Goal: Task Accomplishment & Management: Manage account settings

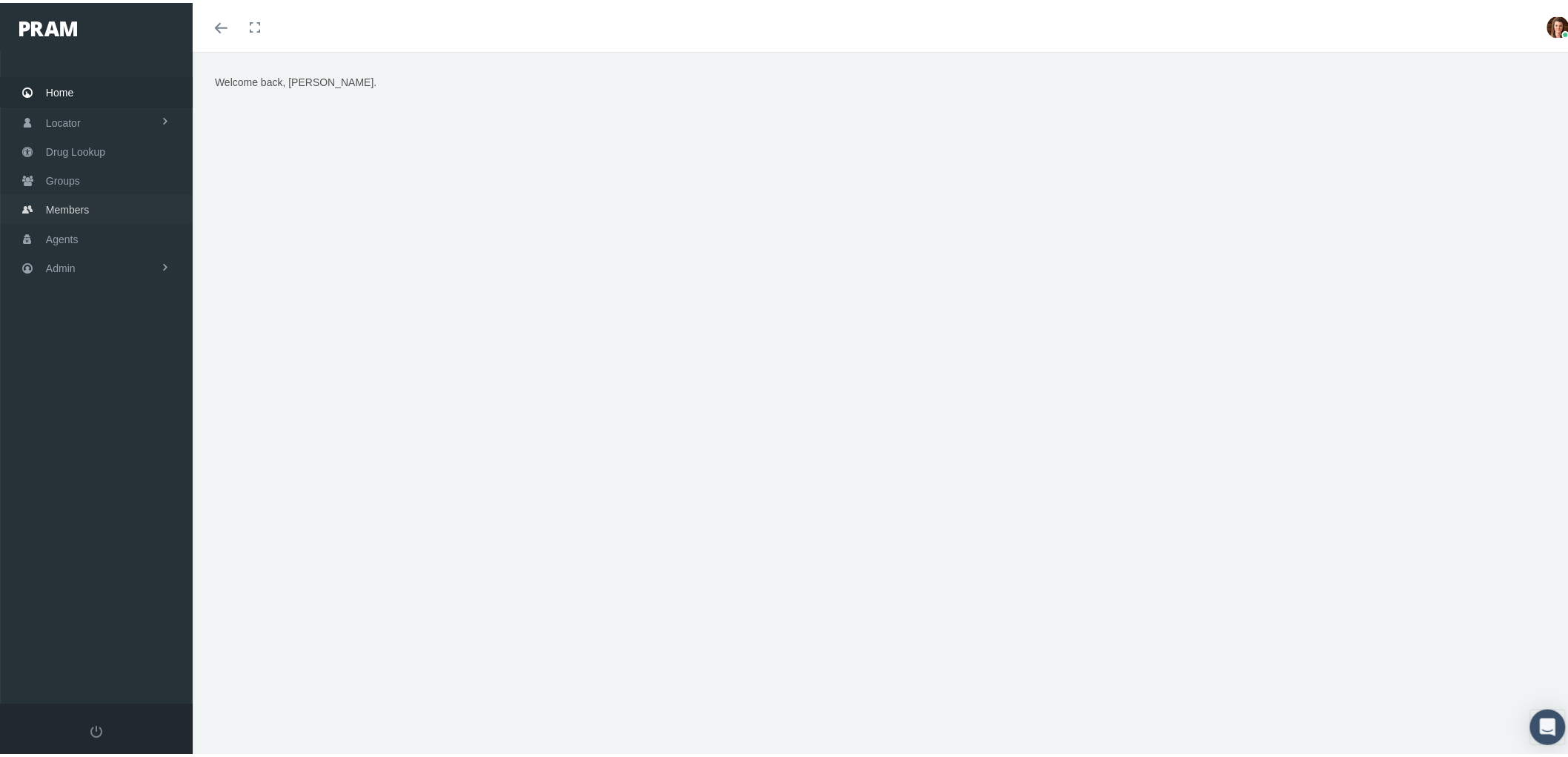
click at [101, 195] on link "Members" at bounding box center [96, 206] width 193 height 29
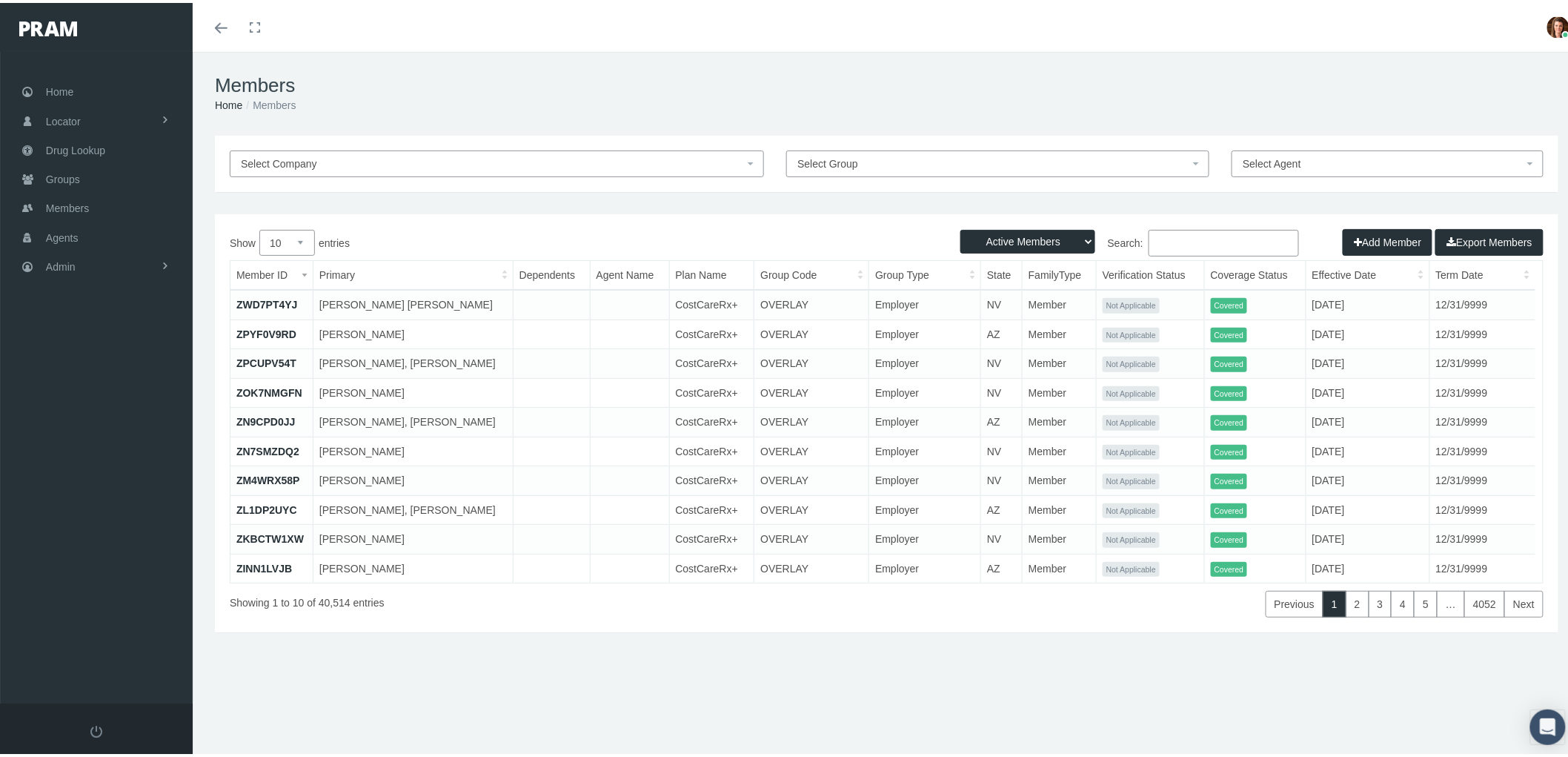
click at [1196, 236] on input "Search:" at bounding box center [1223, 240] width 150 height 26
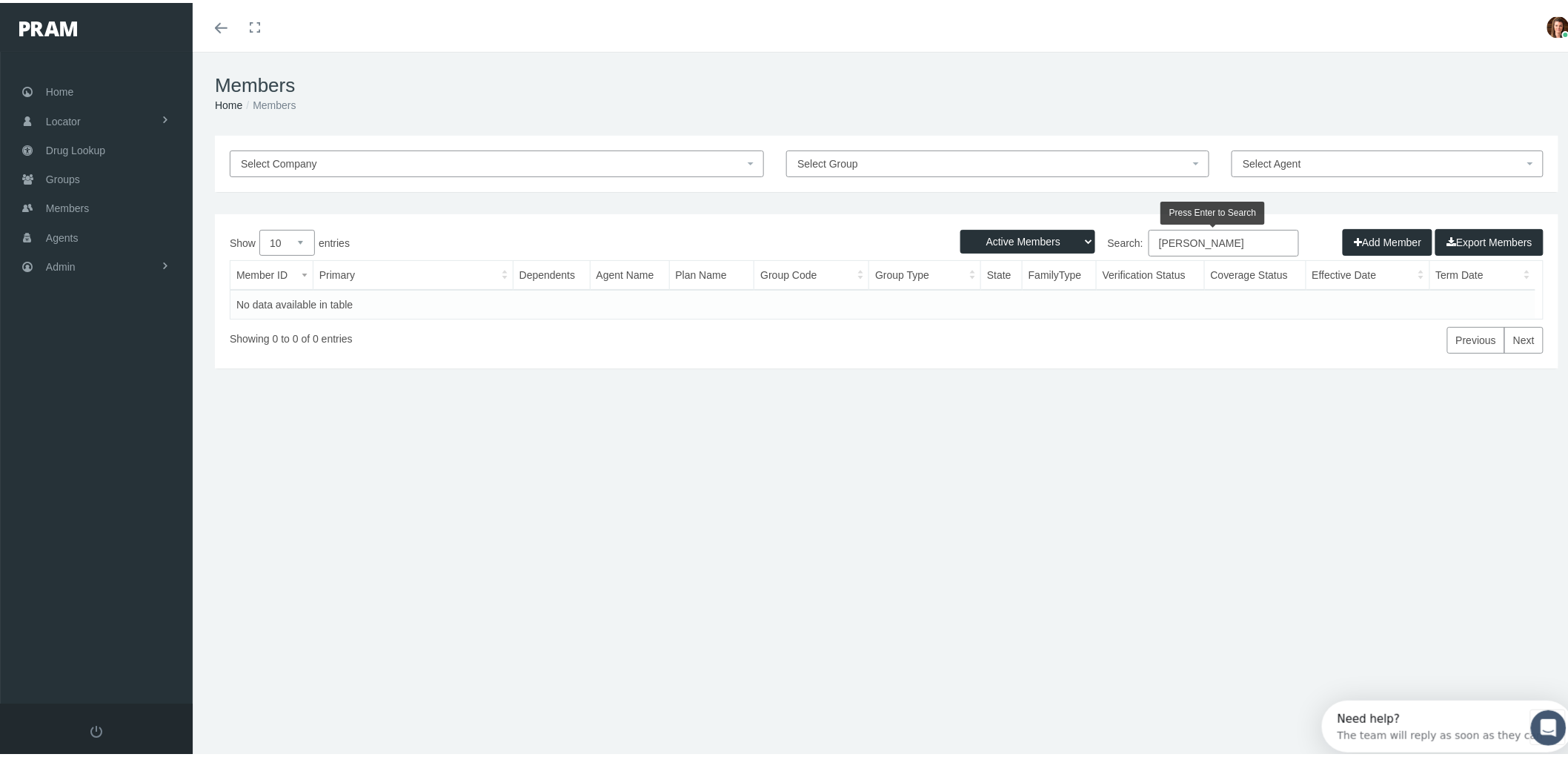
click at [1261, 234] on input "cristina brookier" at bounding box center [1223, 240] width 150 height 26
click at [1282, 237] on input "cristina brooker" at bounding box center [1223, 240] width 150 height 26
drag, startPoint x: 1243, startPoint y: 239, endPoint x: 1131, endPoint y: 246, distance: 112.2
click at [1131, 246] on label "Search: cristina brooker" at bounding box center [1093, 240] width 413 height 26
type input "cristina brooker"
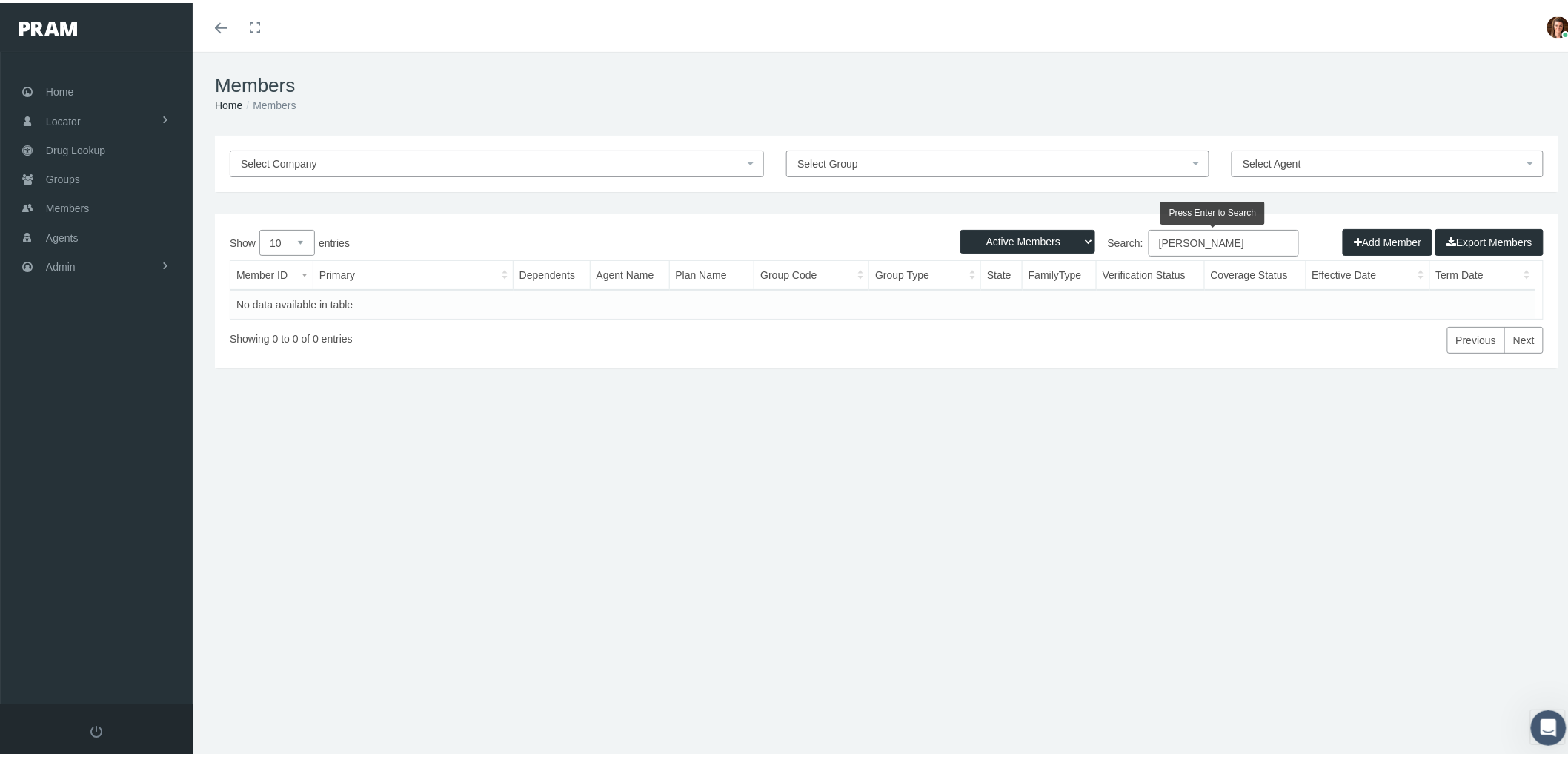
click at [1082, 236] on select "Active Members Terminated Members Active & Terminated" at bounding box center [1028, 239] width 135 height 24
select select "3"
click at [960, 227] on select "Active Members Terminated Members Active & Terminated" at bounding box center [1028, 239] width 135 height 24
click at [70, 204] on span "Members" at bounding box center [67, 205] width 43 height 28
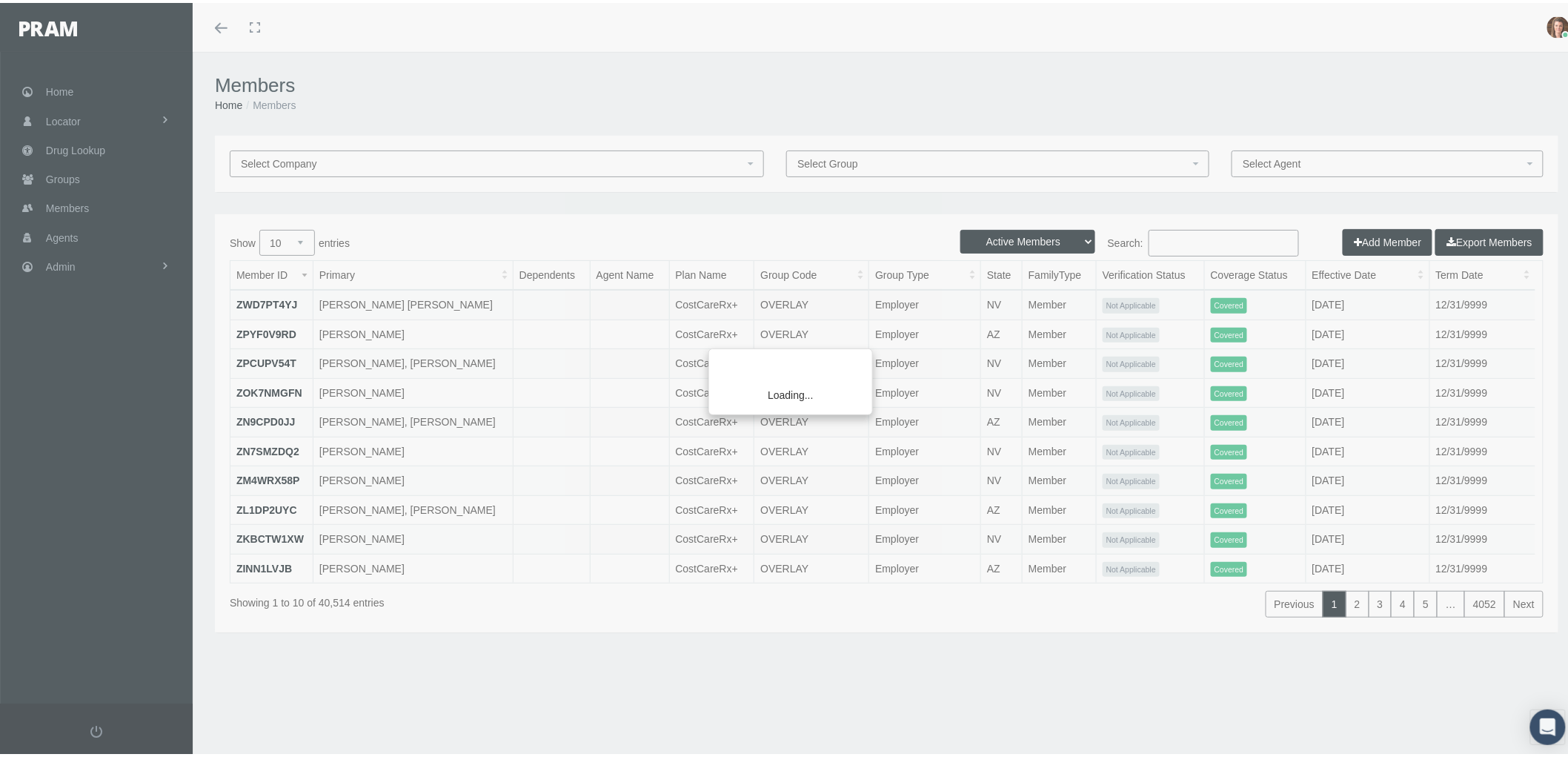
click at [1199, 245] on div "Loading..." at bounding box center [784, 378] width 1568 height 757
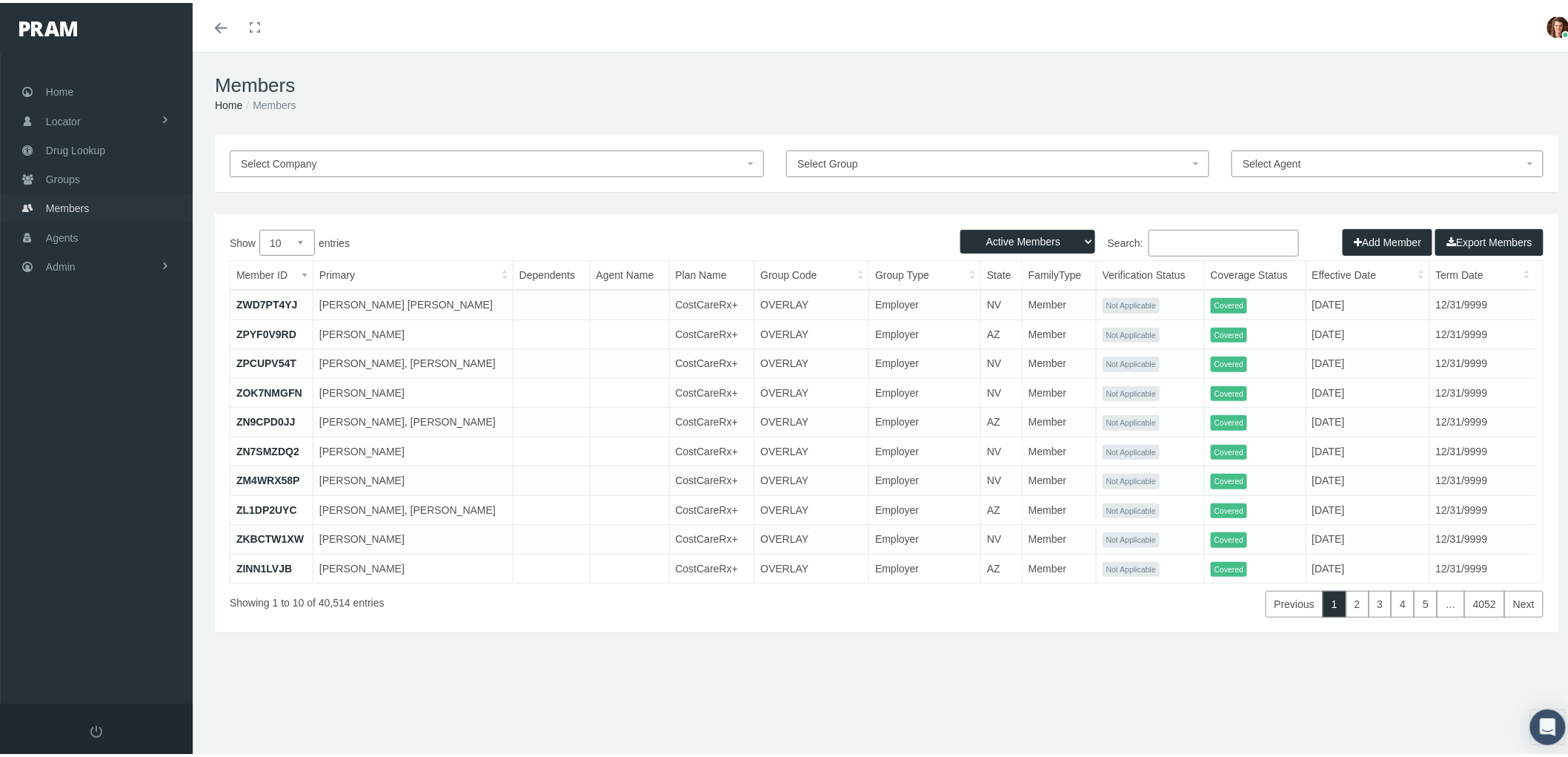
click at [77, 202] on span "Members" at bounding box center [67, 205] width 43 height 28
click at [1159, 233] on input "Search:" at bounding box center [1223, 240] width 150 height 26
type input "bradley hall"
click at [1078, 235] on select "Active Members Terminated Members Active & Terminated" at bounding box center [1028, 239] width 135 height 24
select select "3"
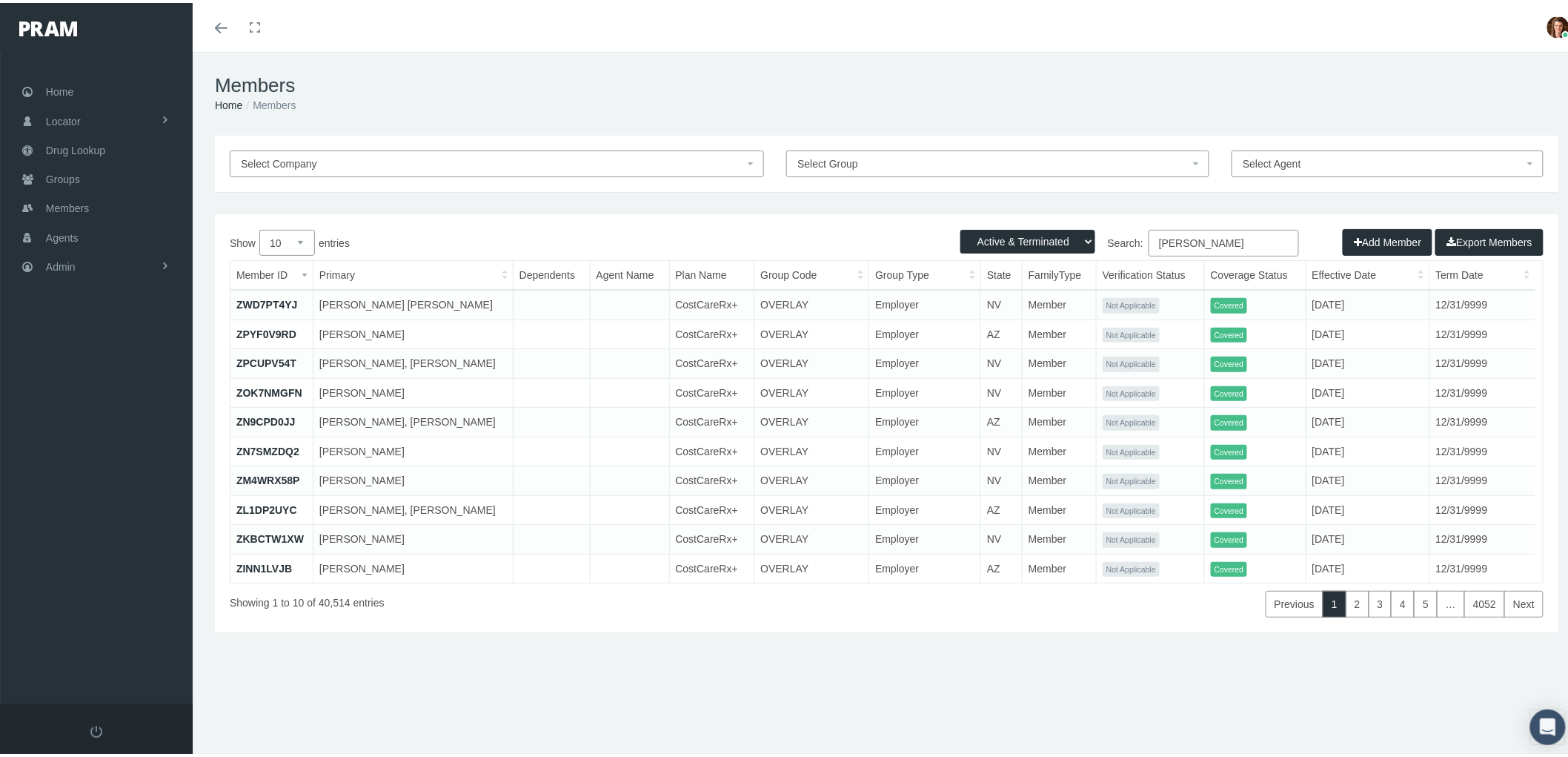
click at [960, 227] on select "Active Members Terminated Members Active & Terminated" at bounding box center [1028, 239] width 135 height 24
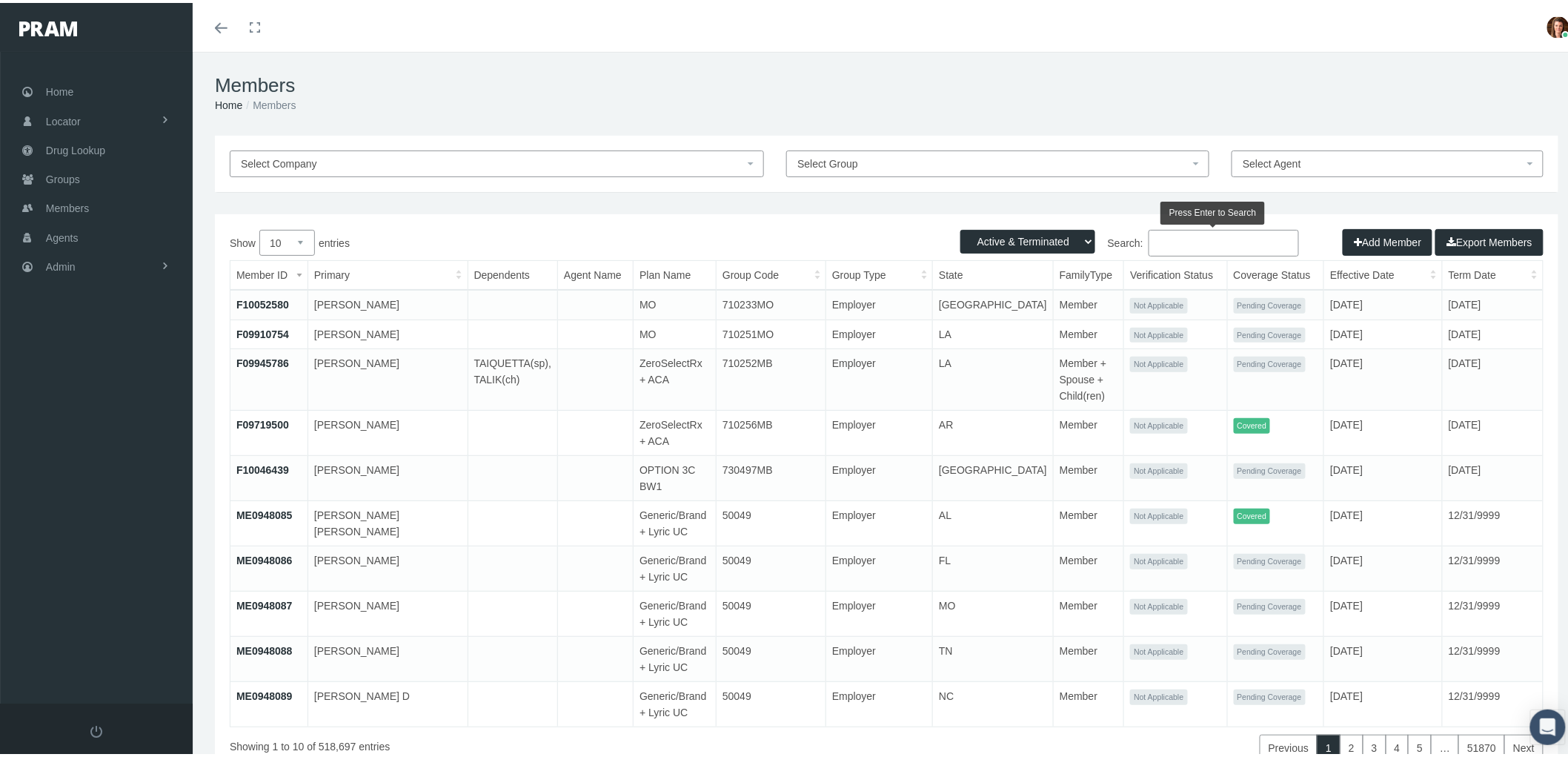
click at [1202, 238] on input "Search:" at bounding box center [1223, 240] width 150 height 26
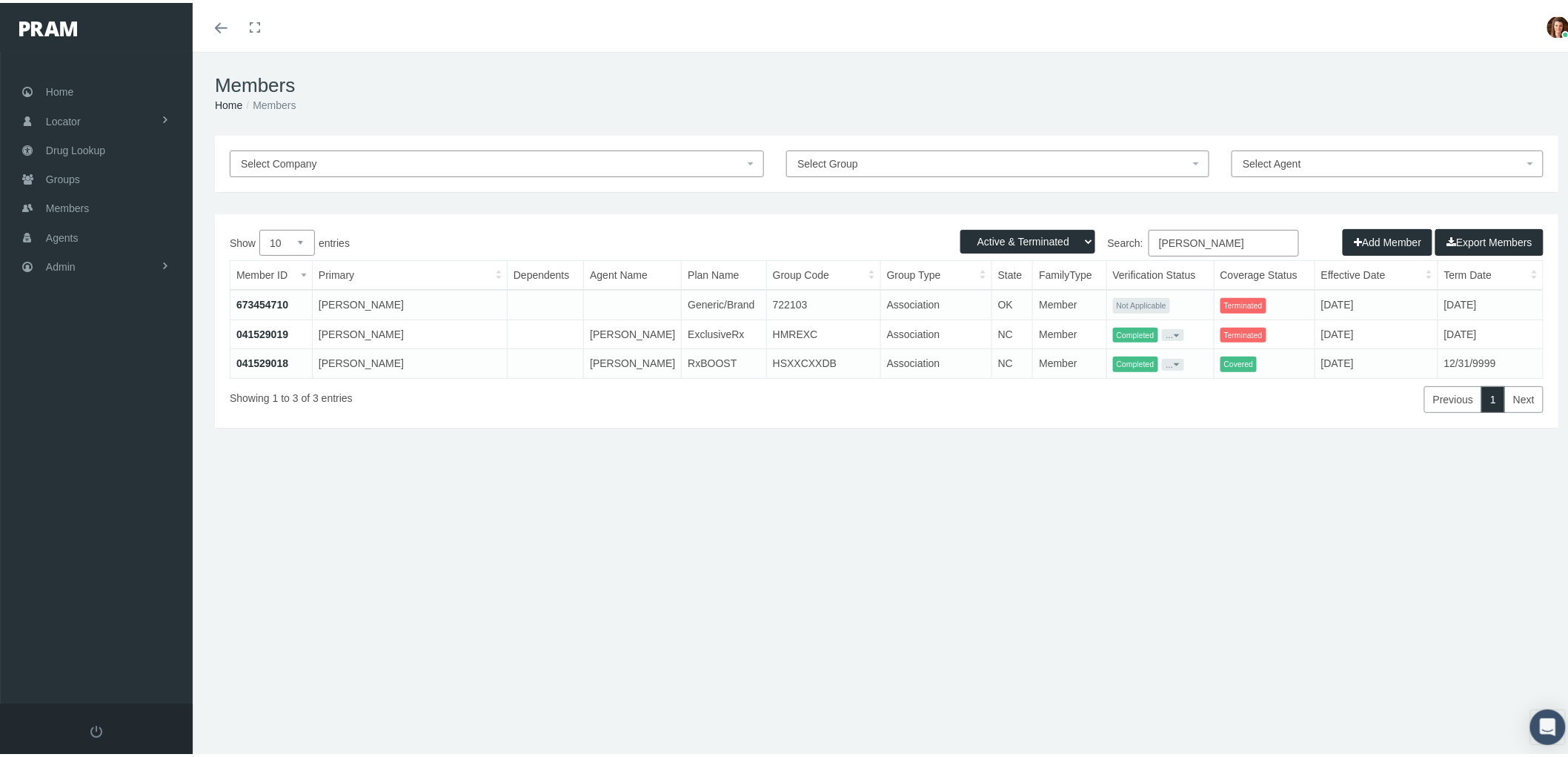
type input "bradley hall"
click at [256, 328] on link "041529019" at bounding box center [262, 331] width 52 height 12
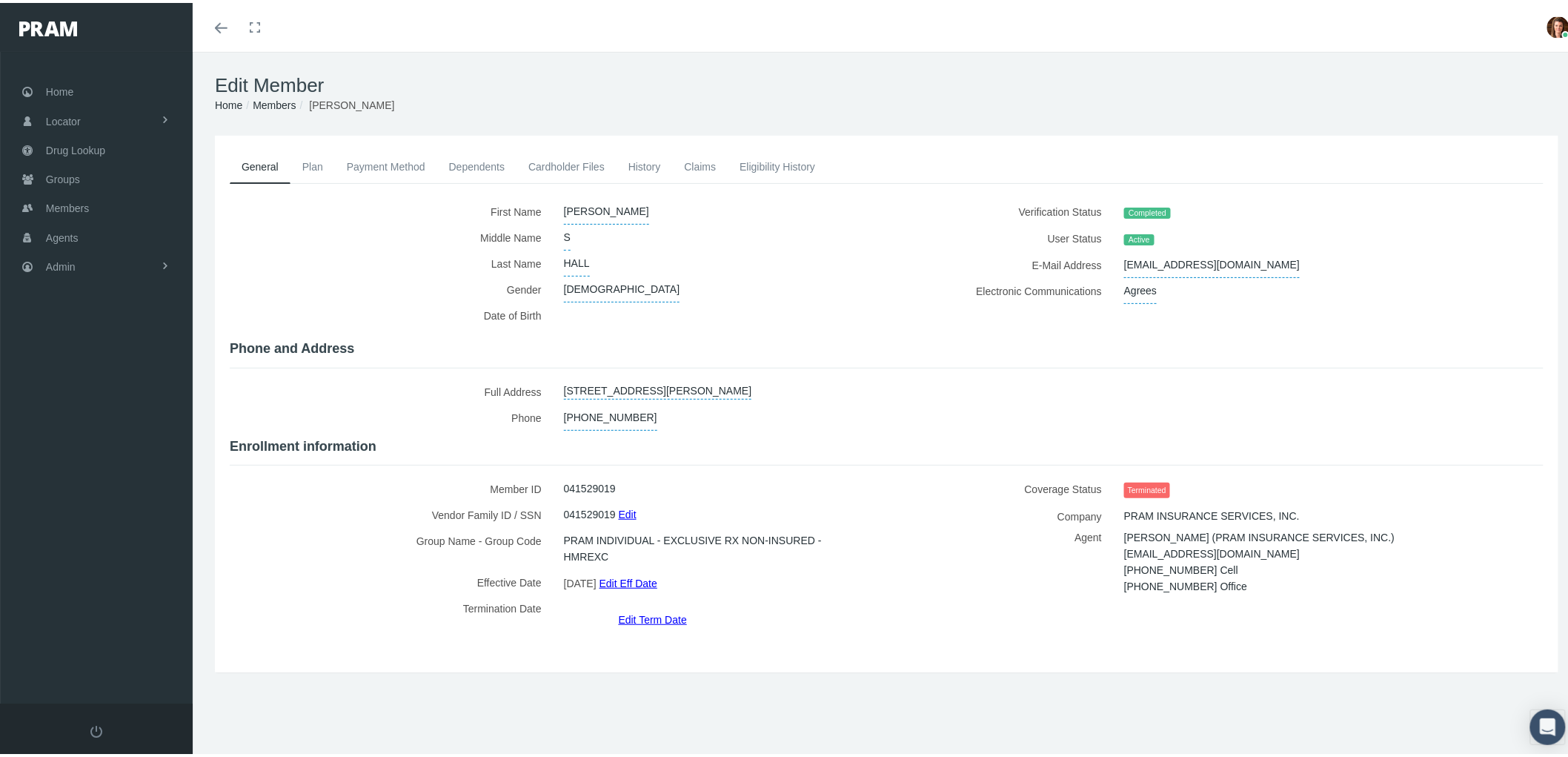
click at [399, 148] on link "Payment Method" at bounding box center [386, 163] width 102 height 33
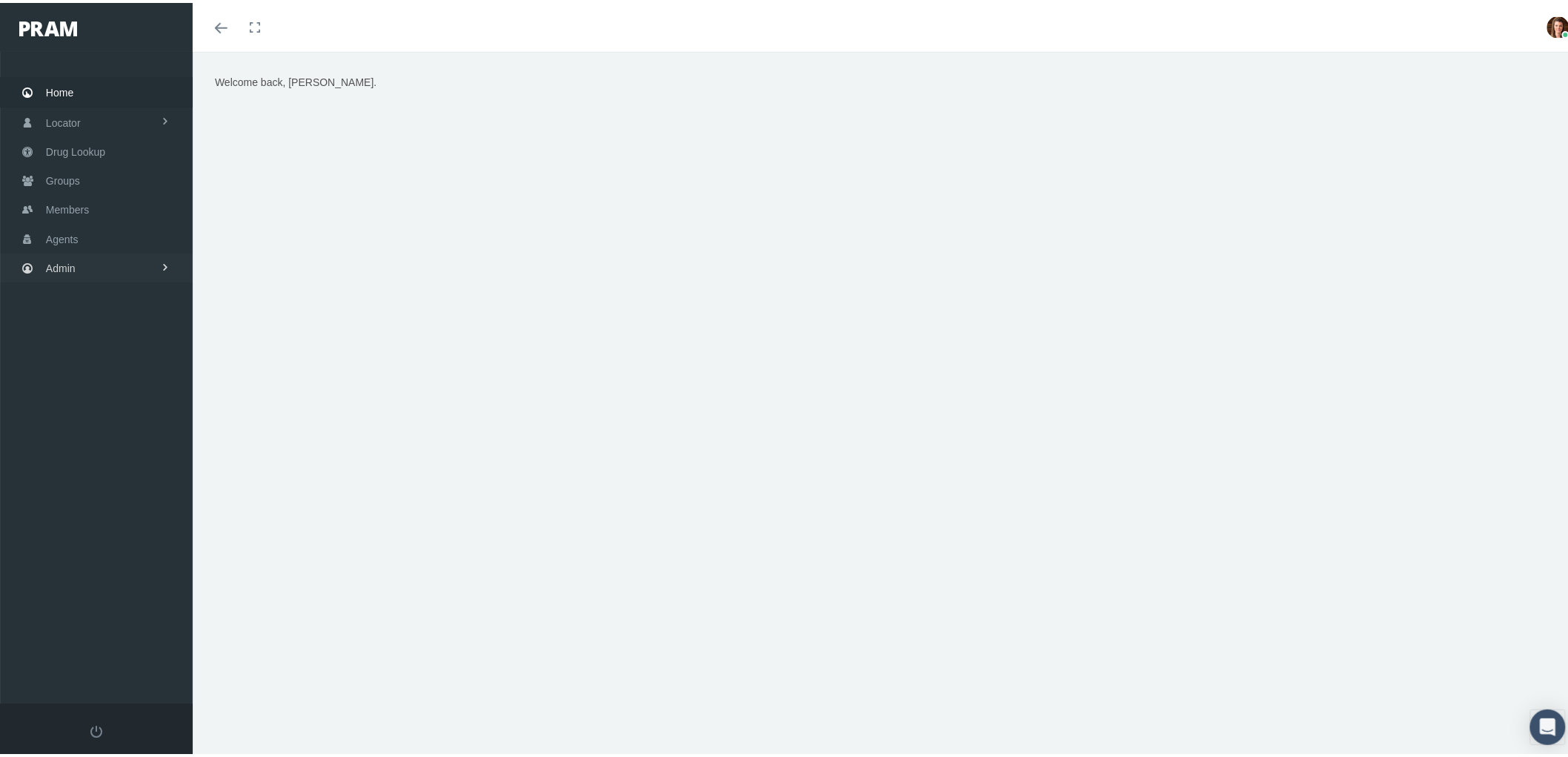
click at [108, 267] on link "Admin" at bounding box center [96, 264] width 193 height 29
click at [97, 351] on link "Claims" at bounding box center [96, 352] width 193 height 26
click at [123, 424] on span "ACA Claims Invoices" at bounding box center [106, 435] width 96 height 26
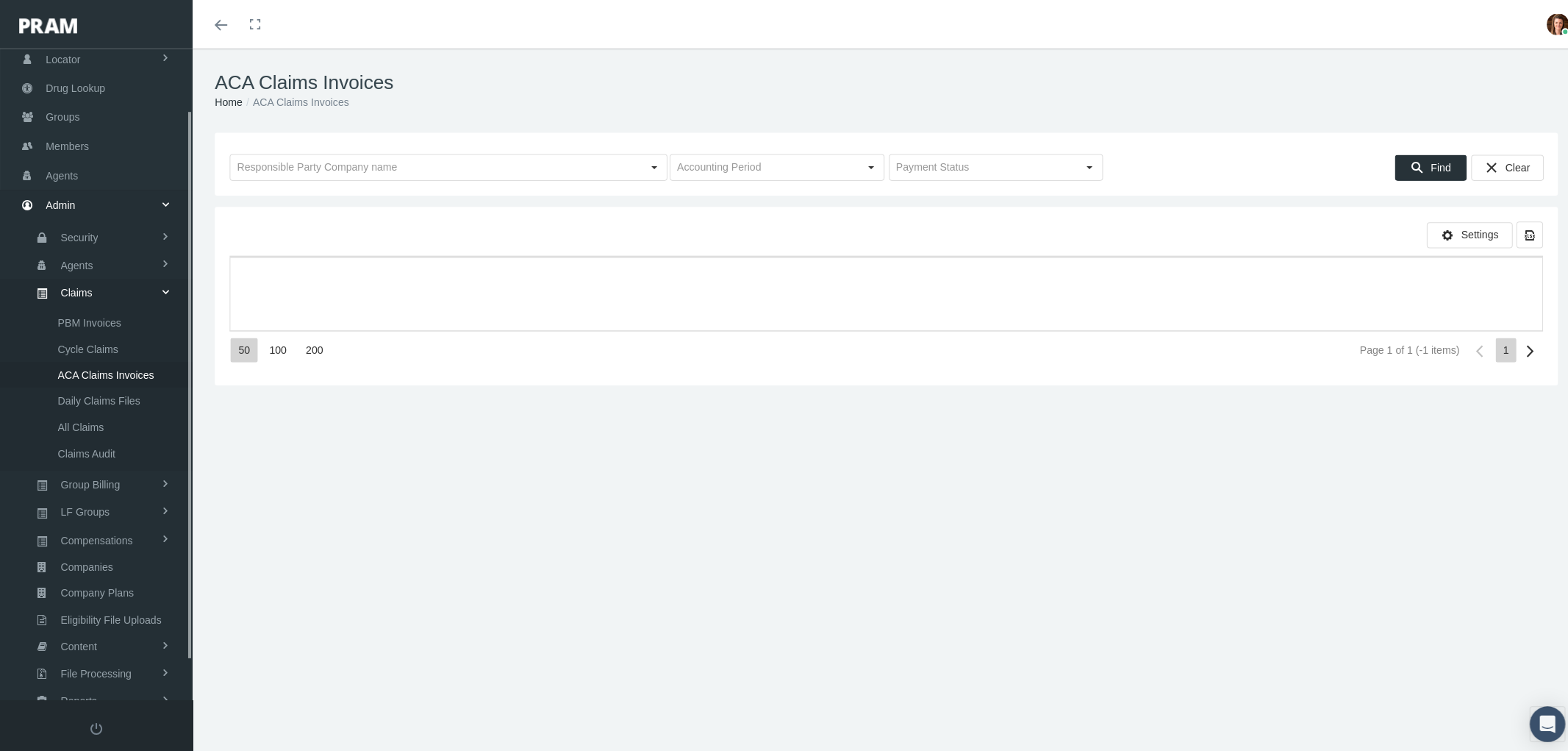
scroll to position [118, 0]
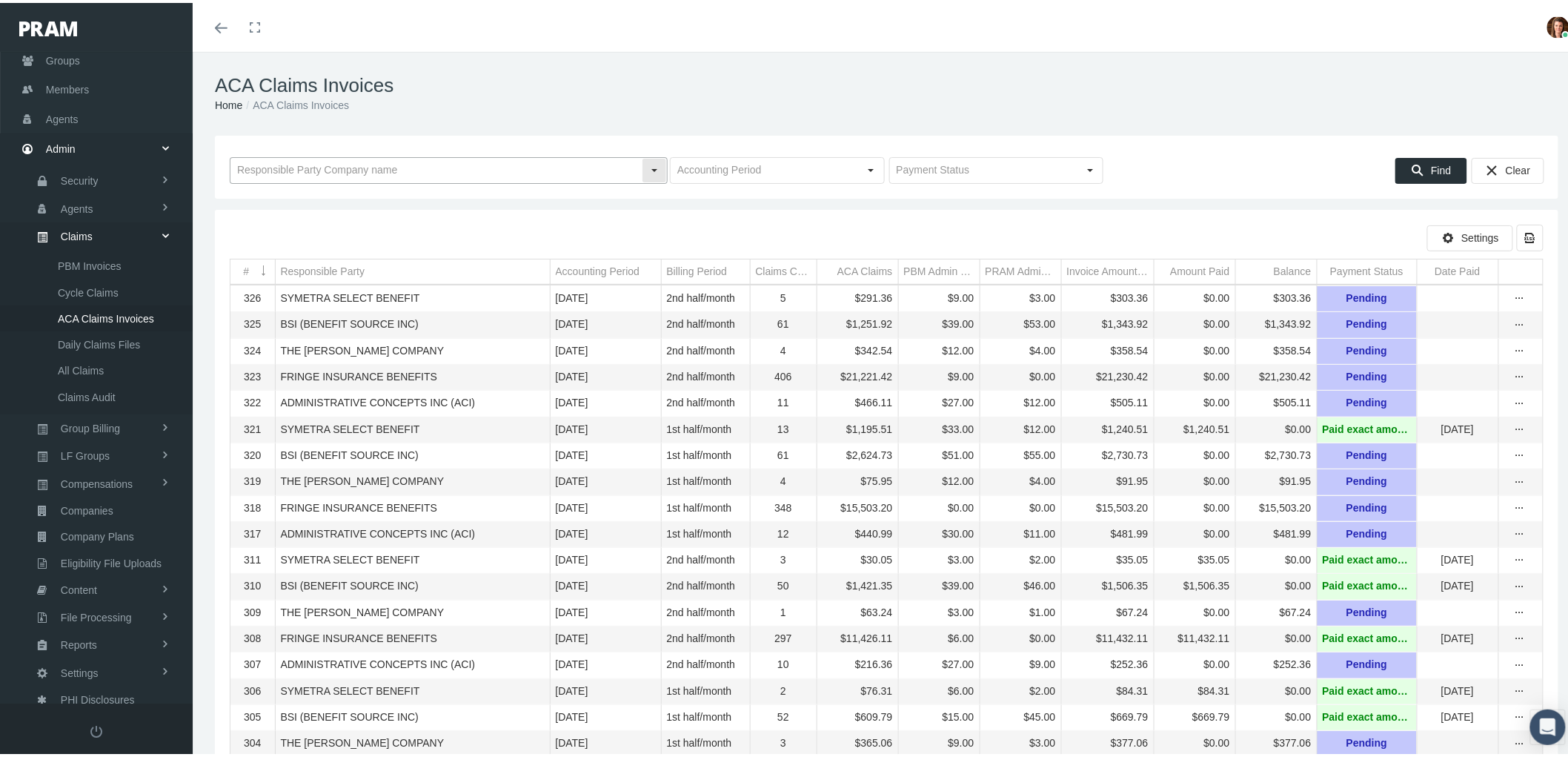
click at [330, 167] on input "text" at bounding box center [436, 167] width 411 height 26
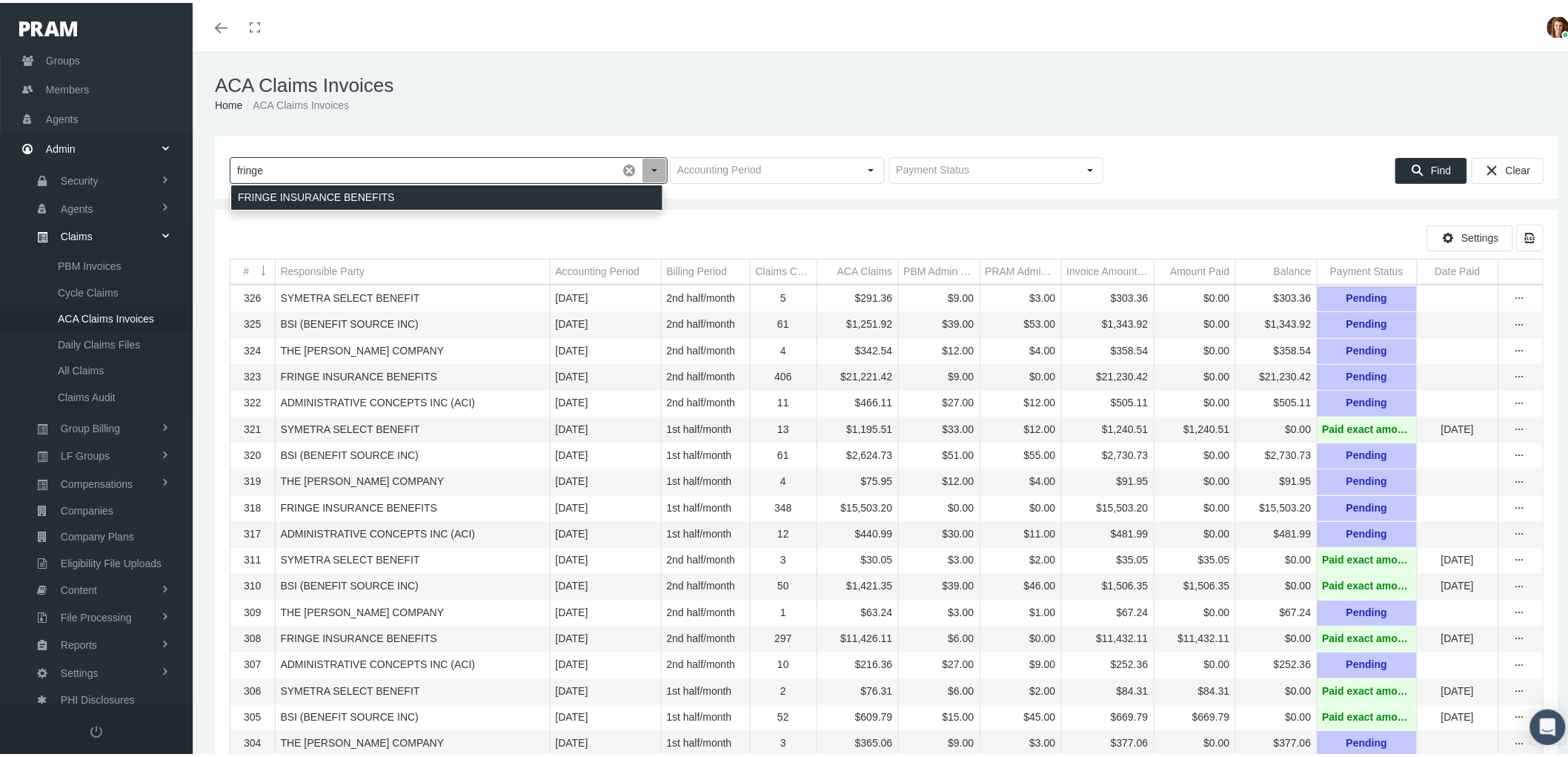
click at [330, 190] on div "FRINGE INSURANCE BENEFITS" at bounding box center [447, 194] width 431 height 25
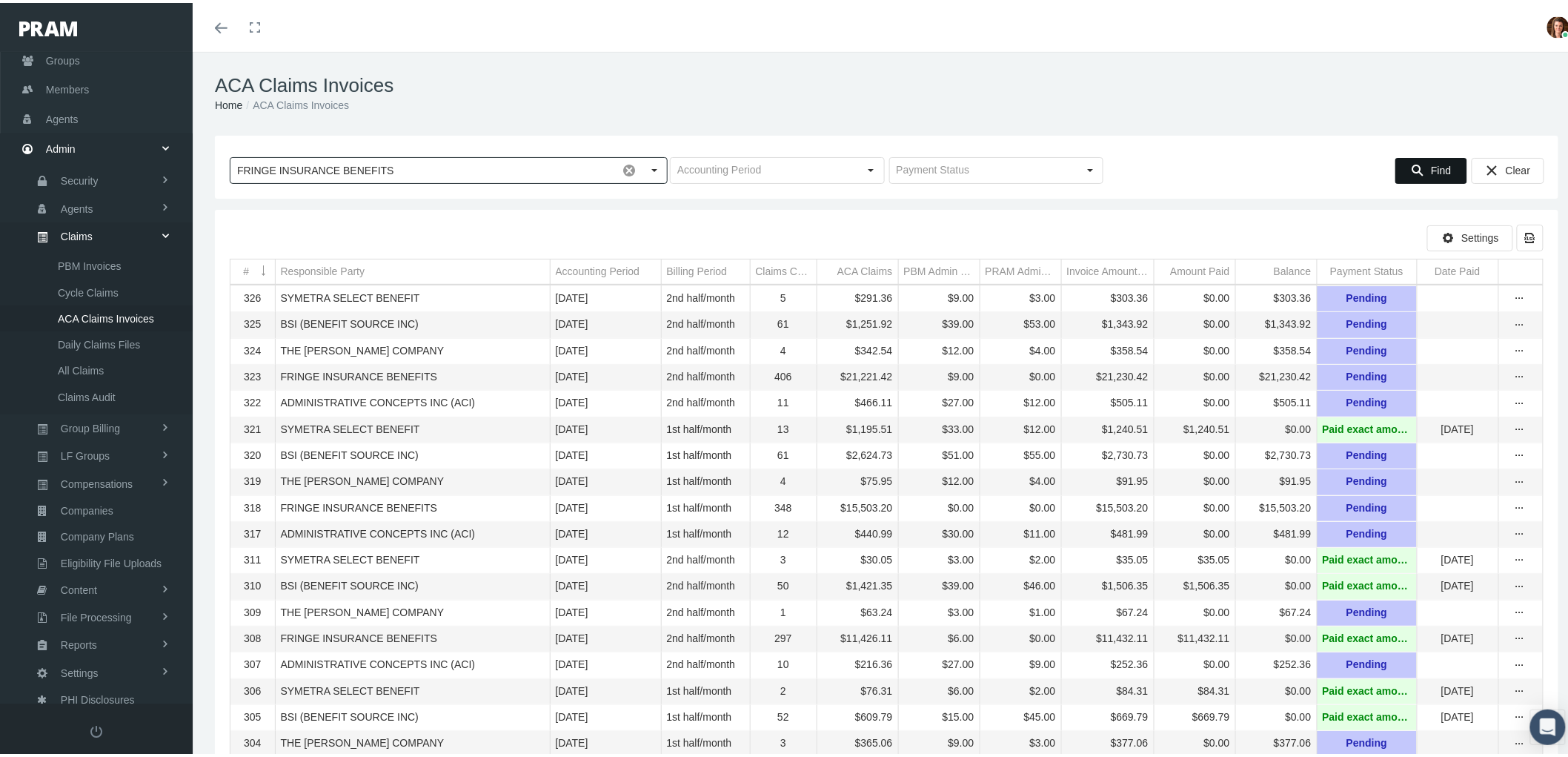
type input "FRINGE INSURANCE BENEFITS"
click at [1433, 171] on span "Find" at bounding box center [1441, 167] width 20 height 12
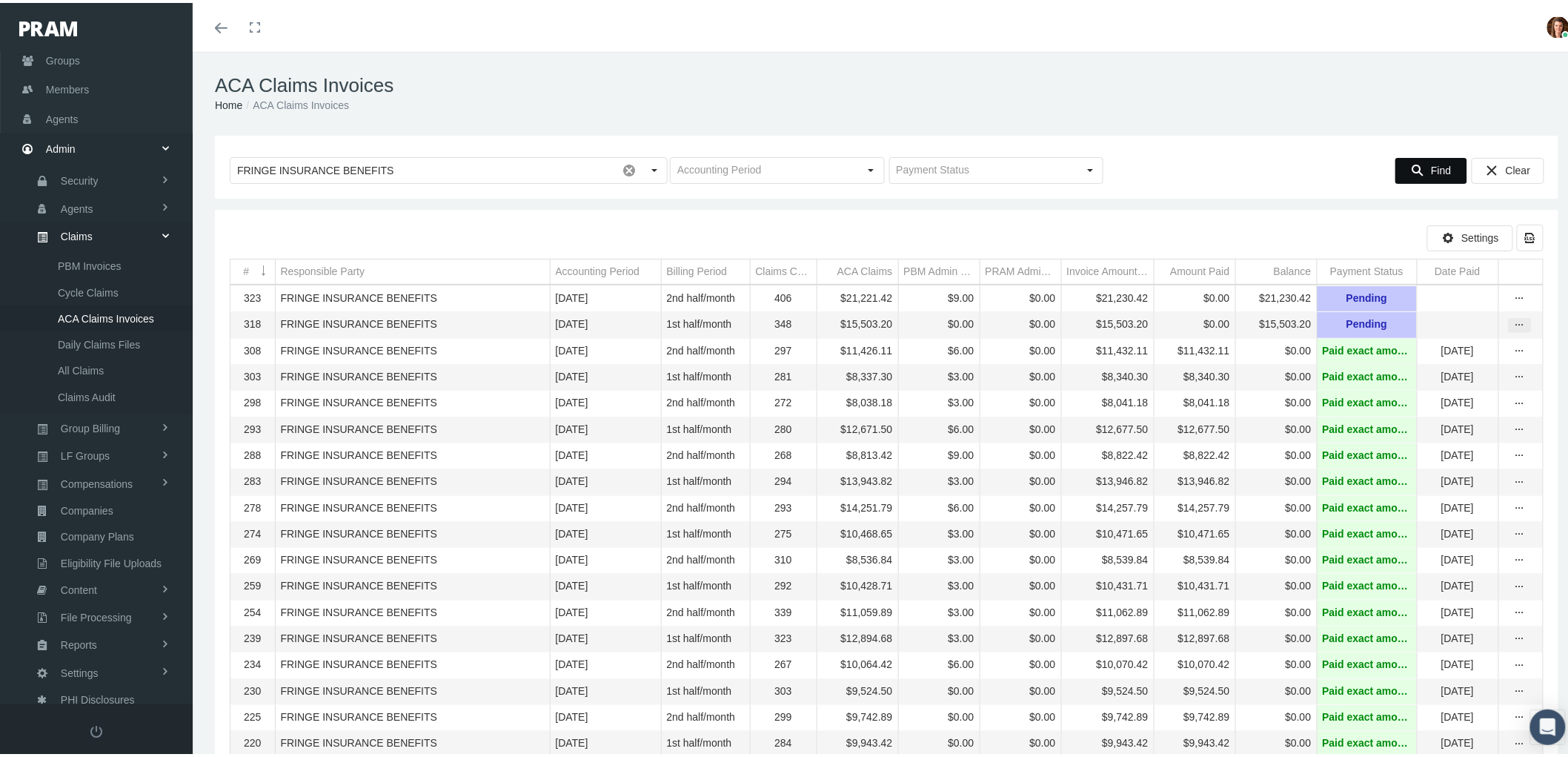
click at [1513, 329] on icon "more" at bounding box center [1519, 322] width 13 height 13
click at [1483, 356] on div "View" at bounding box center [1445, 350] width 146 height 31
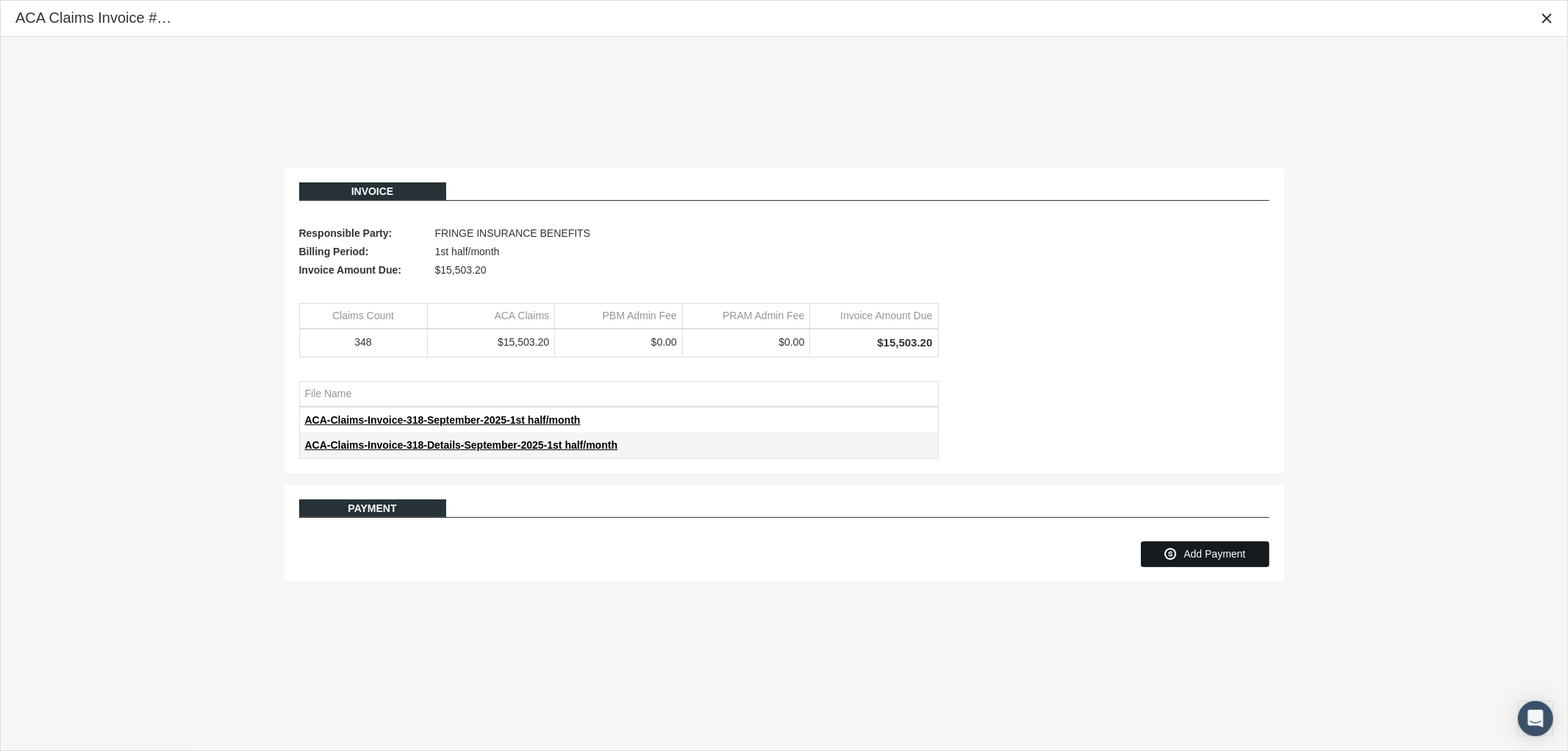
click at [1221, 556] on span "Add Payment" at bounding box center [1215, 553] width 61 height 12
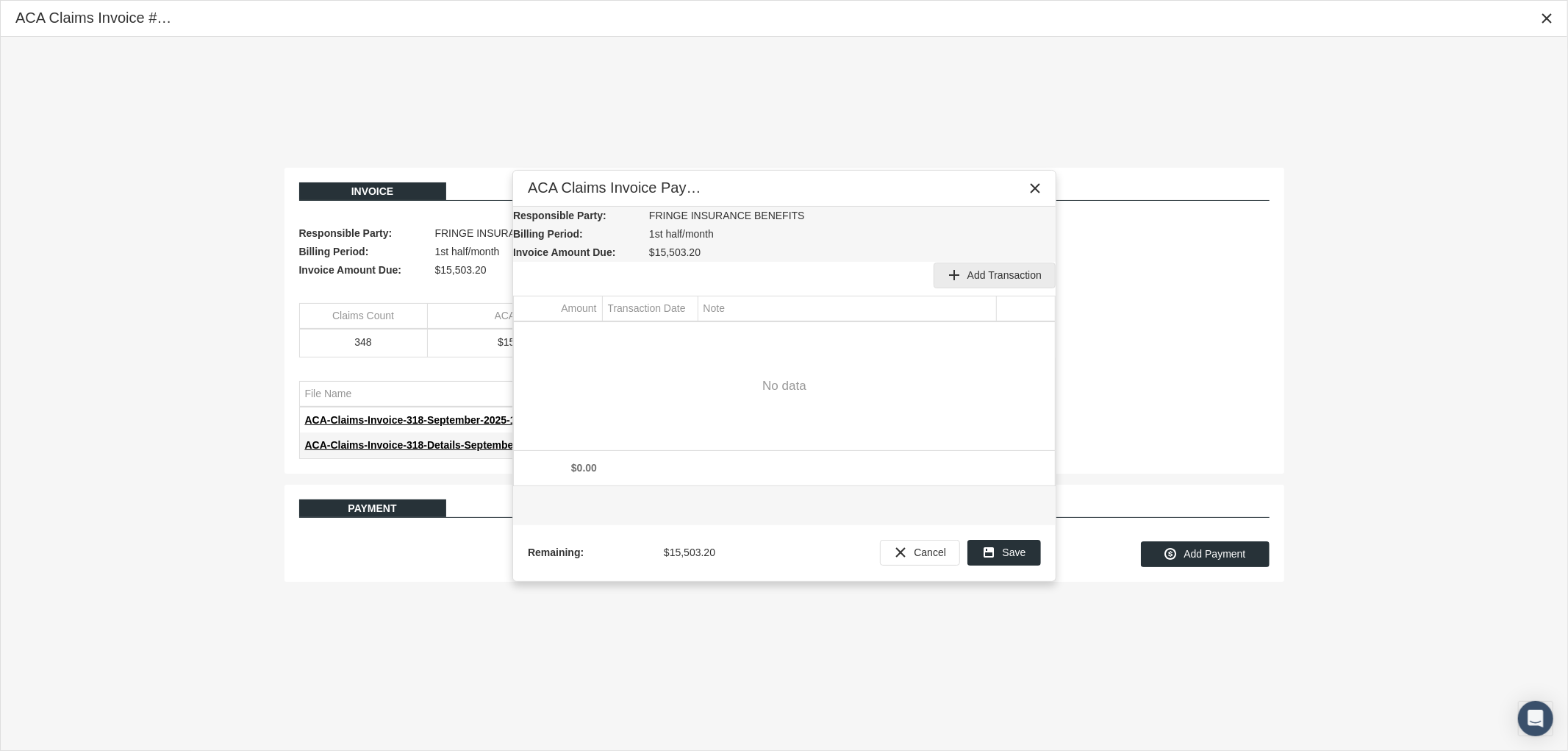
click at [1000, 269] on span "Add Transaction" at bounding box center [1004, 274] width 75 height 12
type input "15503.2"
click at [686, 333] on div "Select" at bounding box center [685, 335] width 24 height 23
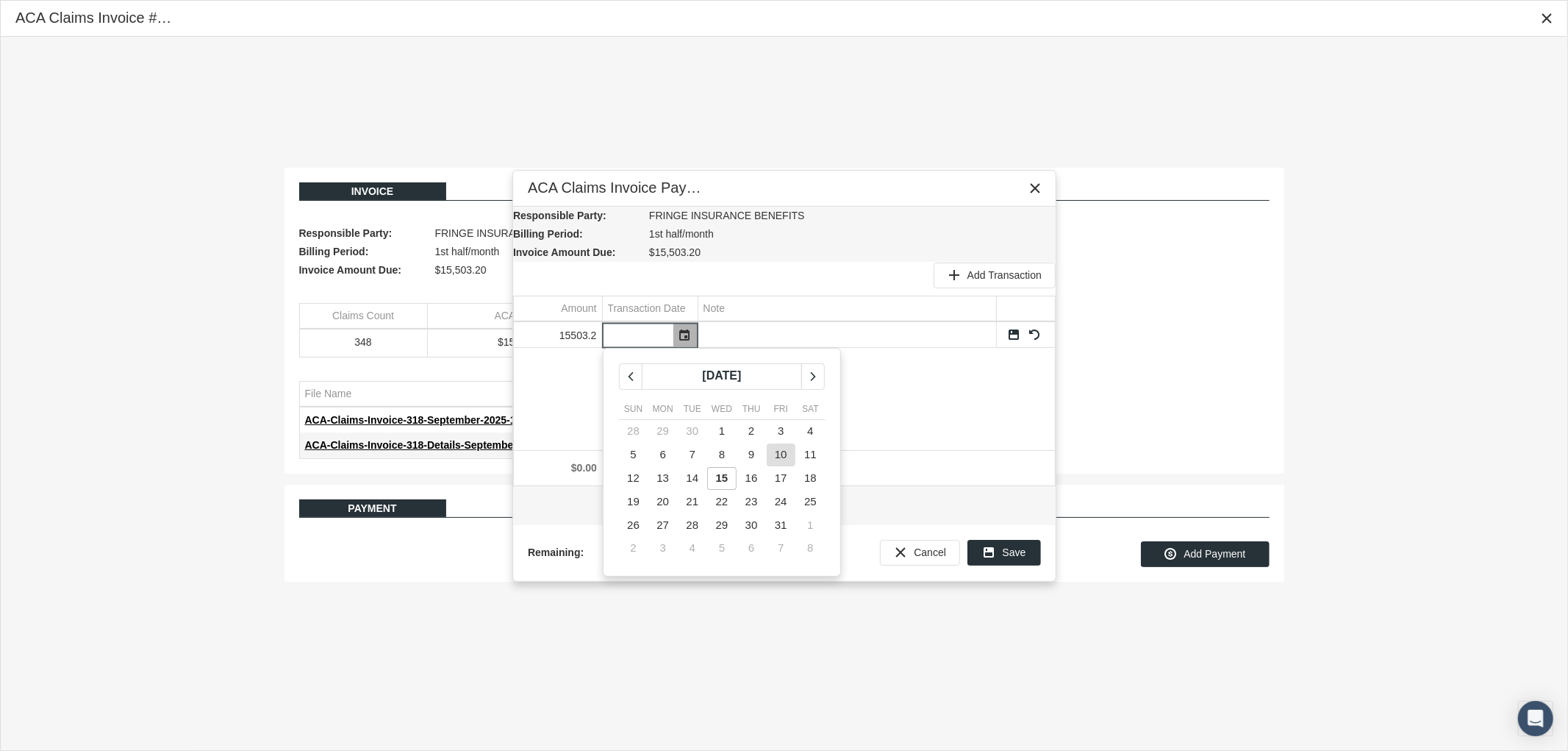
click at [777, 451] on span "10" at bounding box center [781, 454] width 12 height 12
type input "10/10/2025"
click at [1015, 334] on link "Save" at bounding box center [1013, 334] width 13 height 13
click at [999, 553] on div "Save" at bounding box center [1004, 553] width 72 height 25
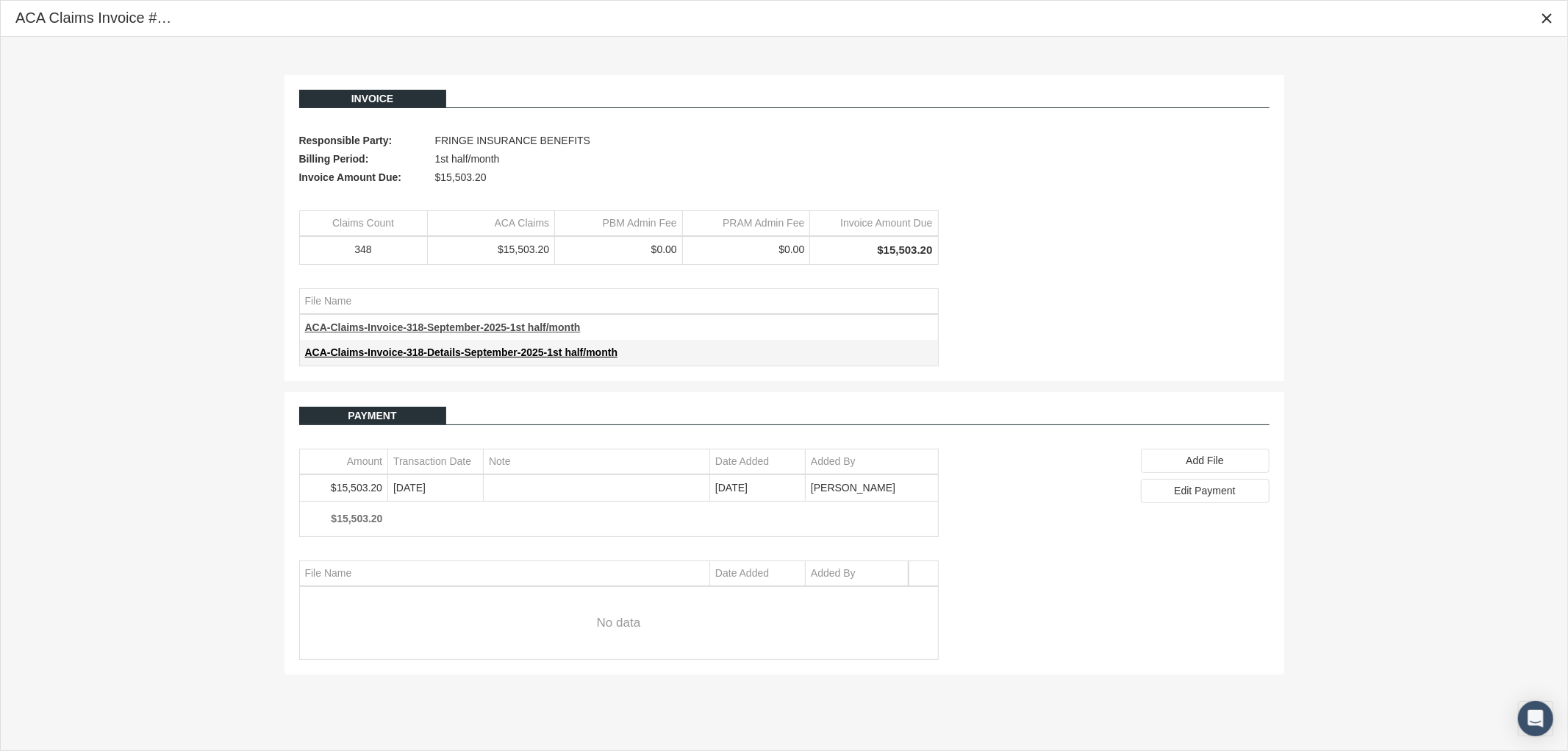
click at [502, 327] on span "ACA-Claims-Invoice-318-September-2025-1st half/month" at bounding box center [443, 327] width 276 height 12
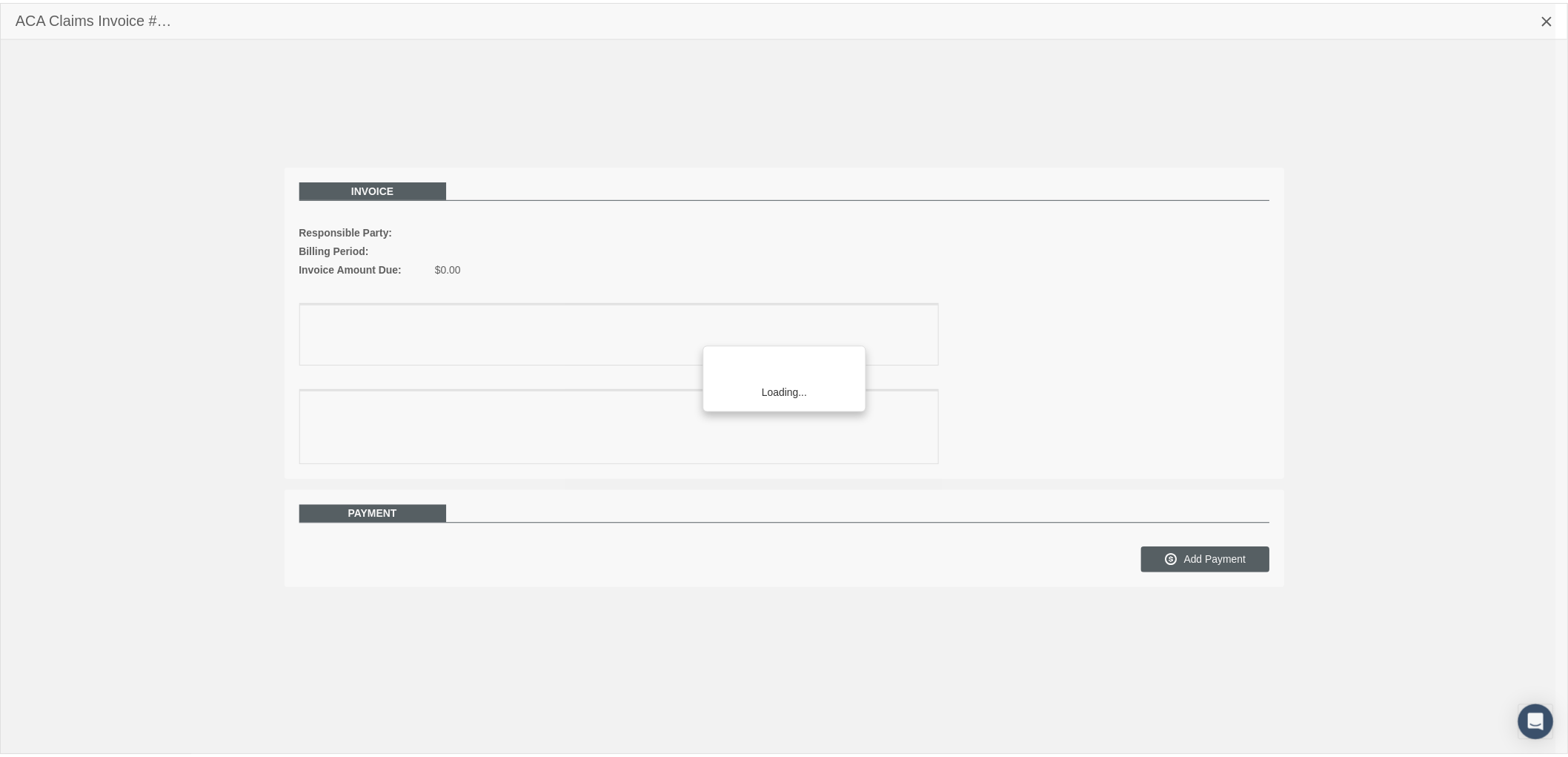
scroll to position [119, 0]
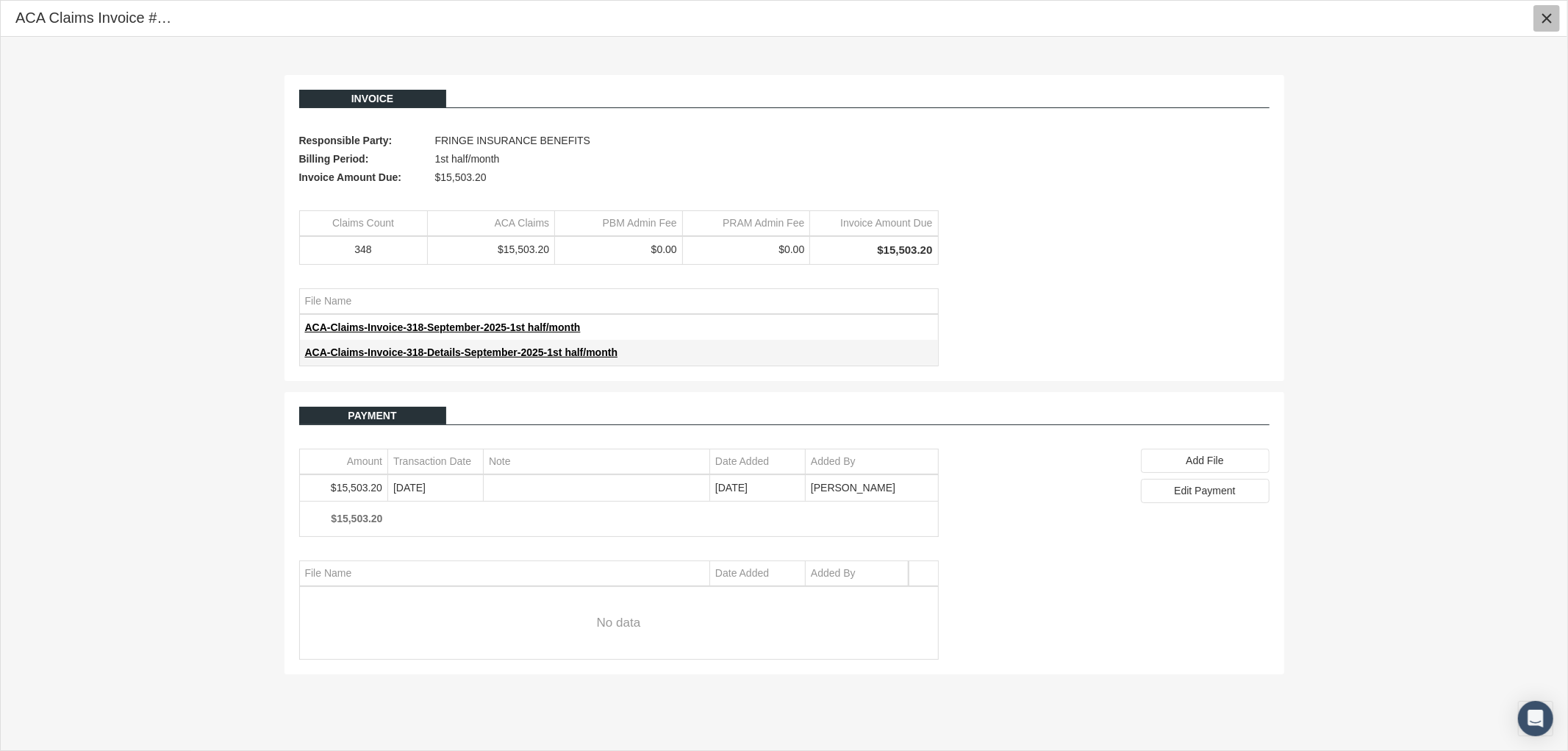
drag, startPoint x: 1546, startPoint y: 18, endPoint x: 1541, endPoint y: 23, distance: 7.1
click at [1547, 18] on icon "Close" at bounding box center [1546, 18] width 13 height 13
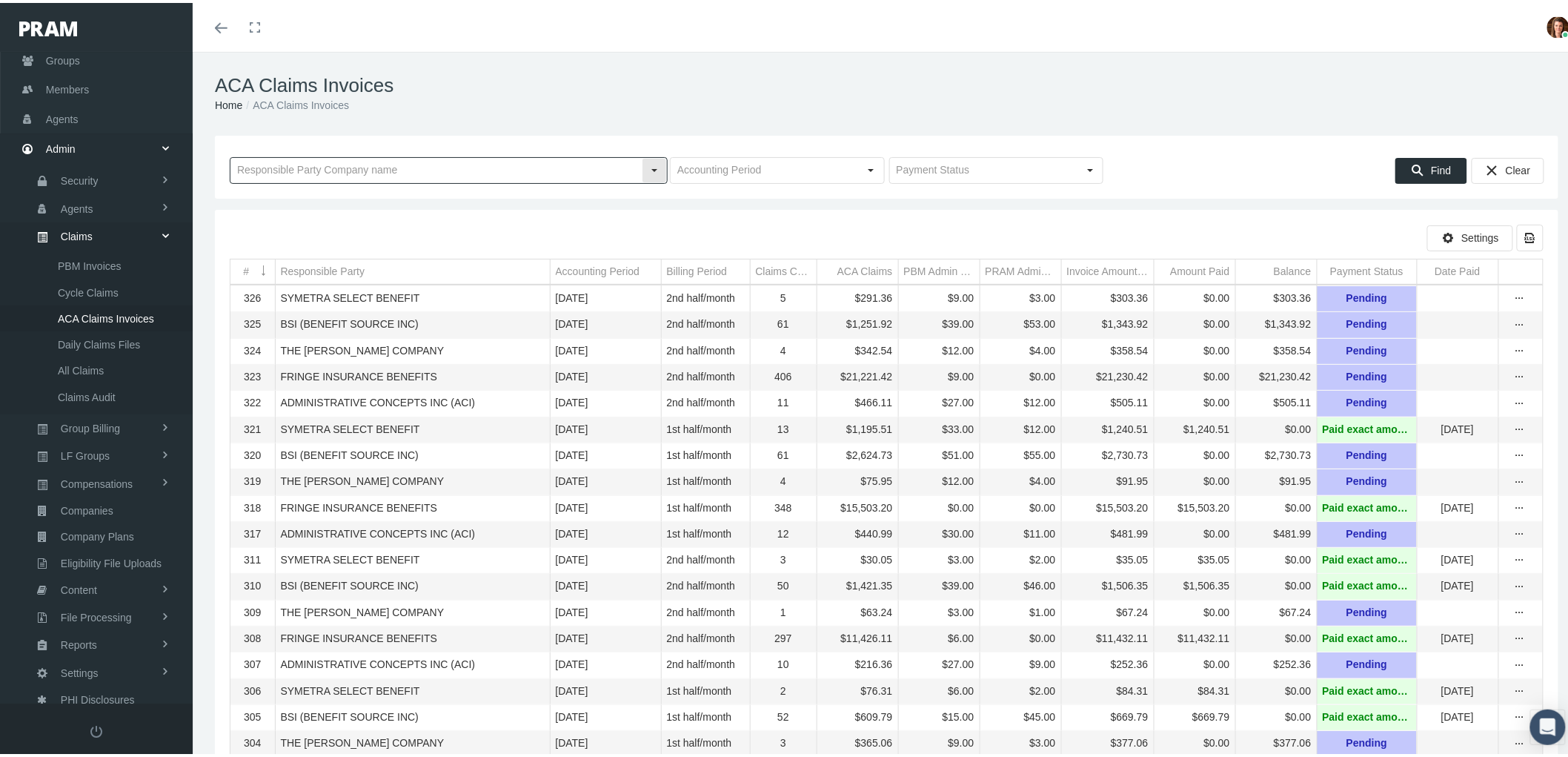
click at [405, 174] on input "text" at bounding box center [436, 167] width 411 height 26
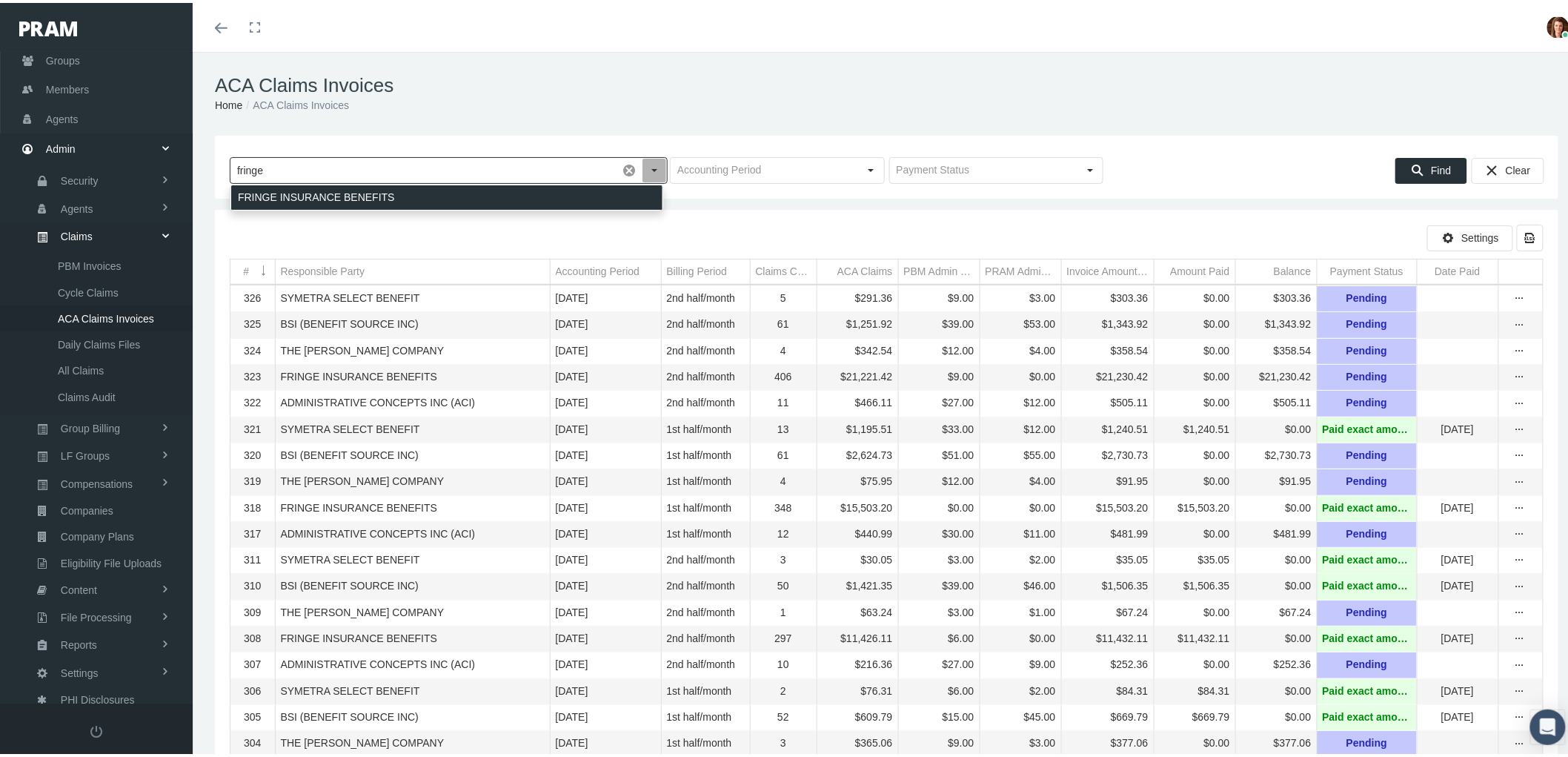
click at [415, 200] on div "FRINGE INSURANCE BENEFITS" at bounding box center [447, 194] width 431 height 25
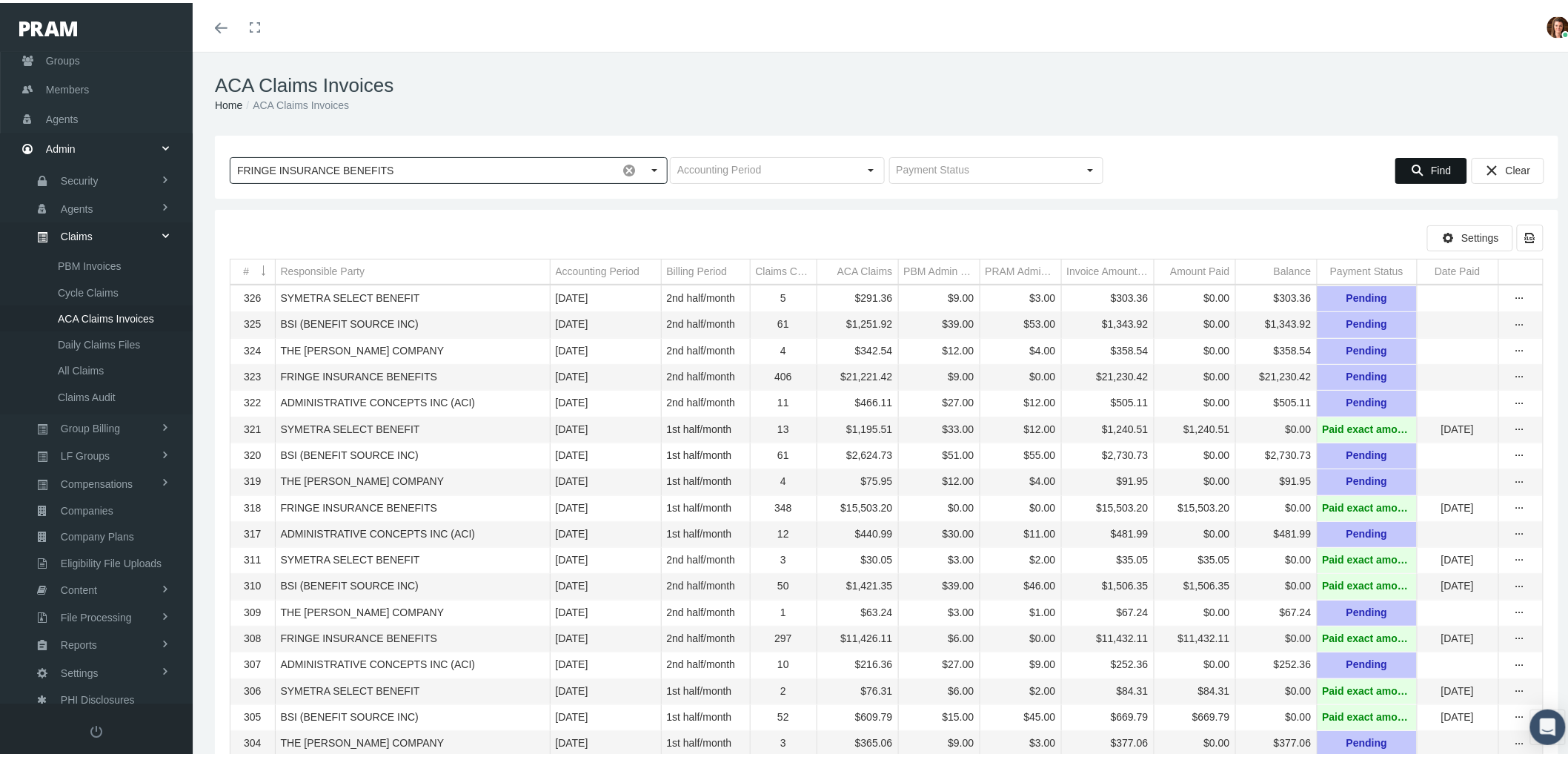
click at [1412, 168] on icon "Find" at bounding box center [1417, 167] width 13 height 13
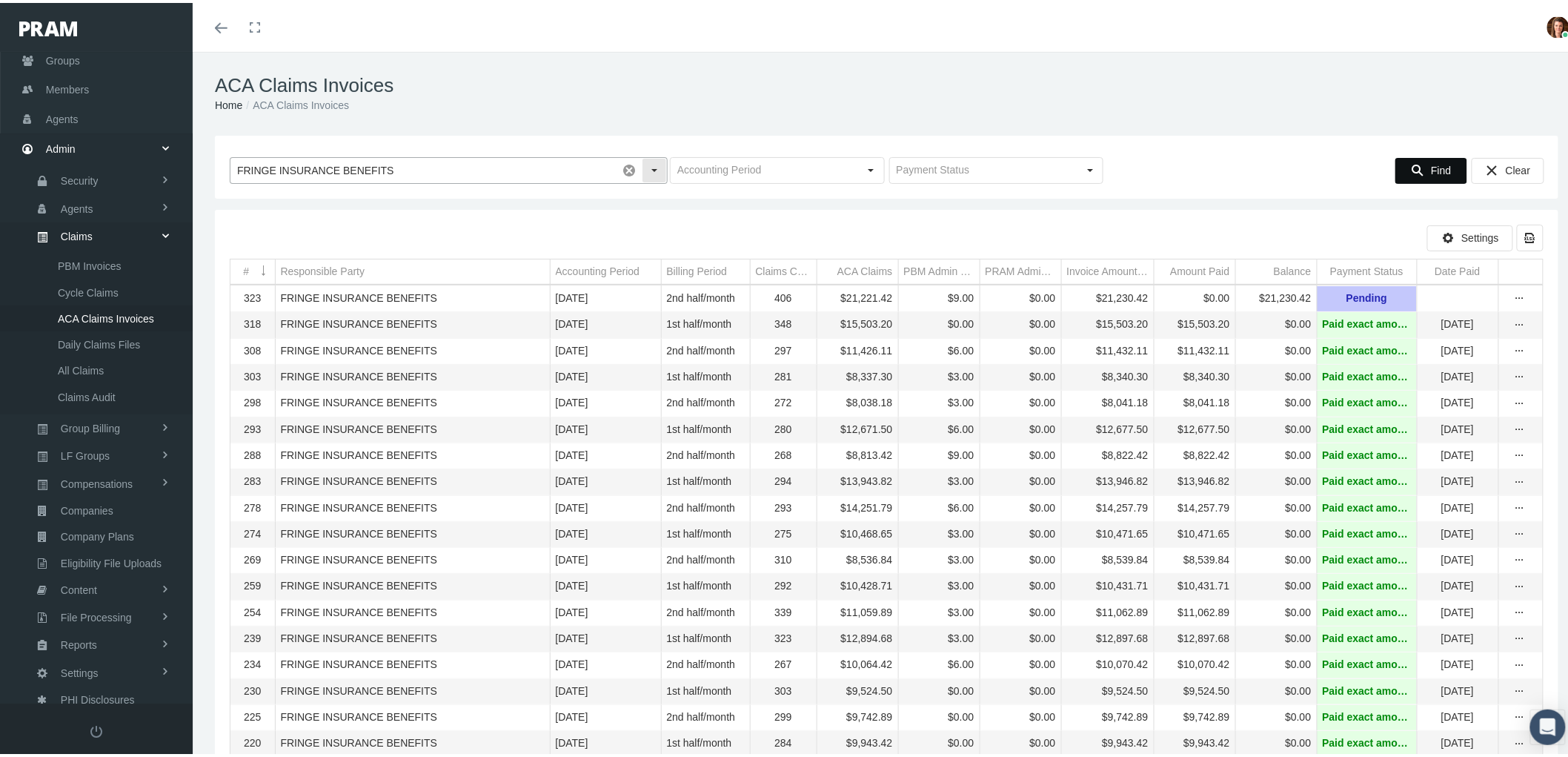
click at [381, 167] on input "FRINGE INSURANCE BENEFITS" at bounding box center [424, 167] width 386 height 26
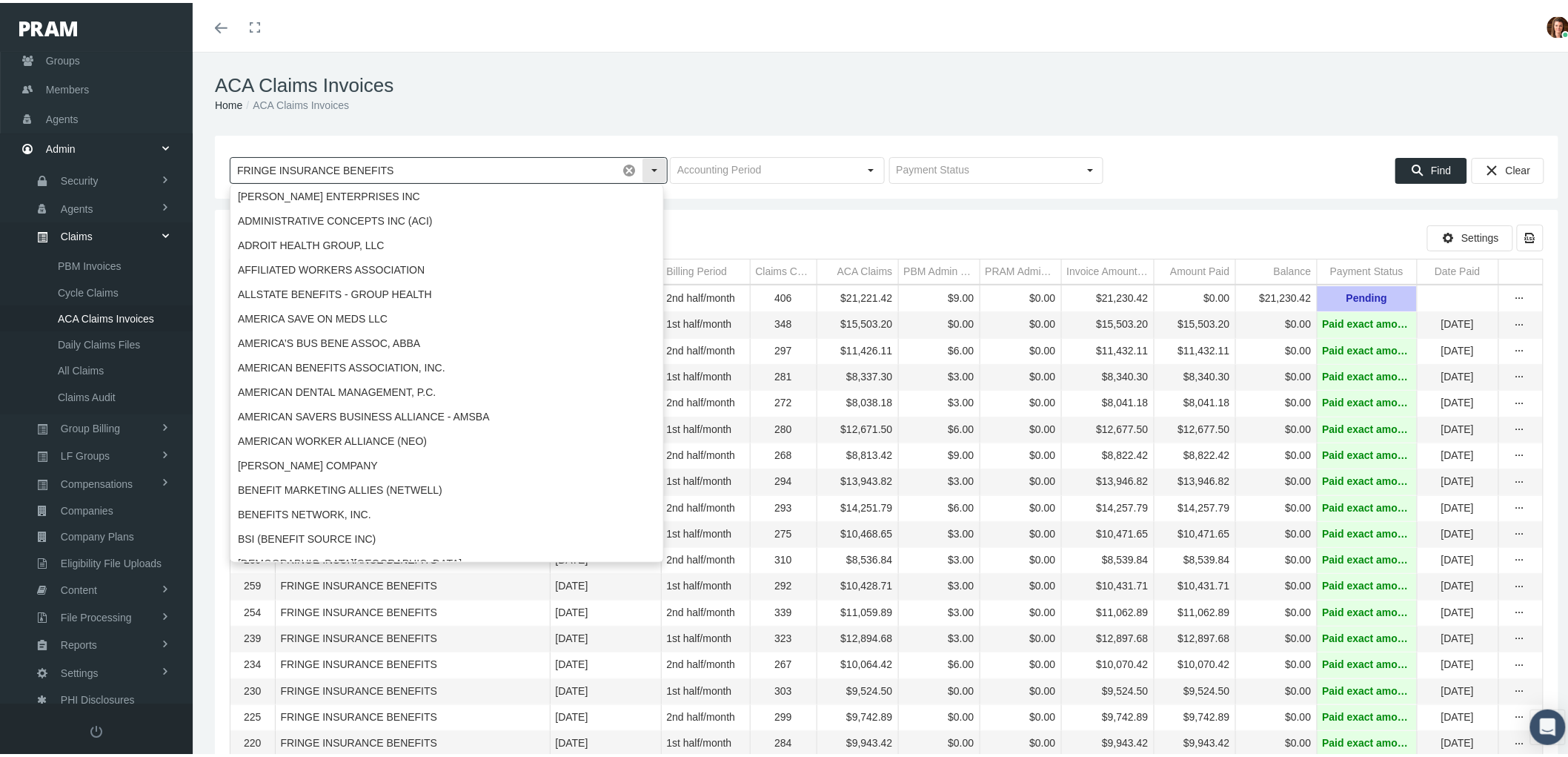
scroll to position [749, 0]
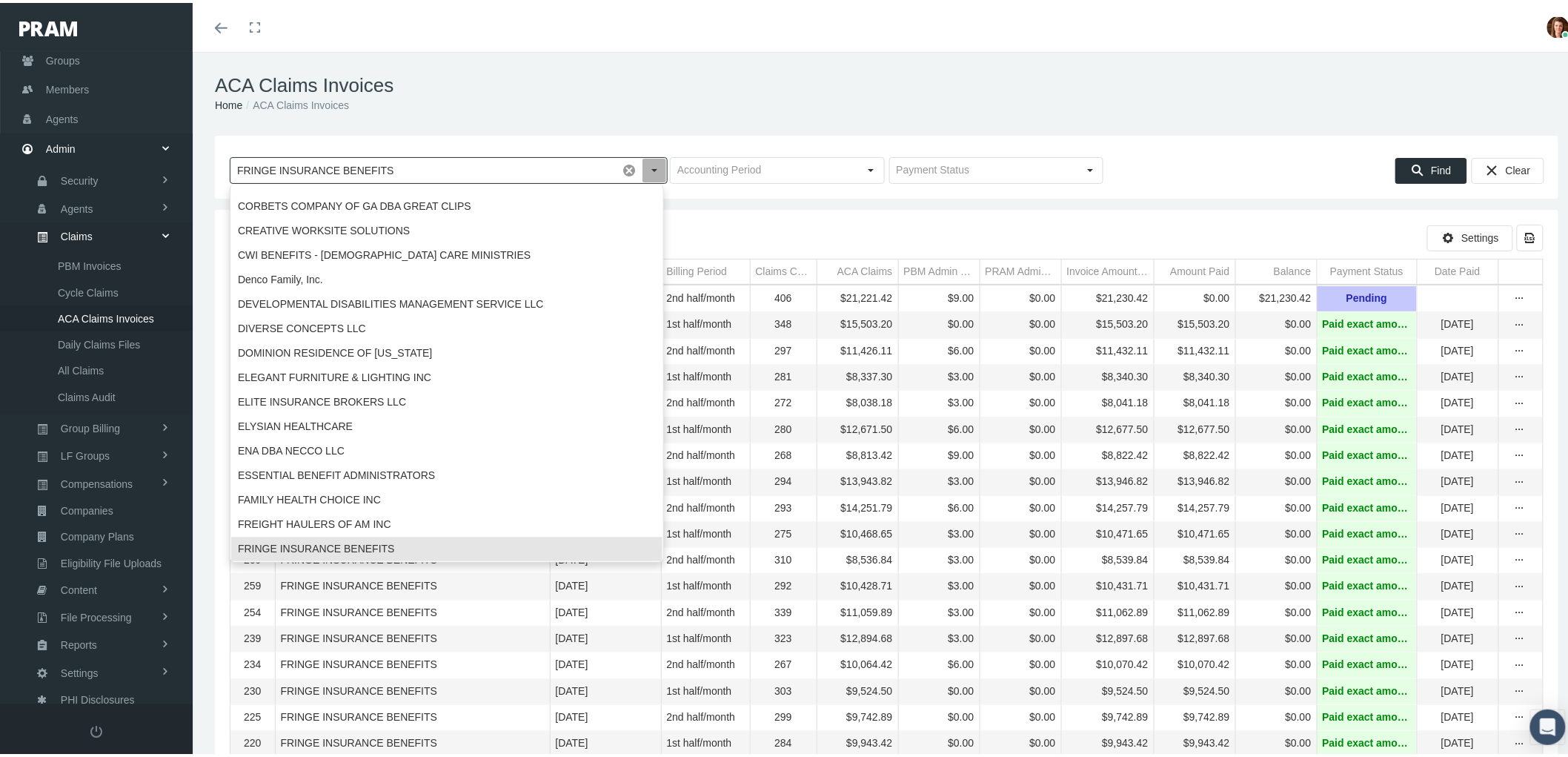
drag, startPoint x: 403, startPoint y: 173, endPoint x: 187, endPoint y: 181, distance: 216.1
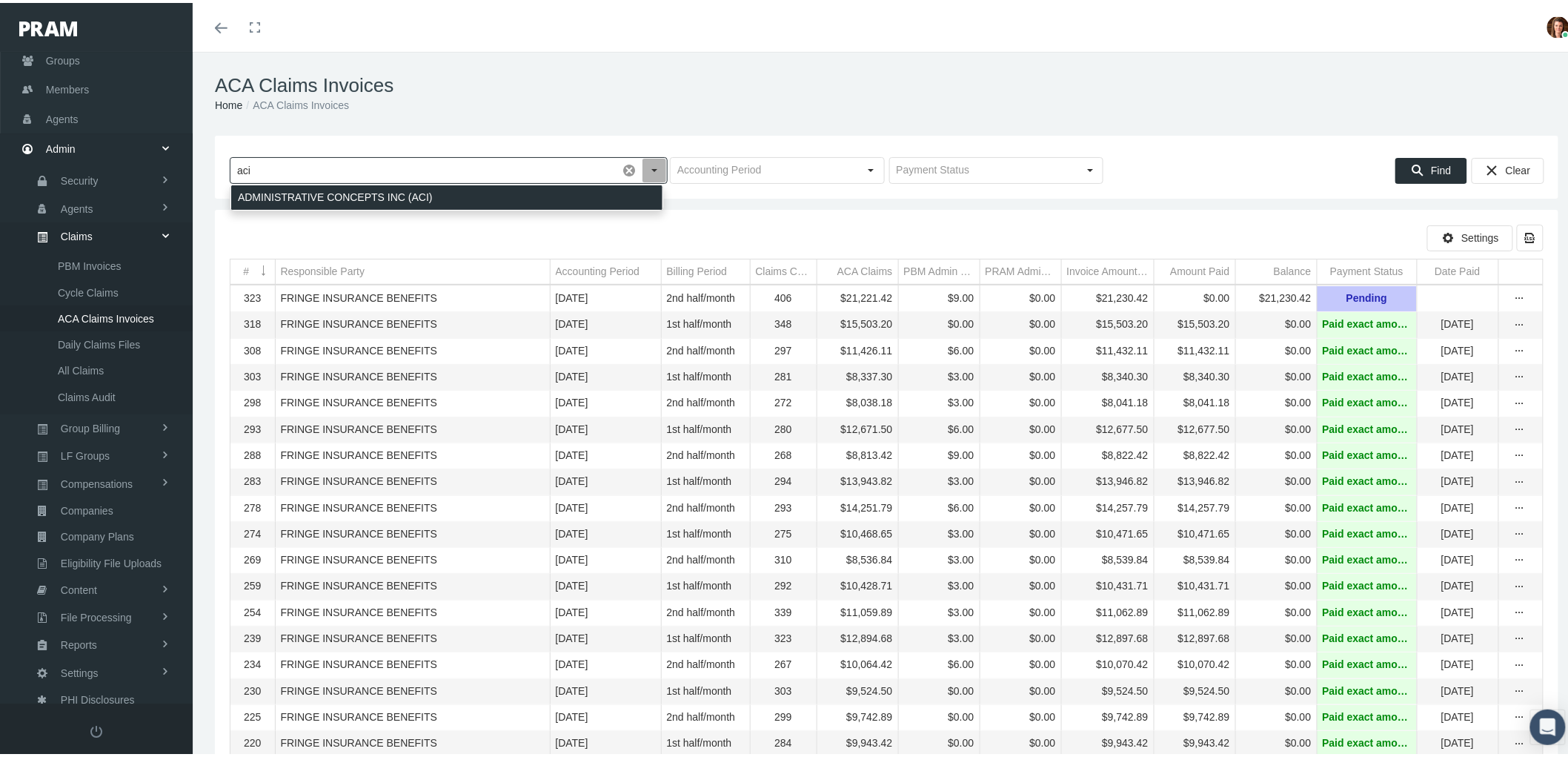
click at [359, 196] on div "ADMINISTRATIVE CONCEPTS INC (ACI)" at bounding box center [447, 194] width 431 height 25
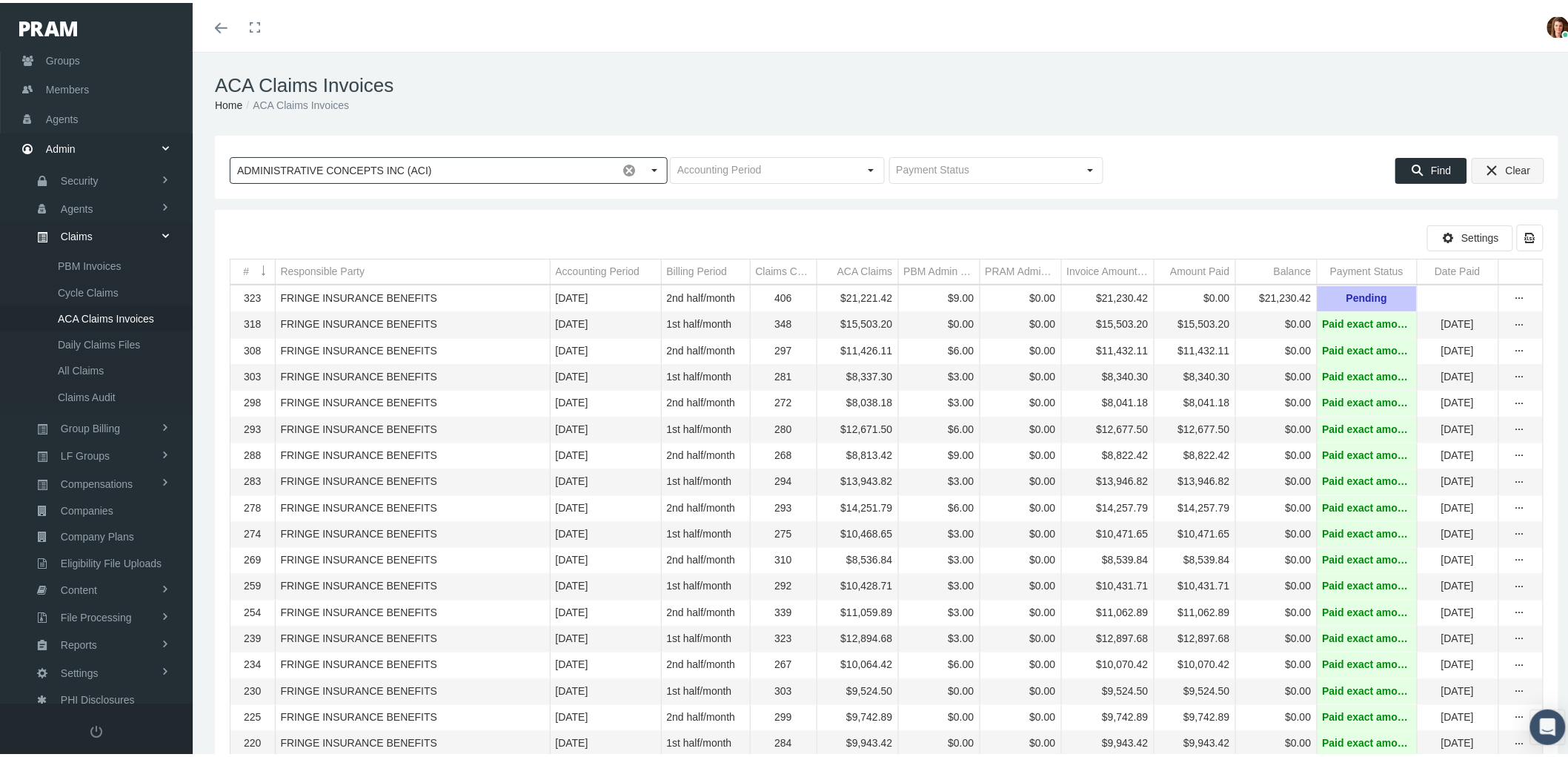
type input "ADMINISTRATIVE CONCEPTS INC (ACI)"
click at [1431, 166] on span "Find" at bounding box center [1441, 167] width 20 height 12
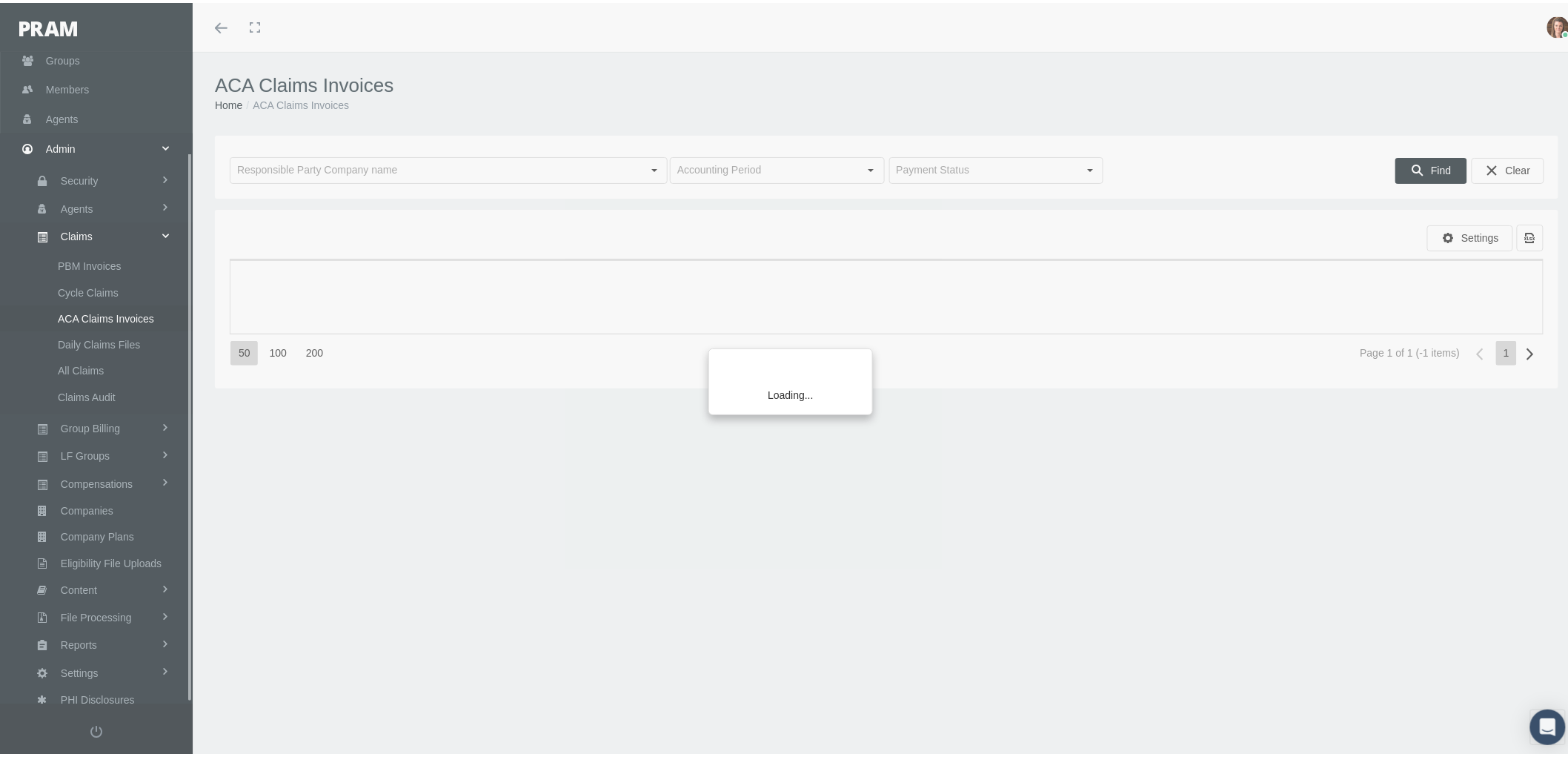
scroll to position [119, 0]
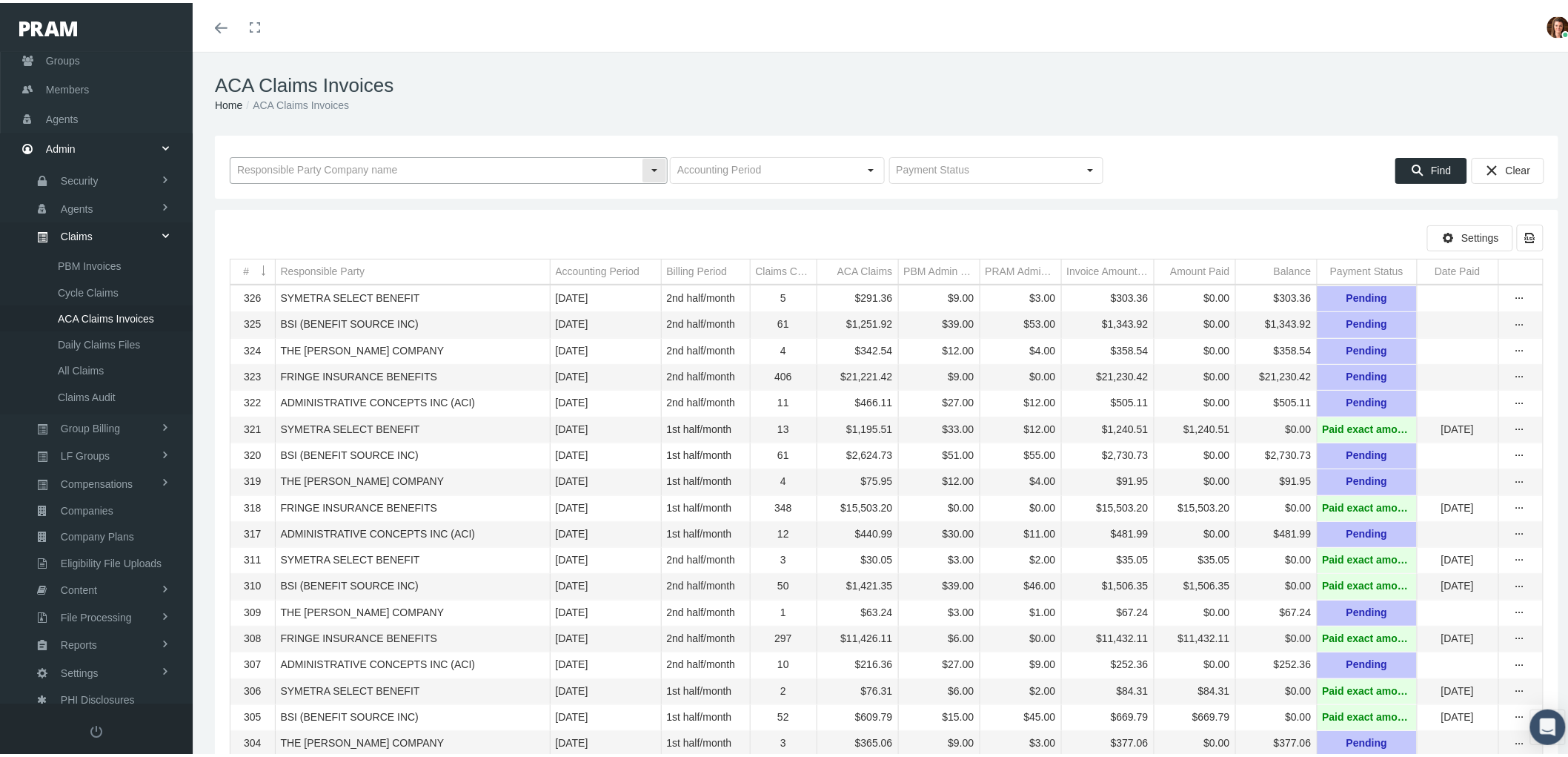
click at [311, 171] on input "text" at bounding box center [436, 167] width 411 height 26
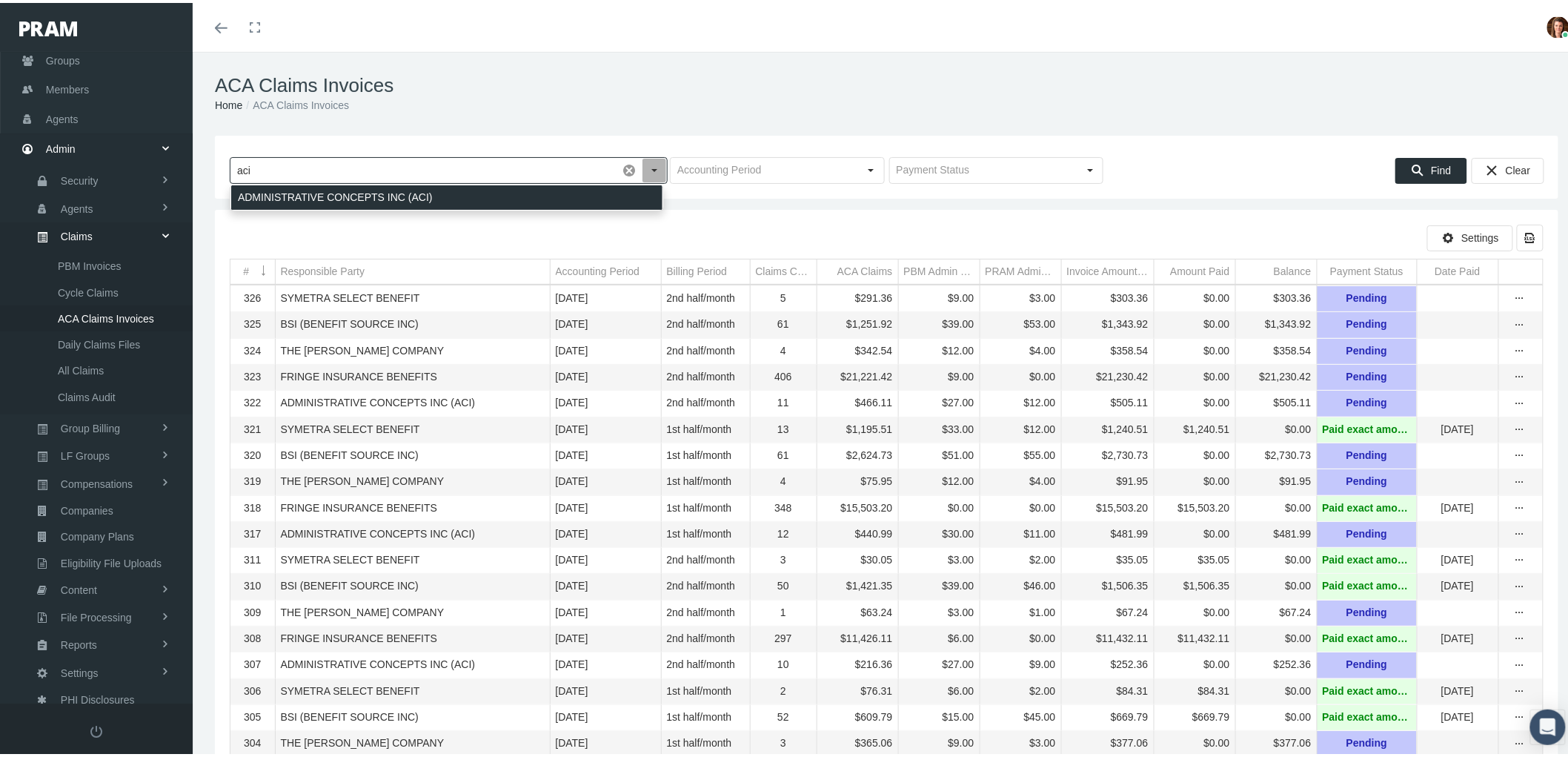
click at [322, 198] on div "ADMINISTRATIVE CONCEPTS INC (ACI)" at bounding box center [447, 194] width 431 height 25
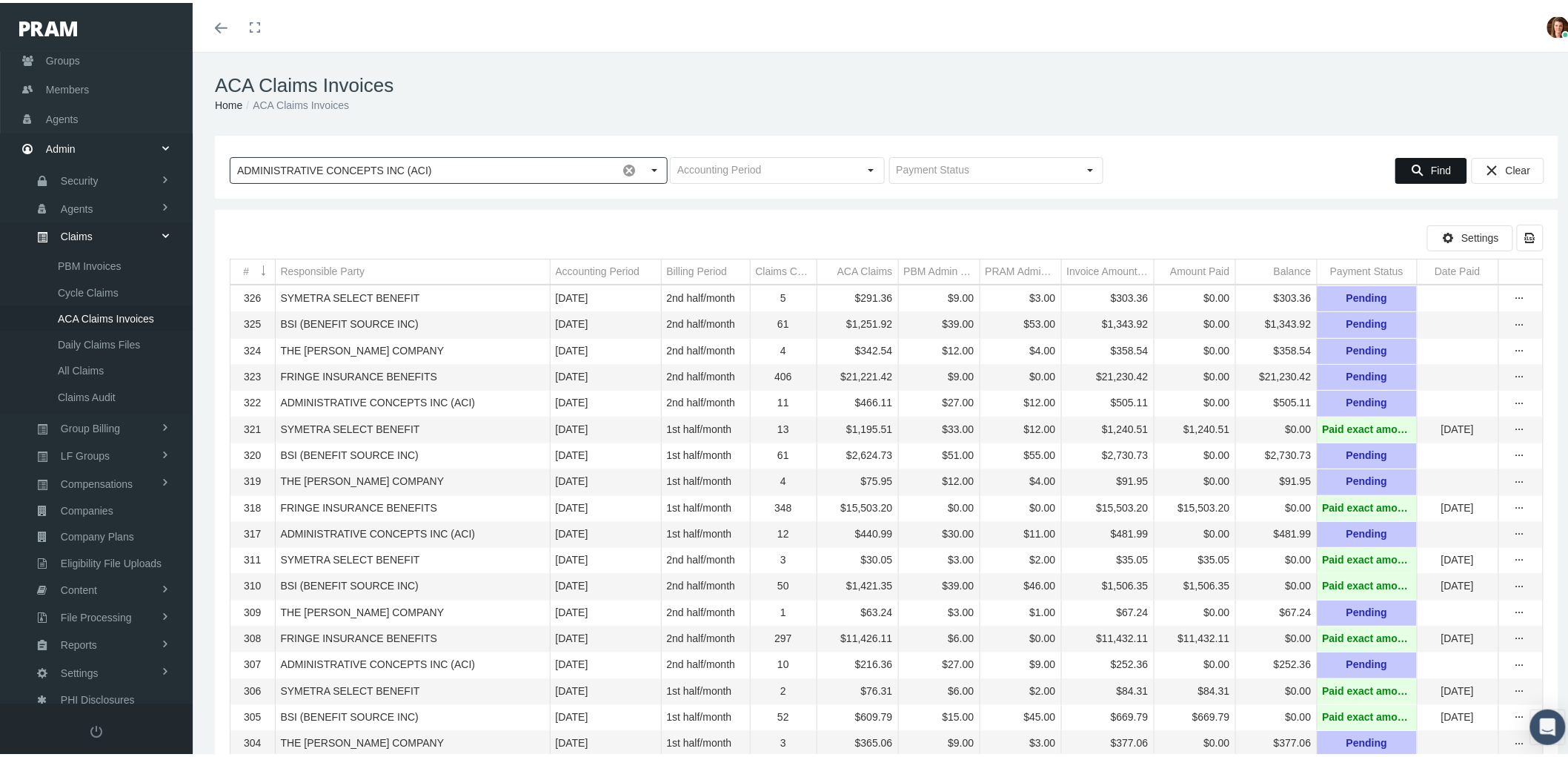
type input "ADMINISTRATIVE CONCEPTS INC (ACI)"
click at [1431, 167] on span "Find" at bounding box center [1441, 167] width 20 height 12
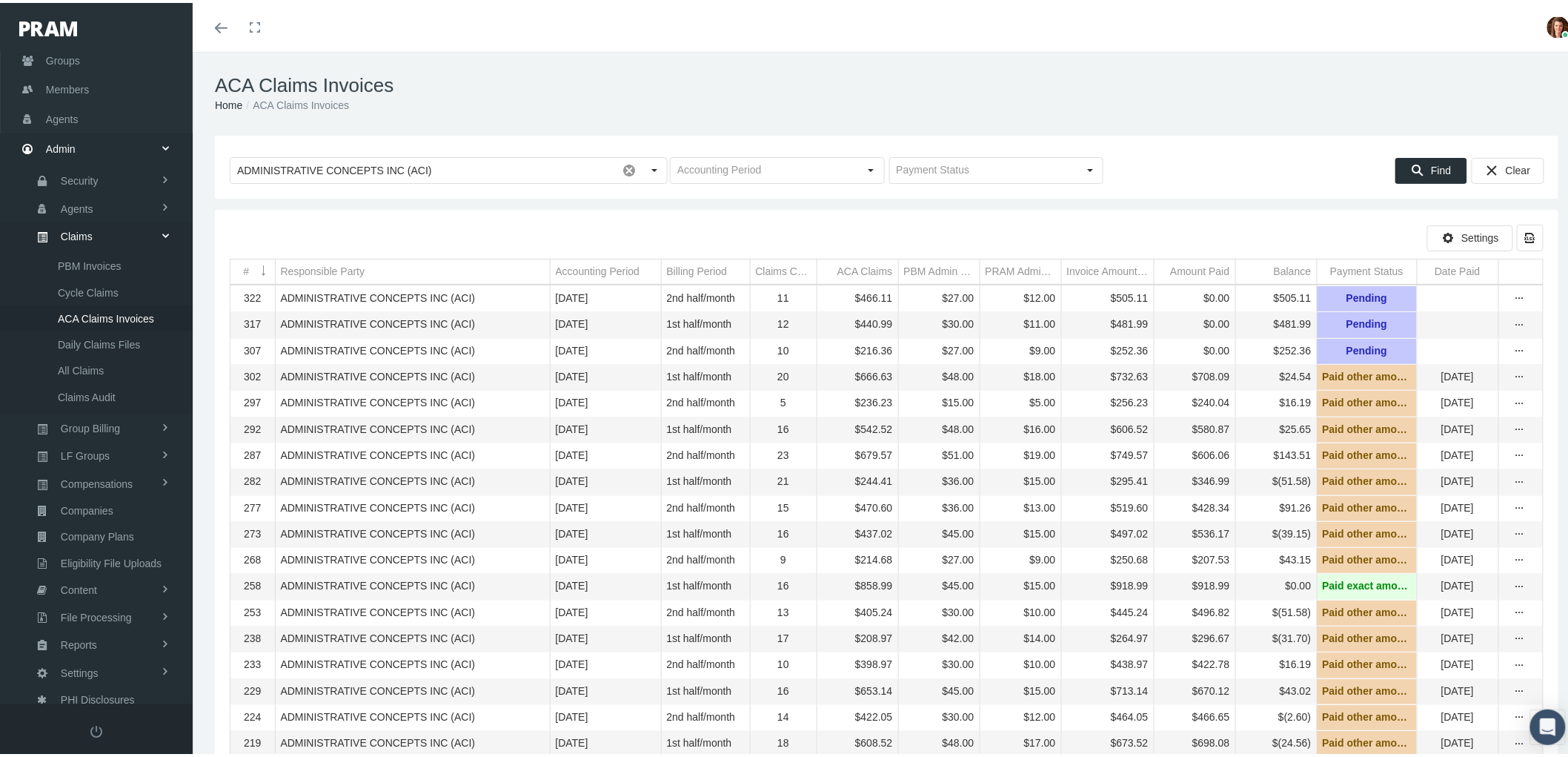
click at [1514, 326] on div "more" at bounding box center [1519, 322] width 22 height 13
click at [1462, 345] on div "View" at bounding box center [1445, 350] width 146 height 31
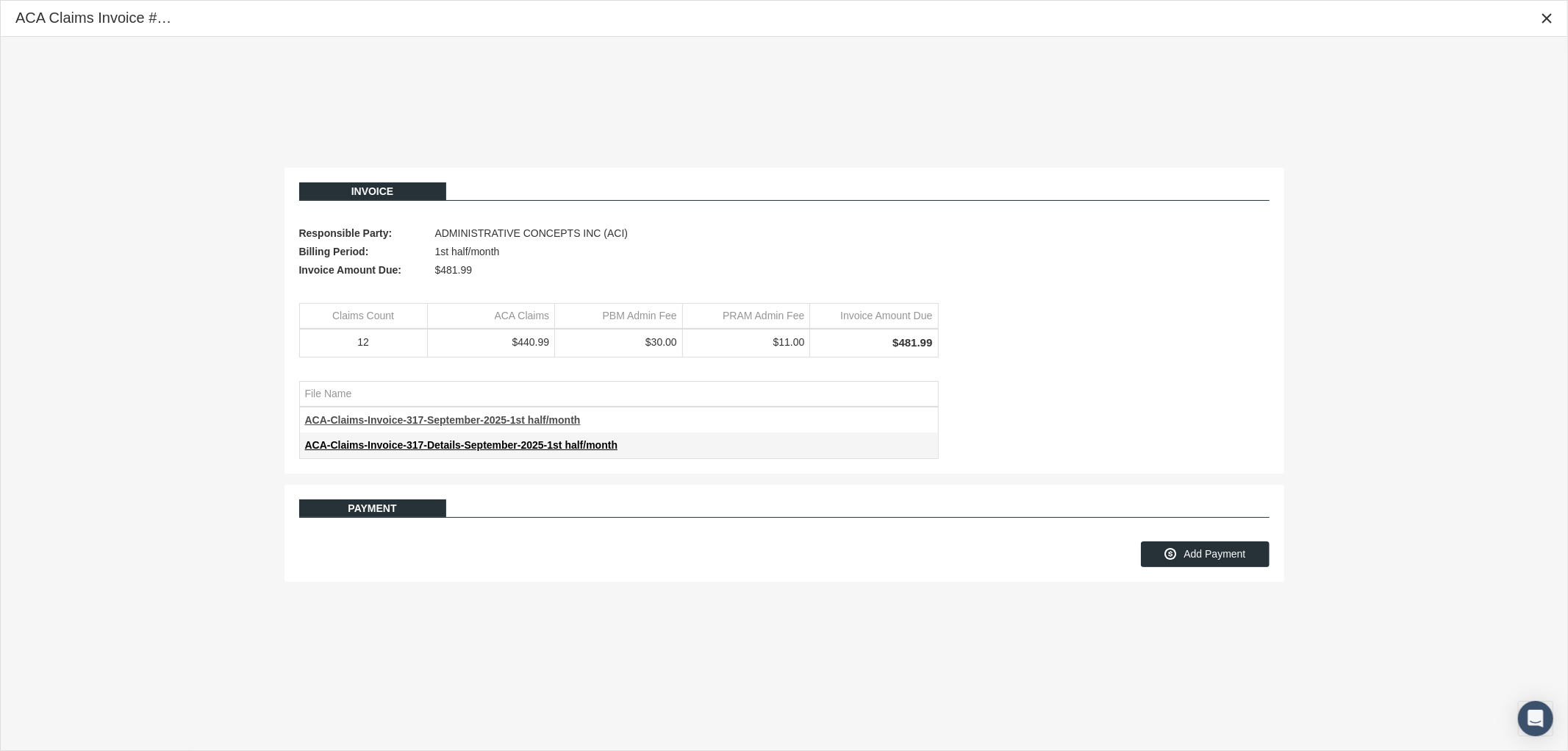
click at [469, 423] on span "ACA-Claims-Invoice-317-September-2025-1st half/month" at bounding box center [443, 420] width 276 height 12
click at [449, 445] on span "ACA-Claims-Invoice-317-Details-September-2025-1st half/month" at bounding box center [462, 444] width 313 height 12
click at [451, 437] on td "ACA-Claims-Invoice-317-Details-September-2025-1st half/month" at bounding box center [618, 445] width 638 height 25
click at [452, 445] on span "ACA-Claims-Invoice-317-Details-September-2025-1st half/month" at bounding box center [462, 444] width 313 height 12
click at [476, 423] on span "ACA-Claims-Invoice-317-September-2025-1st half/month" at bounding box center [443, 420] width 276 height 12
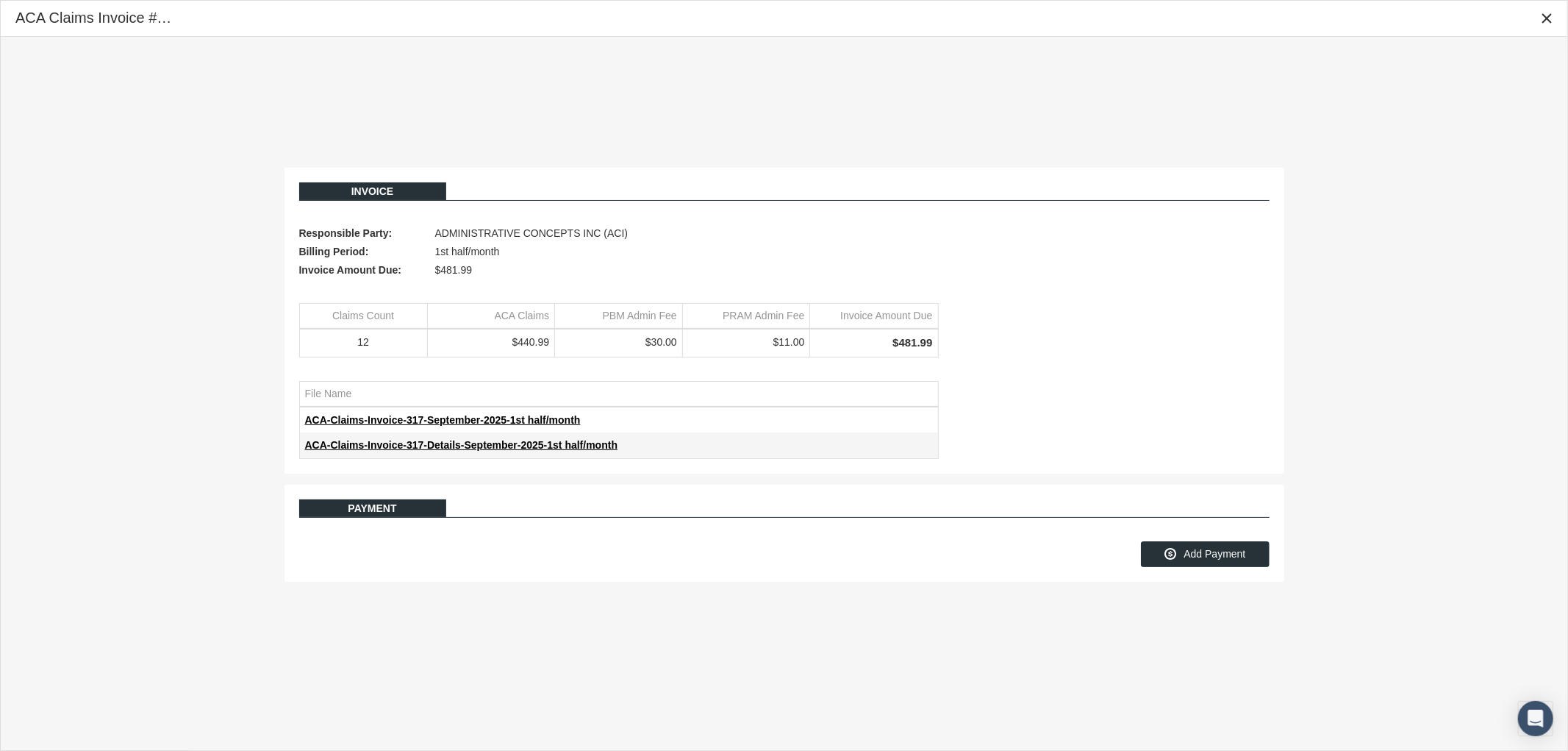
click at [452, 427] on td "ACA-Claims-Invoice-317-September-2025-1st half/month" at bounding box center [618, 420] width 638 height 25
click at [400, 422] on span "ACA-Claims-Invoice-317-September-2025-1st half/month" at bounding box center [443, 420] width 276 height 12
click at [1551, 25] on icon "Close" at bounding box center [1546, 18] width 13 height 13
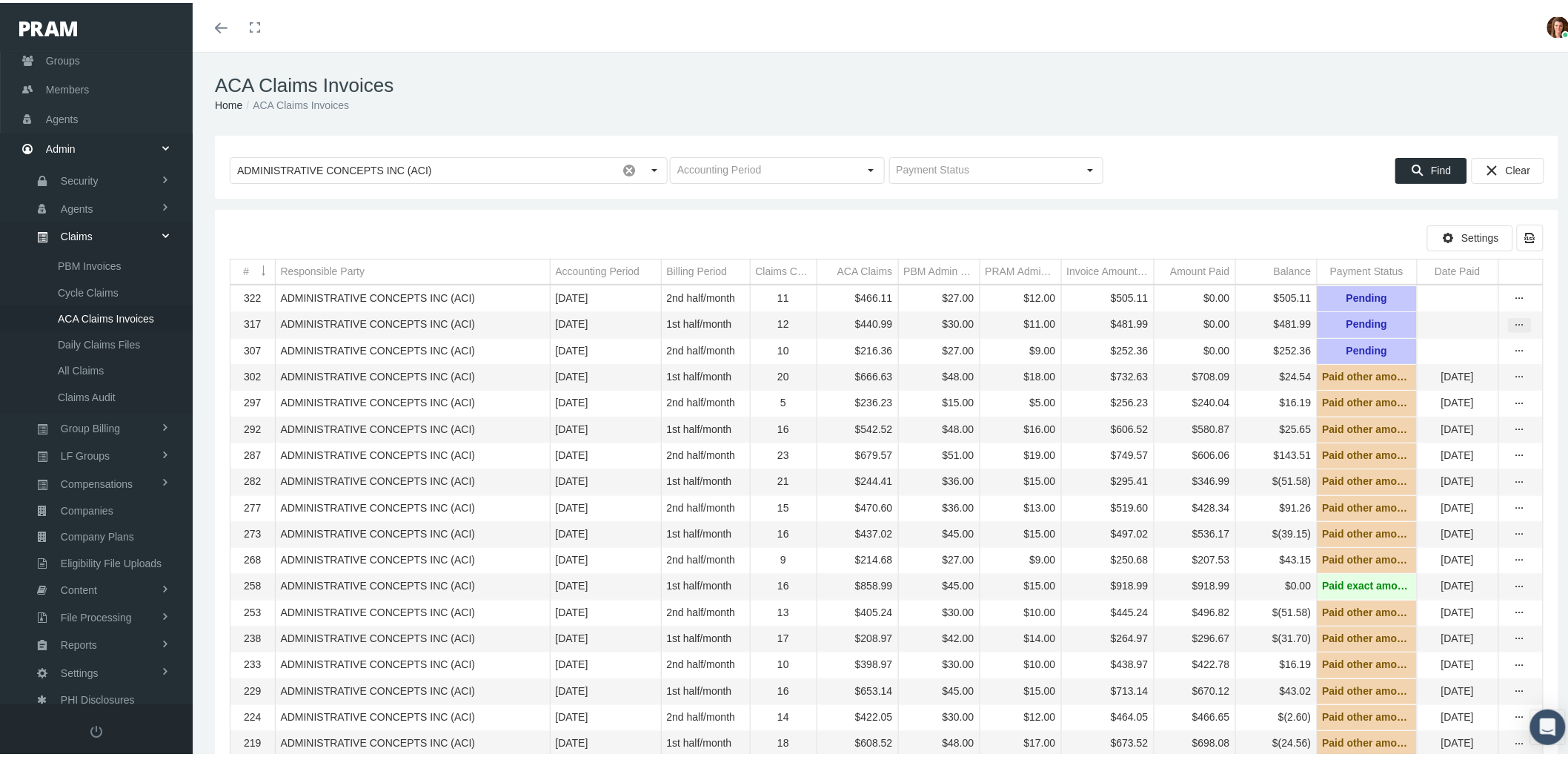
click at [1513, 322] on icon "more" at bounding box center [1519, 322] width 13 height 13
click at [1467, 343] on div "View" at bounding box center [1445, 350] width 146 height 31
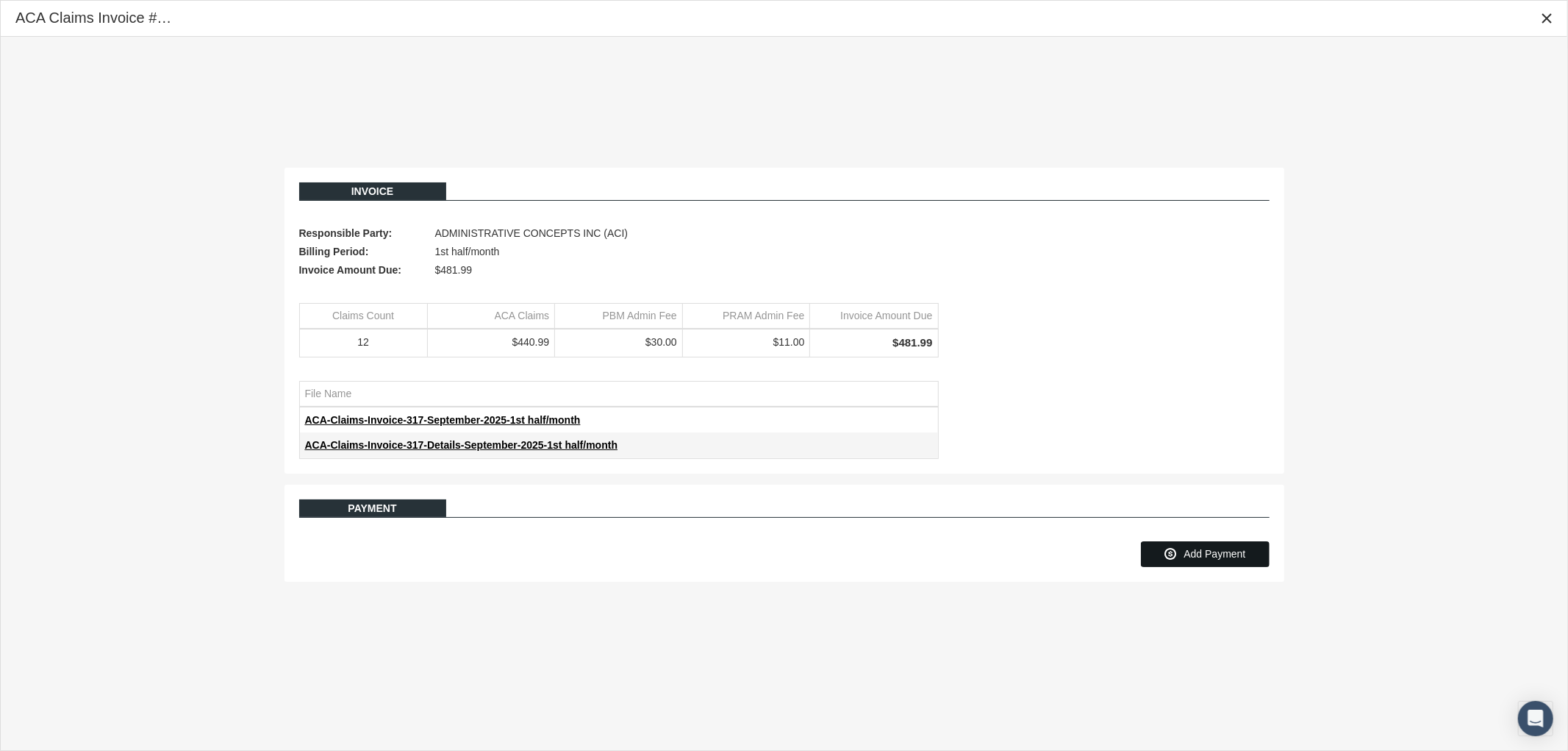
click at [1207, 550] on span "Add Payment" at bounding box center [1215, 553] width 61 height 12
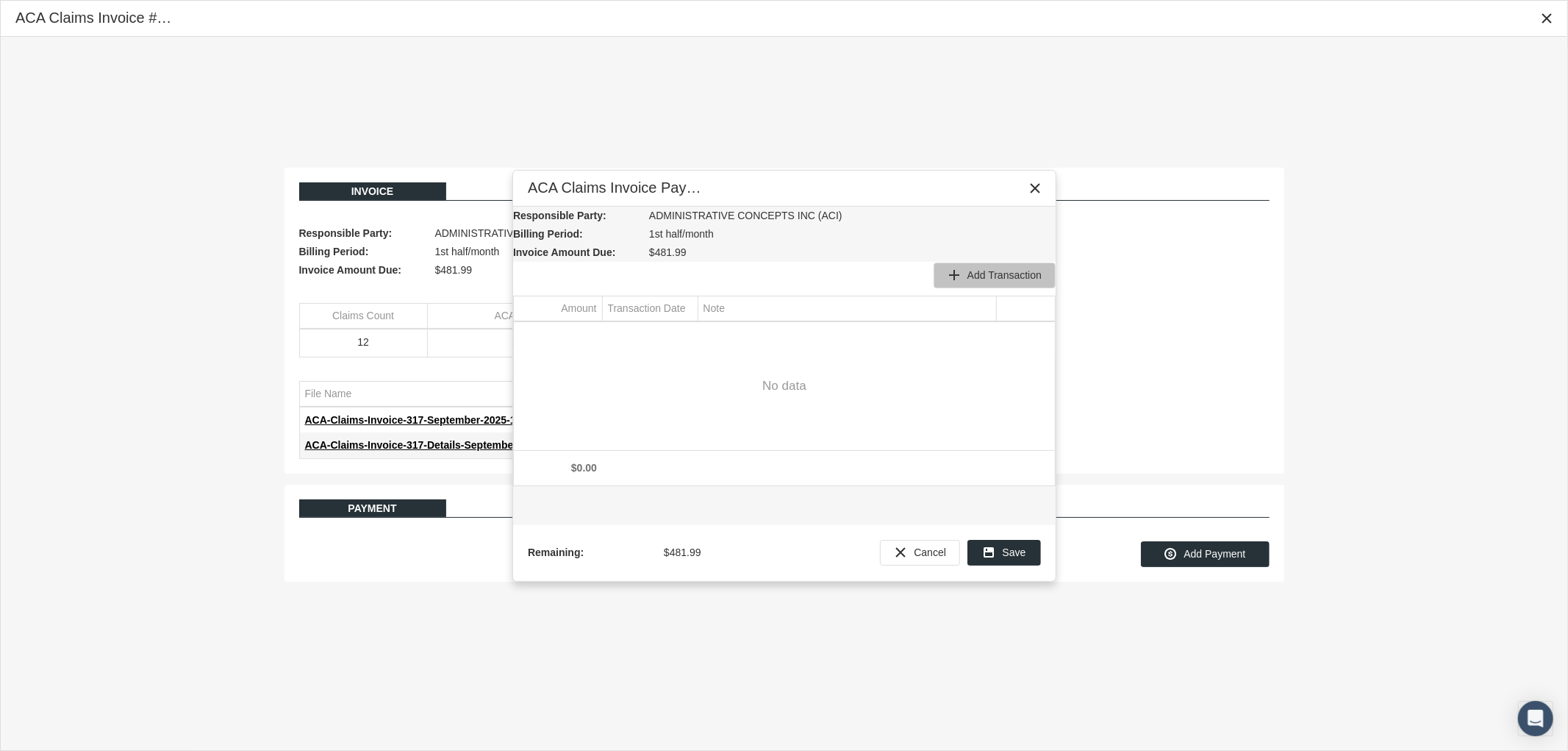
click at [1002, 272] on span "Add Transaction" at bounding box center [1004, 274] width 75 height 12
type input "474.8"
click at [685, 340] on div "Select" at bounding box center [685, 335] width 24 height 23
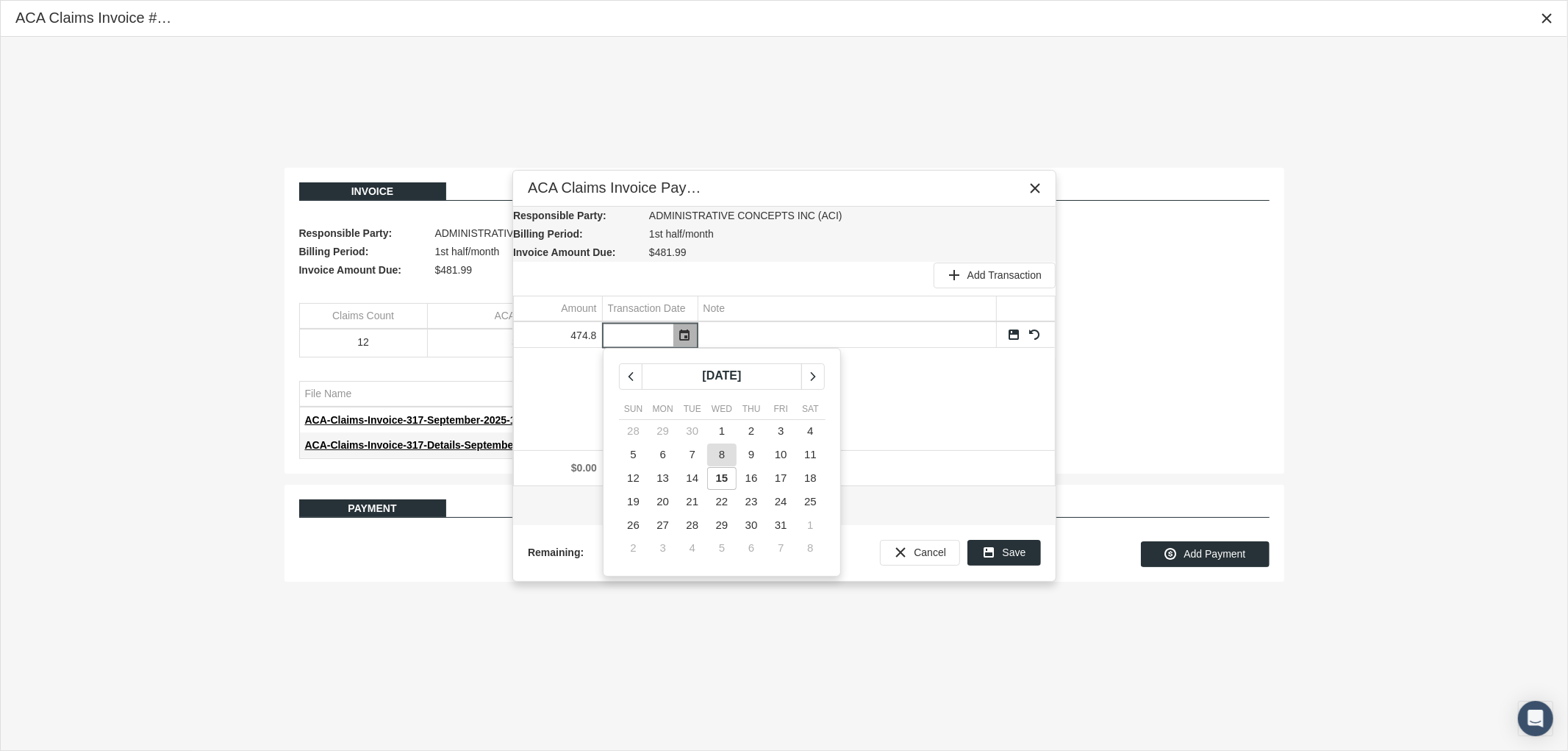
click at [719, 454] on span "8" at bounding box center [722, 454] width 6 height 12
type input "[DATE]"
click at [785, 390] on div "474.8 10/08/2025 Sun Mon Tue Wed Thu Fri Sat 28 29 30 1 2 3 4 5 6 7 8 9 10 11 1…" at bounding box center [784, 386] width 541 height 128
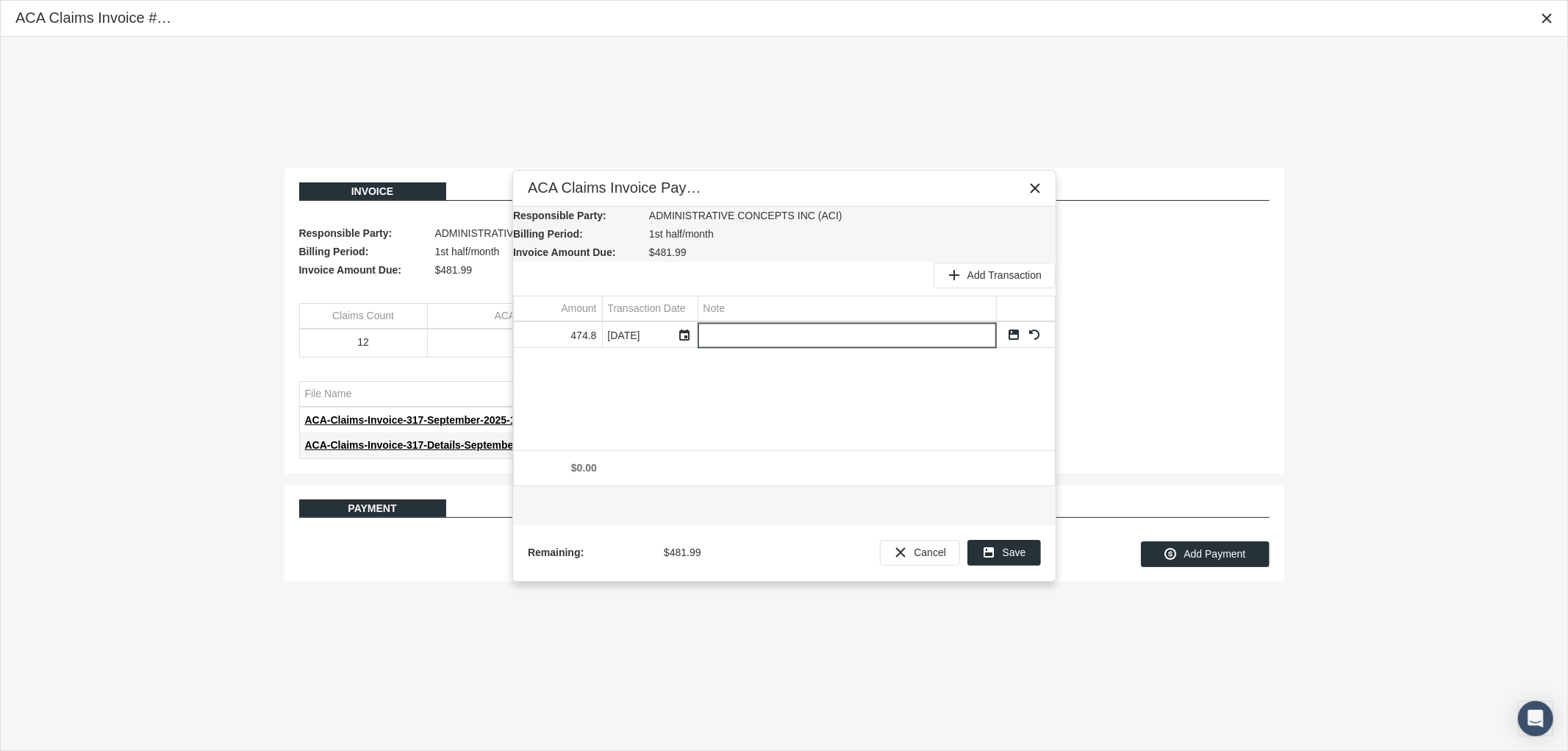
click at [827, 346] on input "Data grid" at bounding box center [847, 335] width 298 height 25
type input "$7.19 Underpayment"
click at [1012, 332] on link "Save" at bounding box center [1013, 334] width 13 height 13
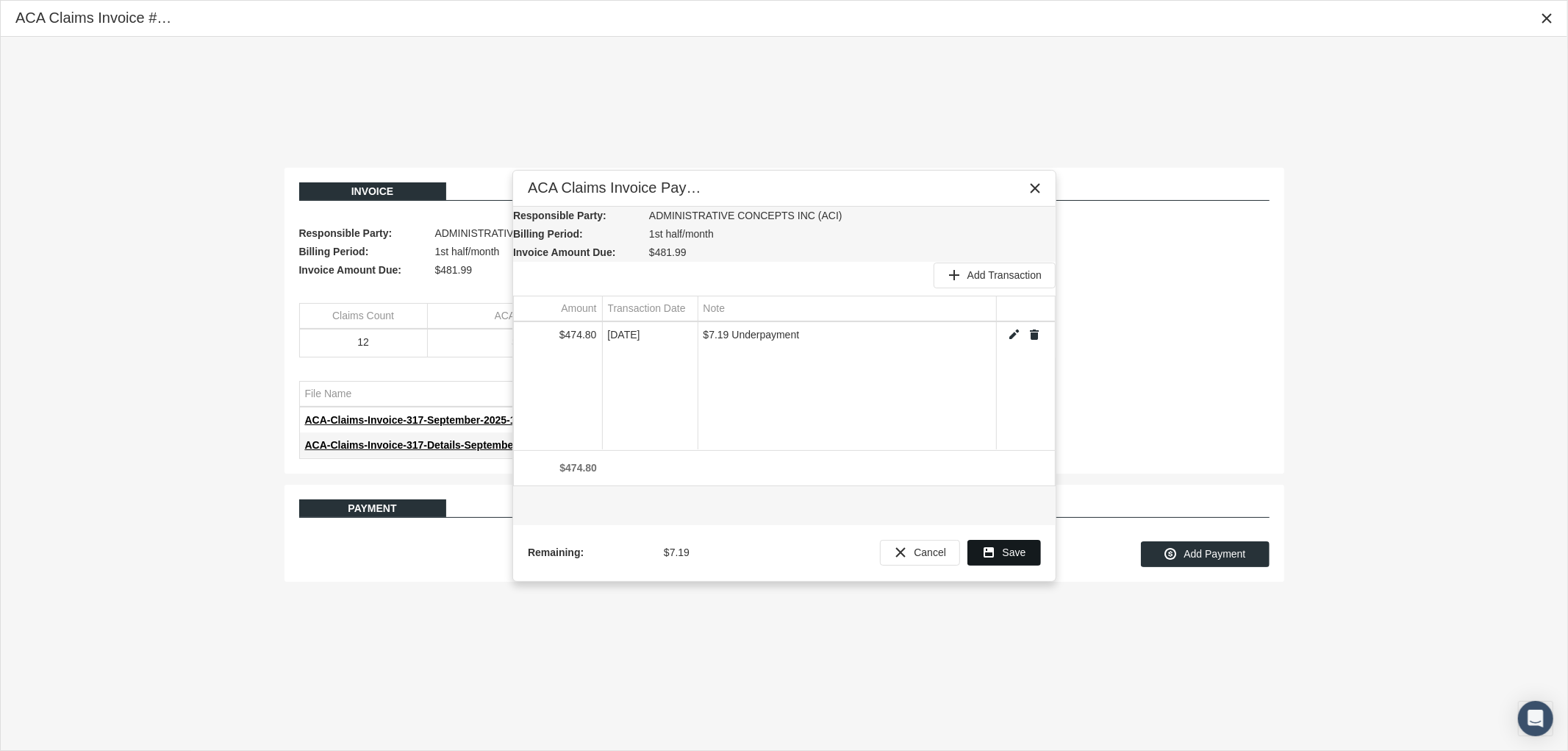
click at [1009, 552] on span "Save" at bounding box center [1014, 552] width 24 height 12
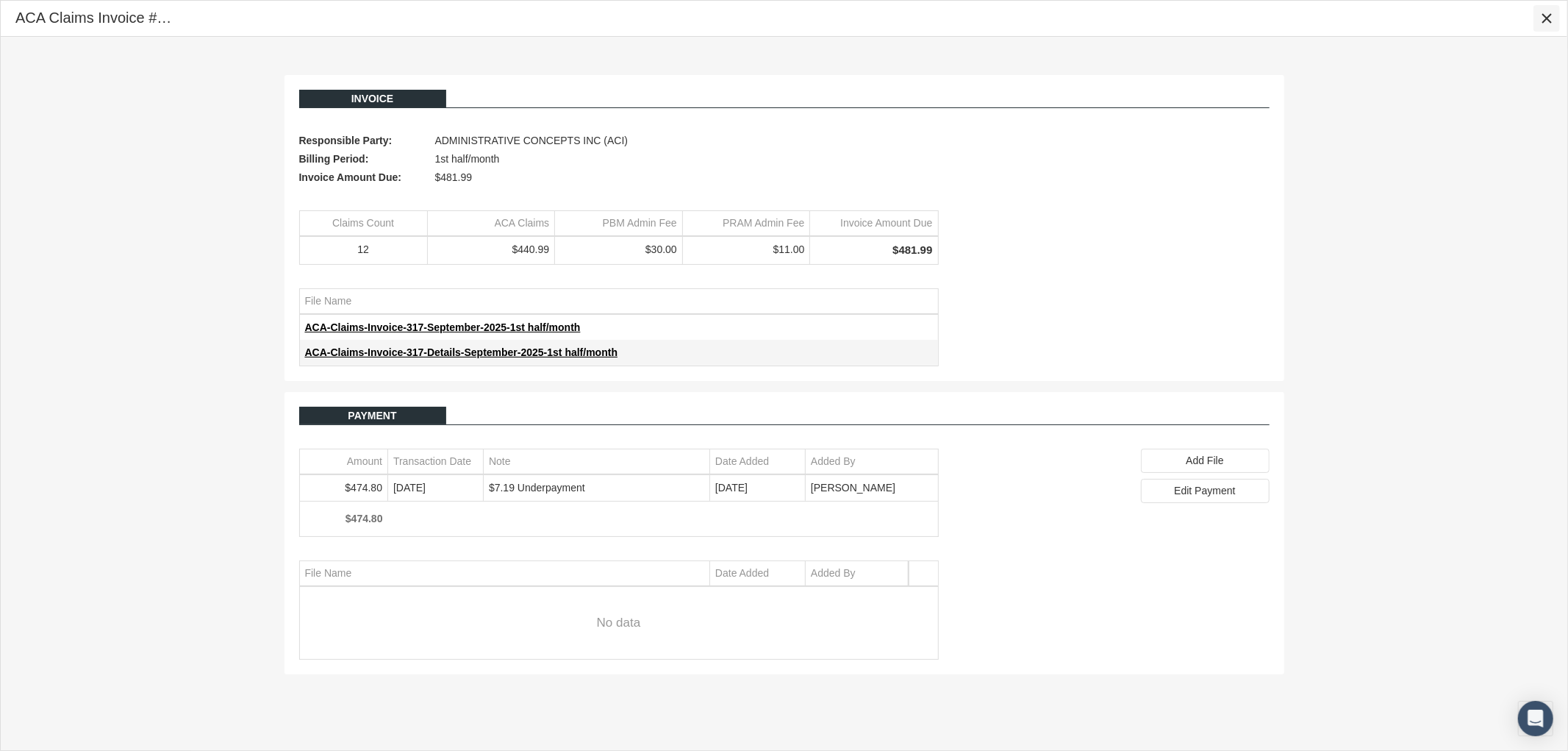
click at [1547, 19] on icon "Close" at bounding box center [1546, 18] width 13 height 13
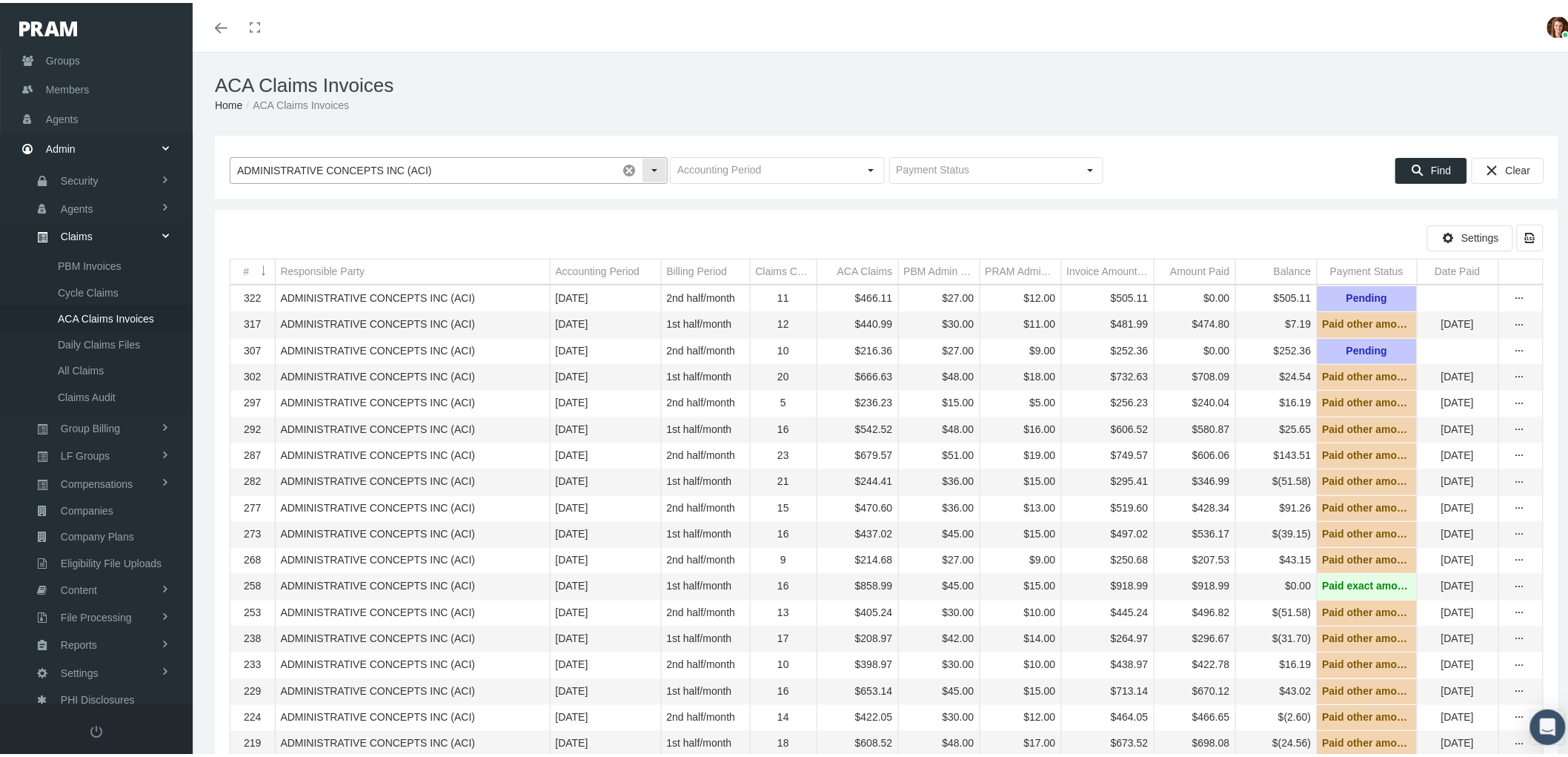
click at [352, 164] on input "ADMINISTRATIVE CONCEPTS INC (ACI)" at bounding box center [424, 167] width 386 height 26
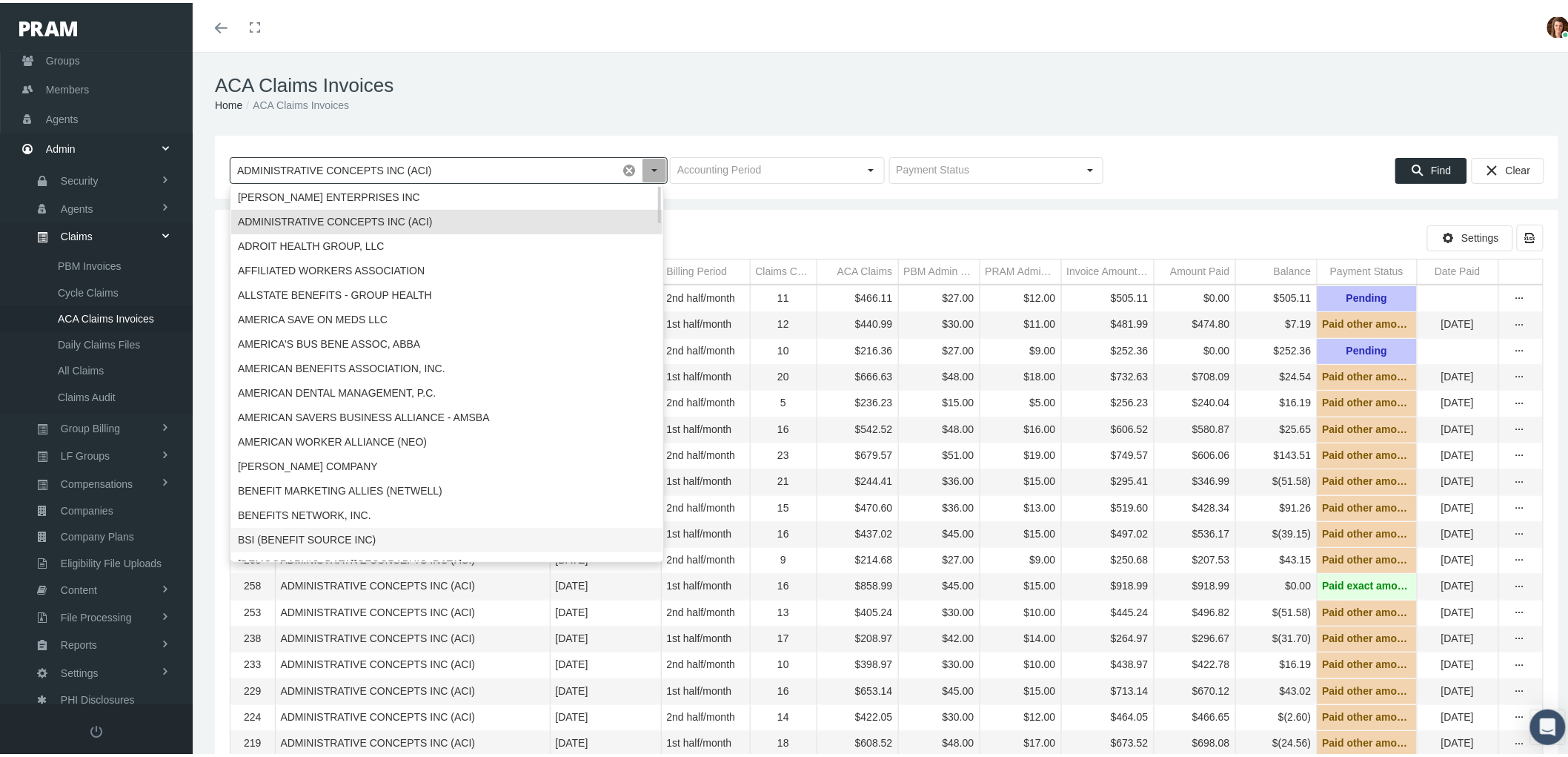
click at [317, 531] on div "BSI (BENEFIT SOURCE INC)" at bounding box center [447, 538] width 431 height 25
type input "BSI (BENEFIT SOURCE INC)"
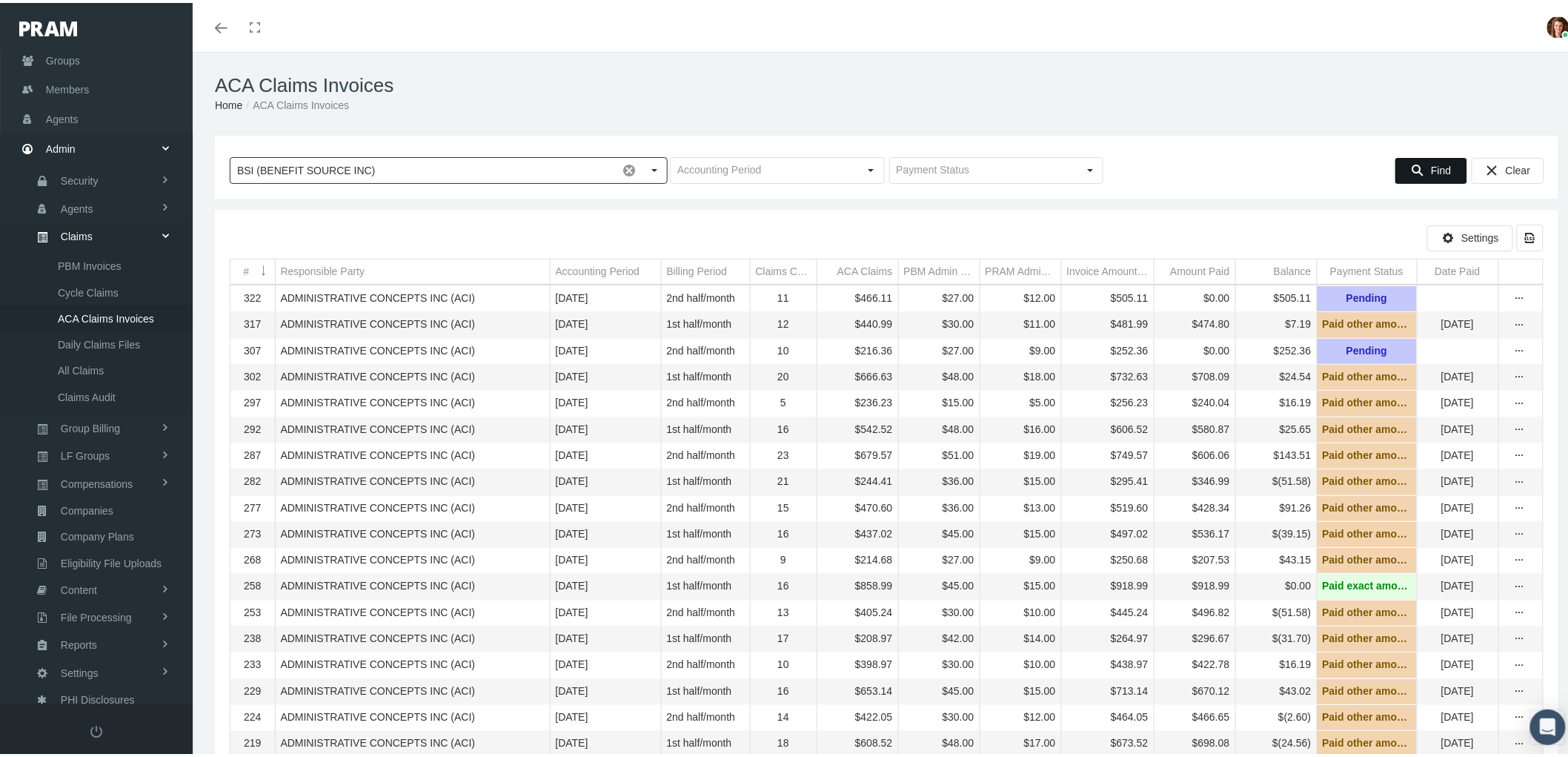
click at [1411, 173] on icon "Find" at bounding box center [1417, 167] width 13 height 13
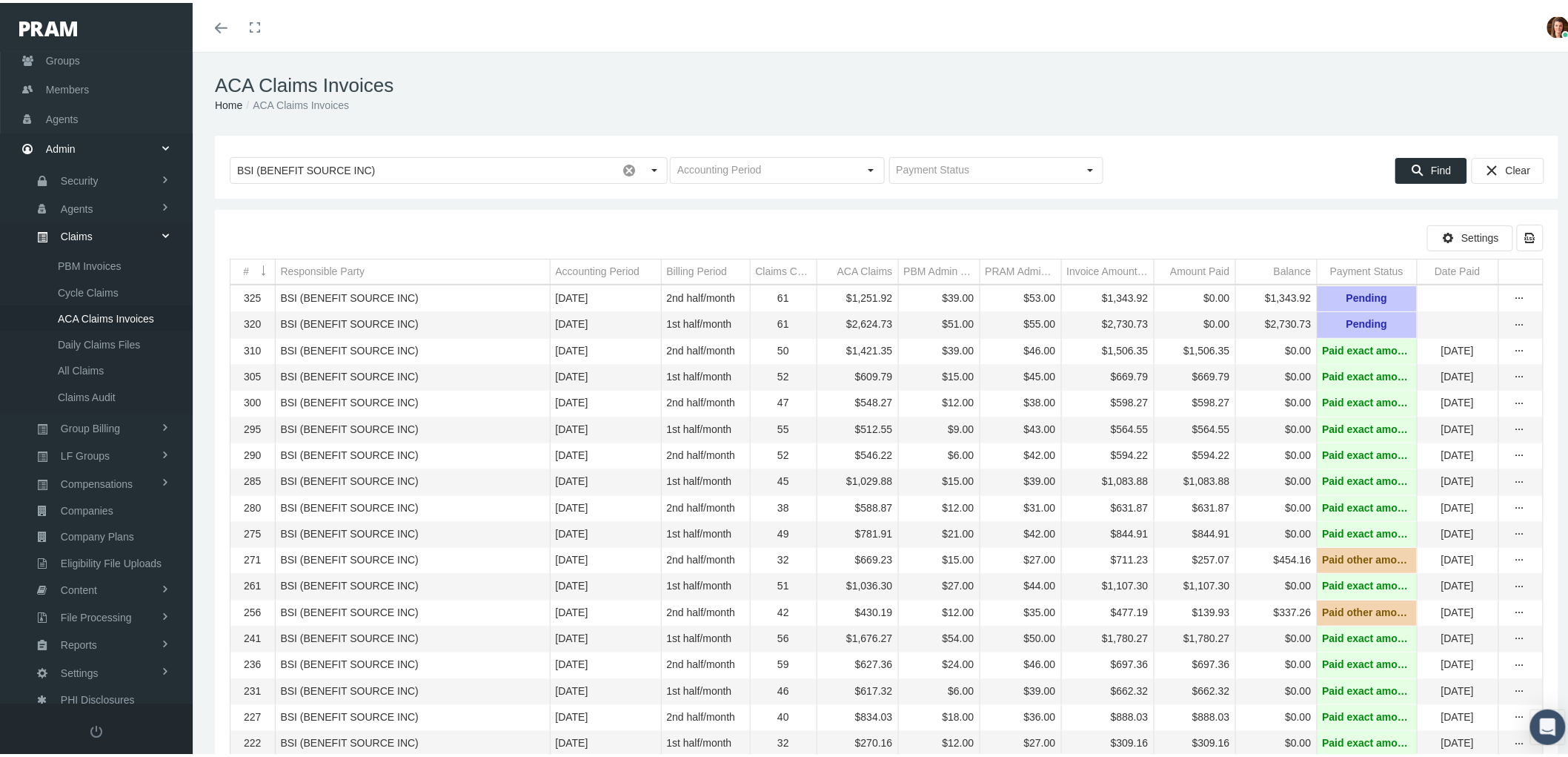
click at [1508, 318] on div "Data grid" at bounding box center [1519, 322] width 24 height 15
click at [1516, 327] on div "more" at bounding box center [1519, 322] width 22 height 13
click at [1470, 351] on div "View" at bounding box center [1445, 350] width 146 height 31
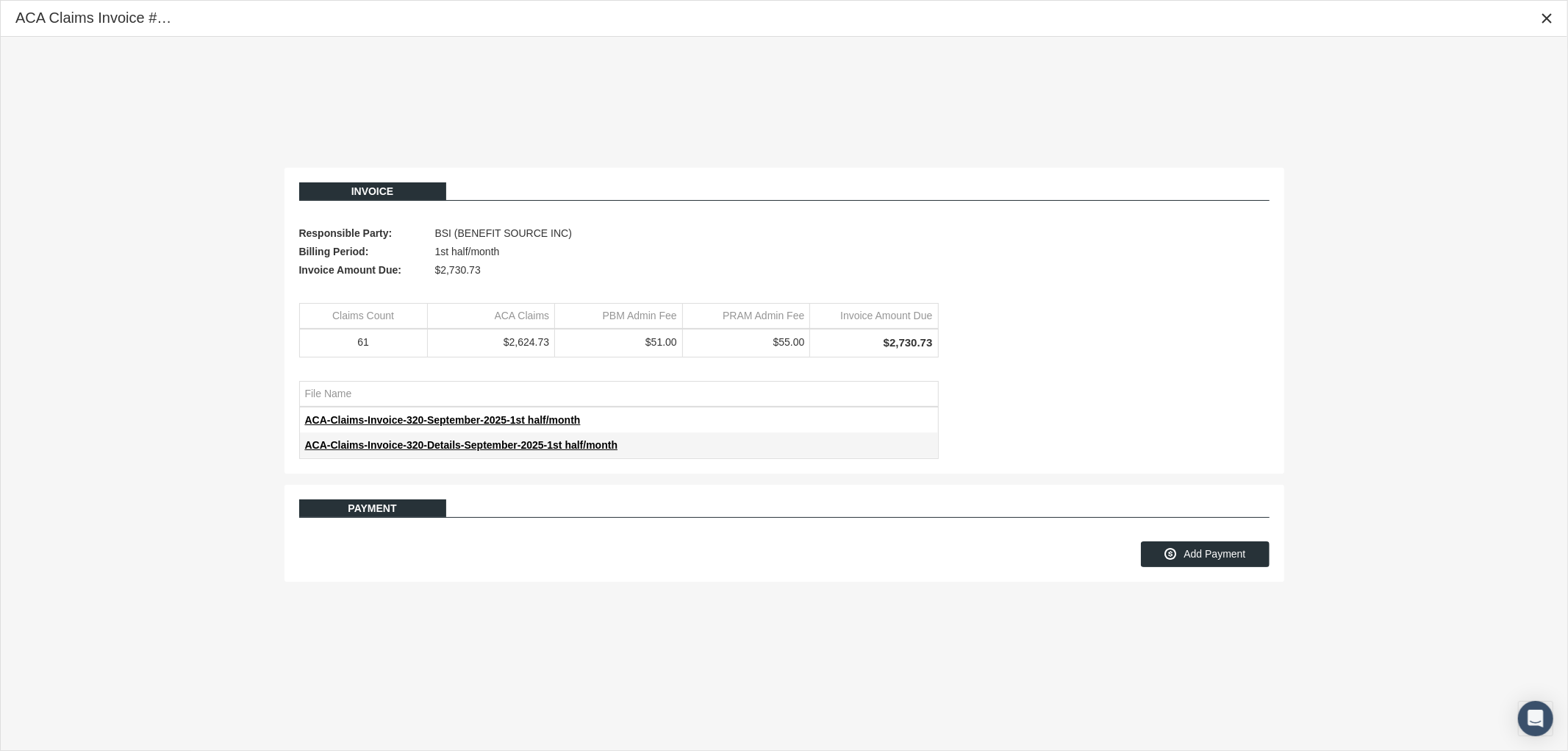
click at [1216, 560] on span "Add Payment" at bounding box center [1215, 553] width 61 height 12
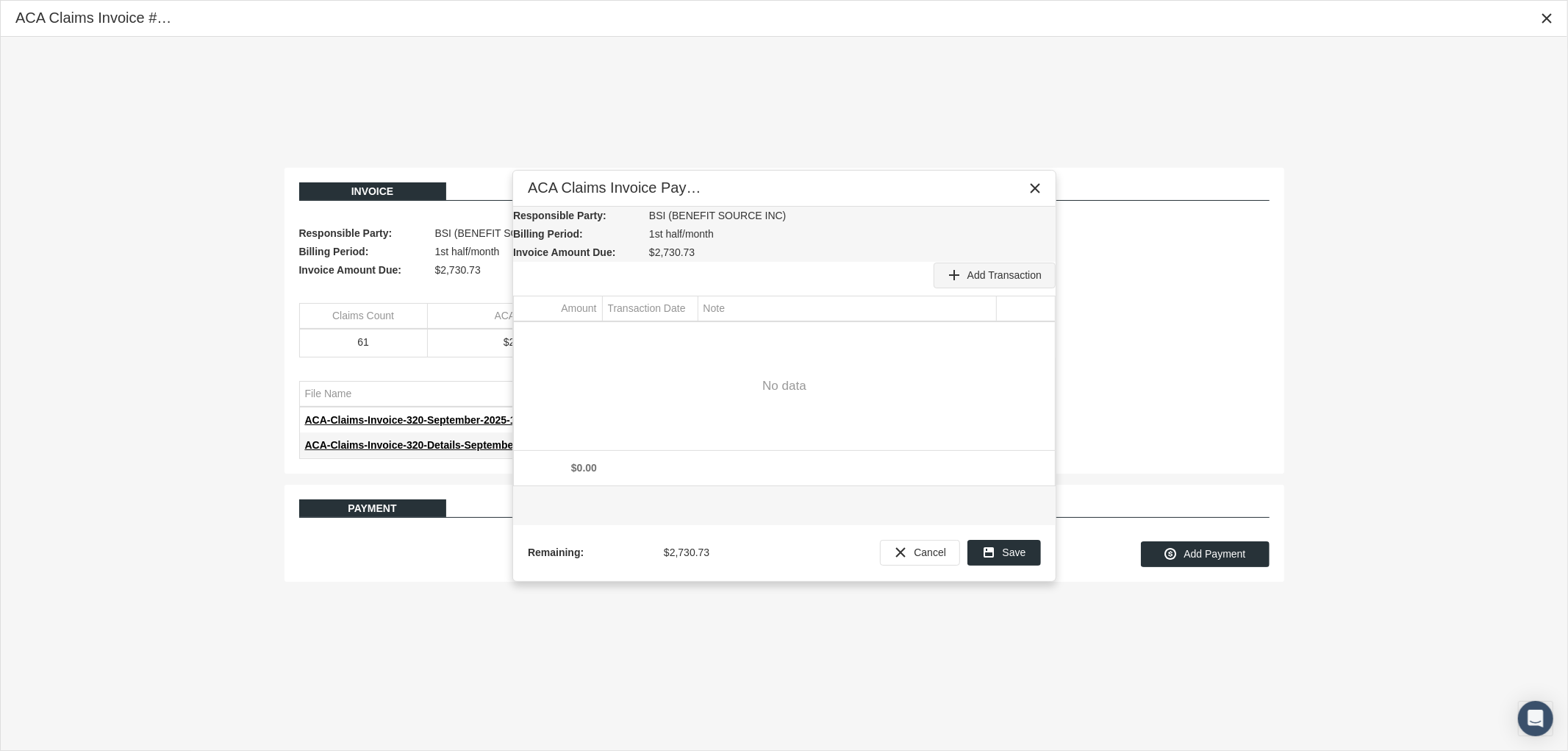
click at [990, 276] on span "Add Transaction" at bounding box center [1004, 274] width 75 height 12
type input "225.52"
click at [681, 328] on div "Select" at bounding box center [685, 335] width 24 height 23
click at [726, 472] on span "15" at bounding box center [722, 477] width 12 height 12
type input "[DATE]"
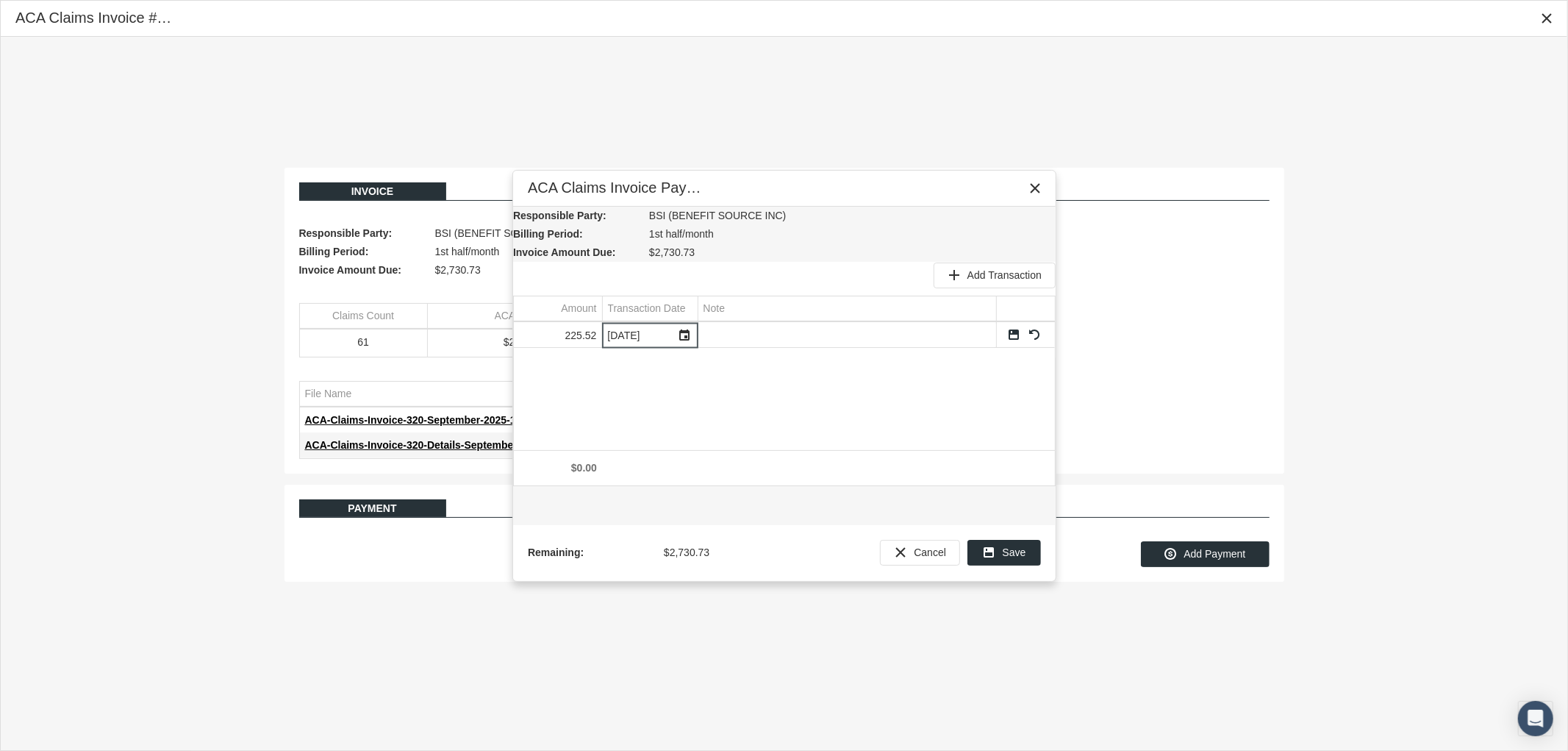
click at [785, 338] on input "Data grid" at bounding box center [847, 335] width 298 height 25
type input "Ck # 2111 - VTC"
click at [1013, 331] on link "Save" at bounding box center [1013, 334] width 13 height 13
click at [1004, 276] on span "Add Transaction" at bounding box center [1004, 274] width 75 height 12
type input "473.48"
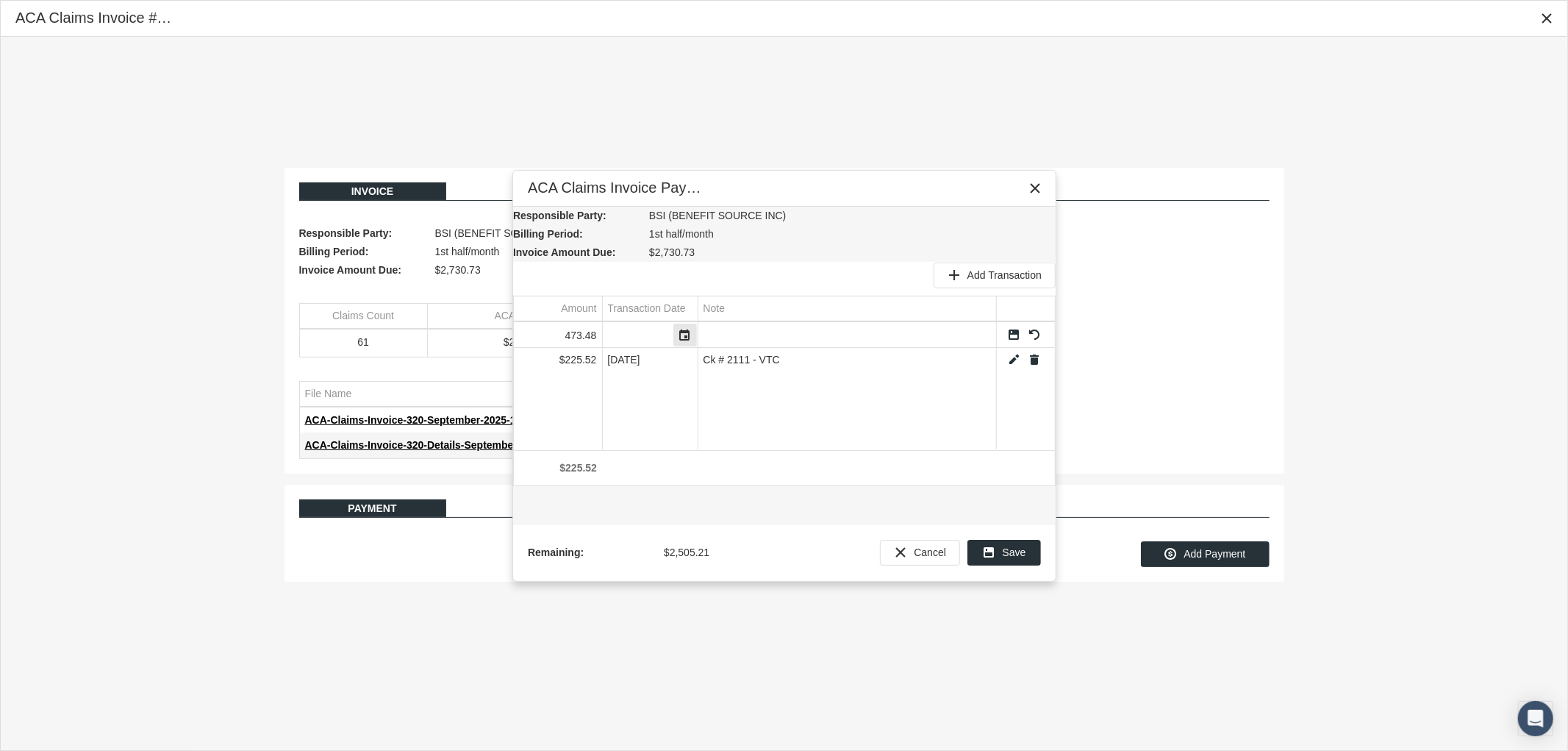
click at [691, 336] on div "Select" at bounding box center [685, 335] width 24 height 23
click at [719, 472] on span "15" at bounding box center [722, 477] width 12 height 12
type input "[DATE]"
click at [736, 334] on input "Data grid" at bounding box center [847, 335] width 298 height 25
type input "Ck # 6180 - Didlake"
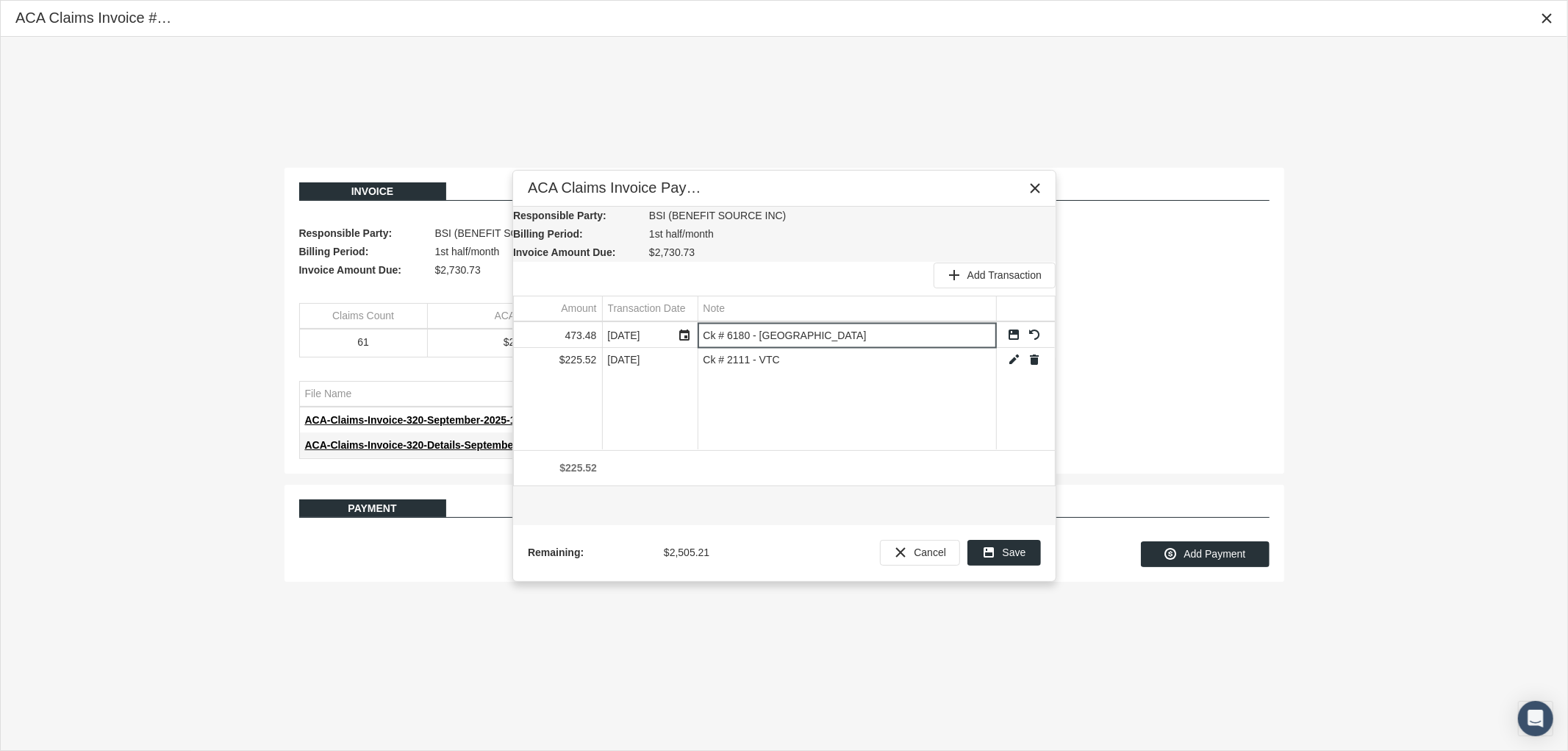
click at [1013, 335] on link "Save" at bounding box center [1013, 334] width 13 height 13
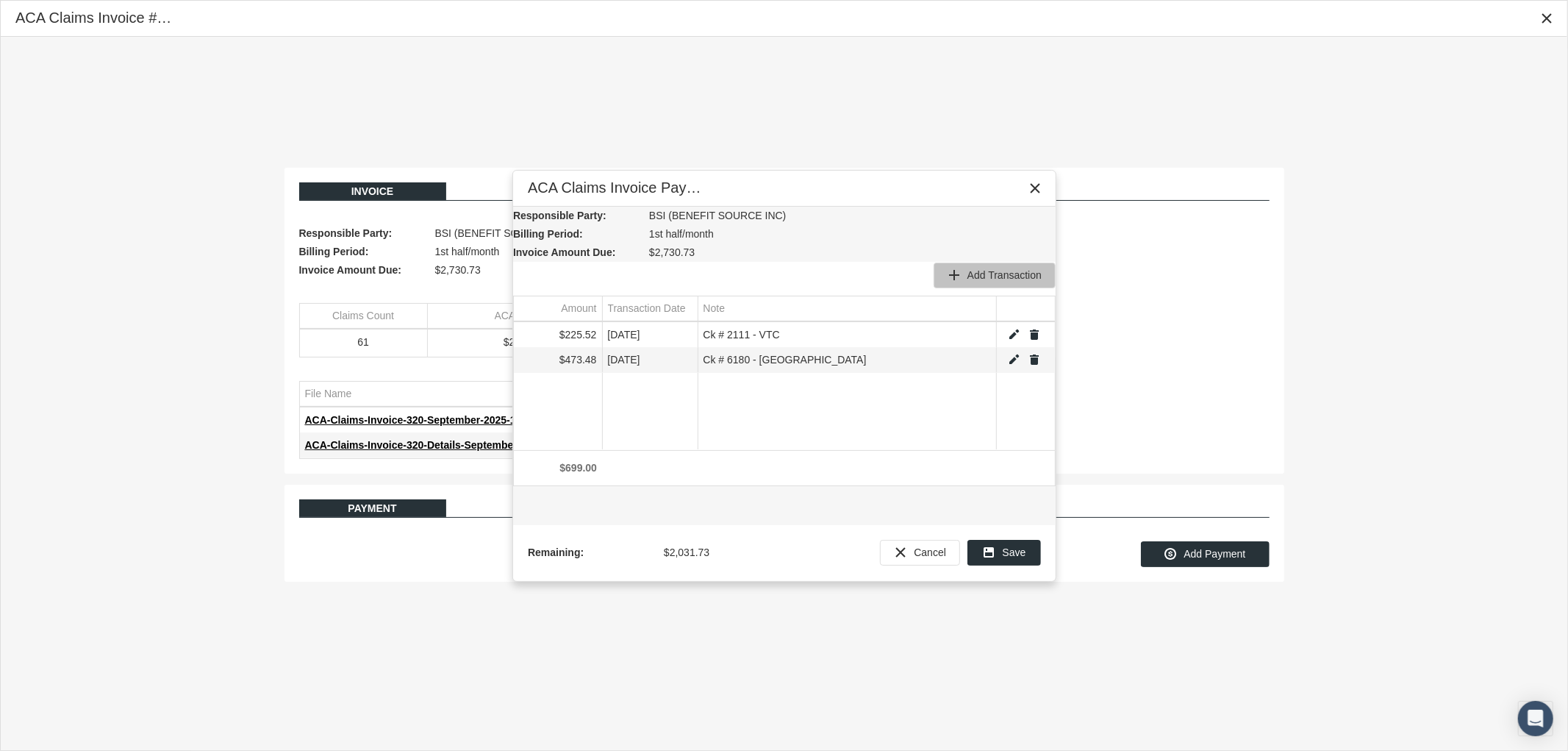
click at [982, 273] on span "Add Transaction" at bounding box center [1004, 274] width 75 height 12
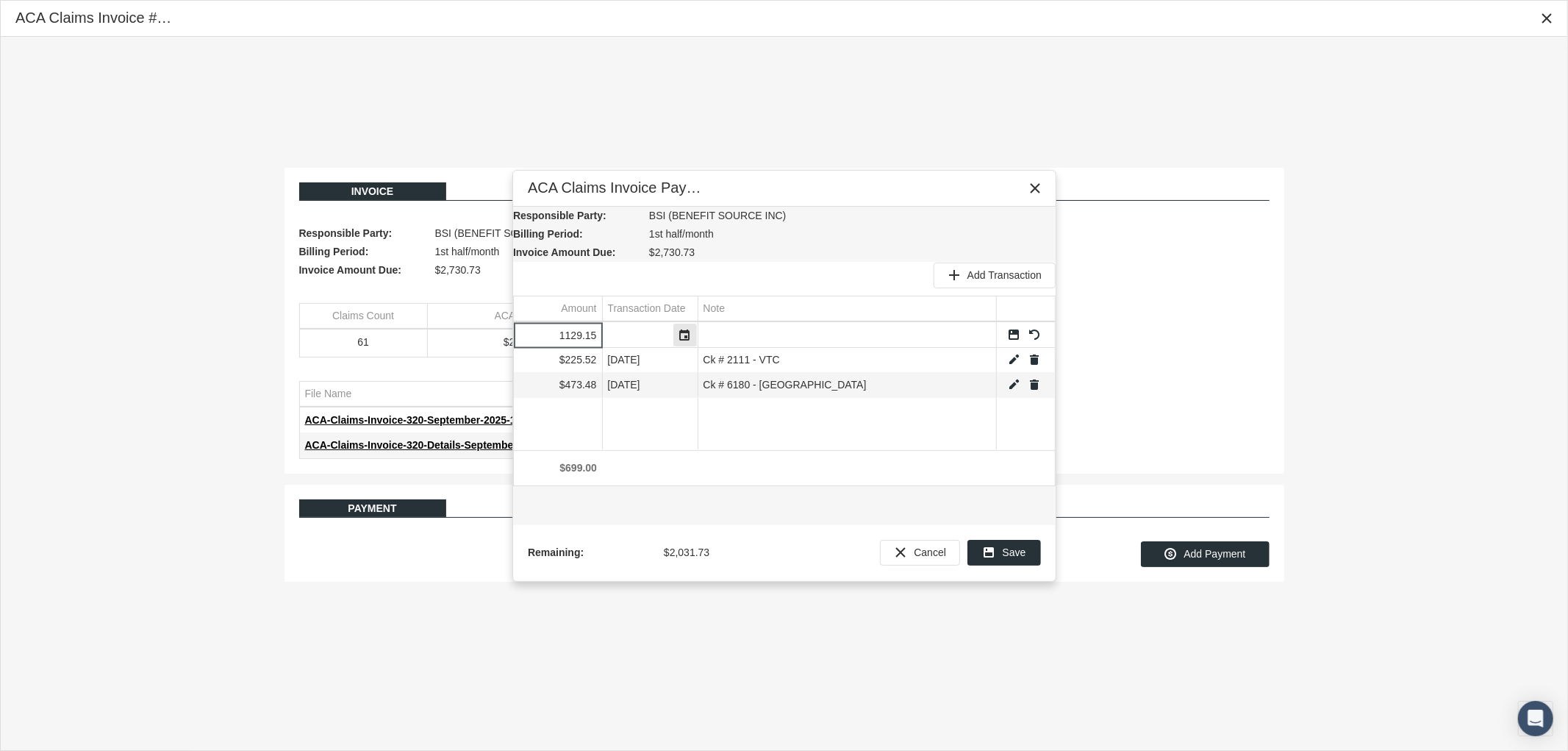
type input "1129.15"
click at [686, 334] on div "Select" at bounding box center [685, 335] width 24 height 23
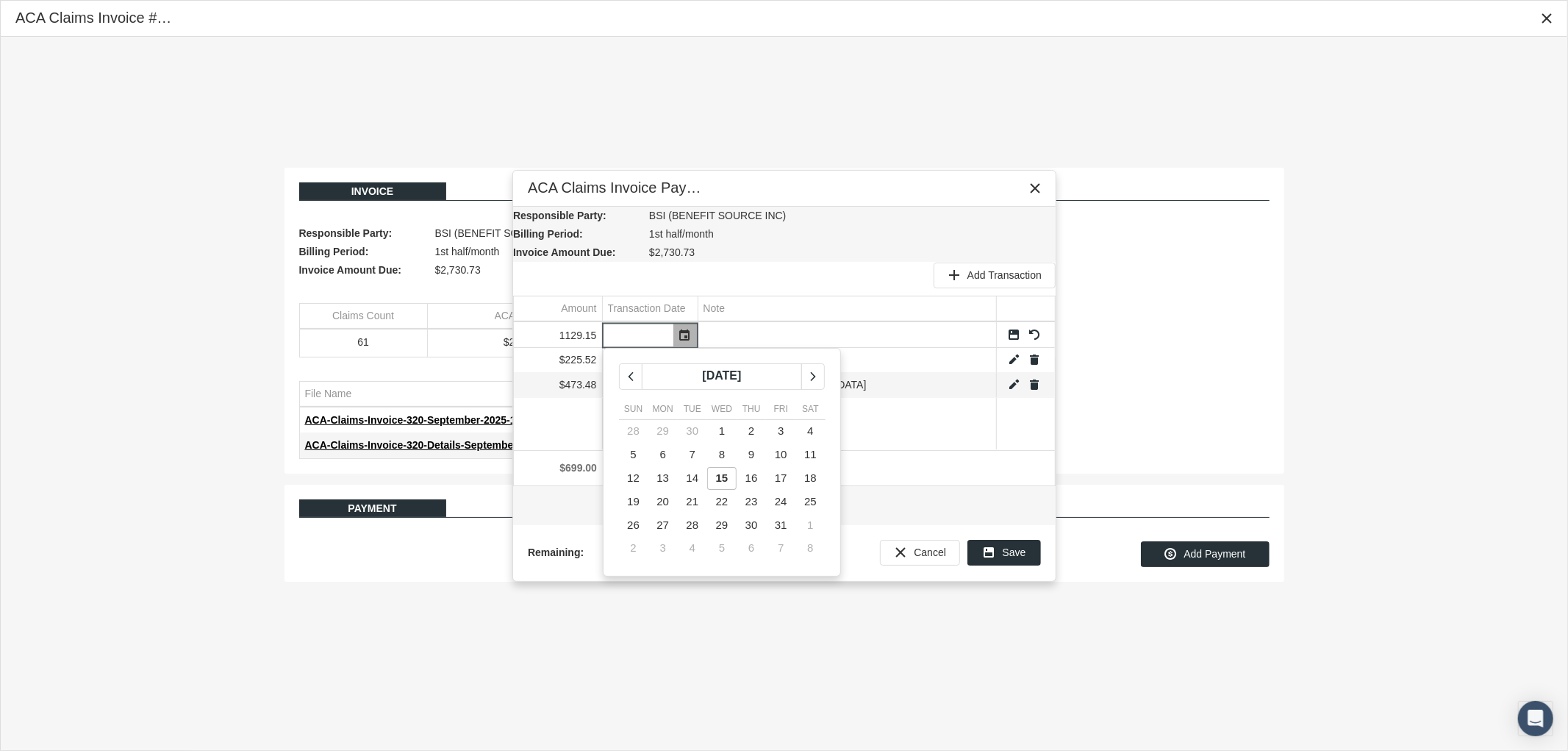
click at [718, 476] on span "15" at bounding box center [722, 477] width 12 height 12
type input "[DATE]"
click at [754, 337] on input "Data grid" at bounding box center [847, 335] width 298 height 25
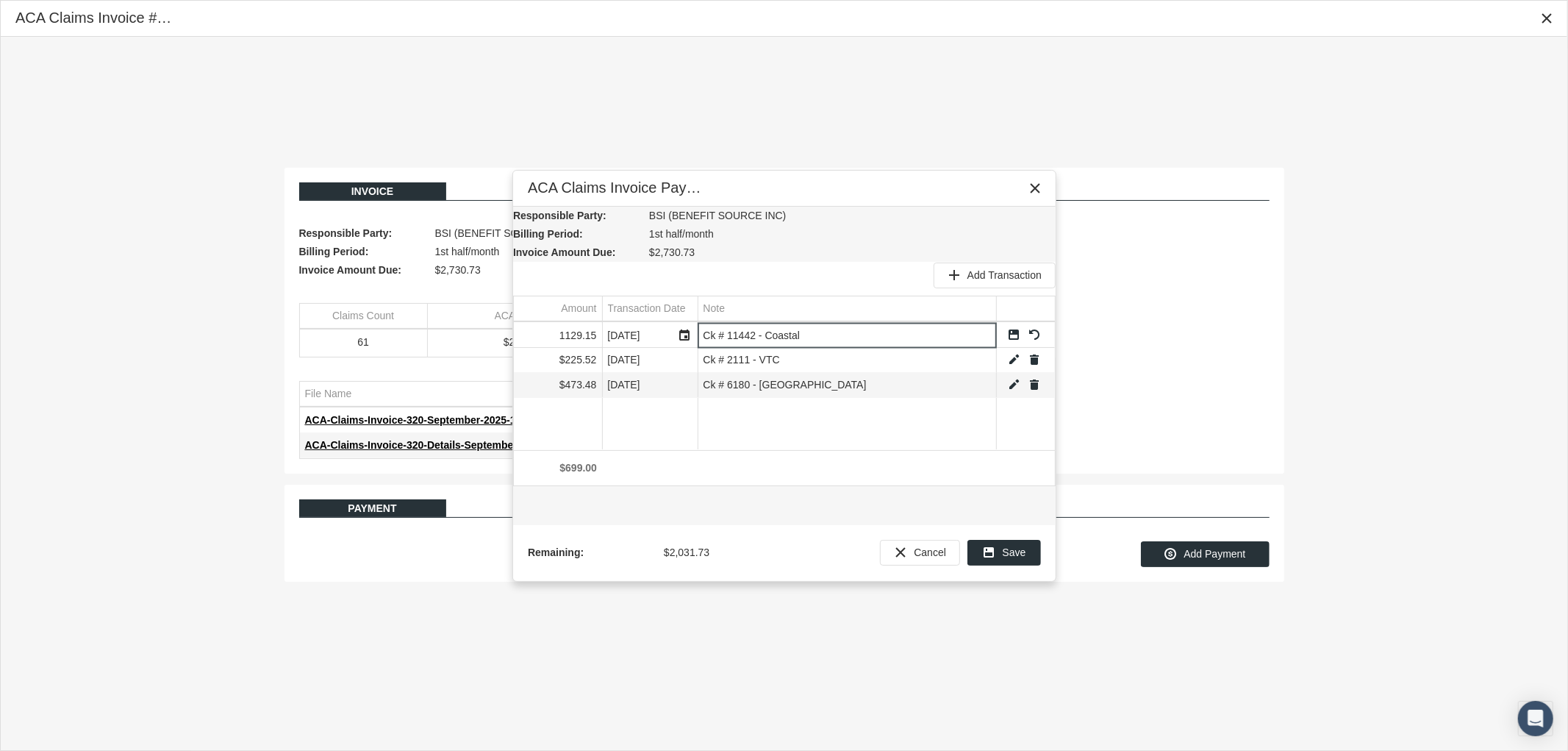
type input "Ck # 11442 - Coastal"
click at [1016, 333] on link "Save" at bounding box center [1013, 334] width 13 height 13
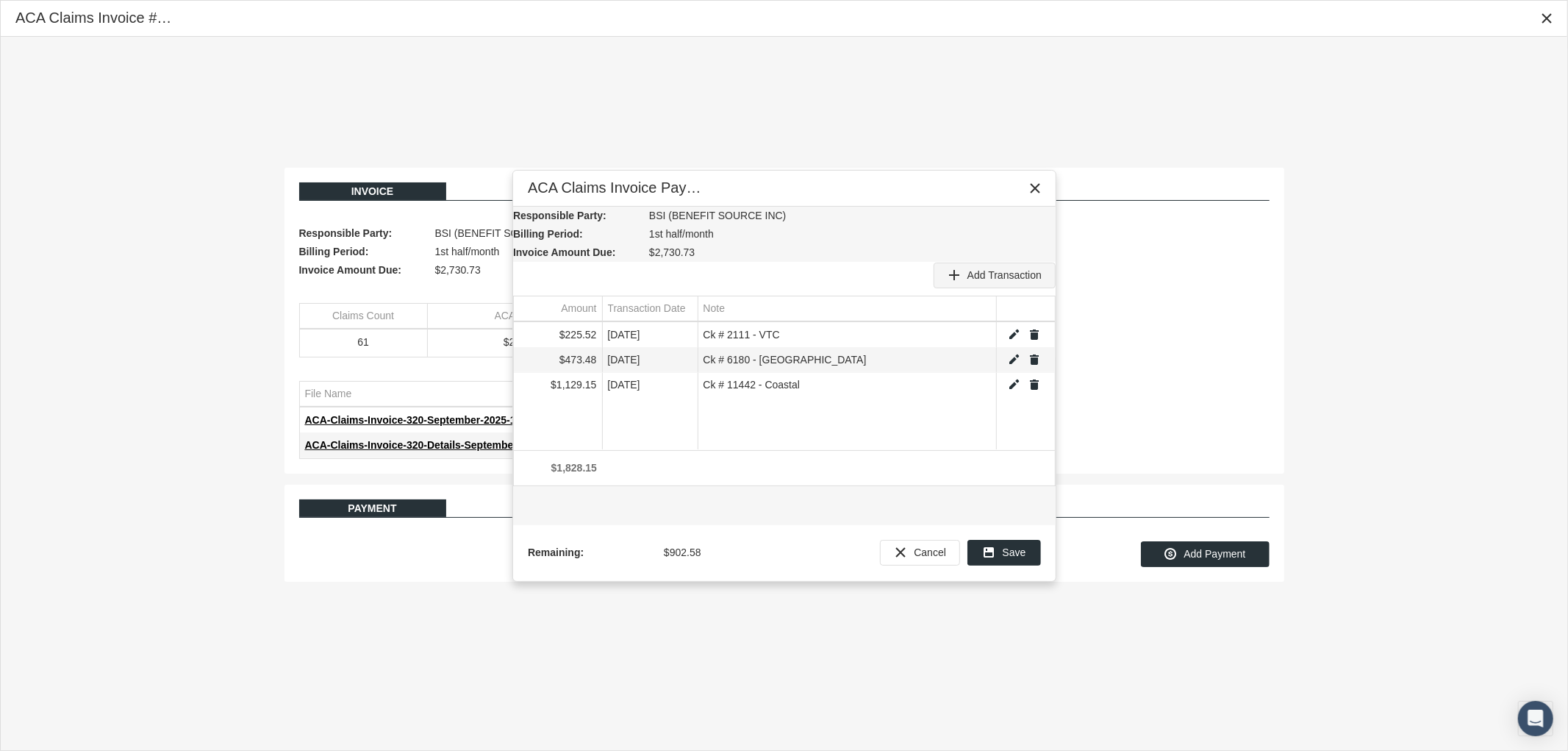
click at [999, 269] on span "Add Transaction" at bounding box center [1004, 274] width 75 height 12
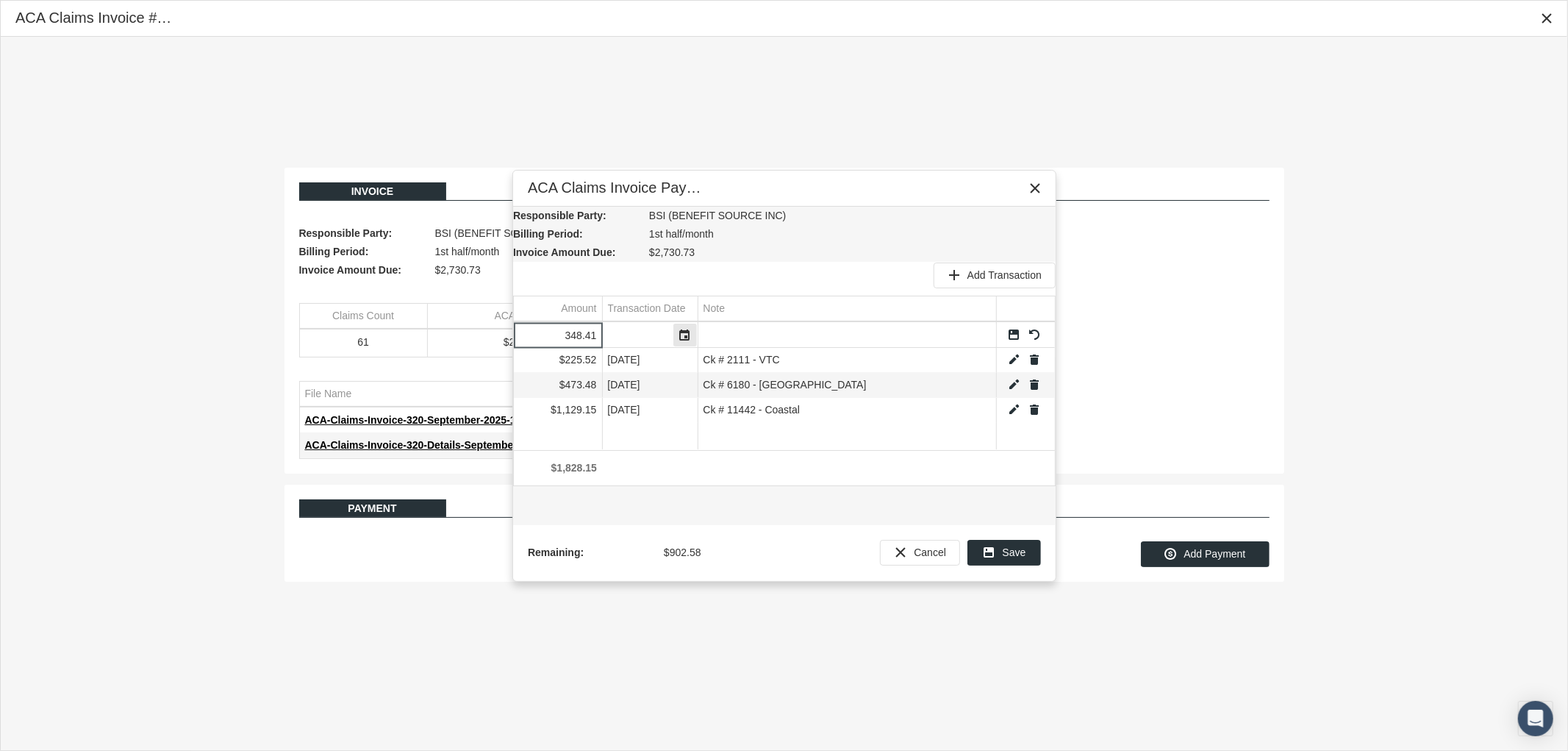
type input "348.41"
click at [688, 329] on div "Select" at bounding box center [685, 335] width 24 height 23
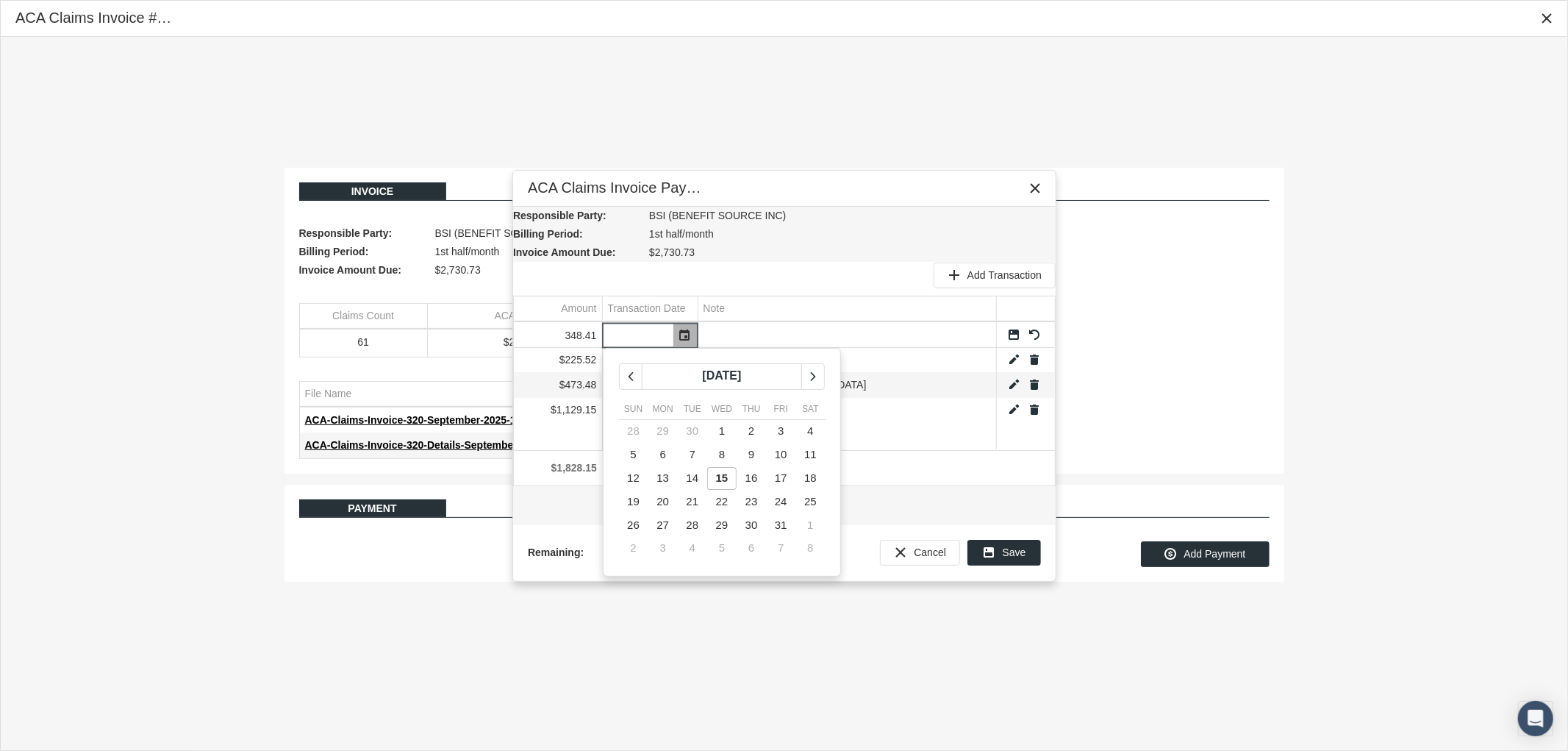
click at [723, 466] on tbody "28 29 30 1 2 3 4 5 6 7 8 9 10 11 12 13 14 15 16 17 18 19 20 21 22 23 24 25 26 2…" at bounding box center [722, 490] width 207 height 141
click at [721, 470] on td "15" at bounding box center [722, 479] width 29 height 24
type input "10/15/2025"
click at [732, 333] on input "Data grid" at bounding box center [847, 335] width 298 height 25
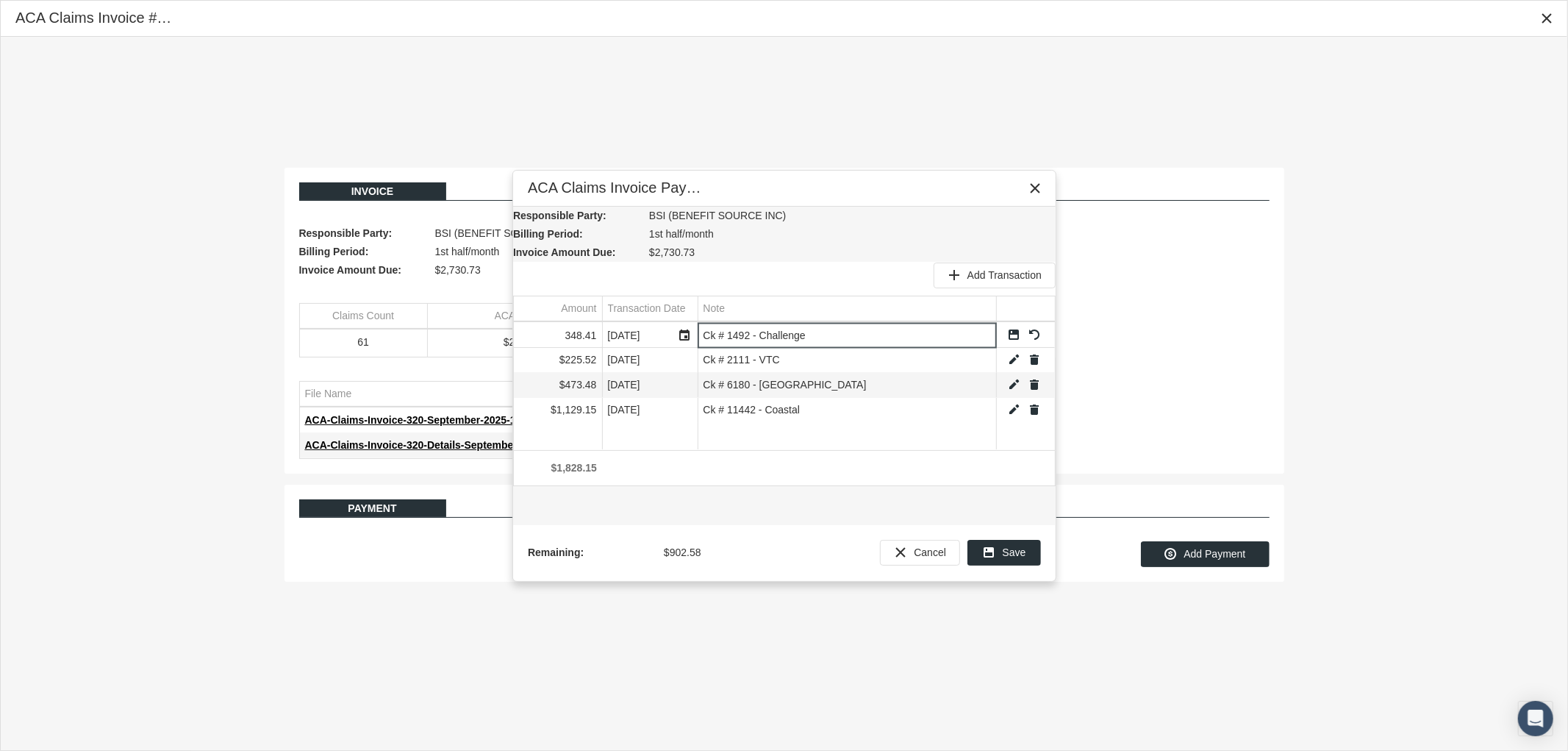
type input "Ck # 1492 - Challenge"
click at [1017, 333] on link "Save" at bounding box center [1013, 334] width 13 height 13
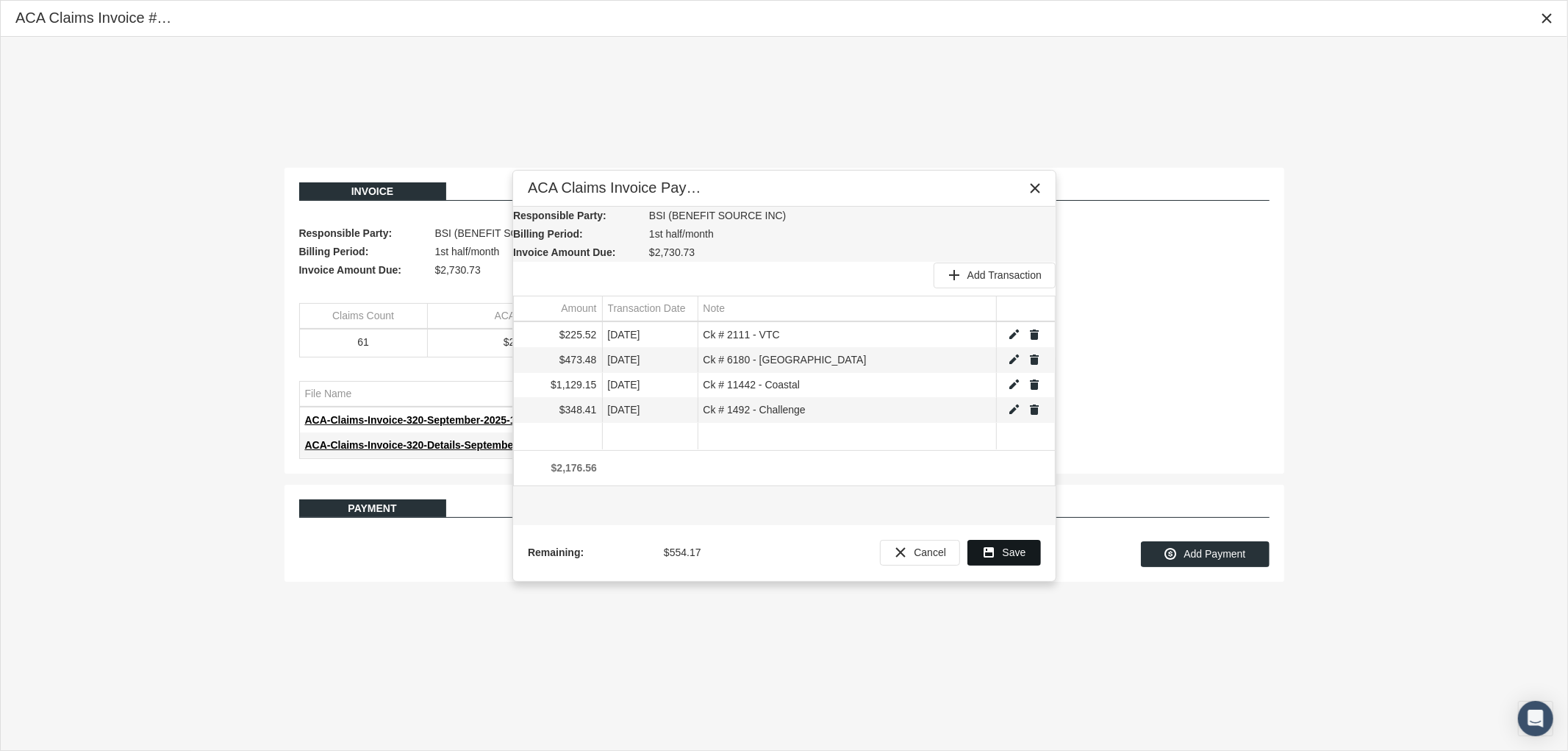
click at [1001, 555] on div "Save" at bounding box center [1004, 553] width 72 height 25
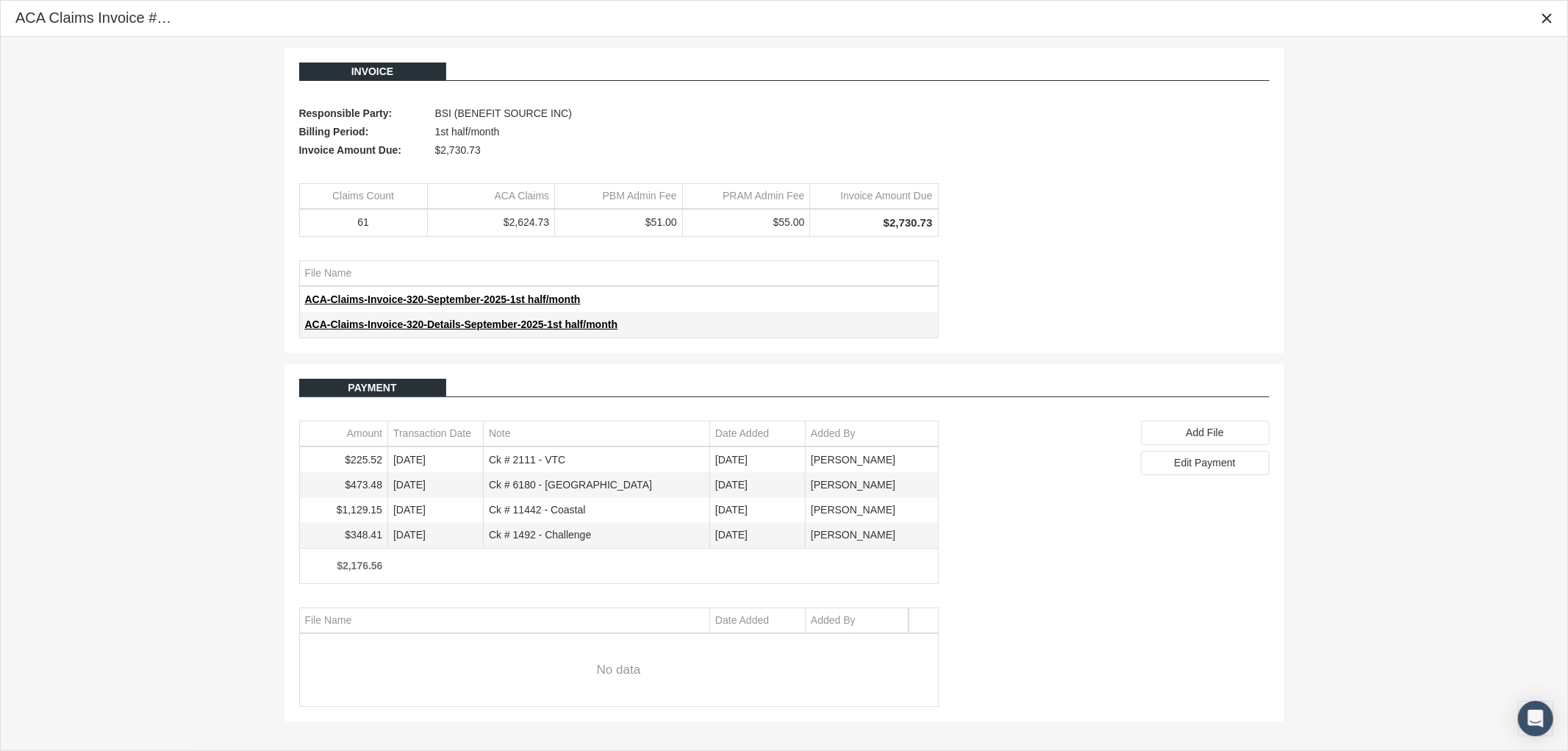
click at [1543, 23] on icon "Close" at bounding box center [1546, 18] width 13 height 13
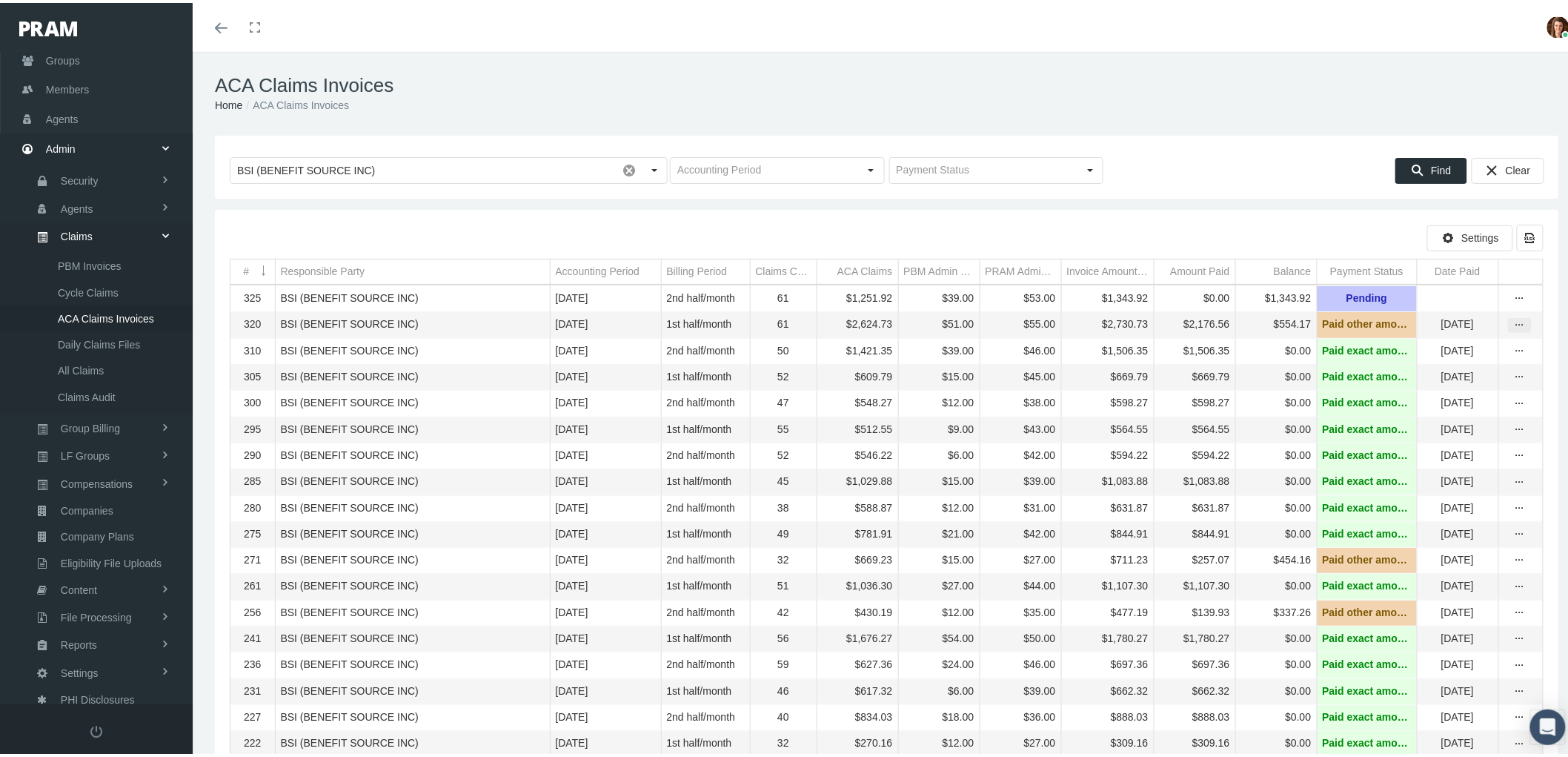
click at [1513, 326] on icon "more" at bounding box center [1519, 322] width 13 height 13
click at [1477, 346] on div "View" at bounding box center [1445, 350] width 146 height 31
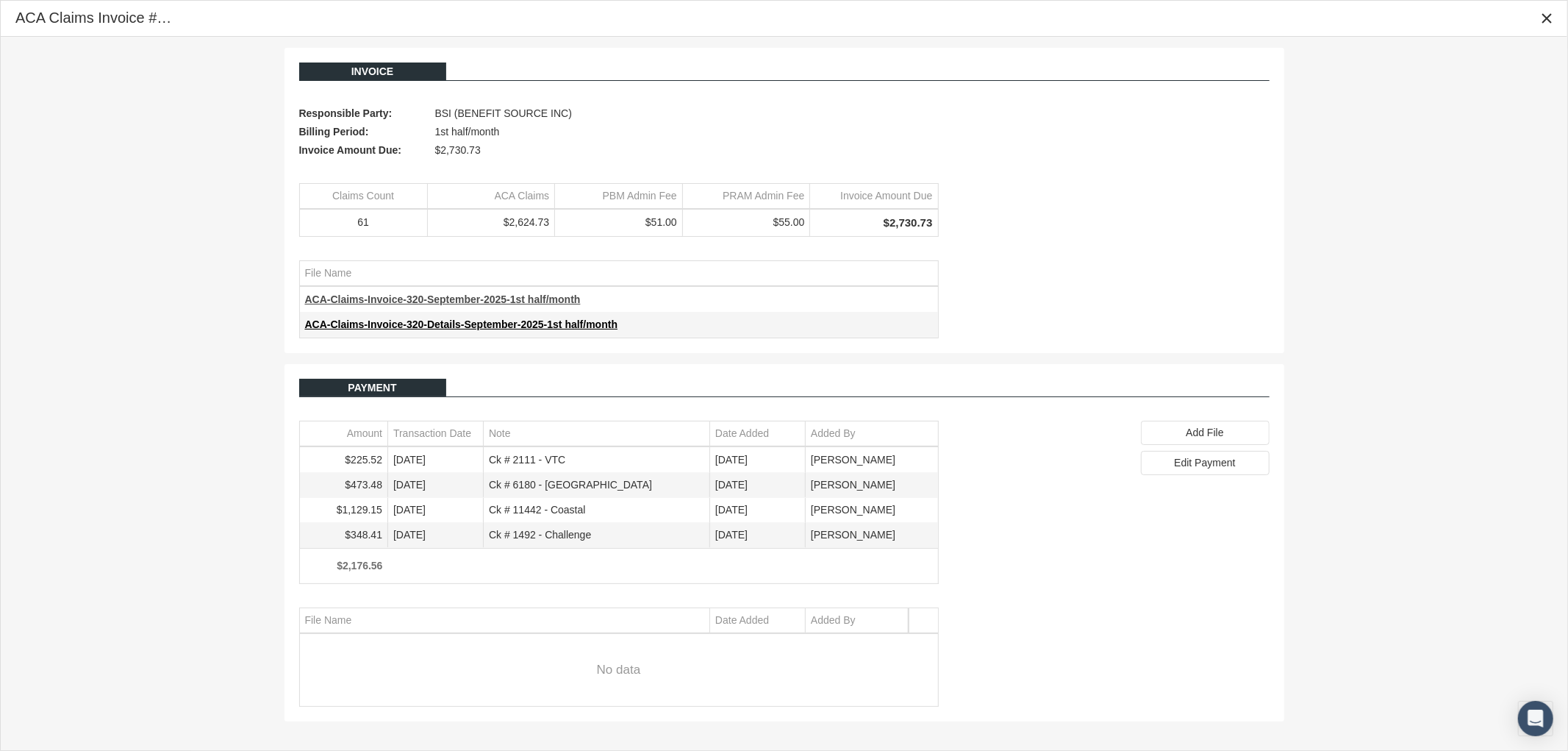
click at [413, 297] on span "ACA-Claims-Invoice-320-September-2025-1st half/month" at bounding box center [443, 299] width 276 height 12
click at [1202, 427] on div "Add File" at bounding box center [1205, 433] width 128 height 23
click at [460, 303] on span "ACA-Claims-Invoice-320-September-2025-1st half/month" at bounding box center [443, 299] width 276 height 12
click at [1223, 439] on div "Add File" at bounding box center [1205, 433] width 128 height 23
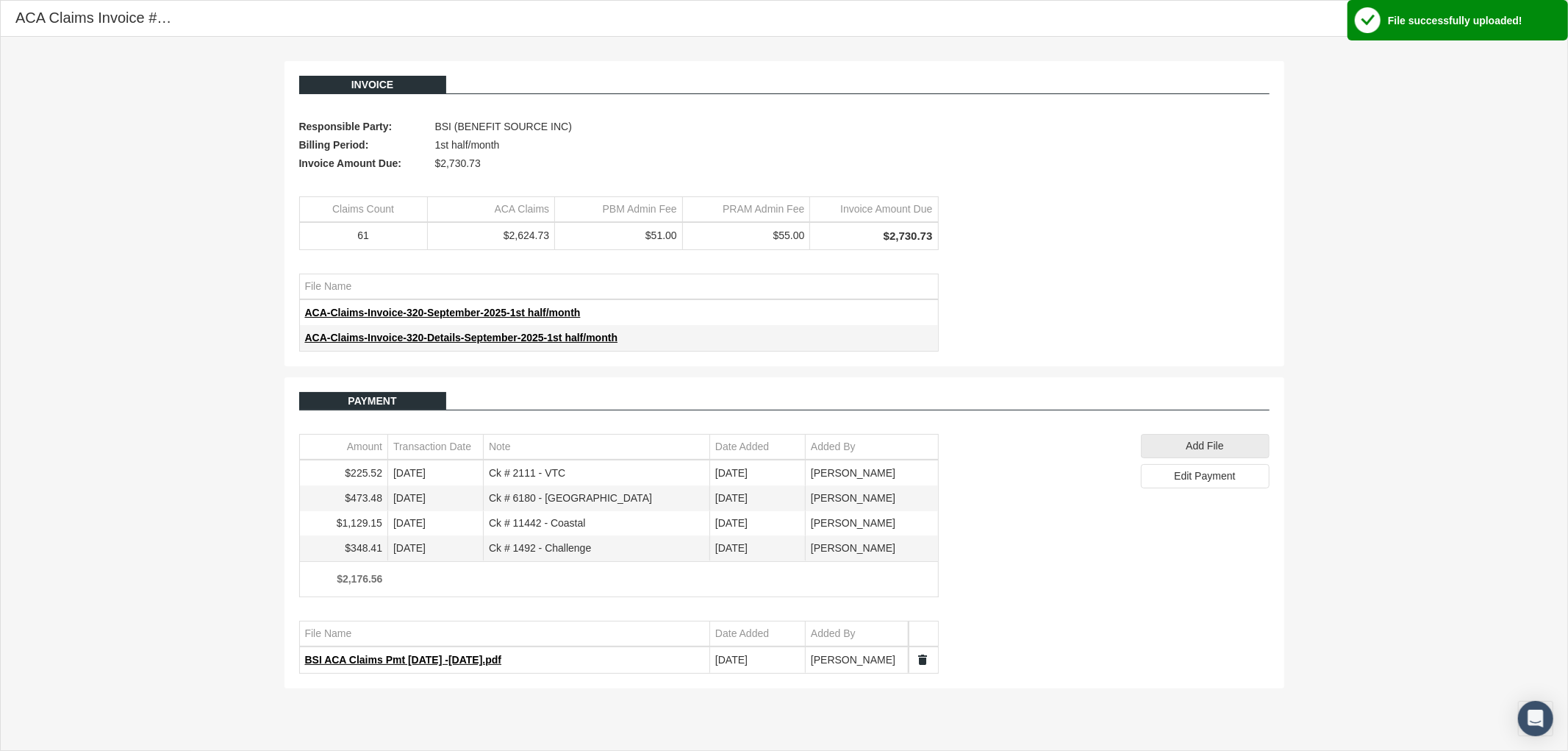
click at [1480, 166] on div "Invoice Responsible Party: BSI (BENEFIT SOURCE INC) Billing Period: 1st half/mo…" at bounding box center [784, 374] width 1566 height 676
click at [1543, 27] on div "Close" at bounding box center [1546, 18] width 25 height 25
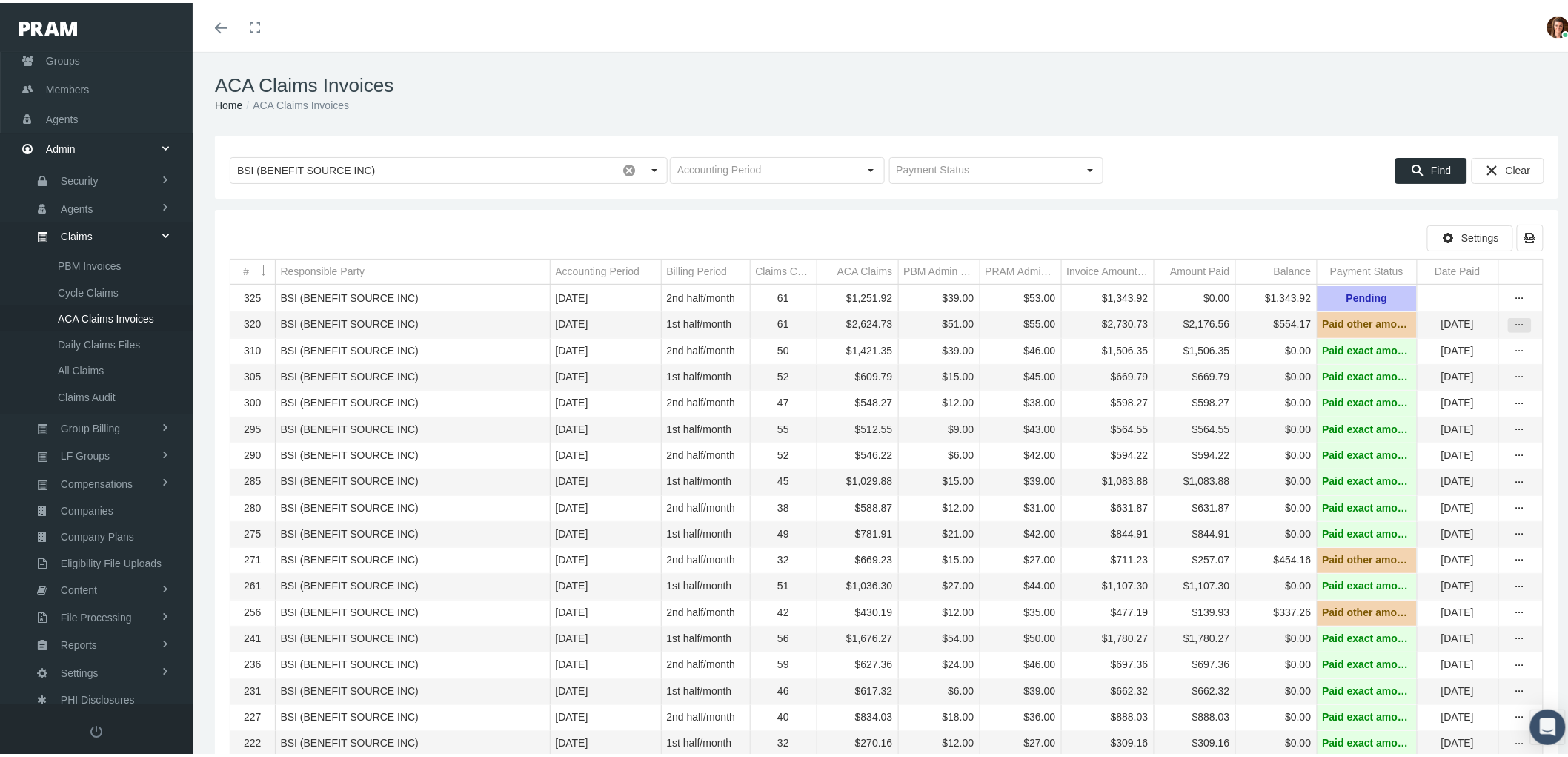
click at [1513, 324] on icon "more" at bounding box center [1519, 322] width 13 height 13
click at [1480, 338] on div "View" at bounding box center [1445, 350] width 146 height 31
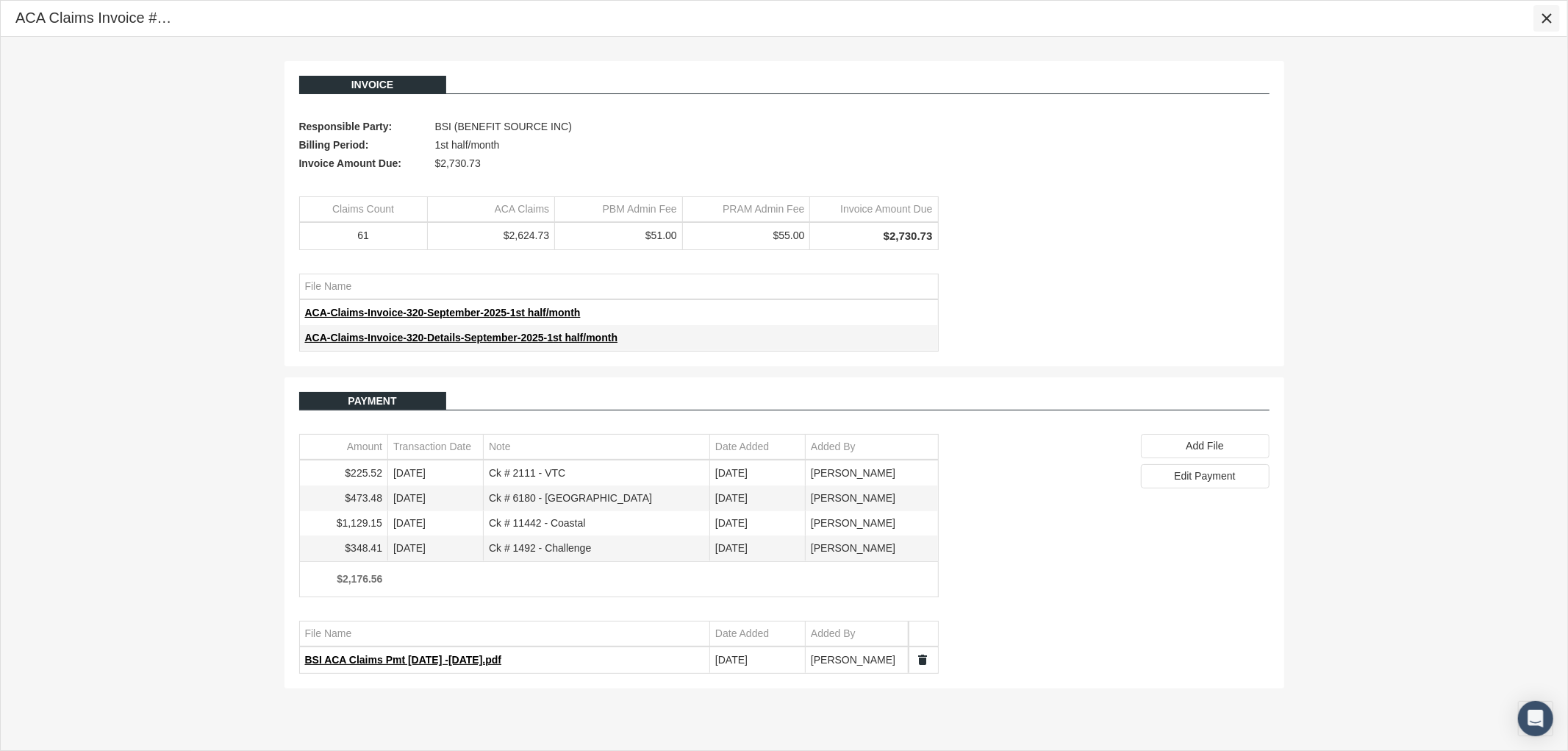
click at [1540, 24] on icon "Close" at bounding box center [1546, 18] width 13 height 13
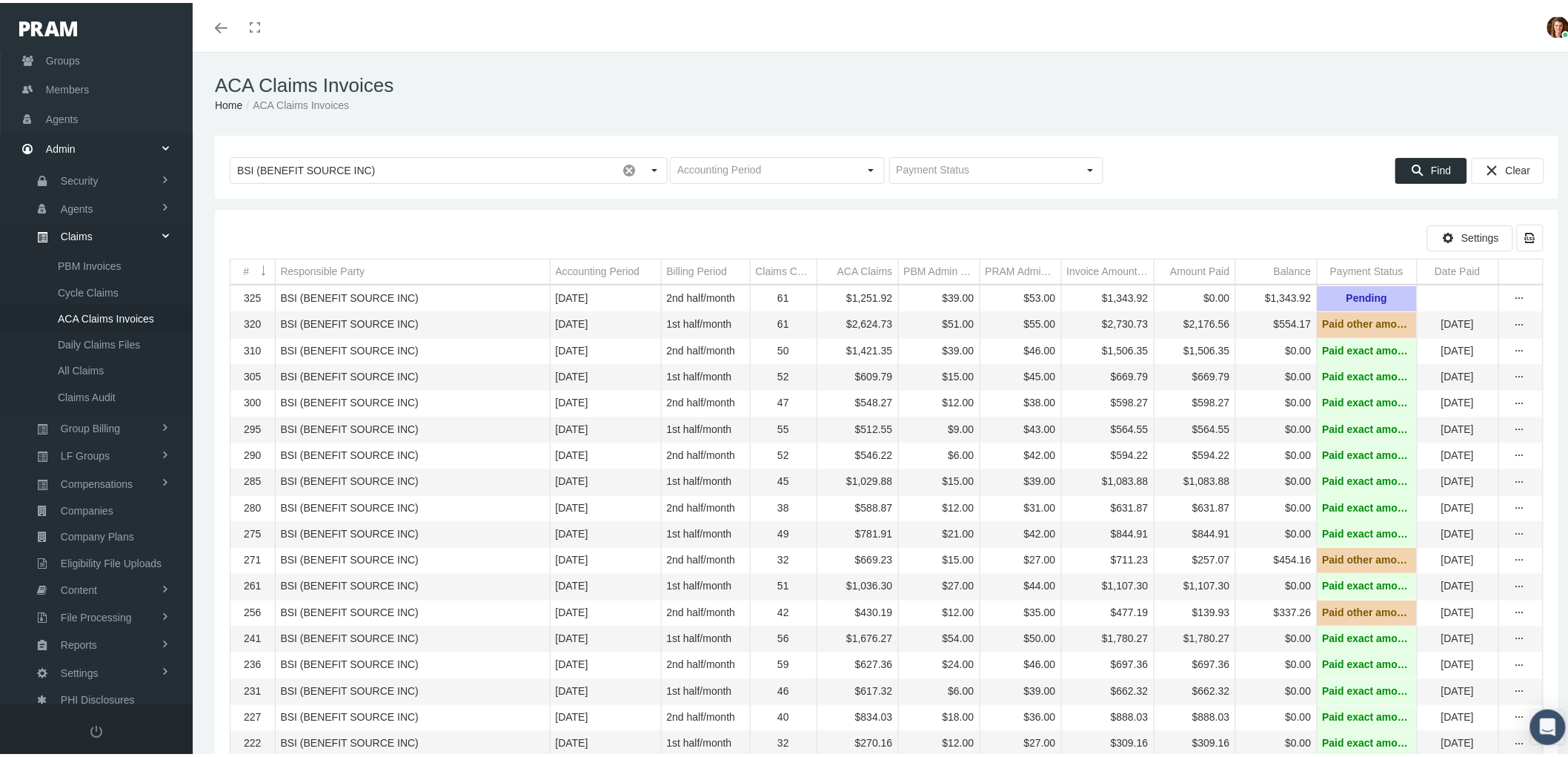
click at [870, 70] on div "ACA Claims Invoices Home ACA Claims Invoices" at bounding box center [887, 91] width 1388 height 84
click at [87, 305] on span "ACA Claims Invoices" at bounding box center [106, 315] width 96 height 26
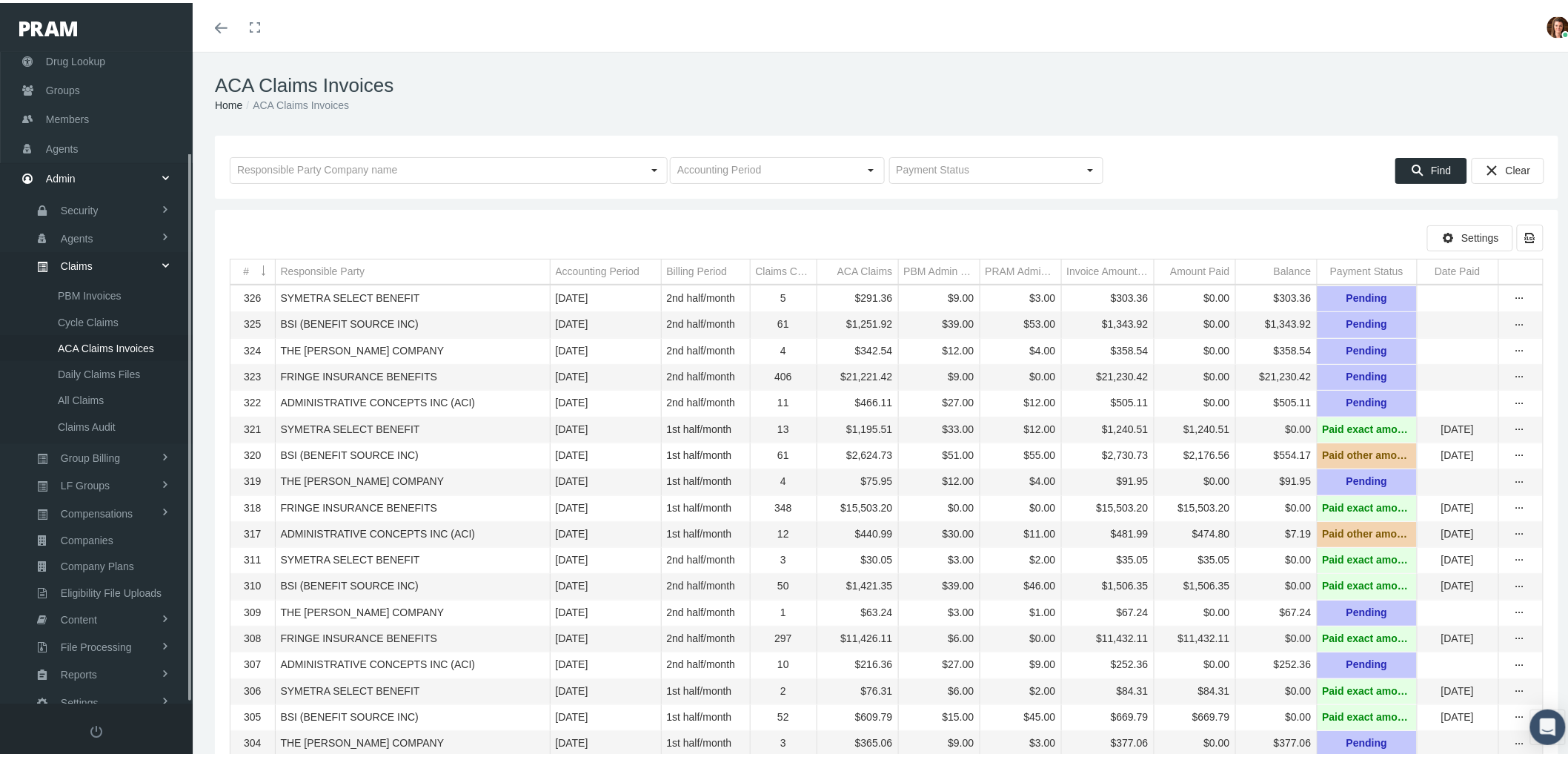
scroll to position [119, 0]
click at [1, 342] on link "Daily Claims Files" at bounding box center [96, 341] width 193 height 26
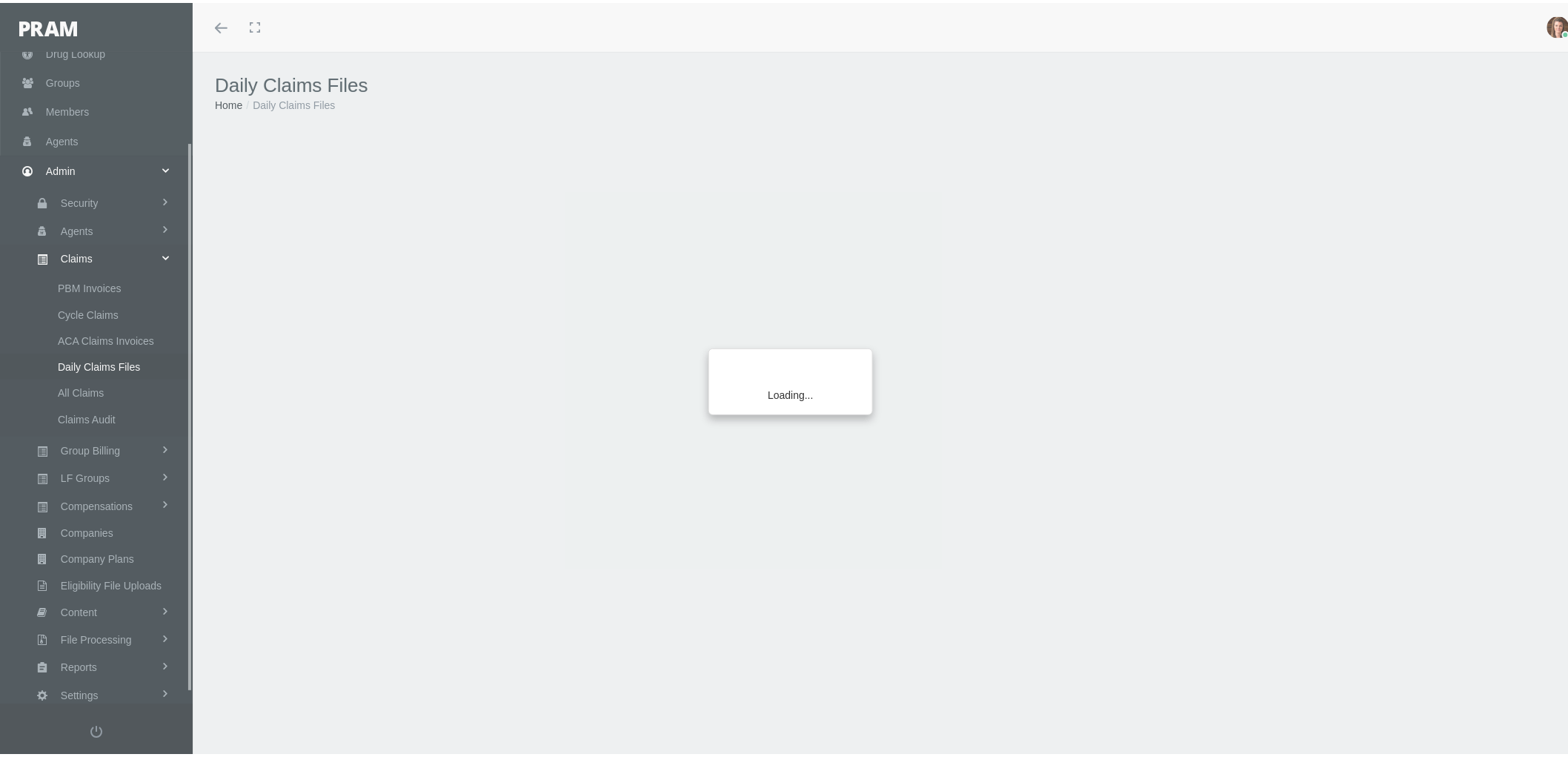
scroll to position [119, 0]
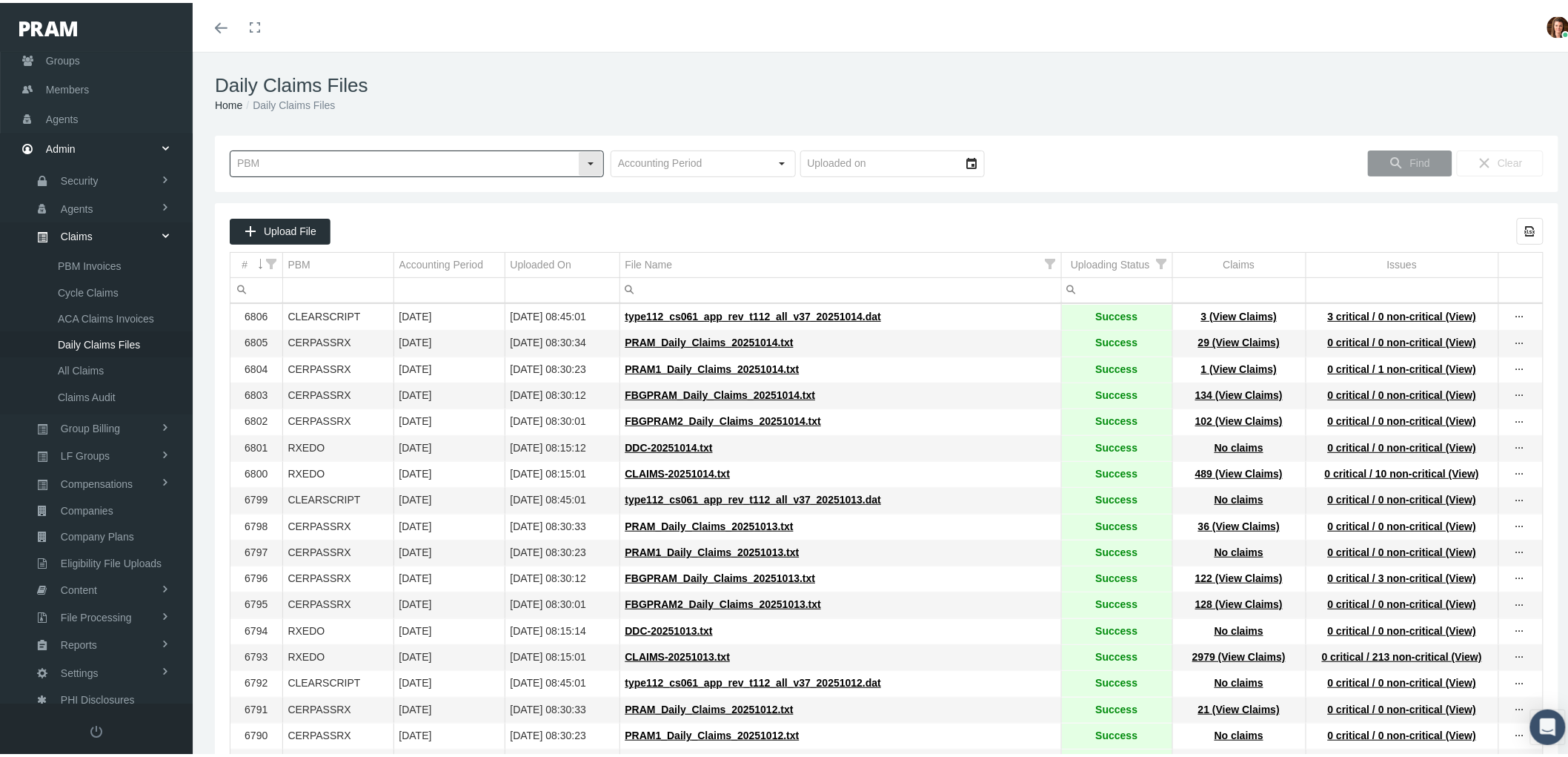
click at [301, 156] on input "text" at bounding box center [404, 160] width 348 height 26
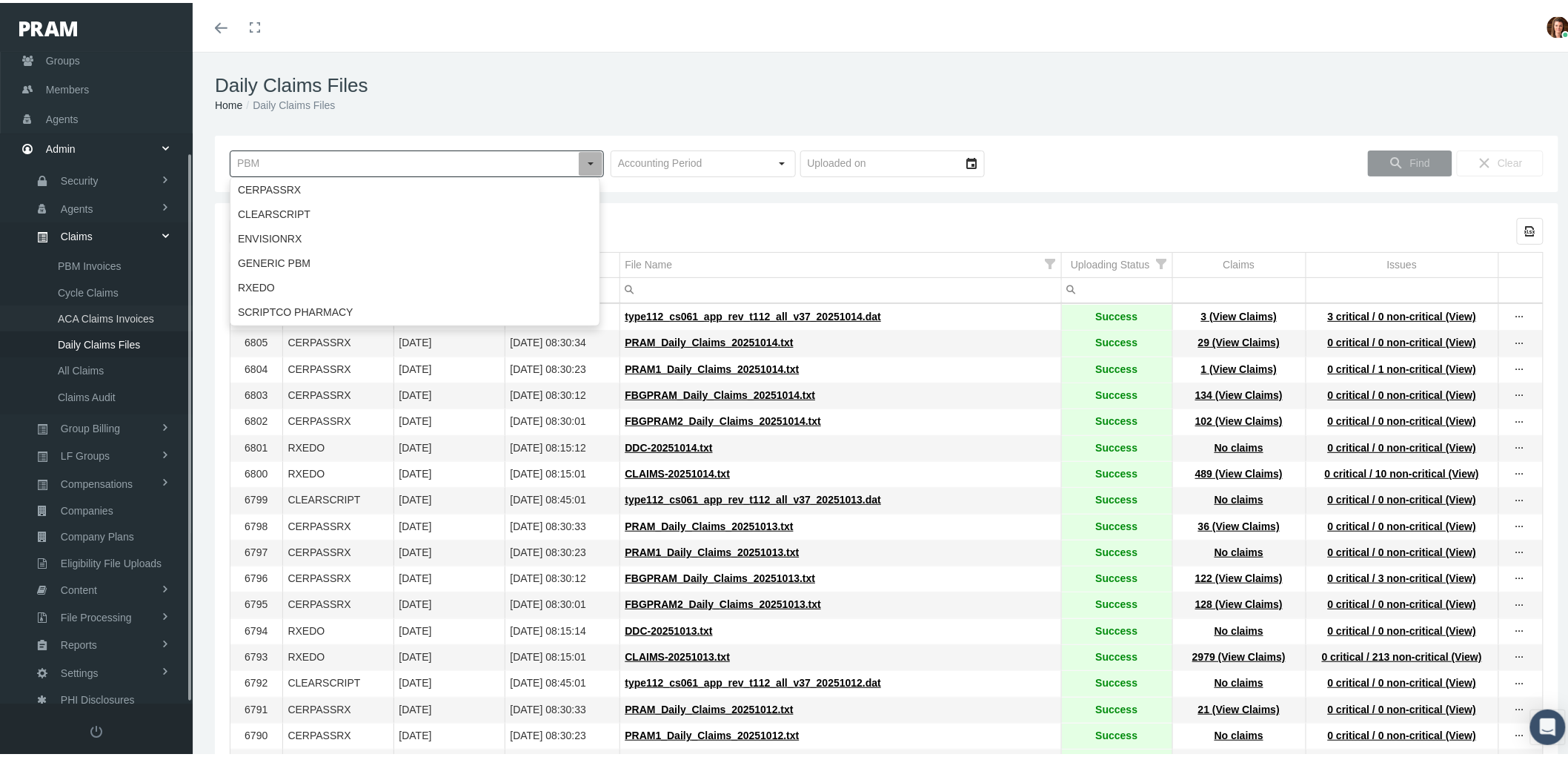
click at [102, 314] on span "ACA Claims Invoices" at bounding box center [106, 315] width 96 height 26
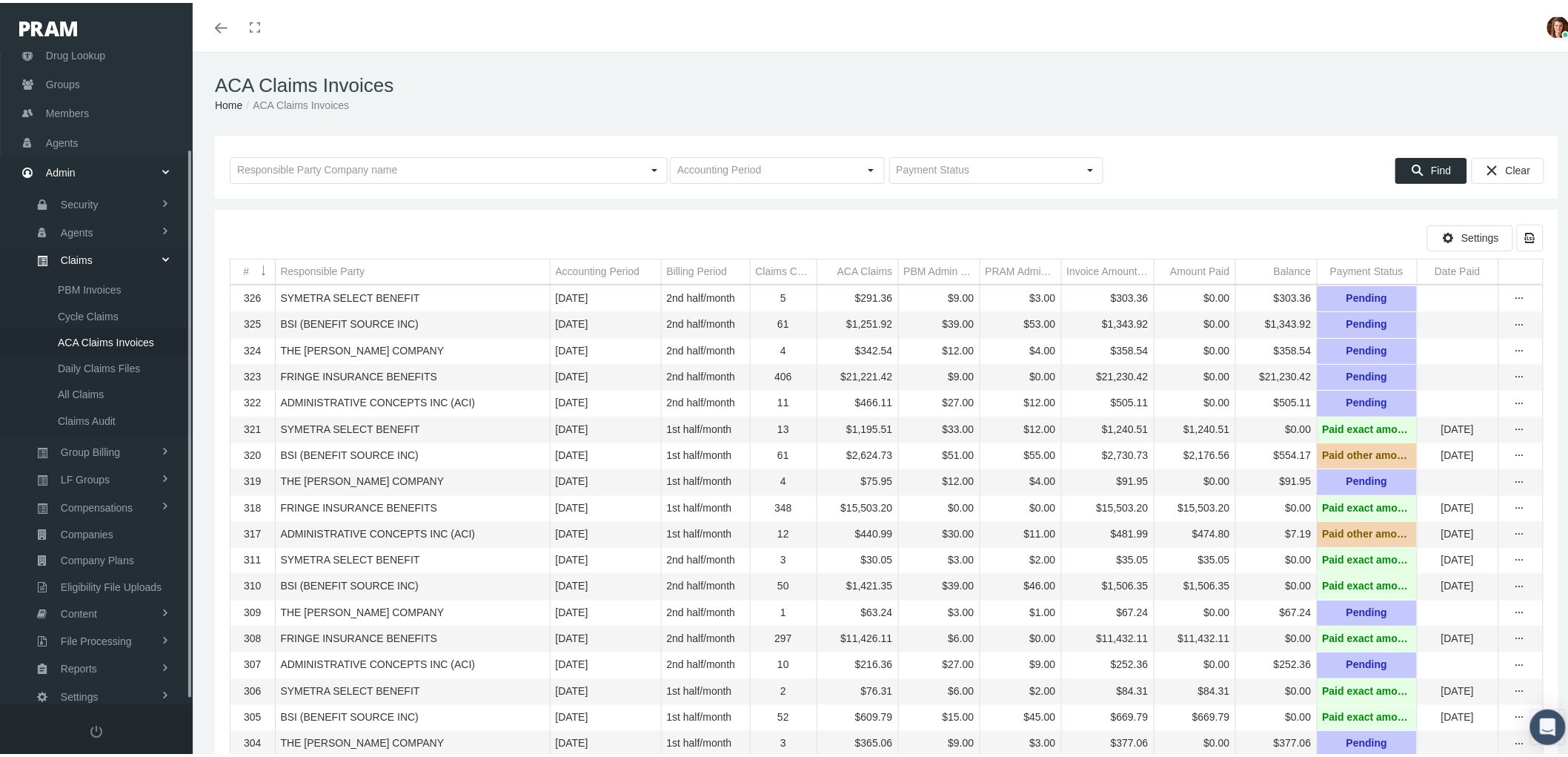
scroll to position [119, 0]
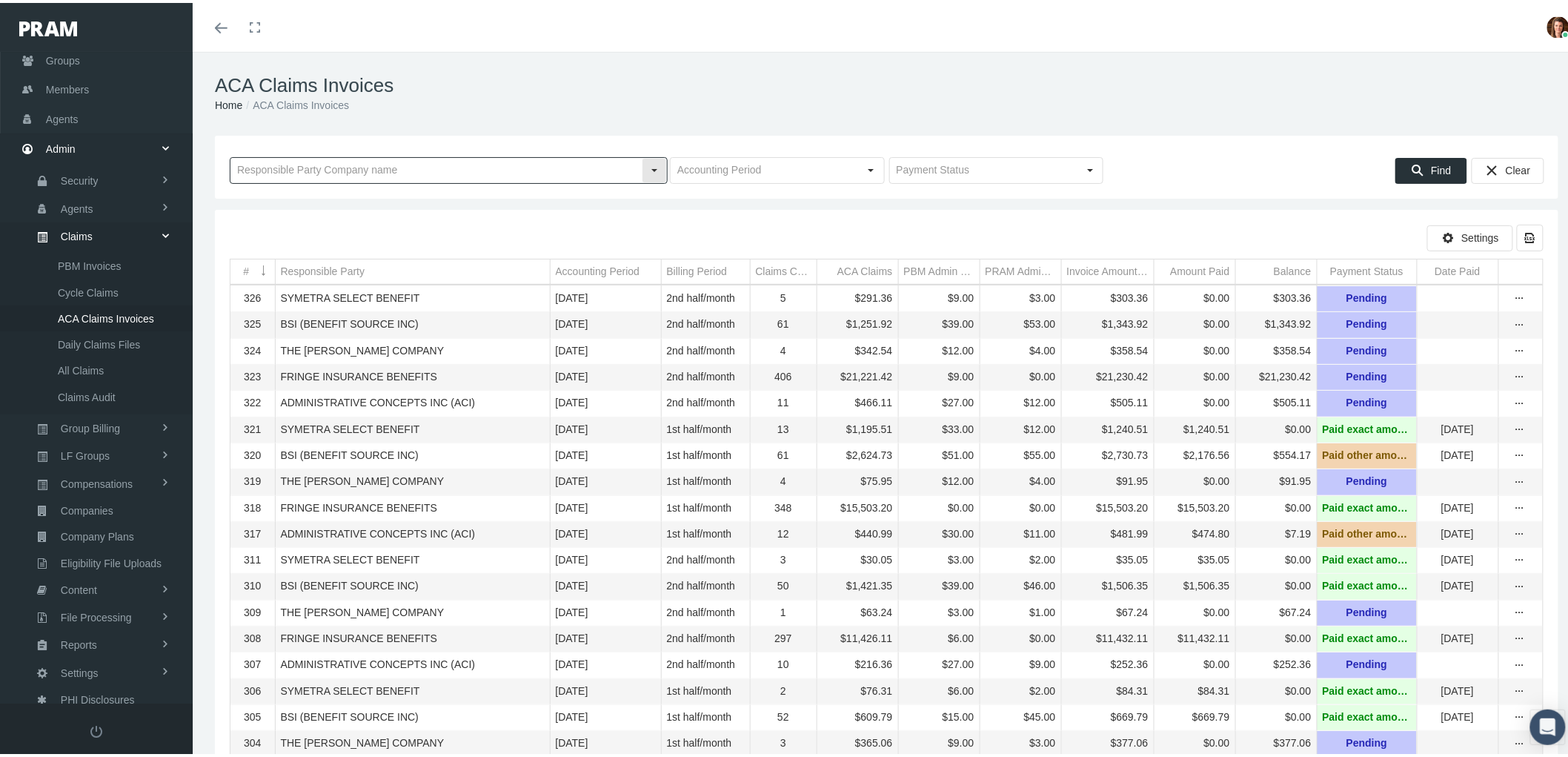
click at [298, 167] on input "text" at bounding box center [436, 167] width 411 height 26
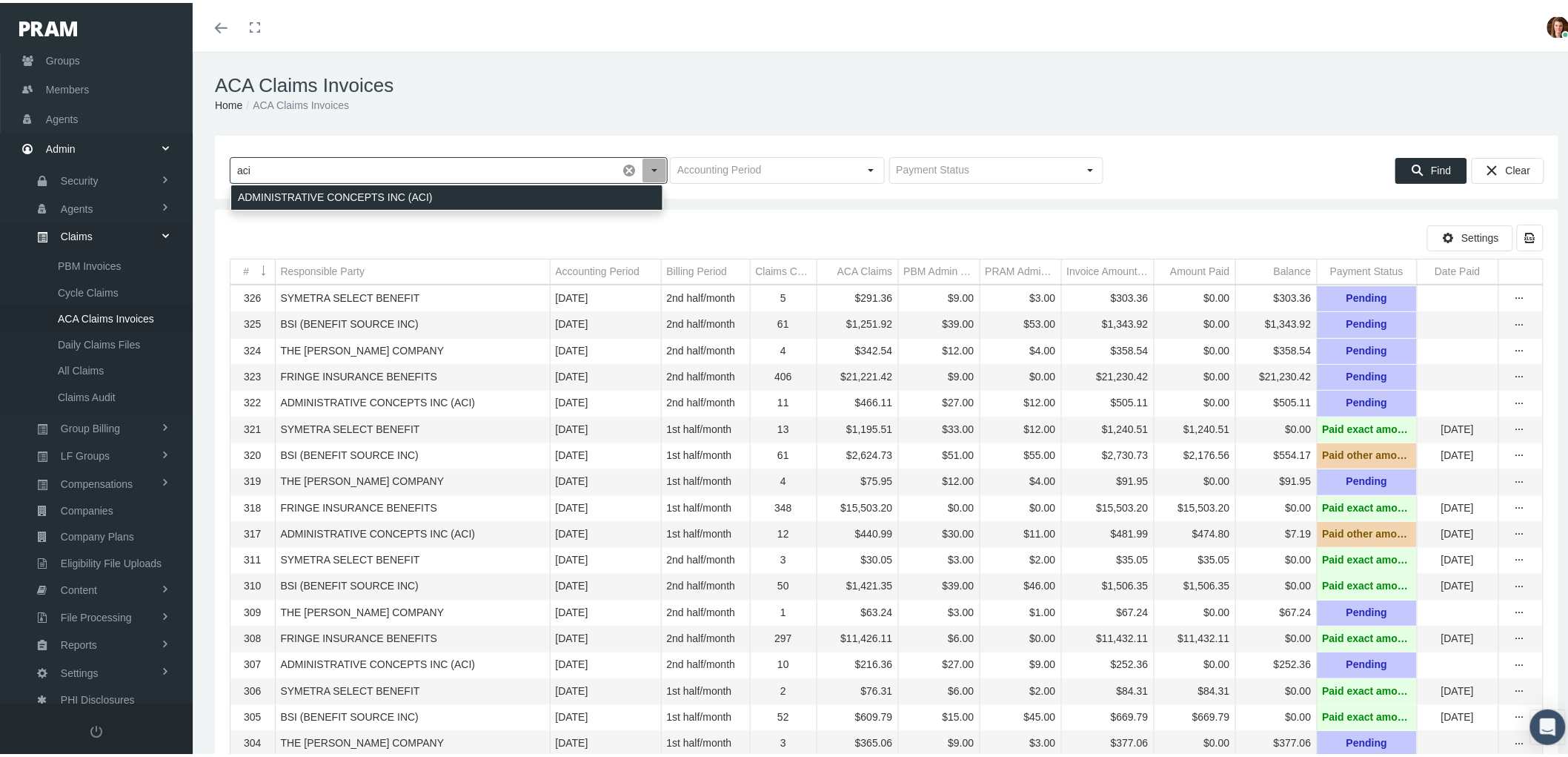
click at [318, 188] on div "ADMINISTRATIVE CONCEPTS INC (ACI)" at bounding box center [447, 194] width 431 height 25
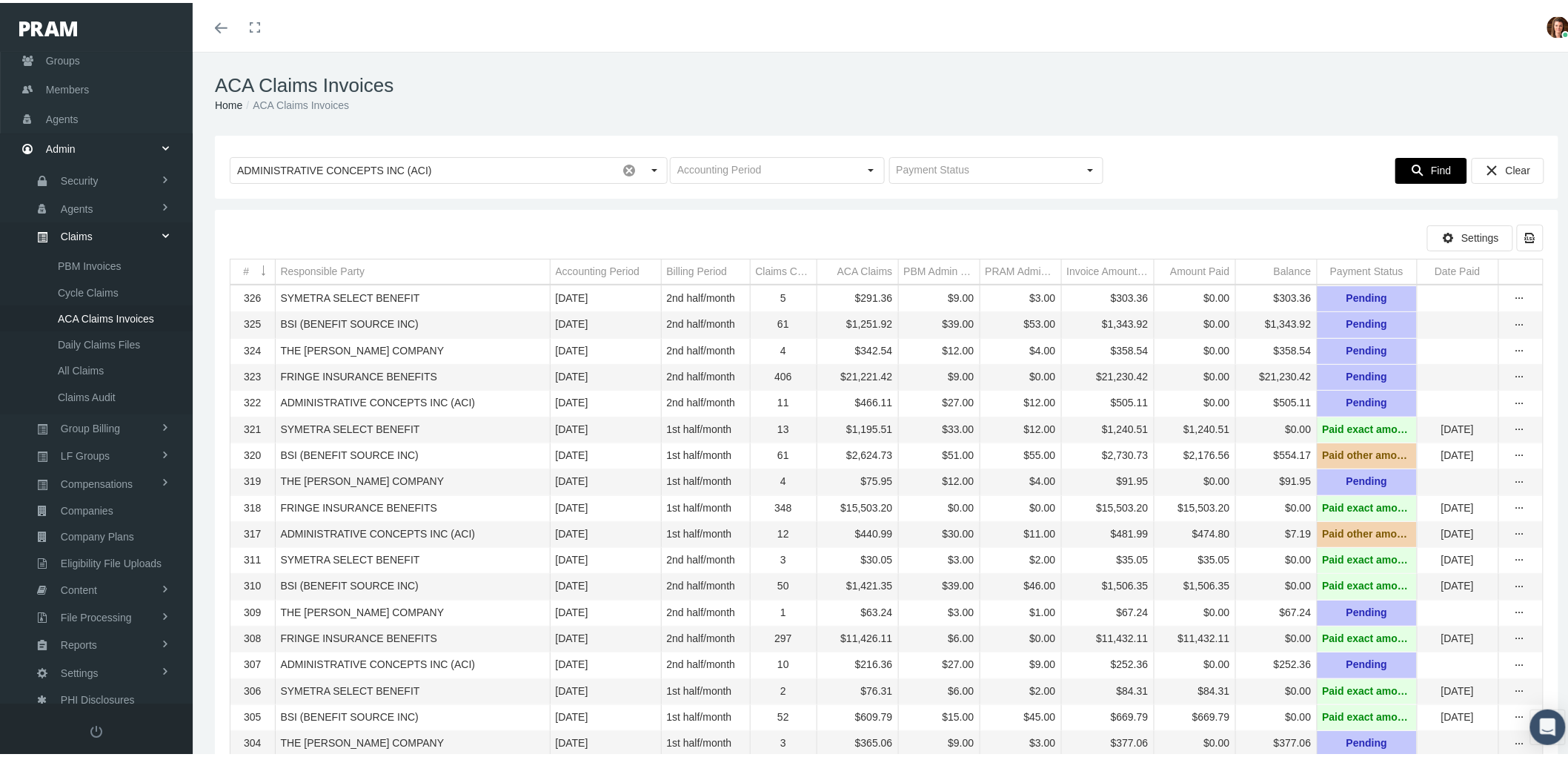
click at [1431, 164] on span "Find" at bounding box center [1441, 167] width 20 height 12
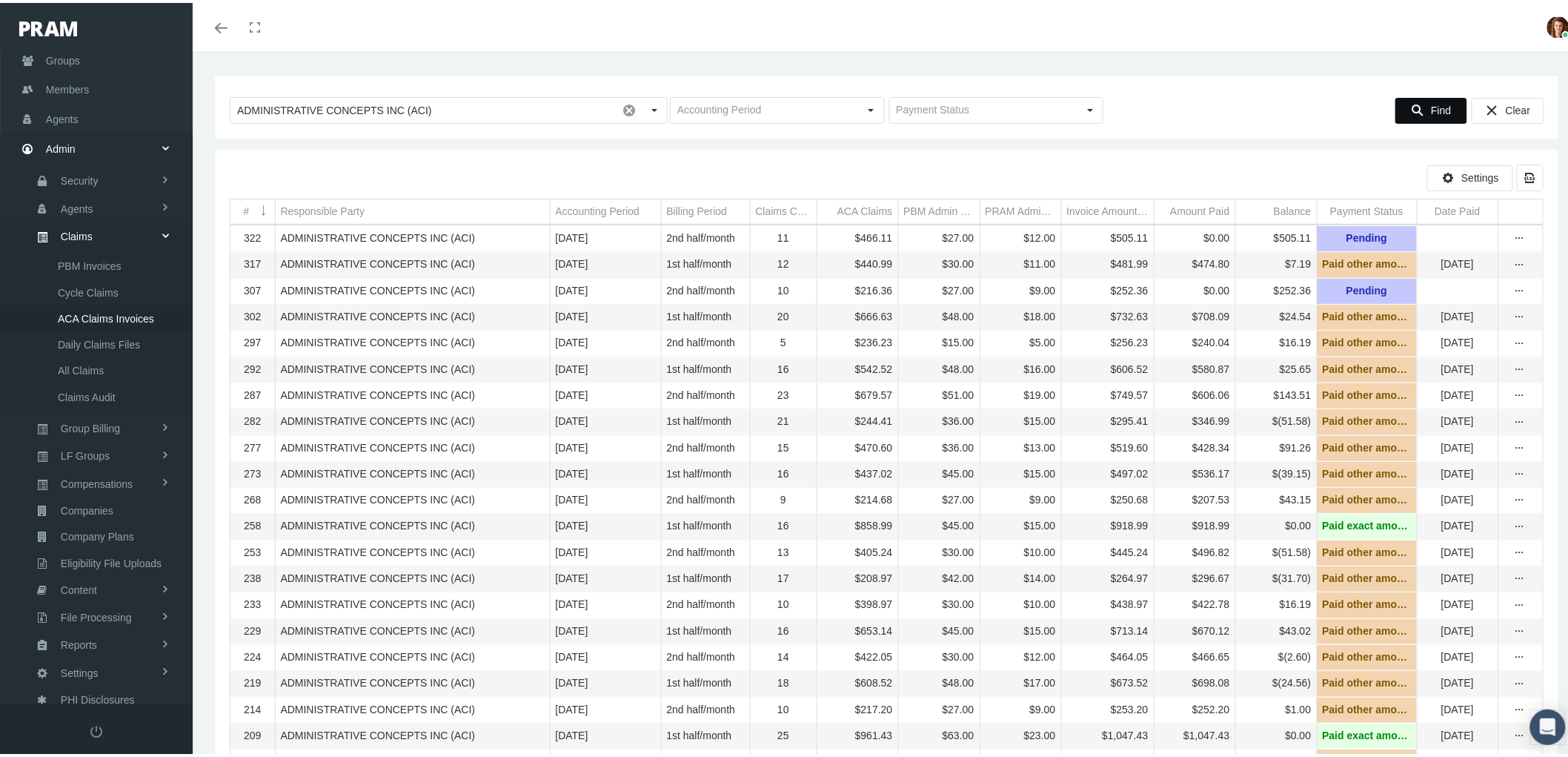
scroll to position [82, 0]
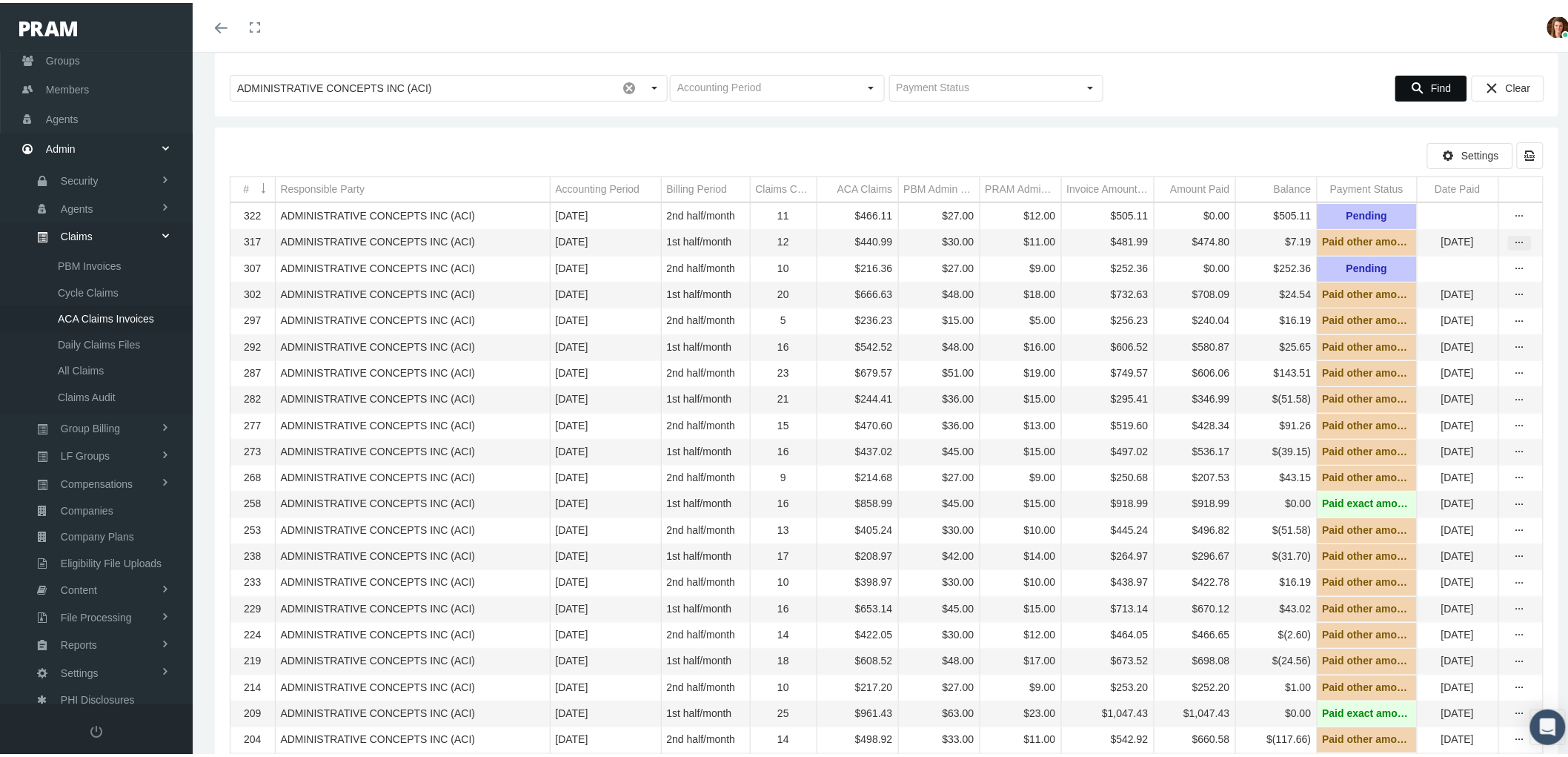
click at [1513, 242] on icon "more" at bounding box center [1519, 239] width 13 height 13
click at [1468, 264] on div "View" at bounding box center [1445, 267] width 146 height 31
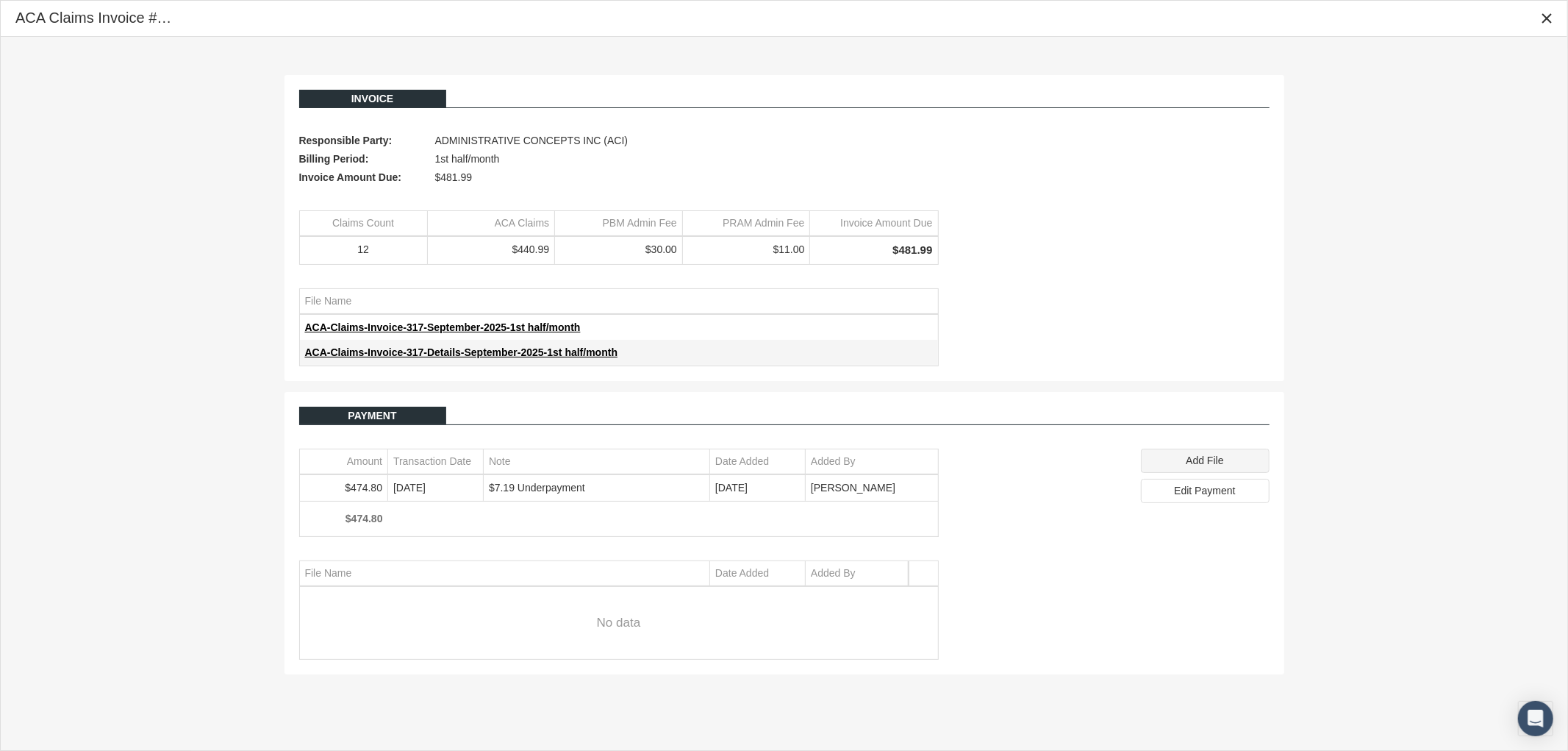
click at [1201, 464] on span "Add File" at bounding box center [1205, 460] width 38 height 12
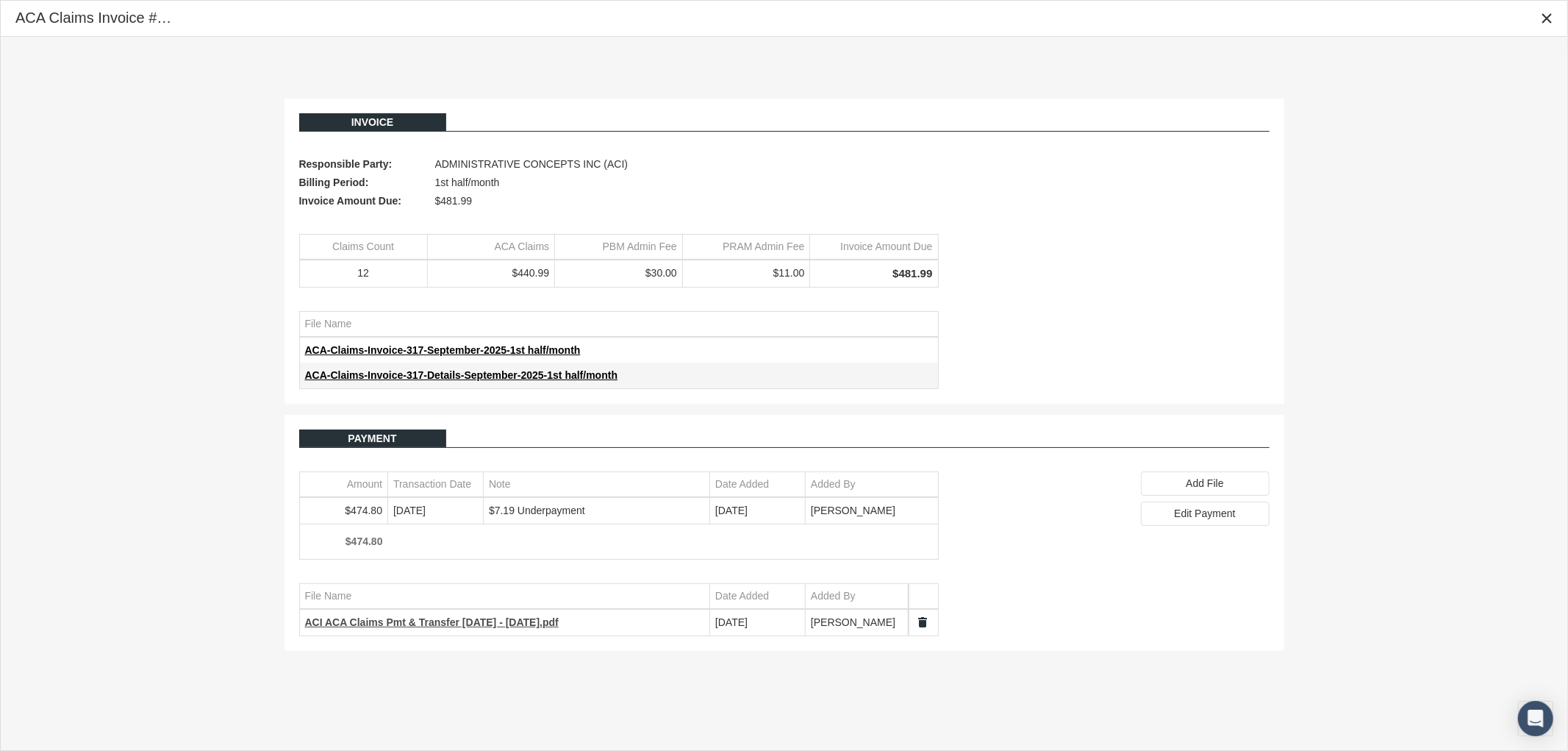
click at [459, 628] on span "ACI ACA Claims Pmt & Transfer 9.1.25 - 9.15.25.pdf" at bounding box center [432, 622] width 254 height 12
click at [1542, 18] on icon "Close" at bounding box center [1546, 18] width 13 height 13
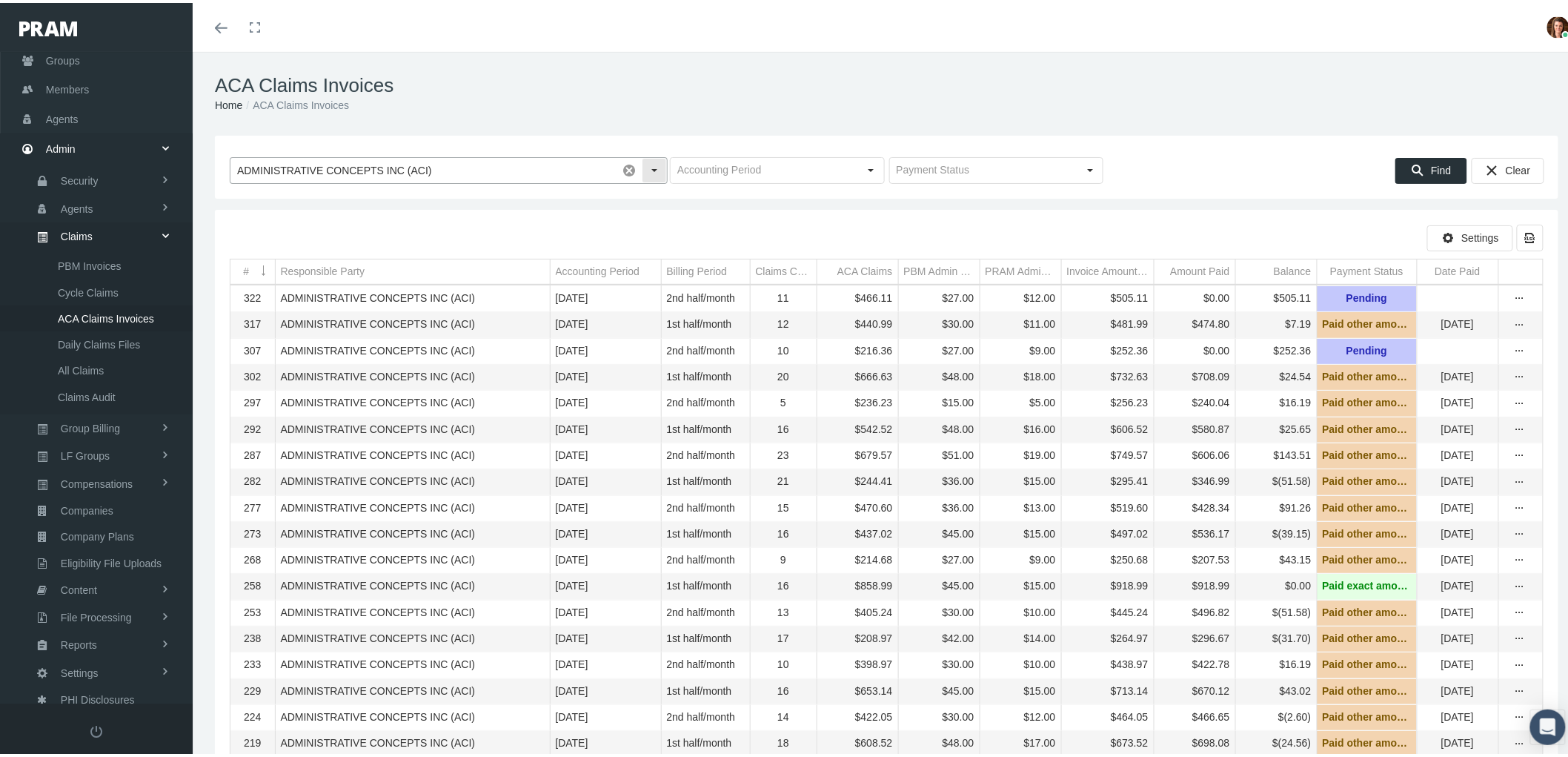
click at [441, 175] on input "ADMINISTRATIVE CONCEPTS INC (ACI)" at bounding box center [424, 167] width 386 height 26
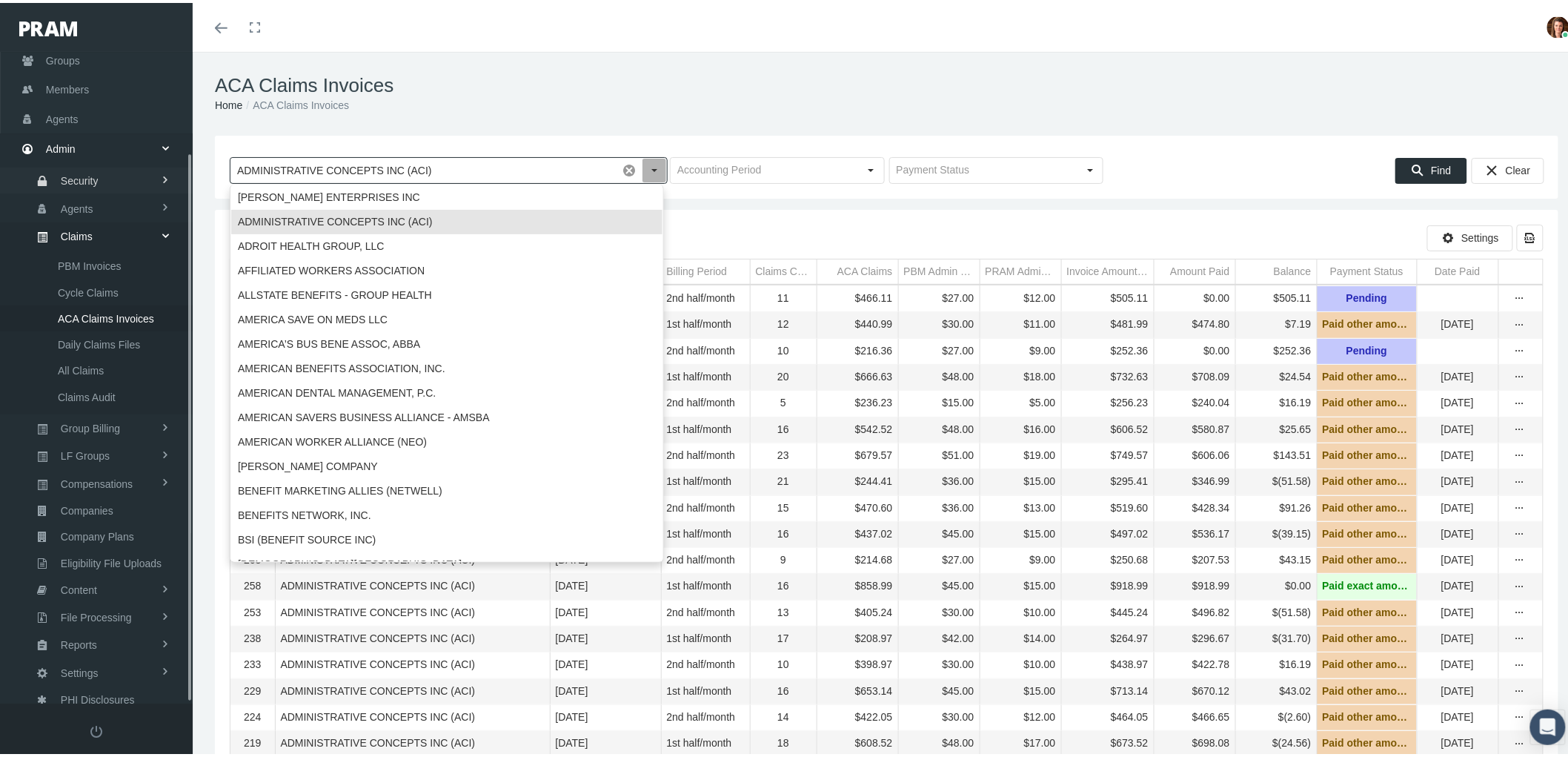
drag, startPoint x: 441, startPoint y: 174, endPoint x: 149, endPoint y: 167, distance: 292.1
click at [149, 167] on form "Toggle navigation Toggle menubar Toggle fullscreen Profile Logout" at bounding box center [790, 525] width 1580 height 953
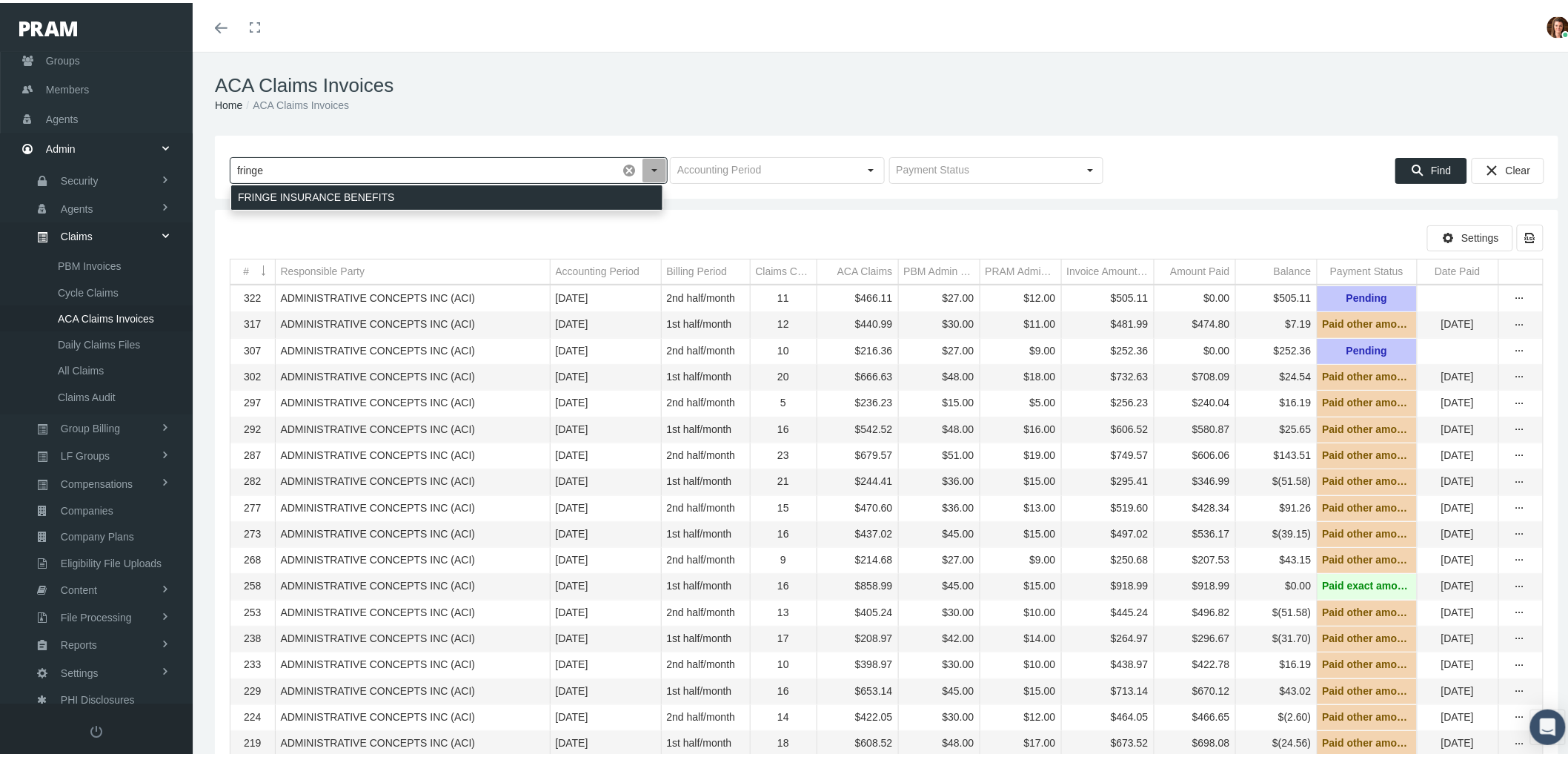
click at [318, 184] on div "FRINGE INSURANCE BENEFITS" at bounding box center [447, 194] width 431 height 25
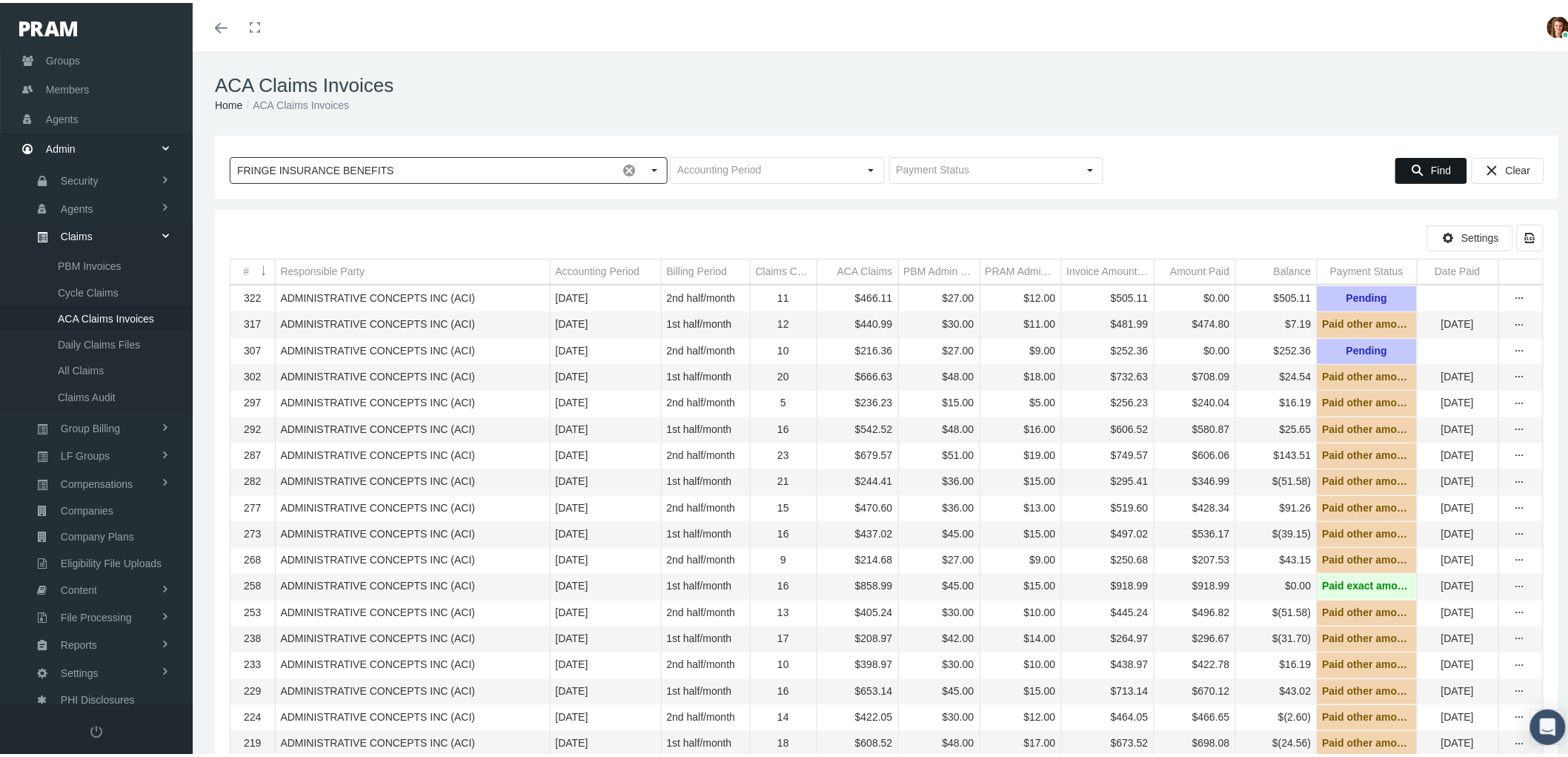
type input "FRINGE INSURANCE BENEFITS"
click at [1415, 166] on div "Find" at bounding box center [1431, 168] width 70 height 25
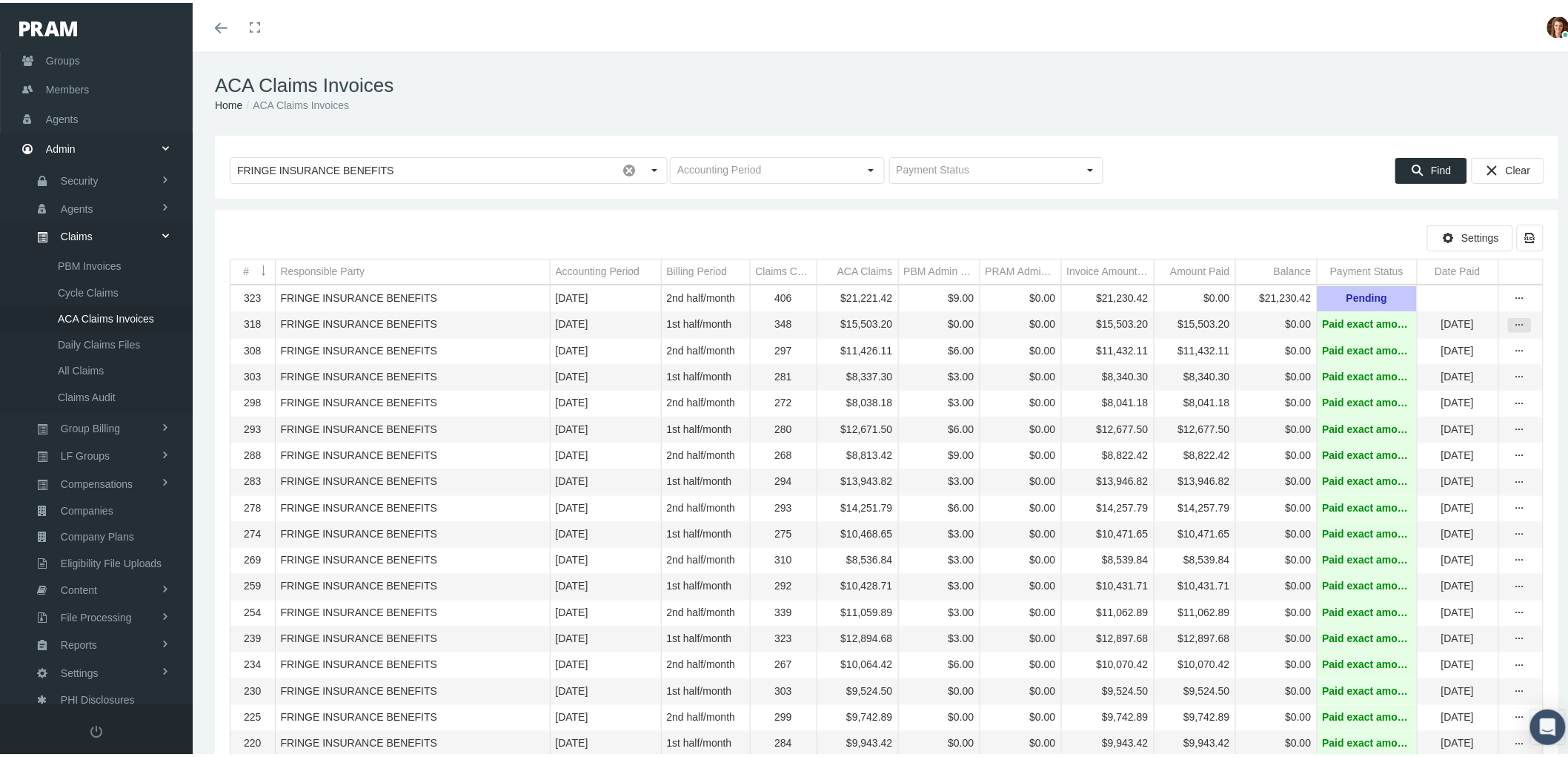
click at [1513, 326] on icon "more" at bounding box center [1519, 322] width 13 height 13
click at [1479, 346] on div "View" at bounding box center [1445, 350] width 146 height 31
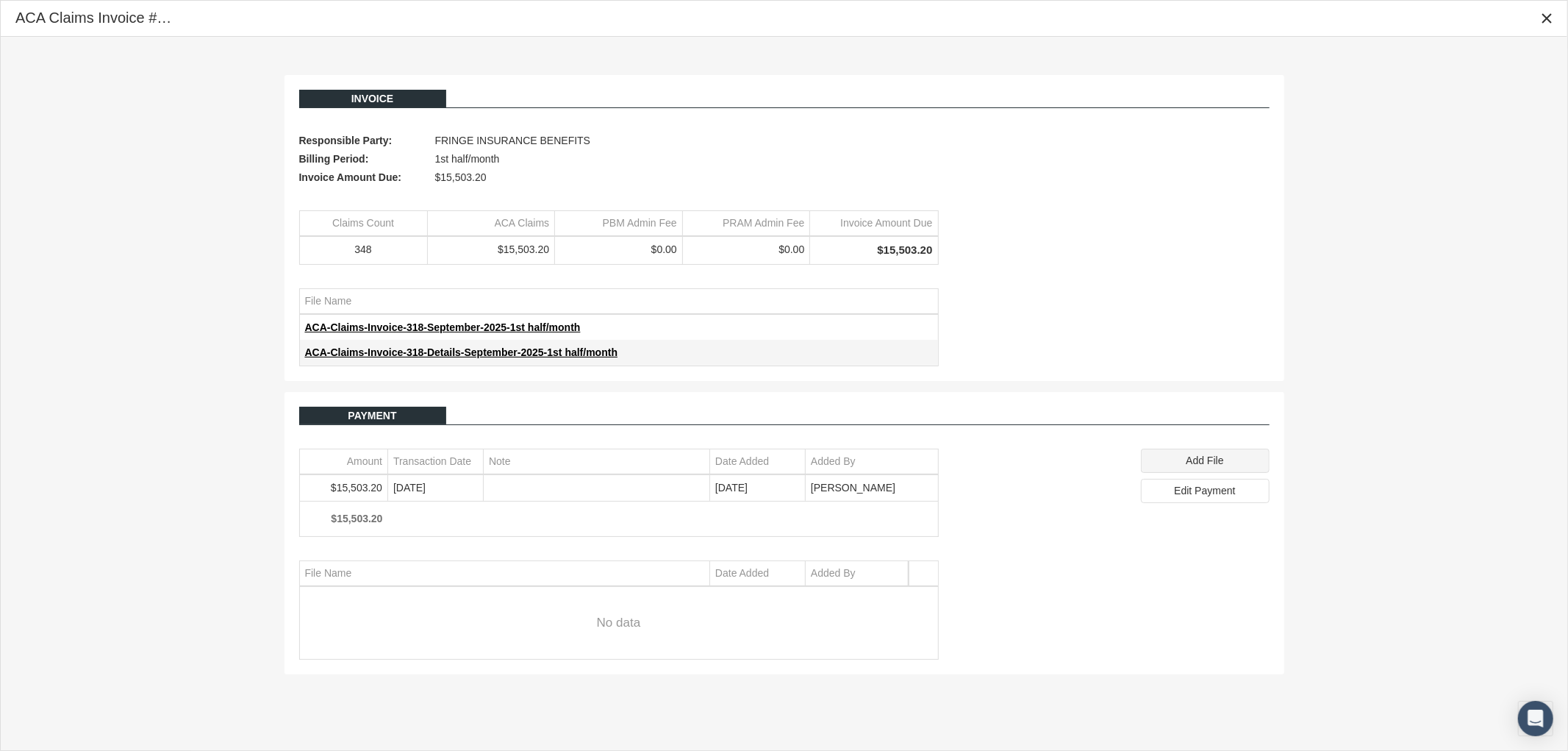
click at [1188, 459] on span "Add File" at bounding box center [1205, 460] width 38 height 12
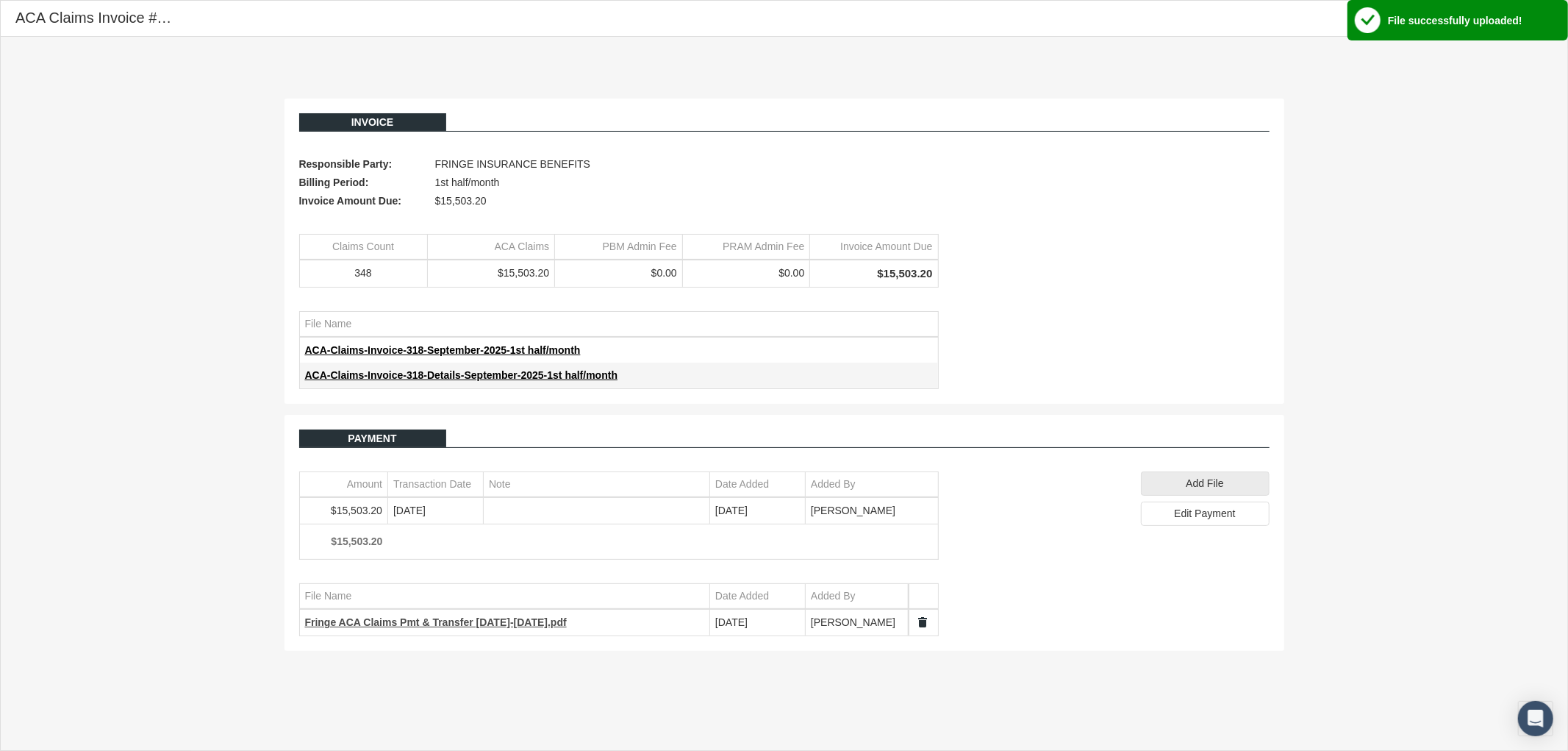
click at [468, 626] on span "Fringe ACA Claims Pmt & Transfer 9.1.25-9.15.25.pdf" at bounding box center [436, 622] width 262 height 12
click at [1547, 25] on div "Close" at bounding box center [1546, 18] width 25 height 25
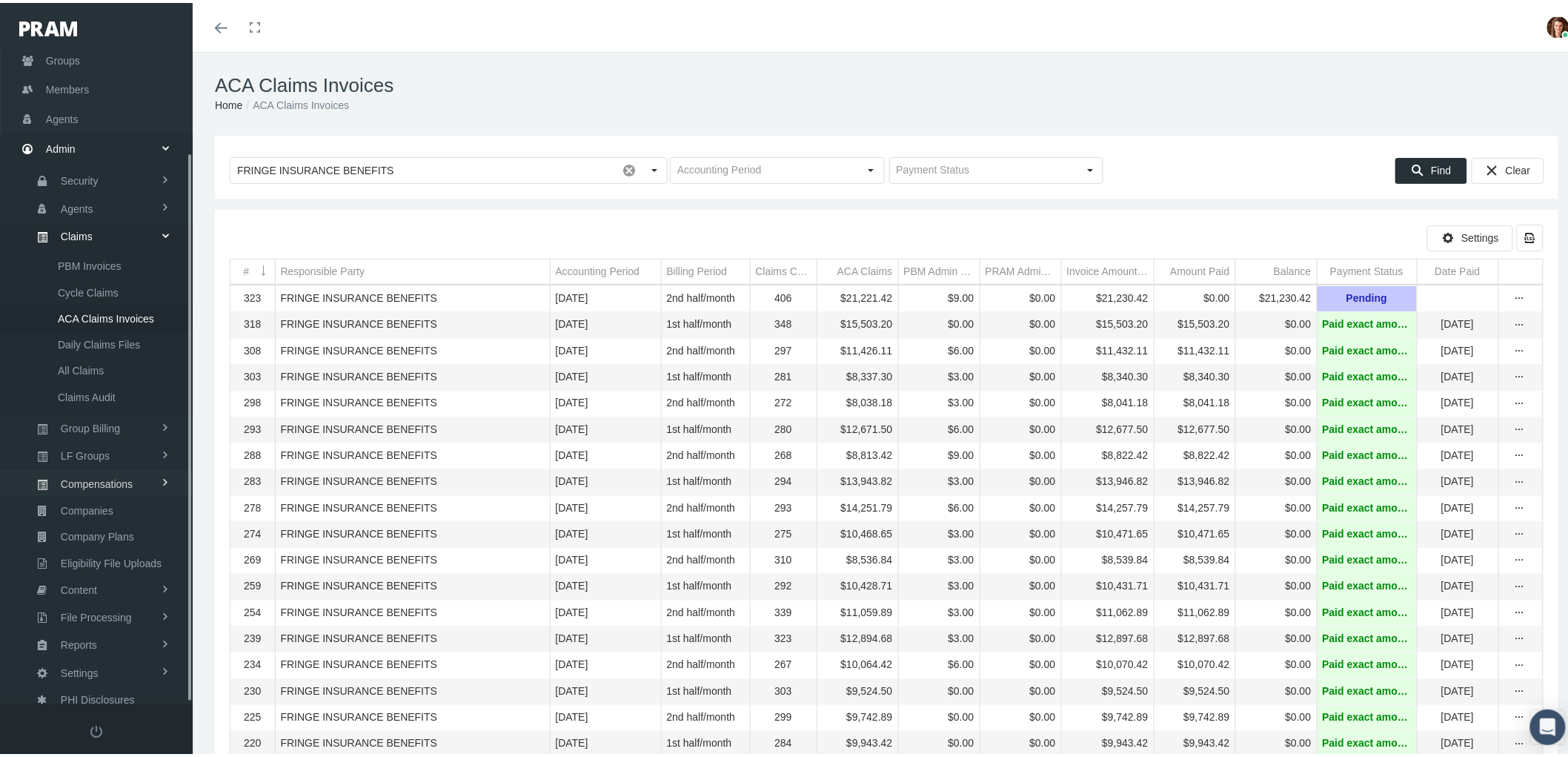
click at [102, 475] on span "Compensations" at bounding box center [96, 481] width 72 height 26
click at [87, 364] on span "Compensation Summary" at bounding box center [115, 372] width 114 height 26
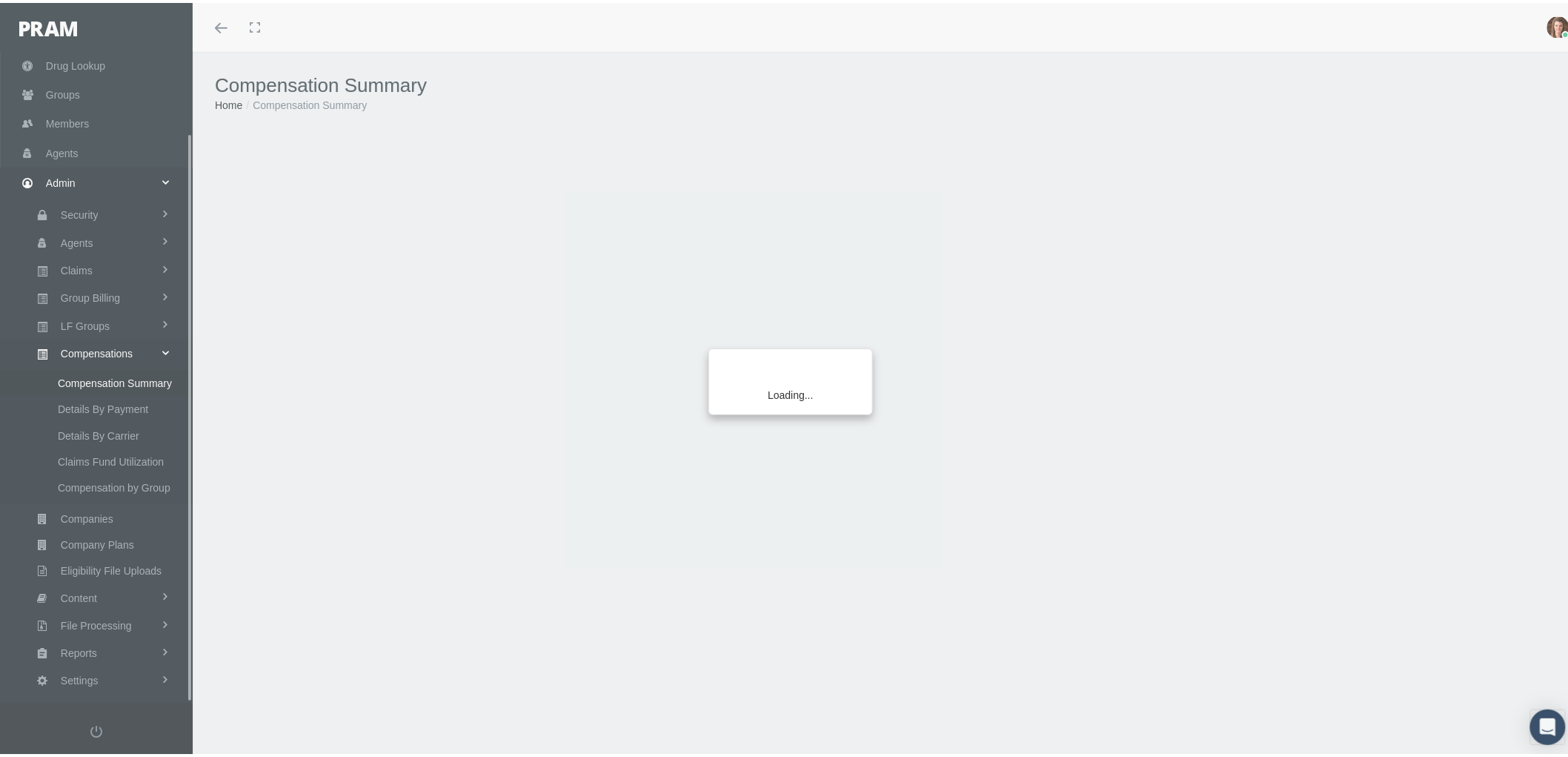
scroll to position [93, 0]
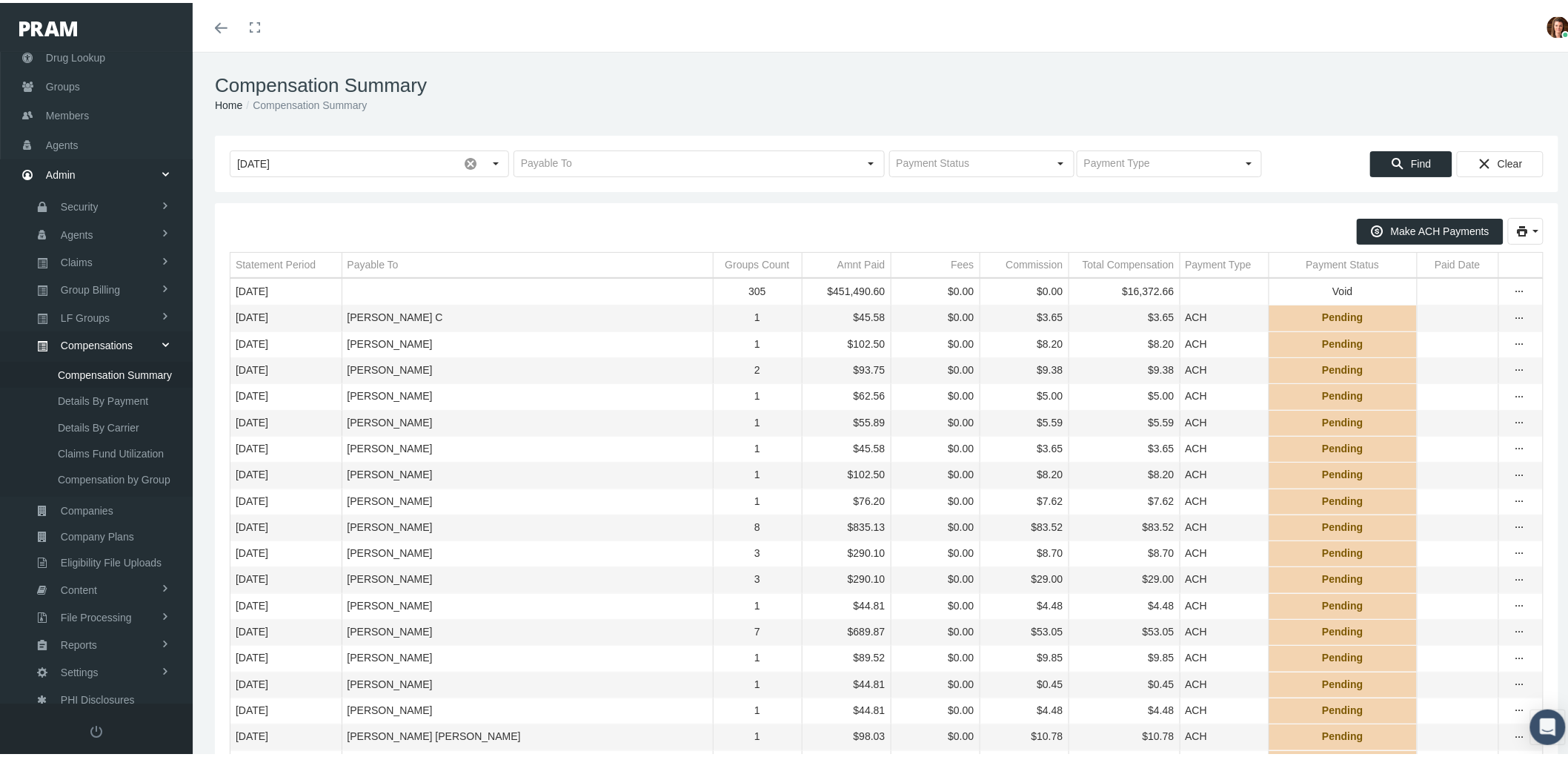
click at [378, 258] on div "Payable To" at bounding box center [373, 262] width 51 height 14
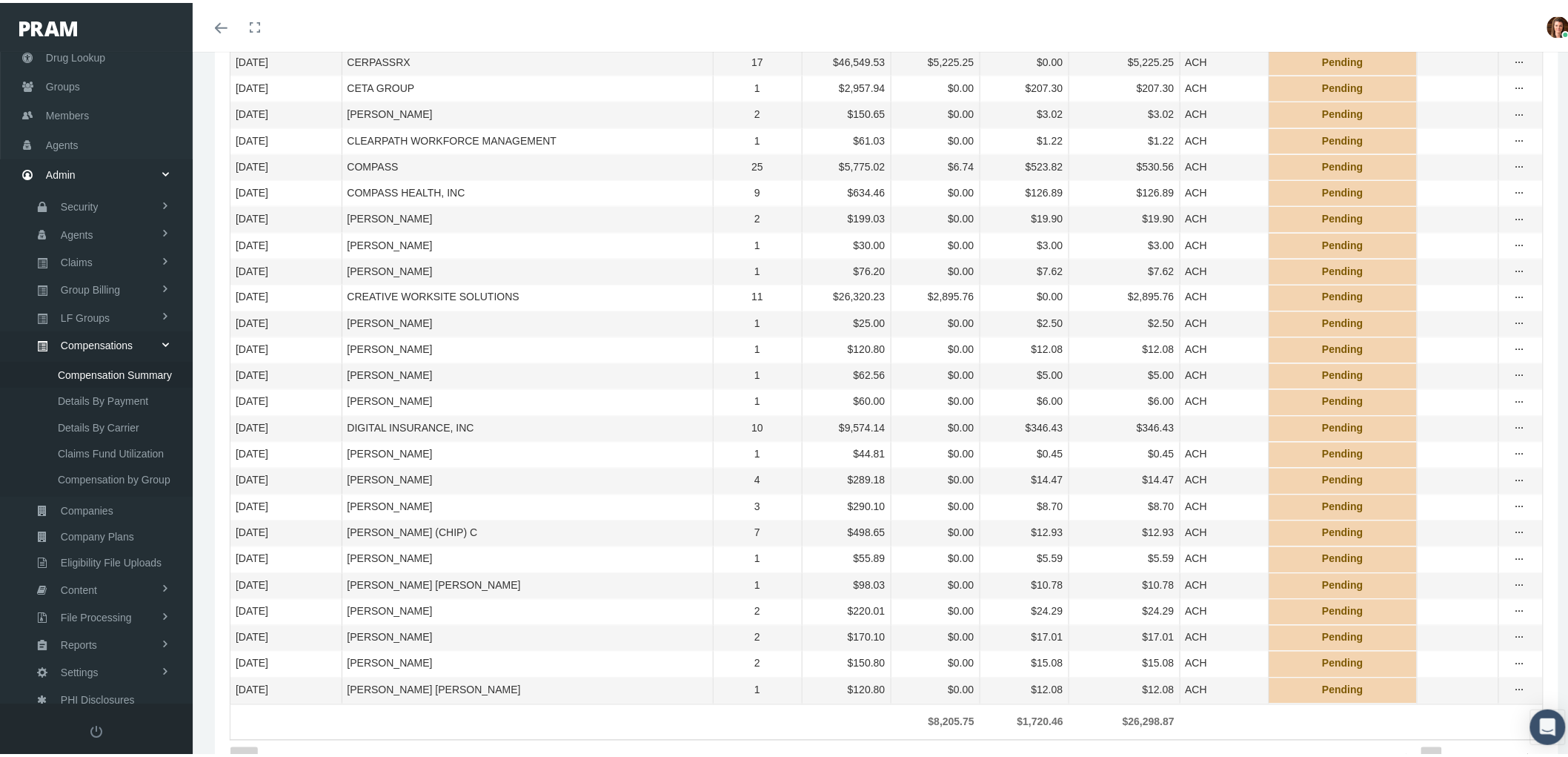
scroll to position [1020, 0]
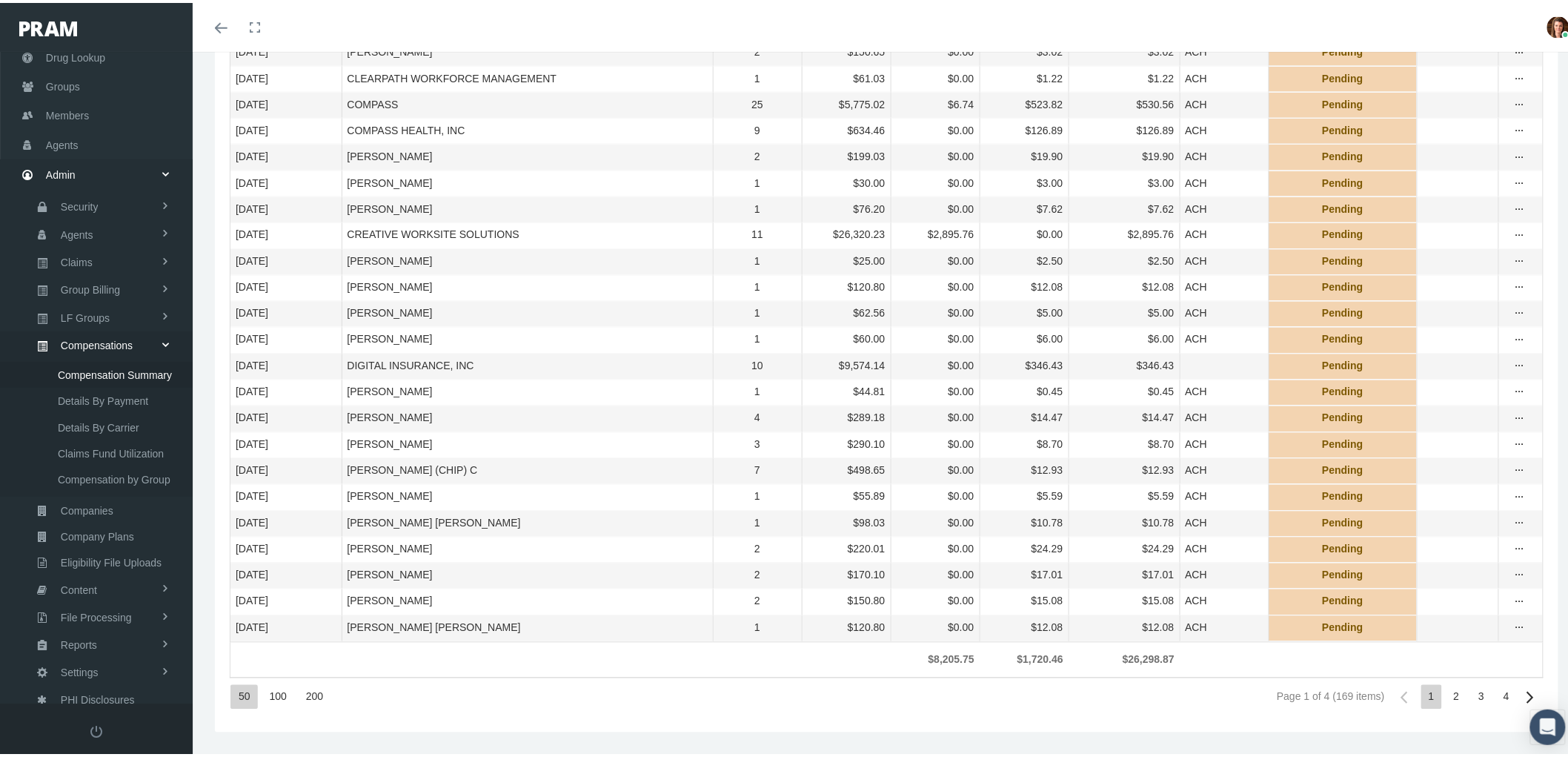
click at [314, 693] on div "200" at bounding box center [314, 694] width 33 height 25
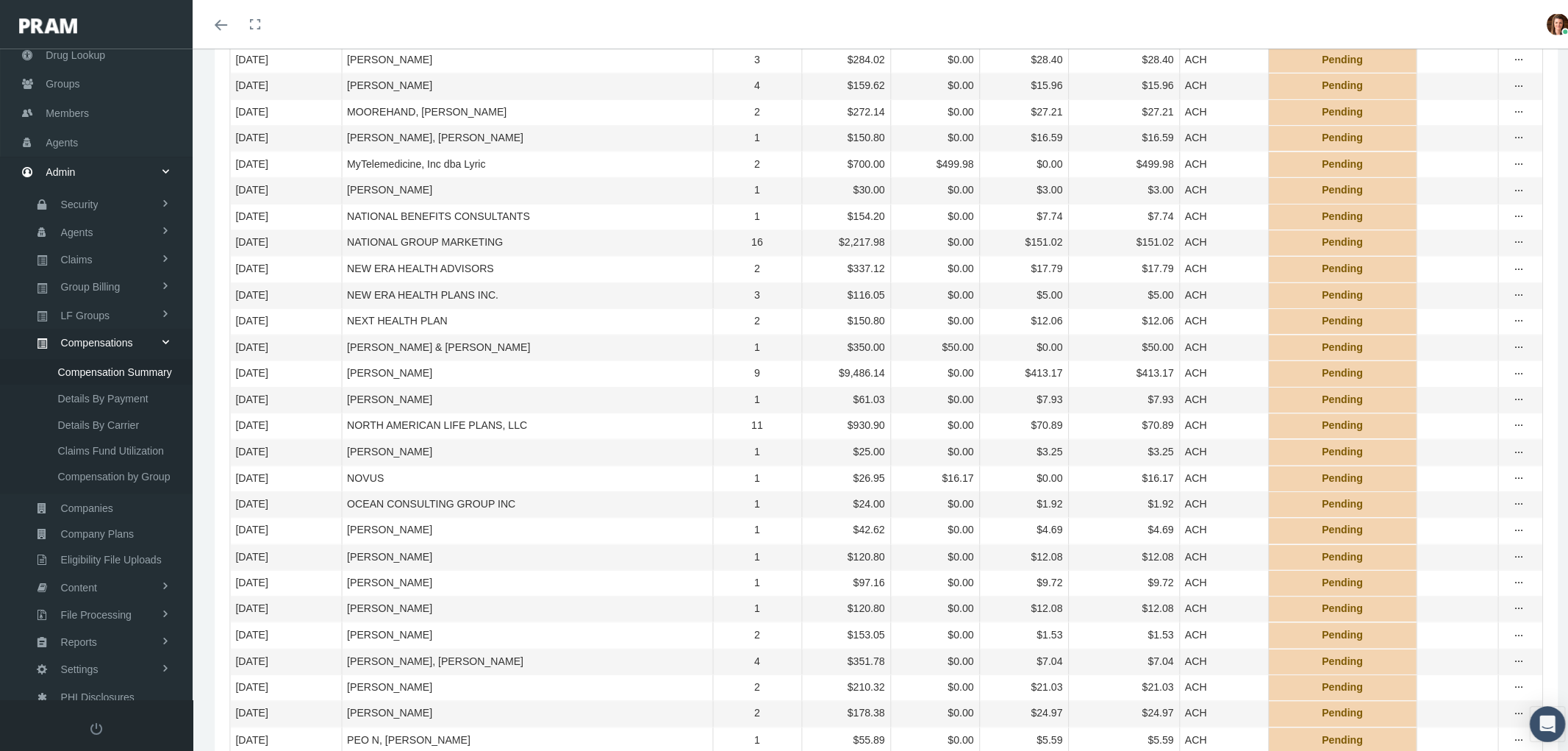
scroll to position [3055, 0]
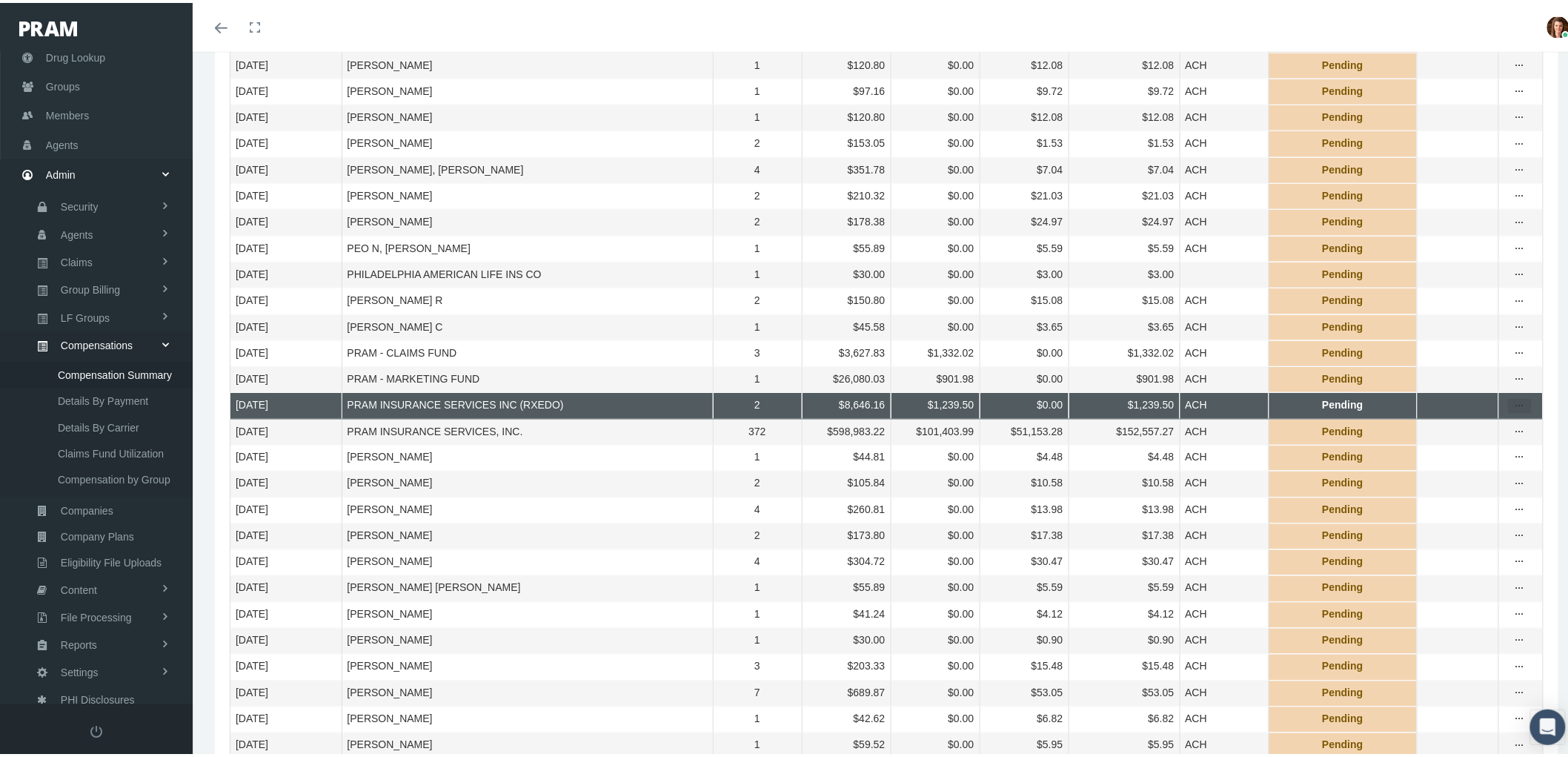
click at [1513, 410] on icon "more" at bounding box center [1519, 403] width 13 height 13
click at [1424, 672] on div "Statement By Member" at bounding box center [1445, 676] width 146 height 25
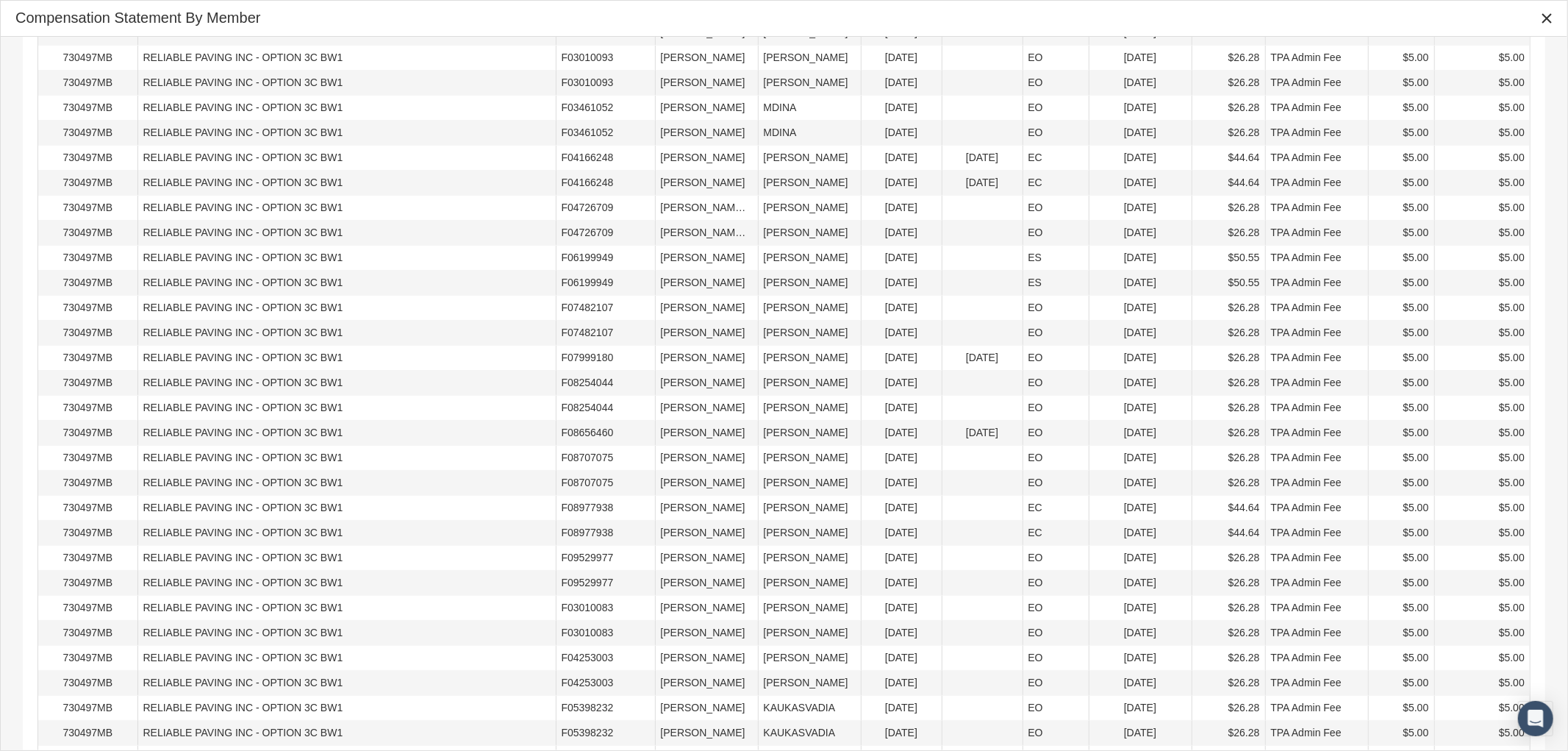
scroll to position [2132, 0]
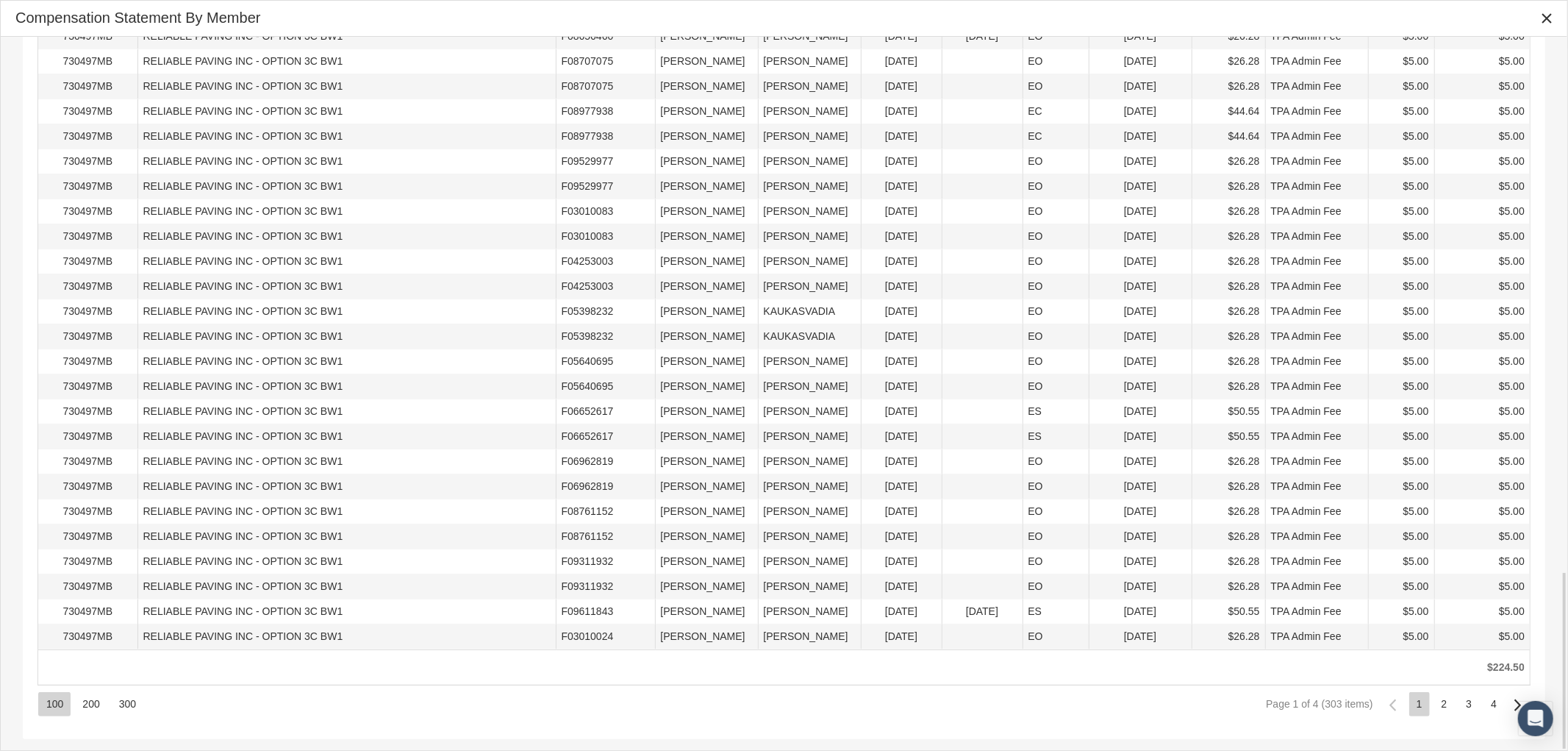
click at [123, 702] on div "300" at bounding box center [127, 704] width 32 height 25
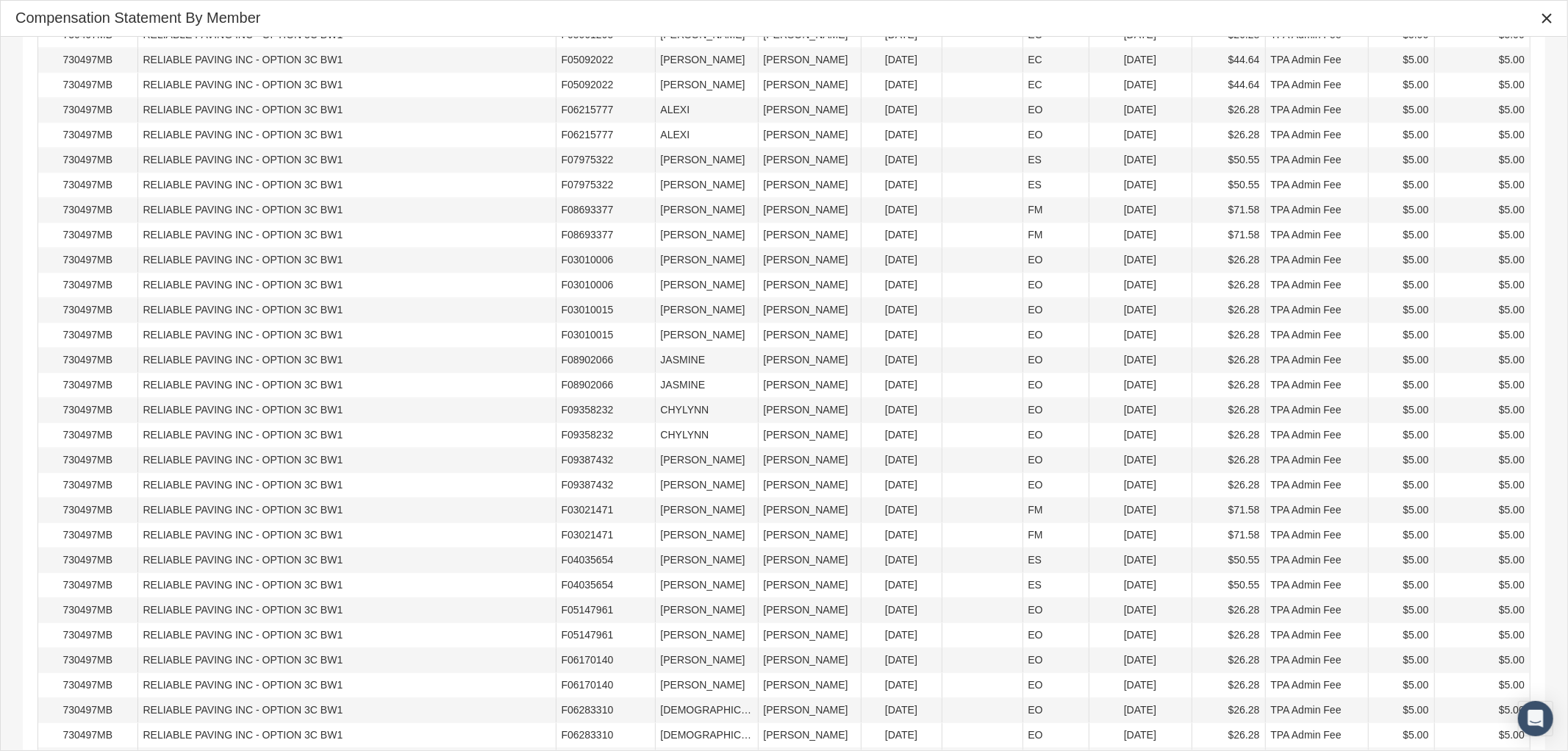
scroll to position [6408, 0]
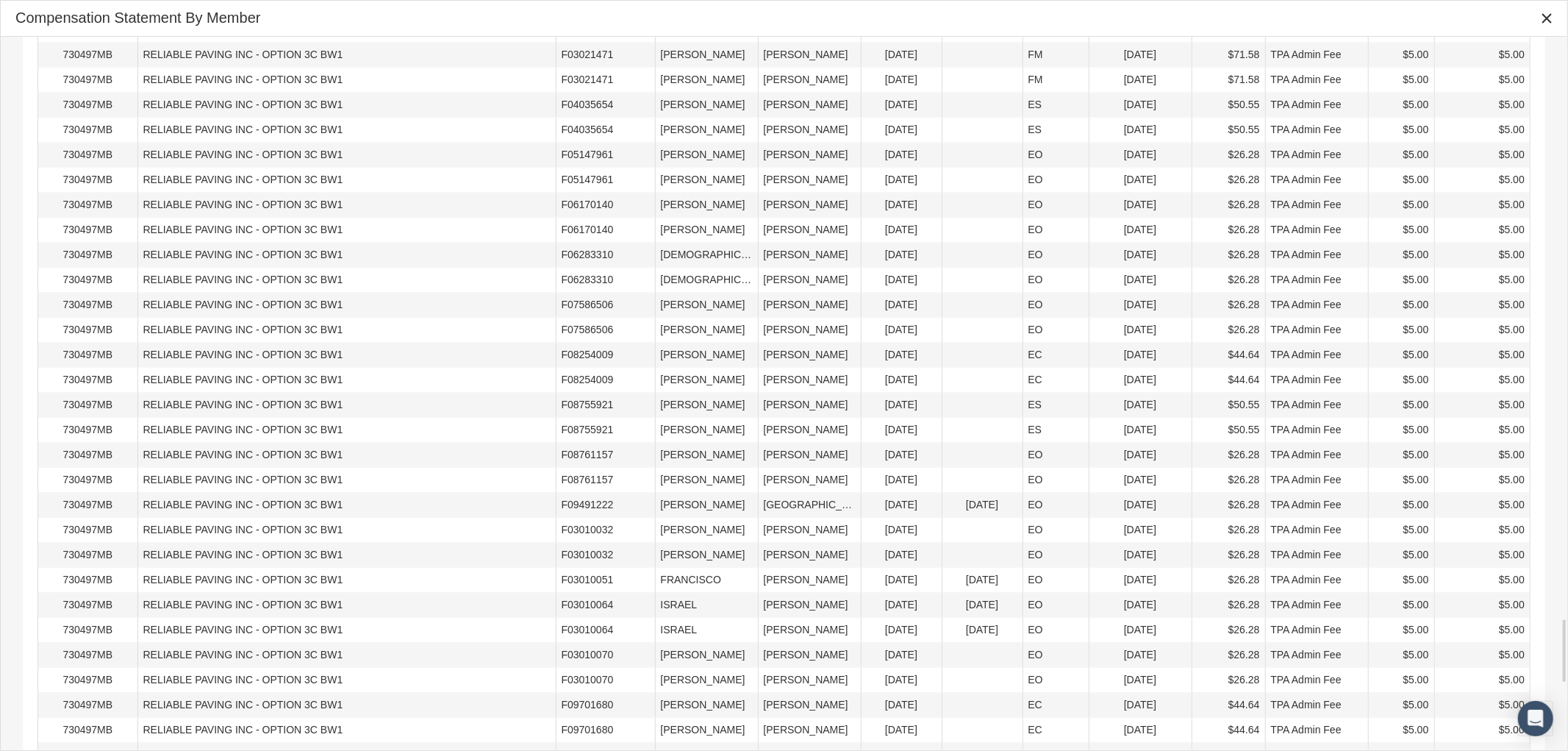
drag, startPoint x: 1567, startPoint y: 679, endPoint x: 1567, endPoint y: 646, distance: 33.0
click at [1555, 562] on div "Compensation Statement By Member Pull down to refresh... Release to refresh... …" at bounding box center [784, 375] width 1568 height 751
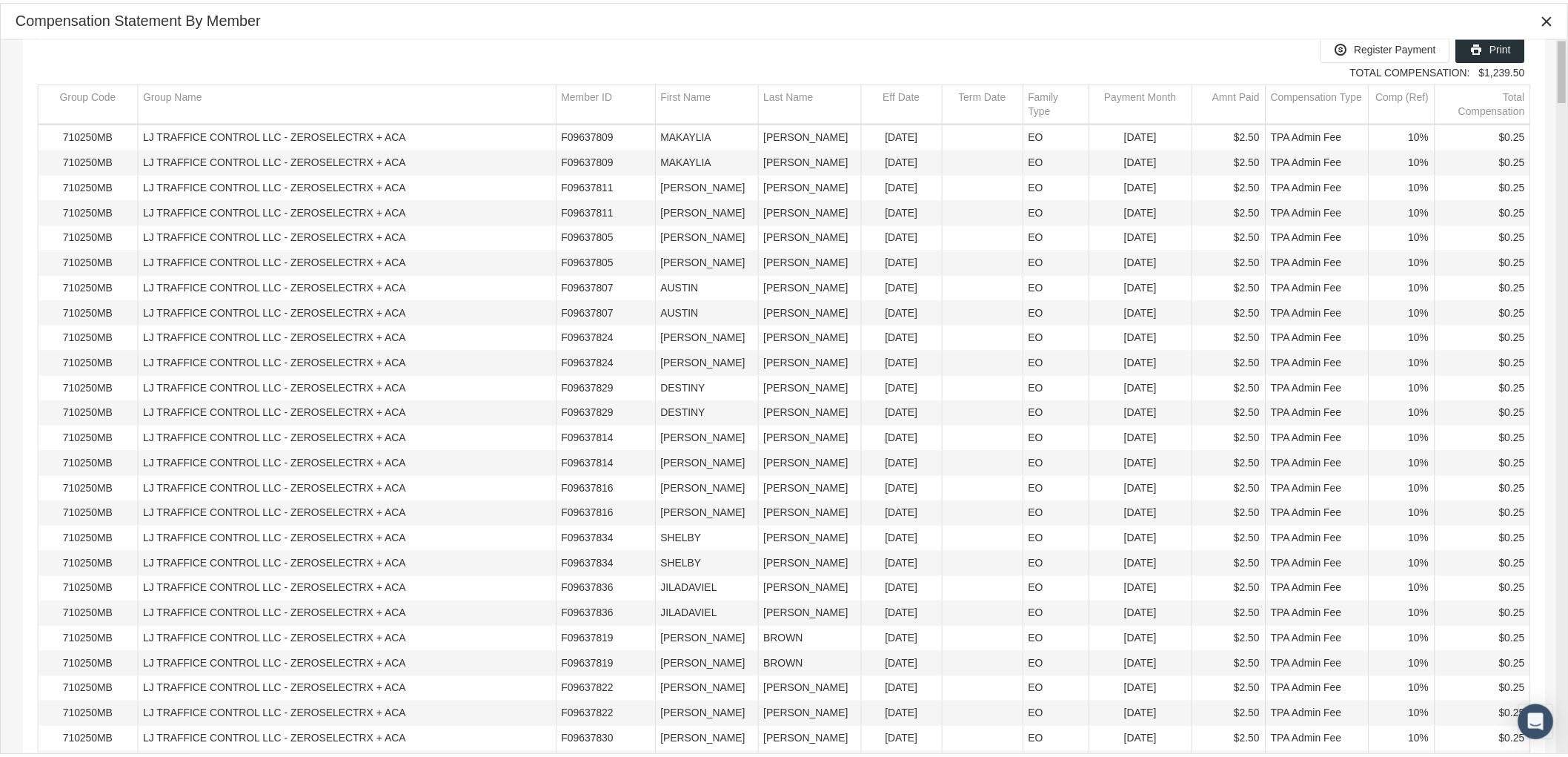
scroll to position [0, 0]
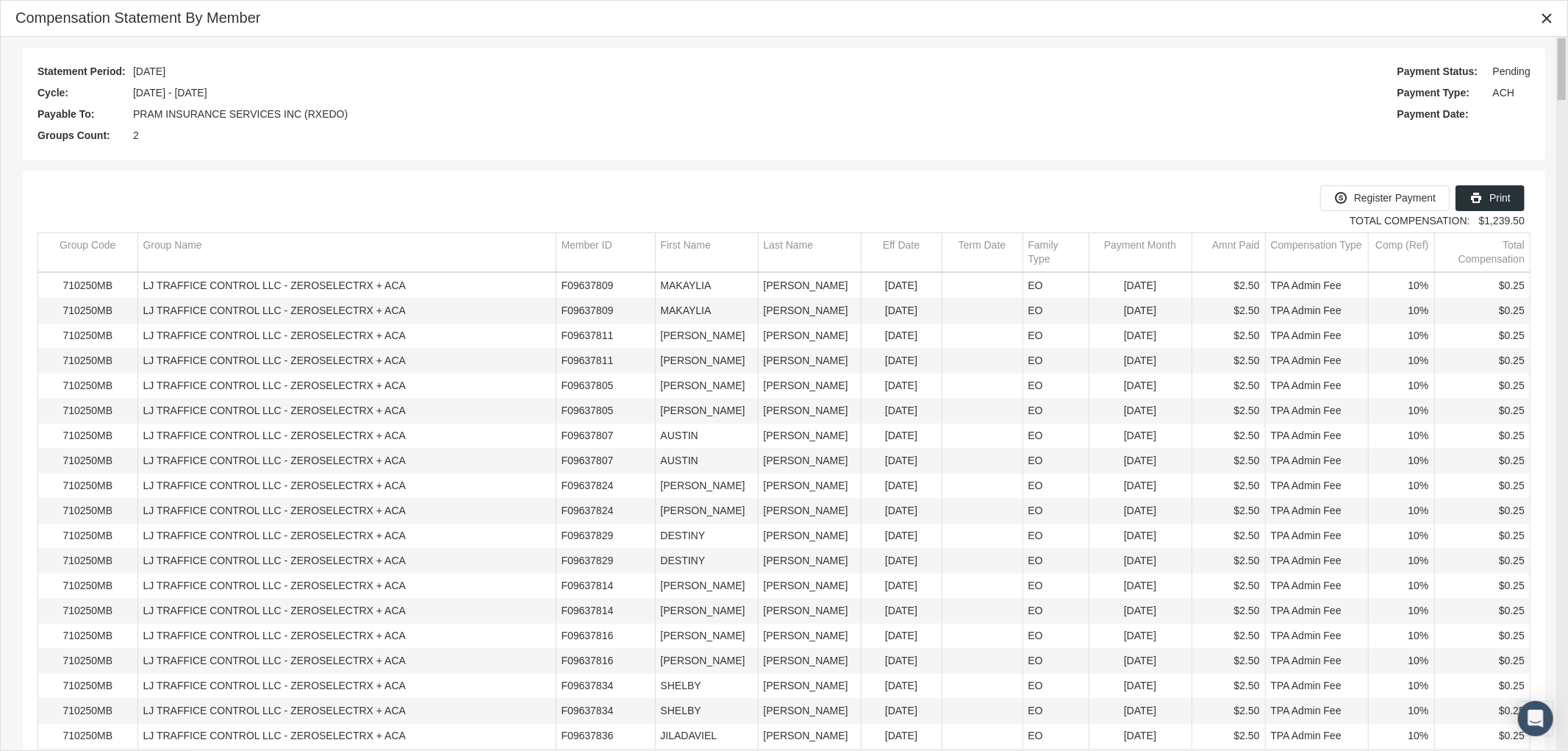
drag, startPoint x: 1566, startPoint y: 663, endPoint x: 1560, endPoint y: 0, distance: 663.0
click at [1543, 25] on div "Close" at bounding box center [1546, 18] width 25 height 25
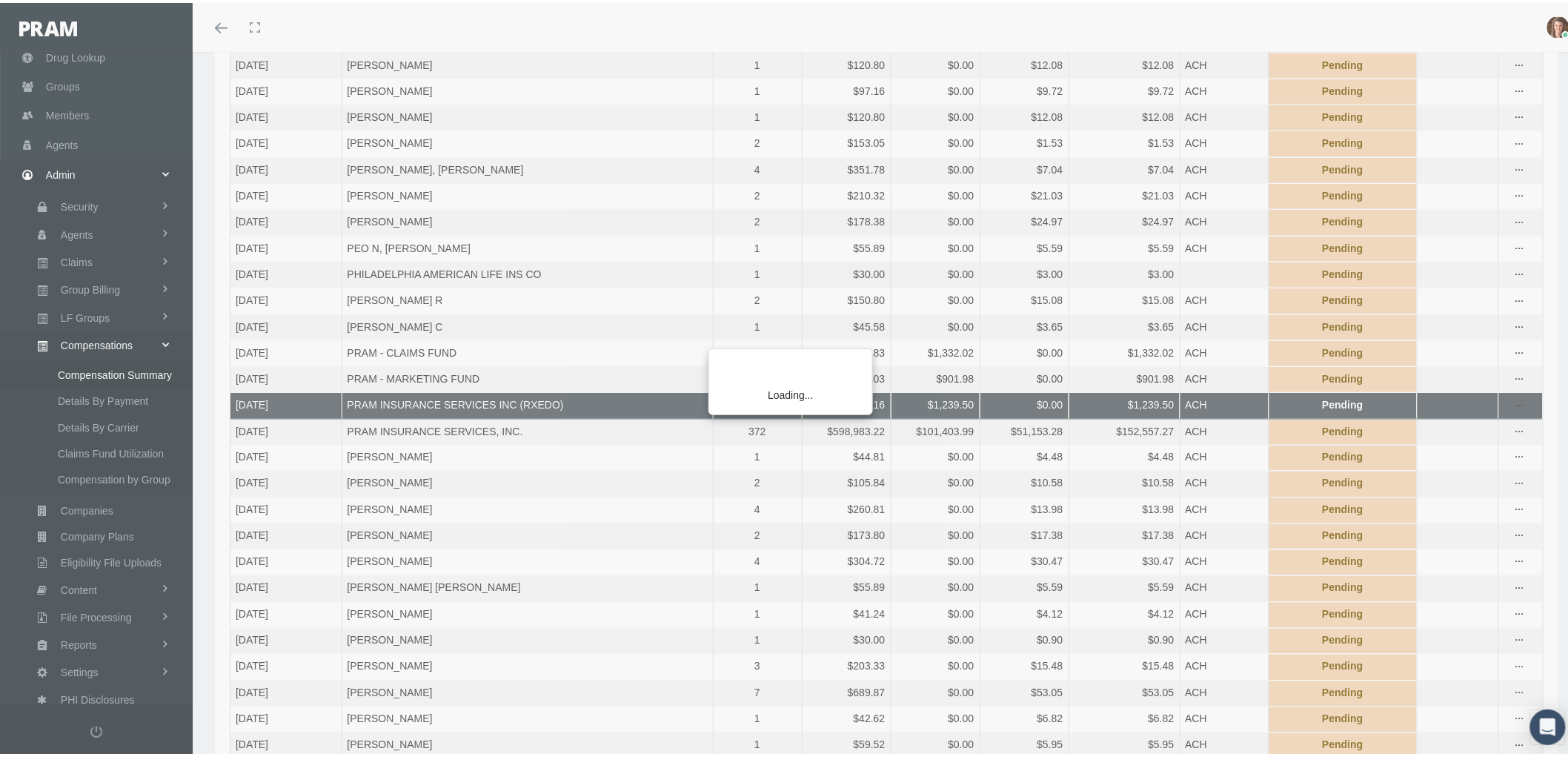
click at [366, 594] on div "Loading..." at bounding box center [784, 378] width 1568 height 757
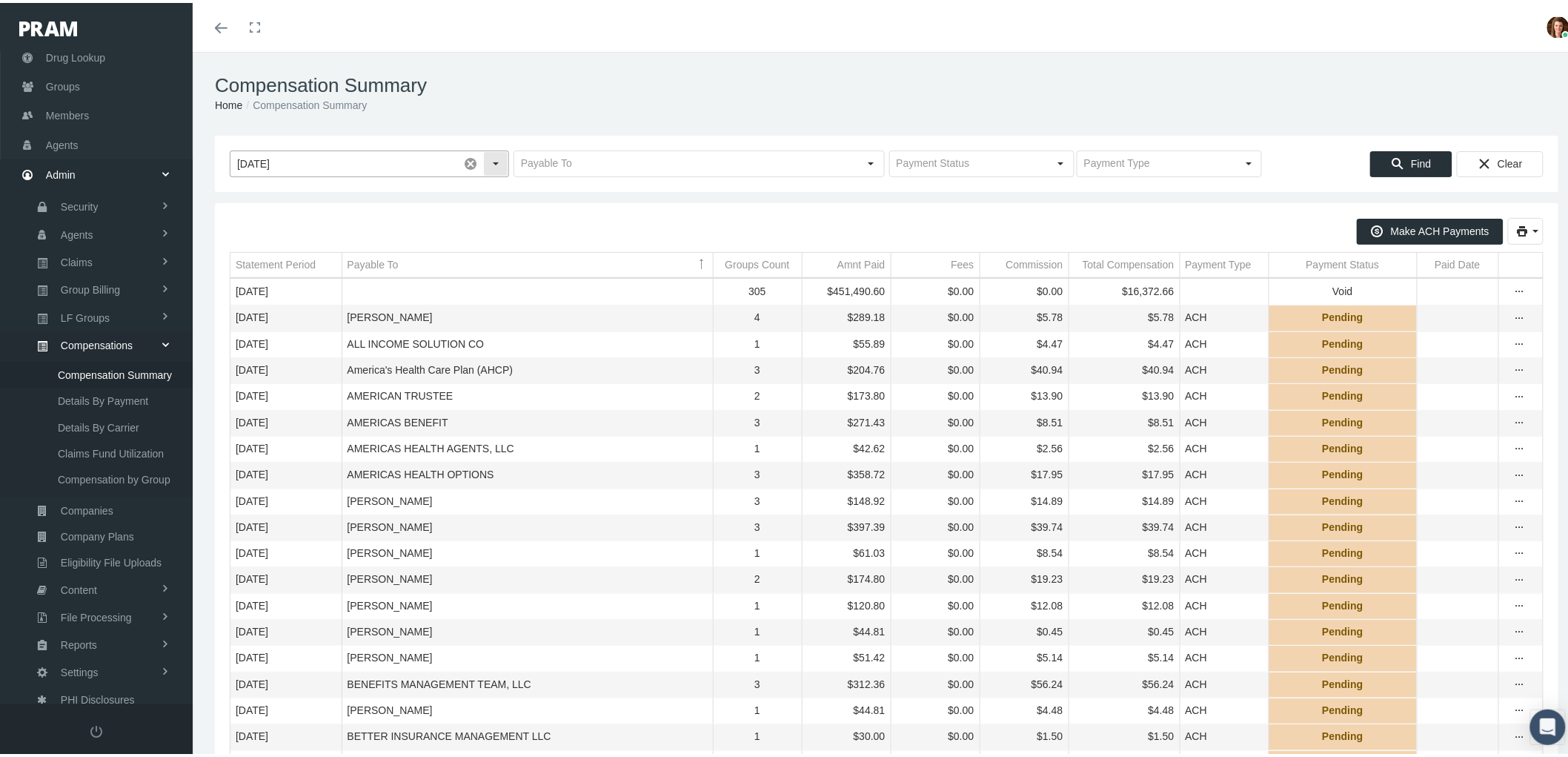
click at [491, 165] on div "Select" at bounding box center [496, 160] width 24 height 24
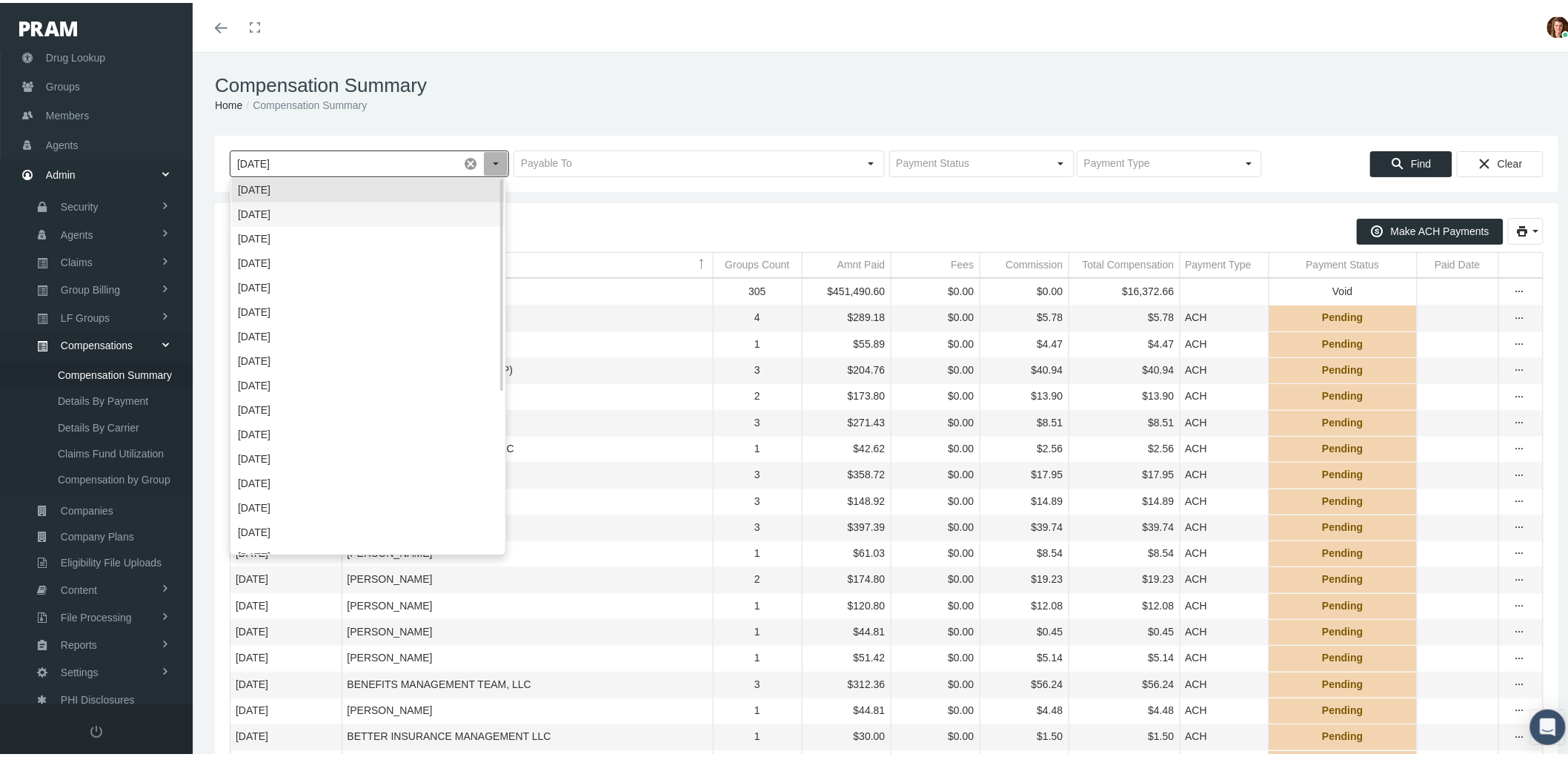
click at [483, 212] on div "September 2025" at bounding box center [368, 212] width 273 height 25
type input "September 2025"
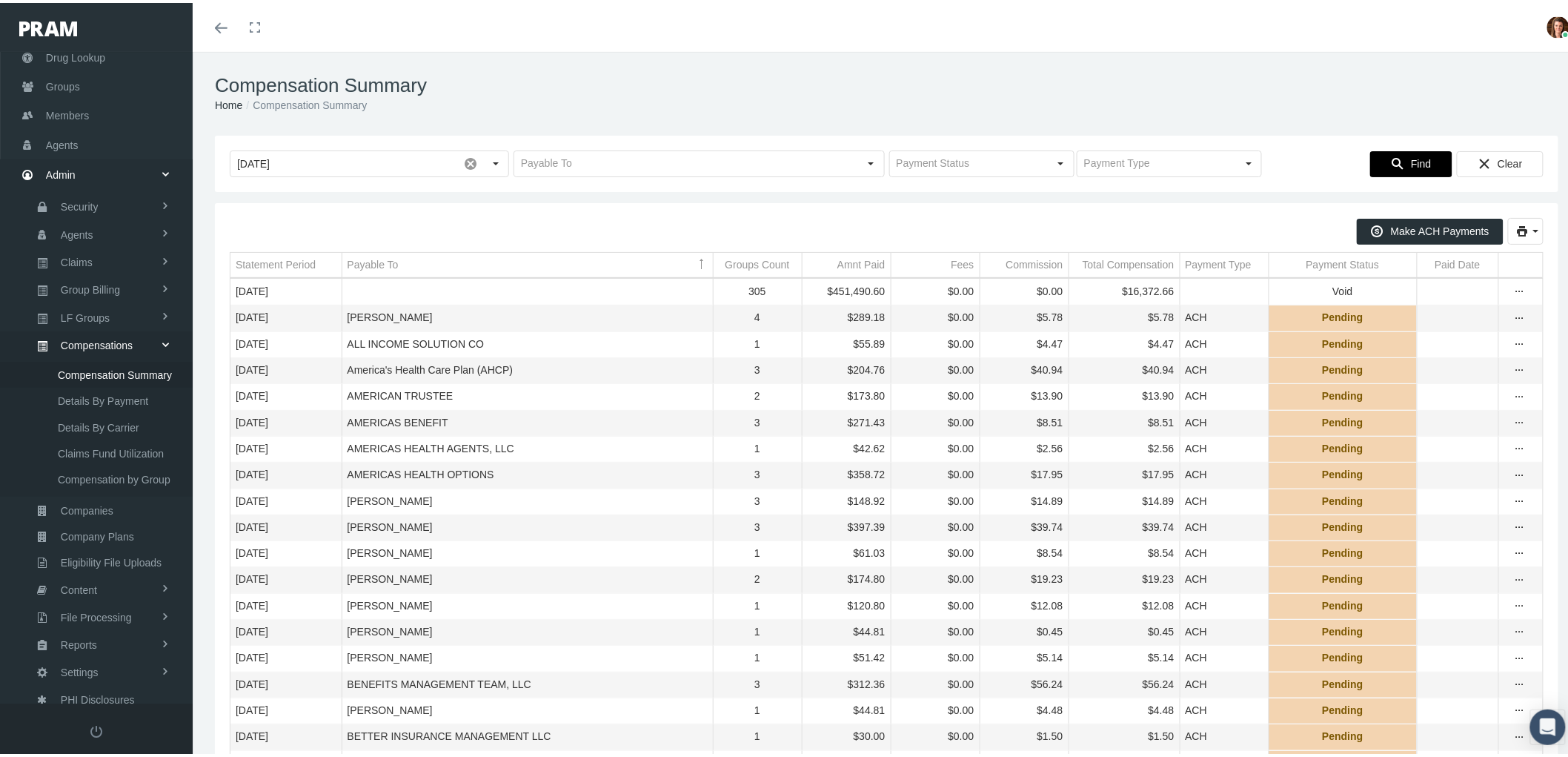
click at [1391, 160] on icon "Find" at bounding box center [1397, 160] width 13 height 13
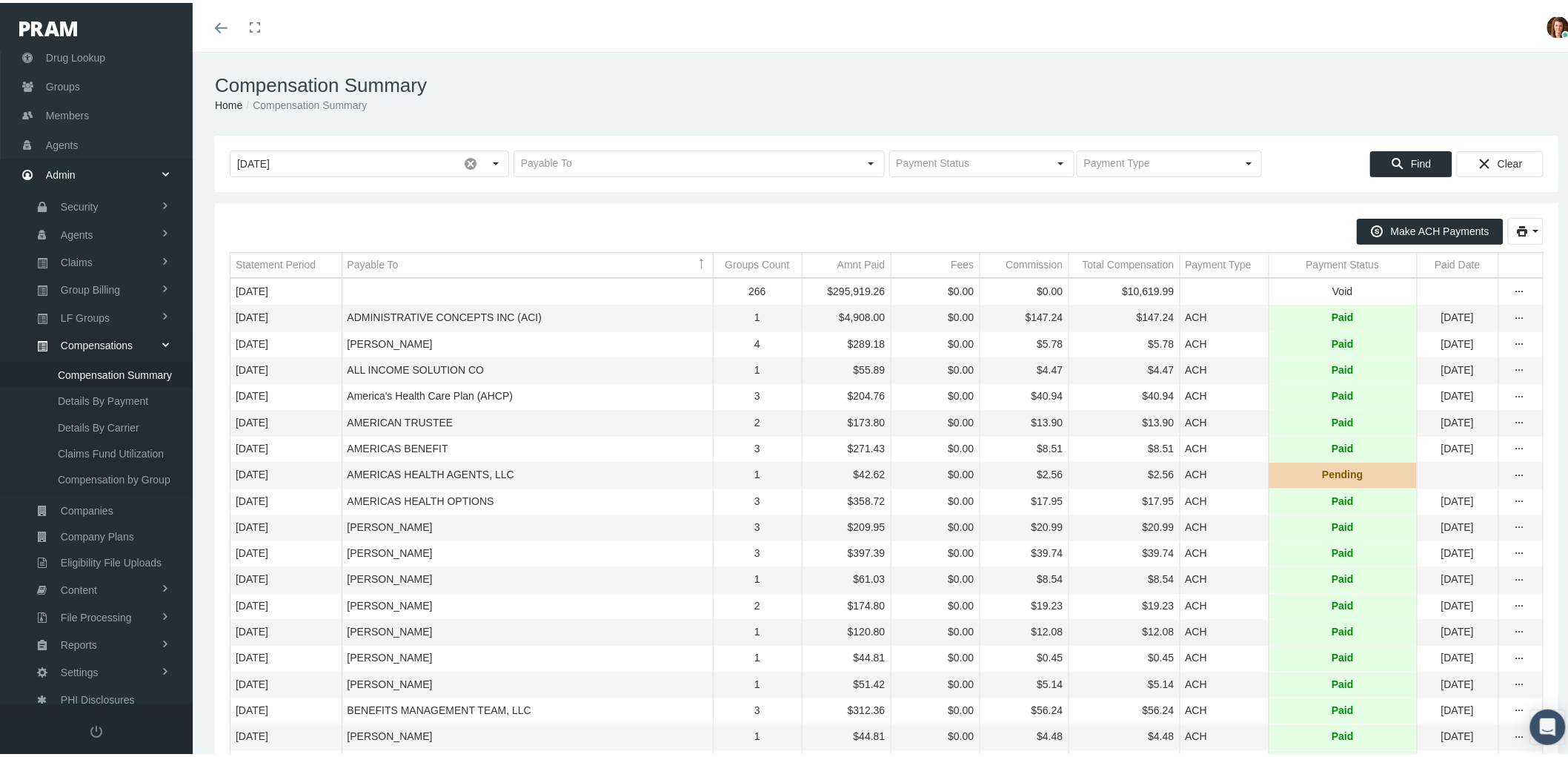
click at [1306, 268] on div "Payment Status" at bounding box center [1343, 262] width 74 height 14
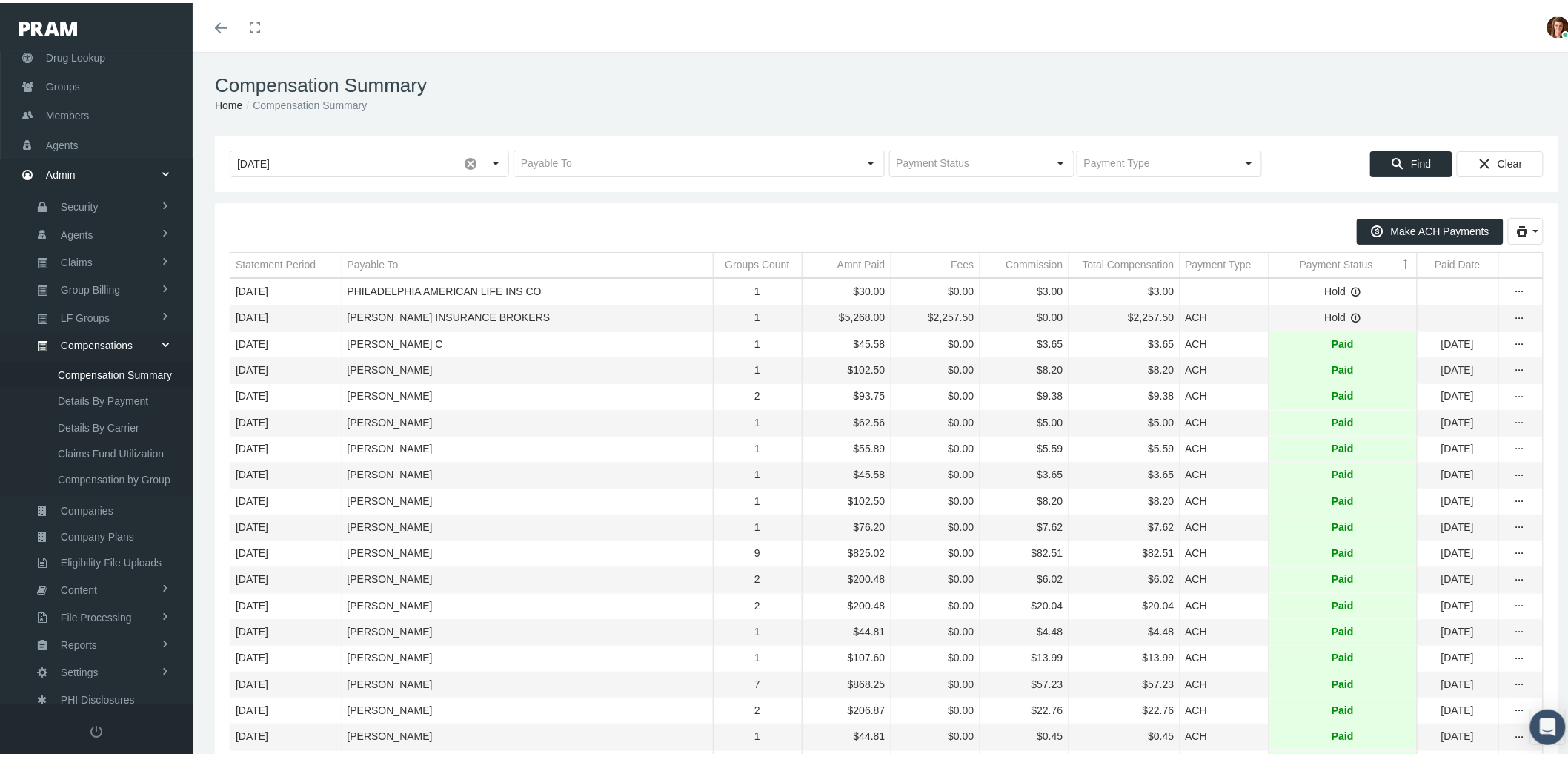
click at [1299, 260] on div "Payment Status" at bounding box center [1336, 262] width 74 height 14
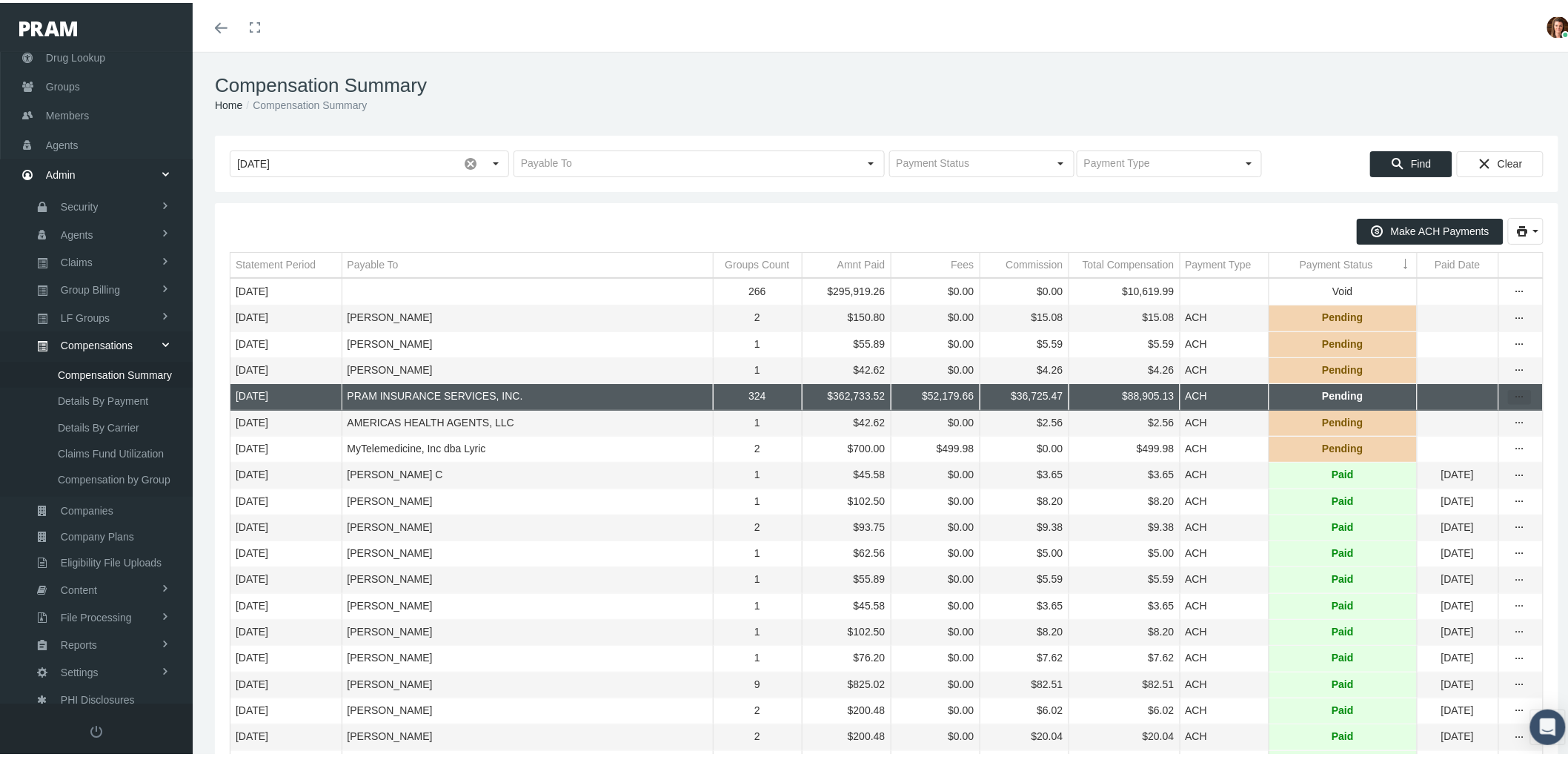
click at [1513, 401] on icon "more" at bounding box center [1519, 394] width 13 height 13
click at [1466, 443] on div "Register Payment" at bounding box center [1445, 447] width 146 height 25
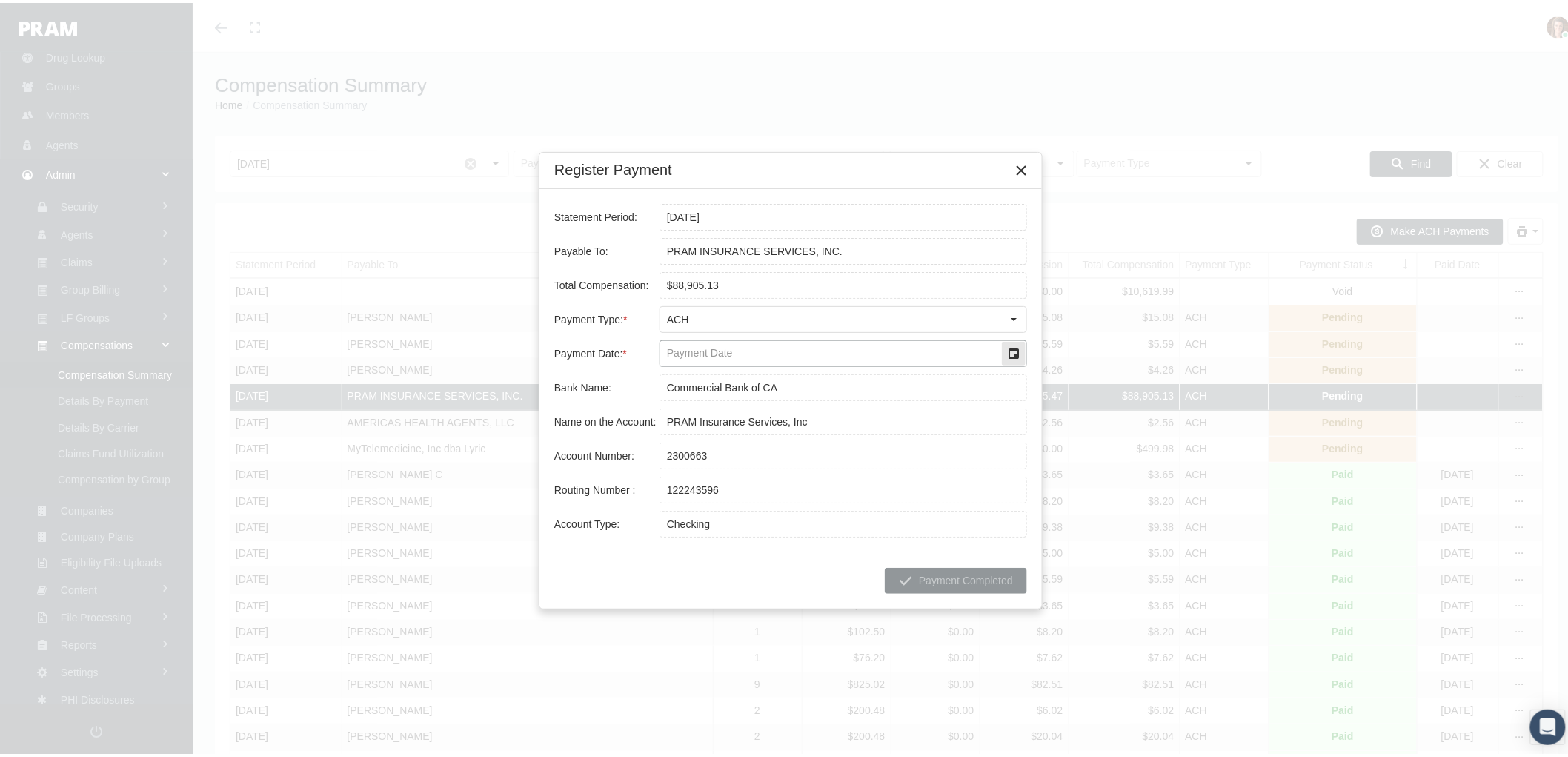
click at [1019, 357] on div "Select" at bounding box center [1014, 350] width 24 height 24
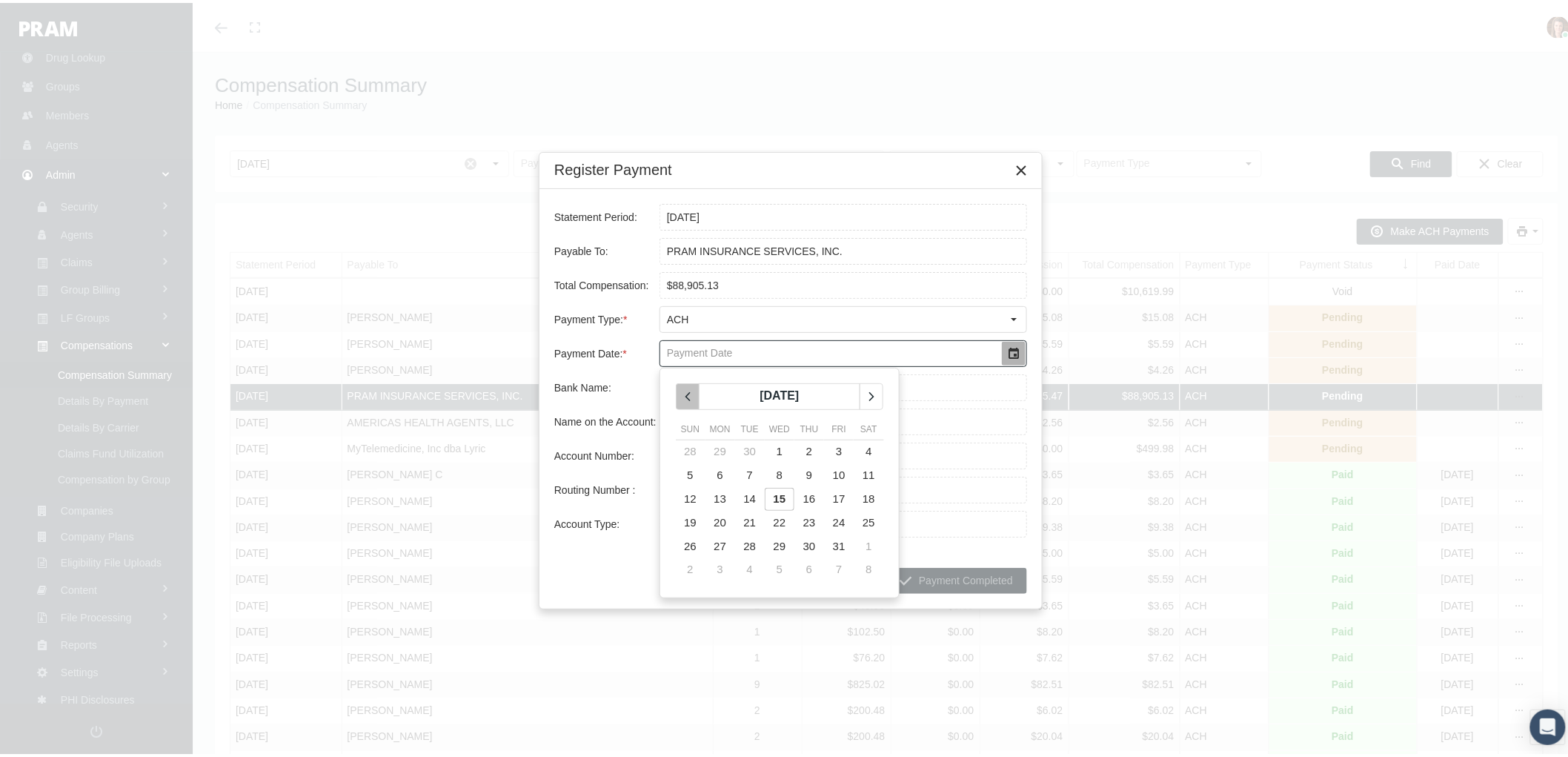
click at [693, 396] on icon "chevronleft" at bounding box center [687, 394] width 13 height 13
click at [781, 501] on span "17" at bounding box center [780, 496] width 12 height 12
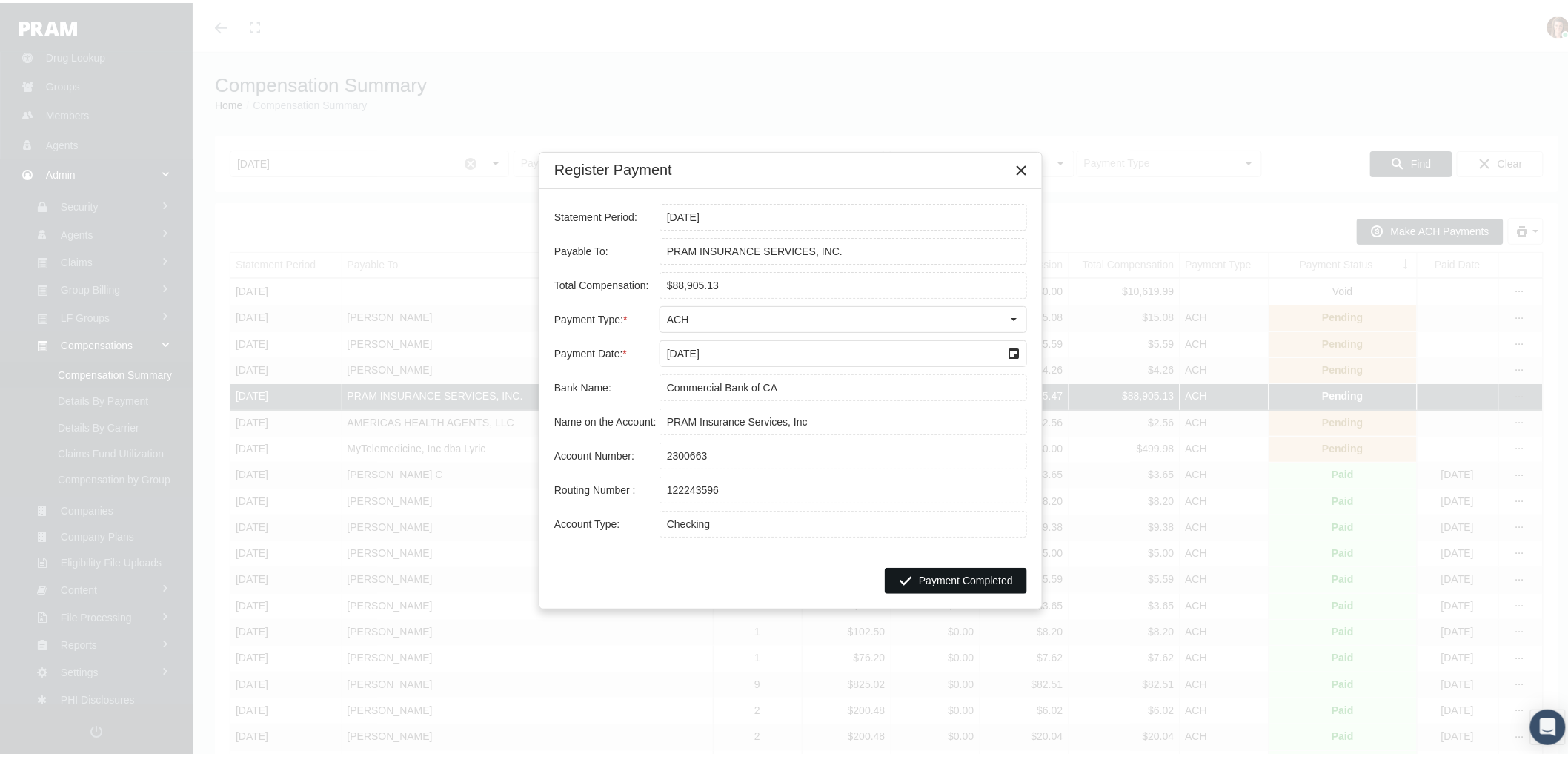
click at [935, 580] on span "Payment Completed" at bounding box center [966, 577] width 94 height 12
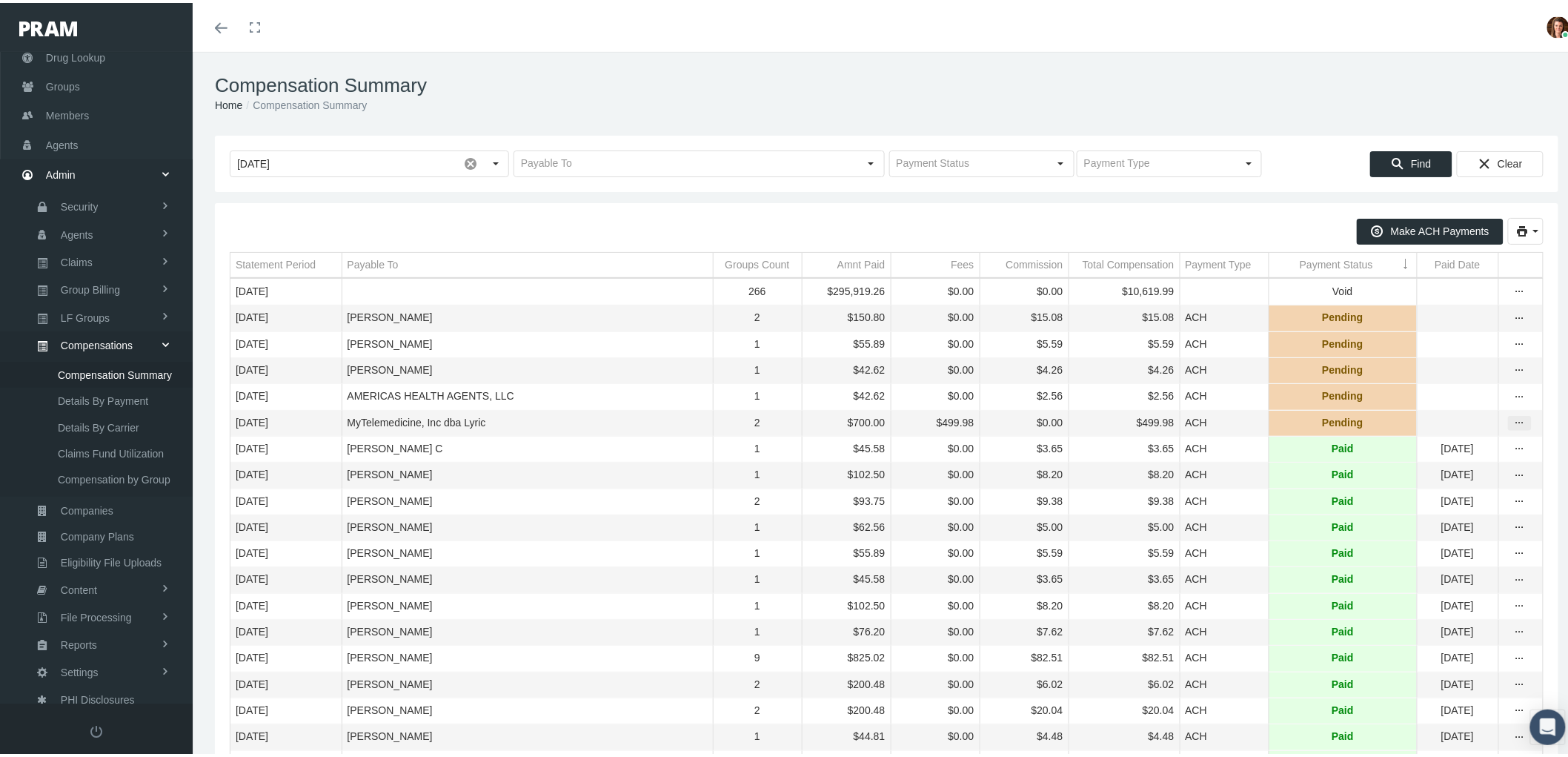
click at [1508, 428] on div "more" at bounding box center [1519, 420] width 24 height 15
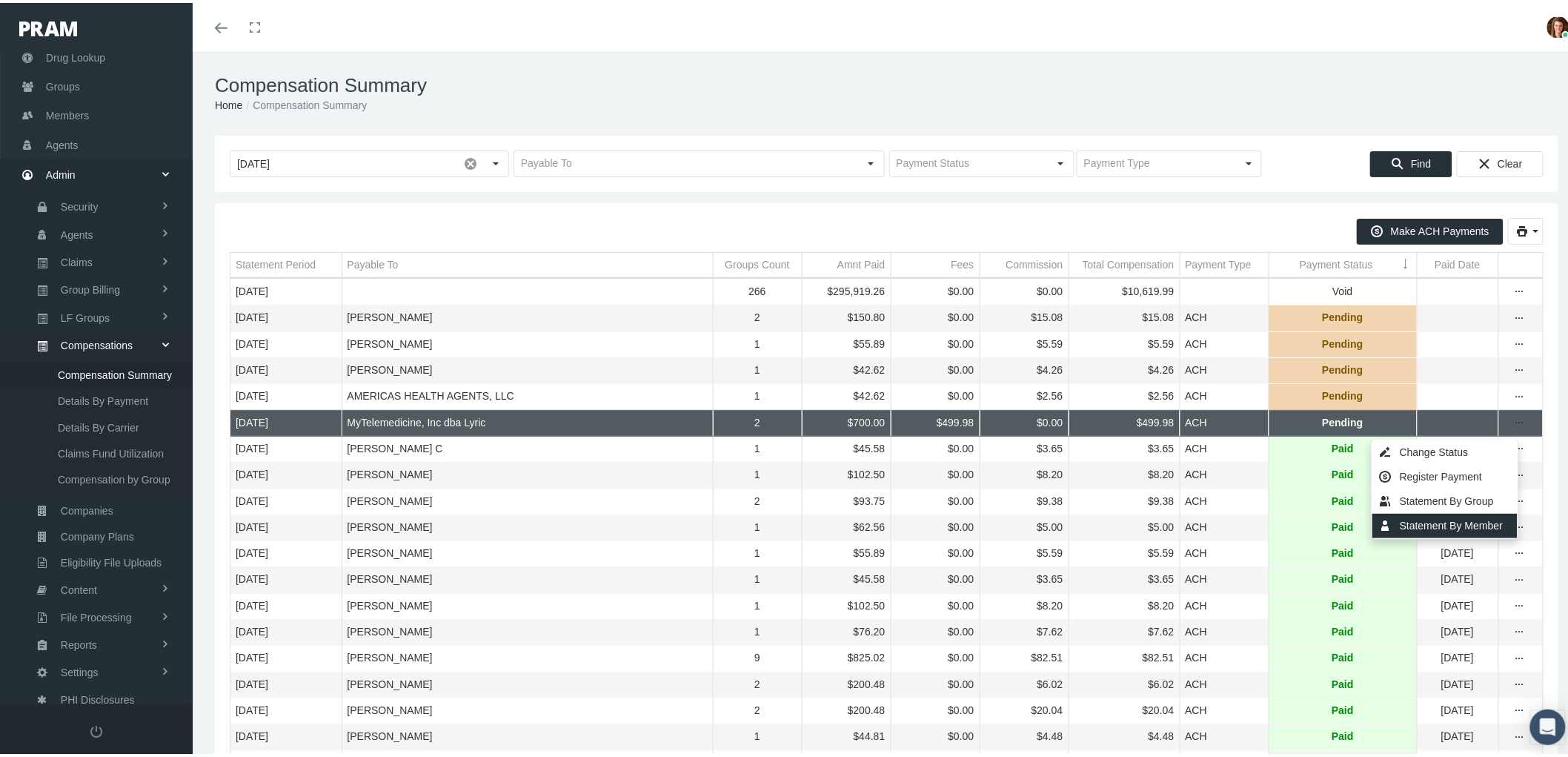
click at [1421, 521] on div "Statement By Member" at bounding box center [1445, 523] width 146 height 25
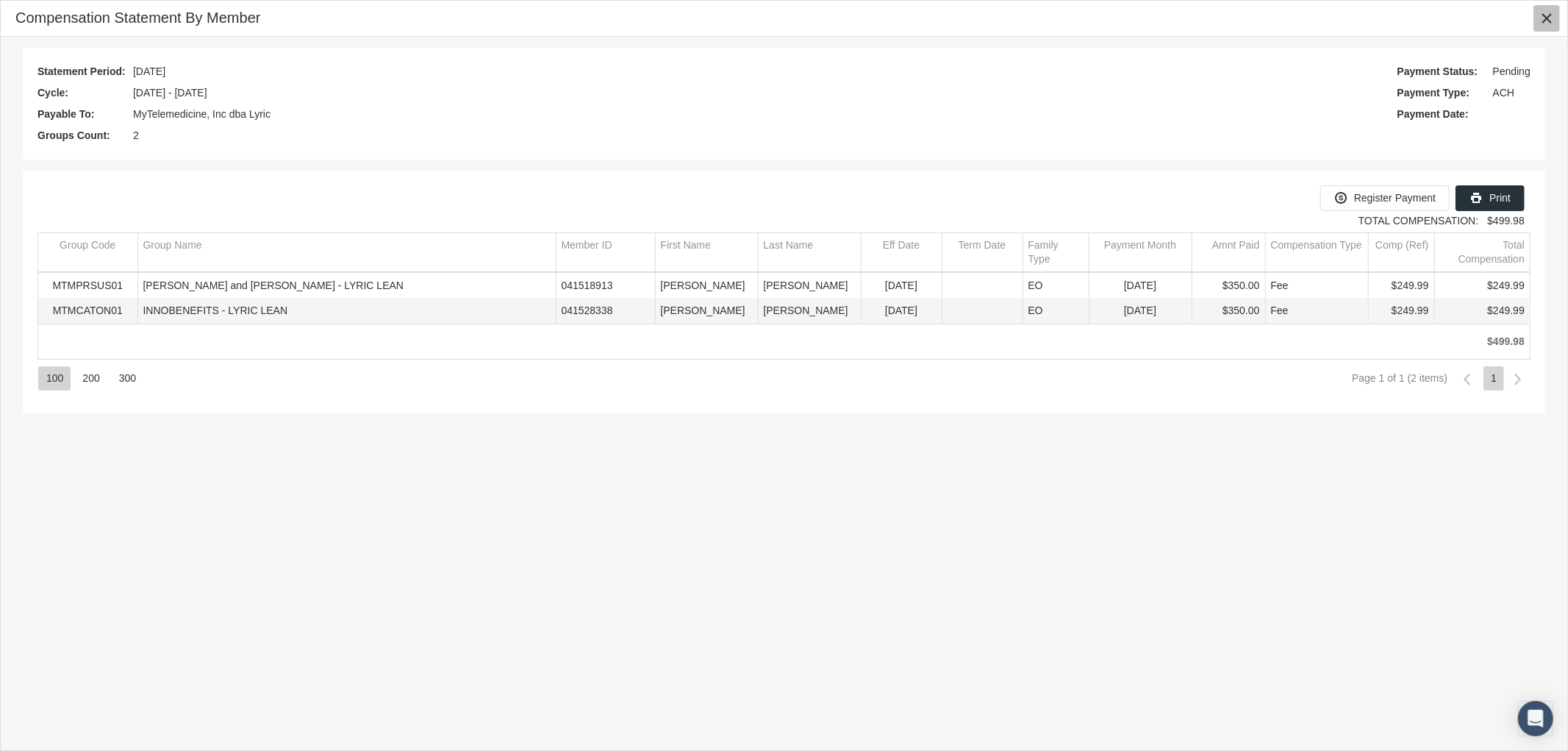
click at [1544, 13] on icon "Close" at bounding box center [1546, 18] width 13 height 13
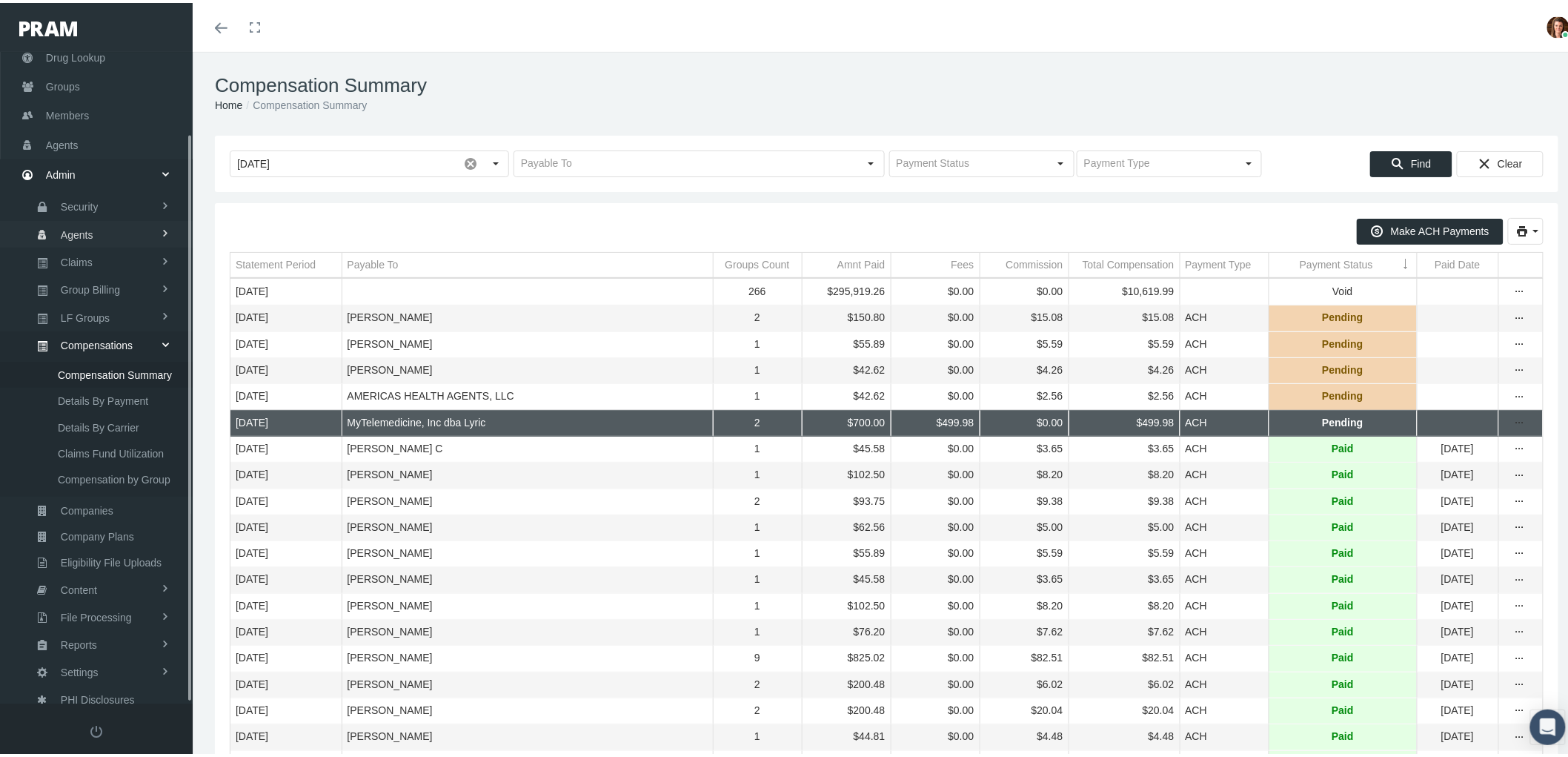
click at [77, 226] on span "Agents" at bounding box center [77, 232] width 33 height 26
drag, startPoint x: 125, startPoint y: 350, endPoint x: 112, endPoint y: 388, distance: 40.2
click at [124, 353] on span "Bank Info Requests" at bounding box center [103, 366] width 91 height 26
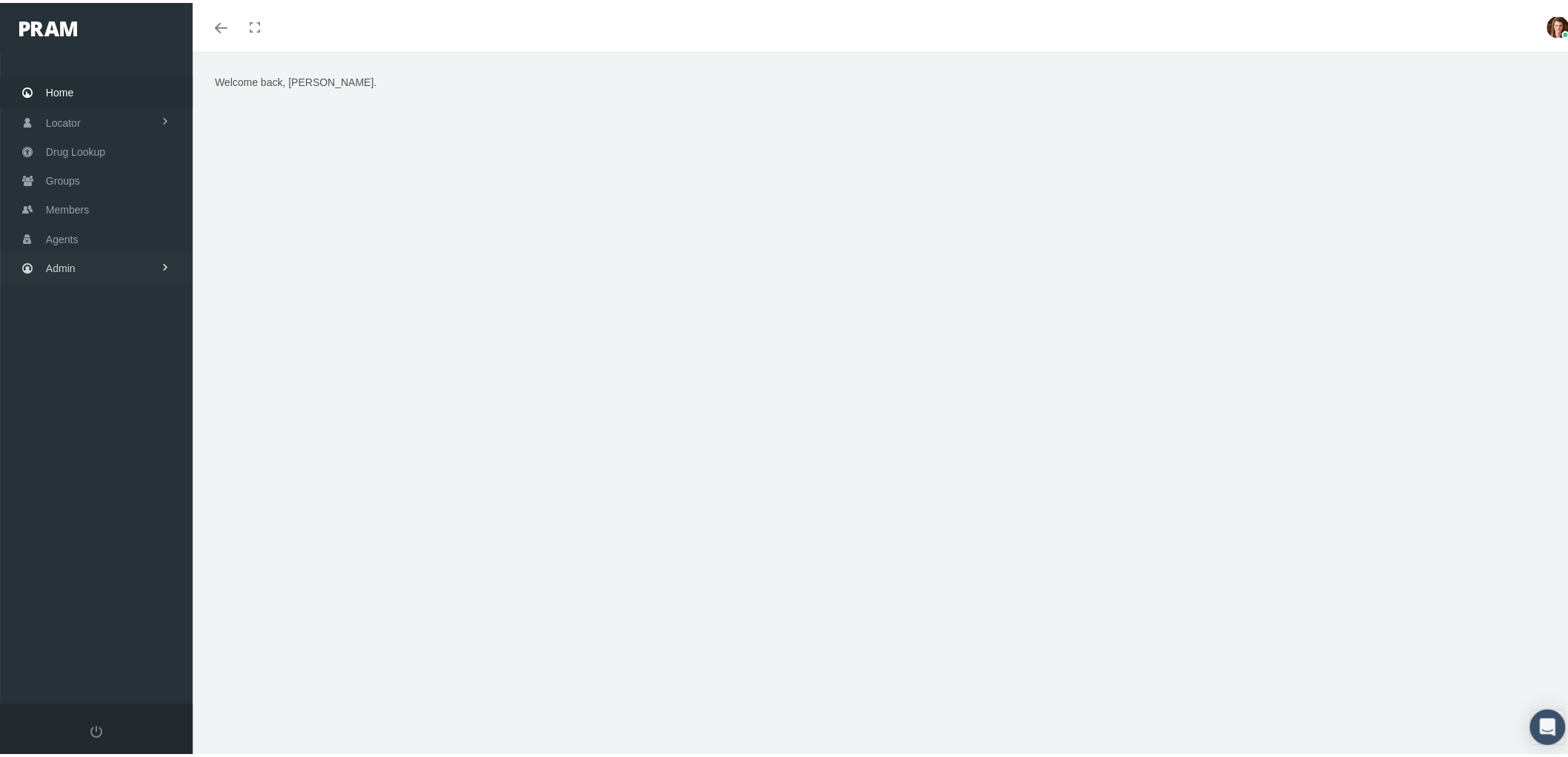
click at [94, 258] on link "Admin" at bounding box center [96, 264] width 193 height 29
click at [85, 168] on link "Groups" at bounding box center [96, 177] width 193 height 29
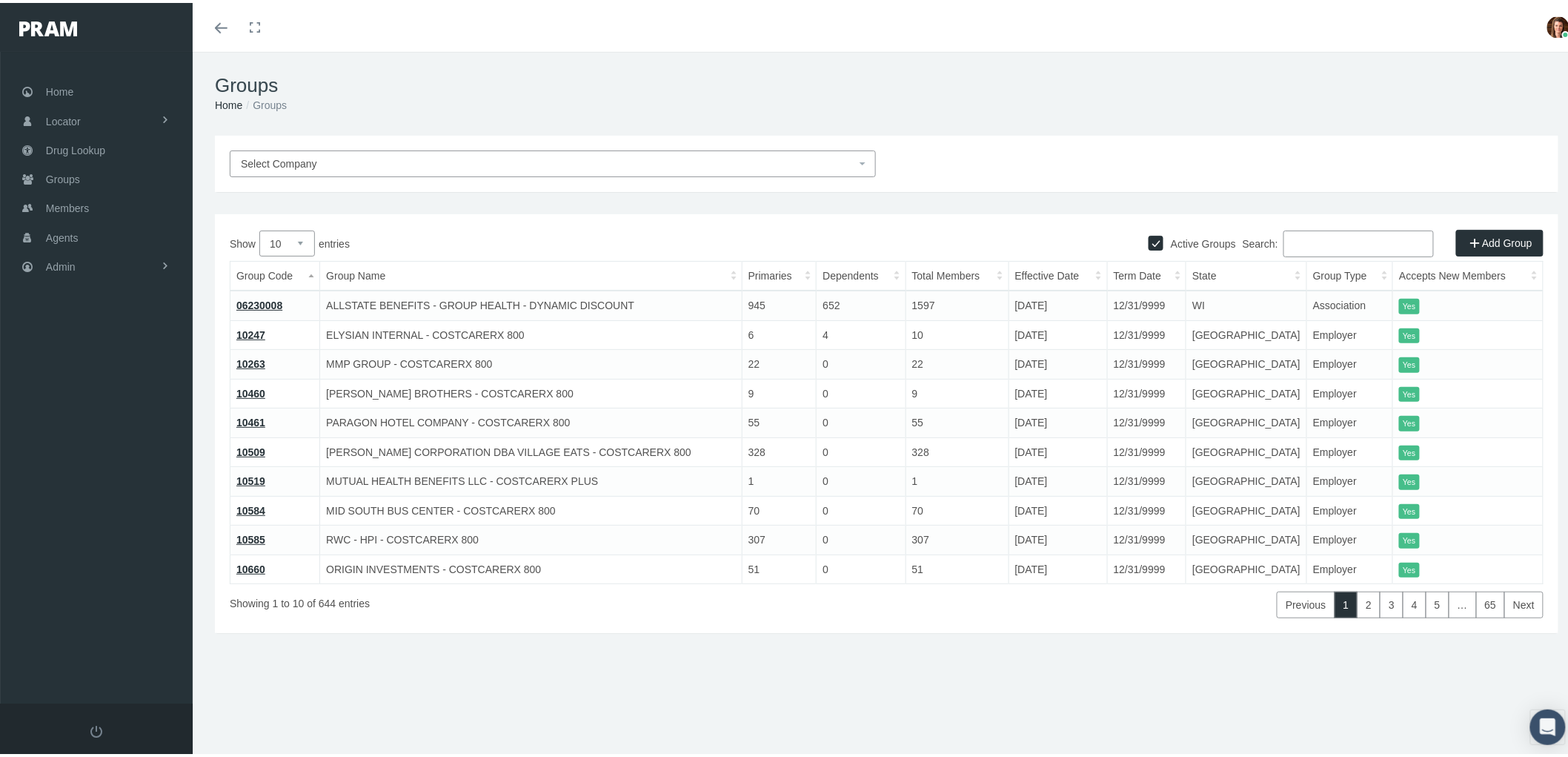
click at [1302, 230] on input "Search:" at bounding box center [1358, 241] width 150 height 26
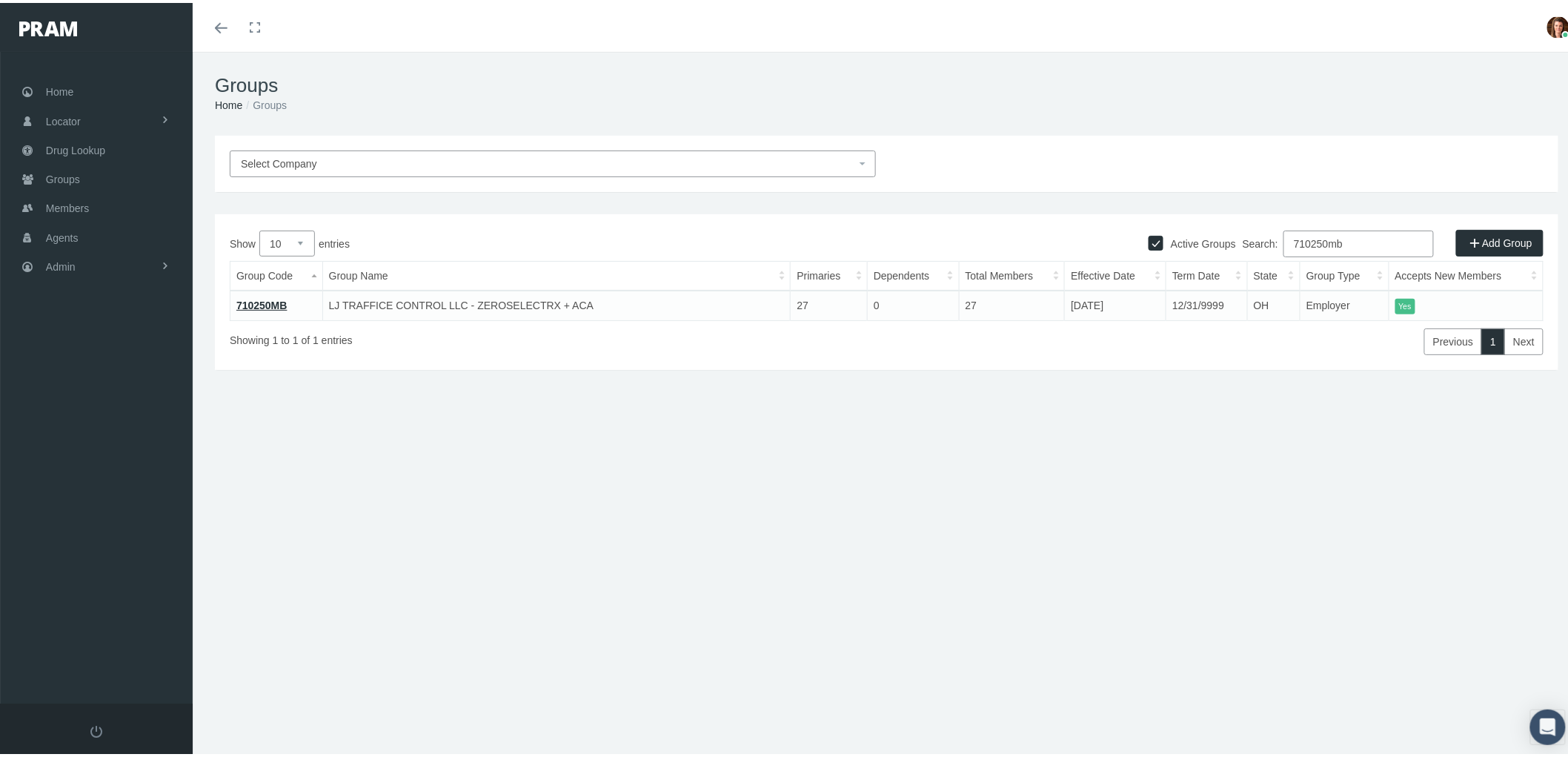
type input "710250mb"
click at [266, 297] on link "710250MB" at bounding box center [262, 302] width 51 height 12
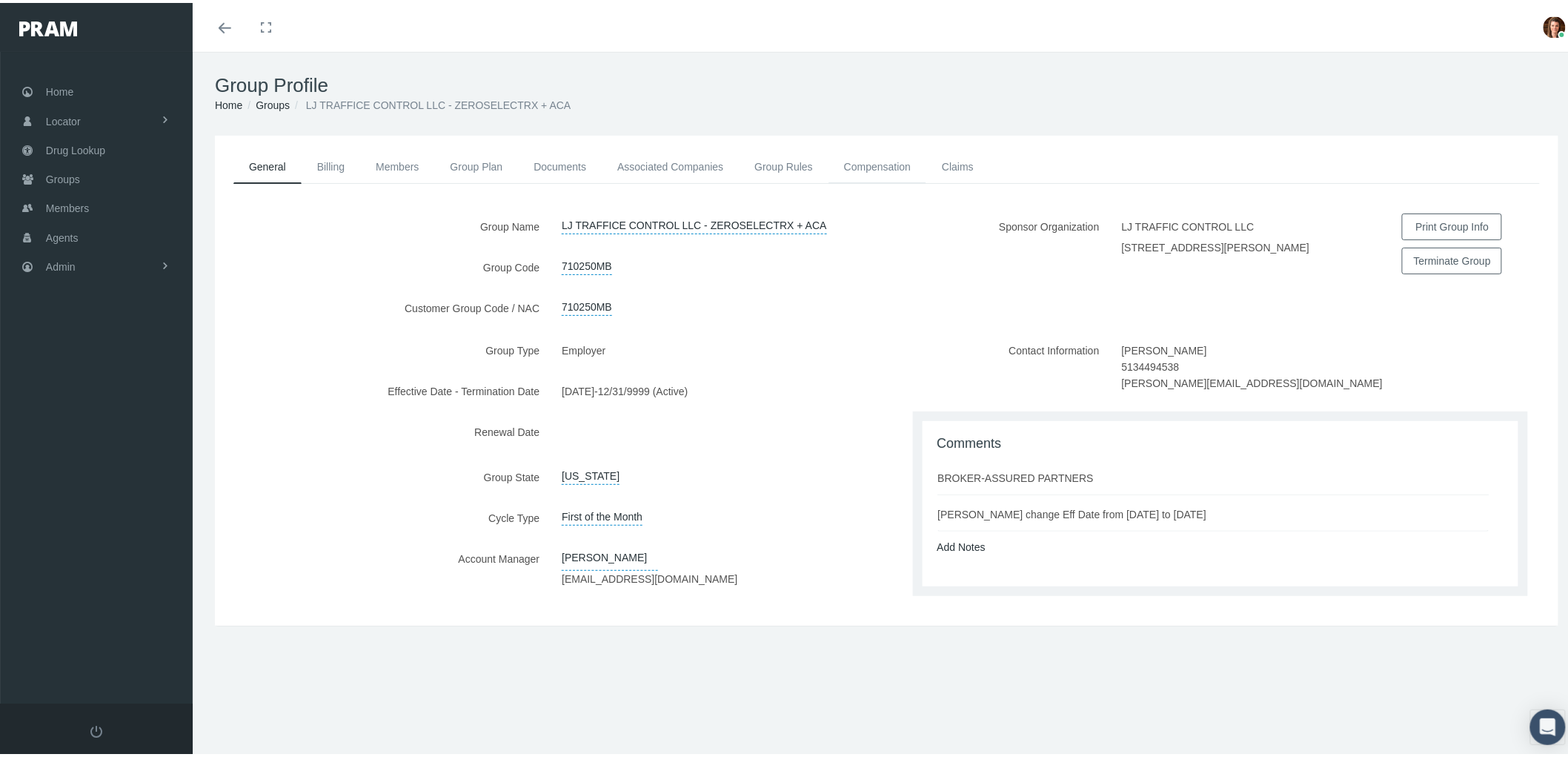
click at [870, 159] on link "Compensation" at bounding box center [877, 163] width 98 height 33
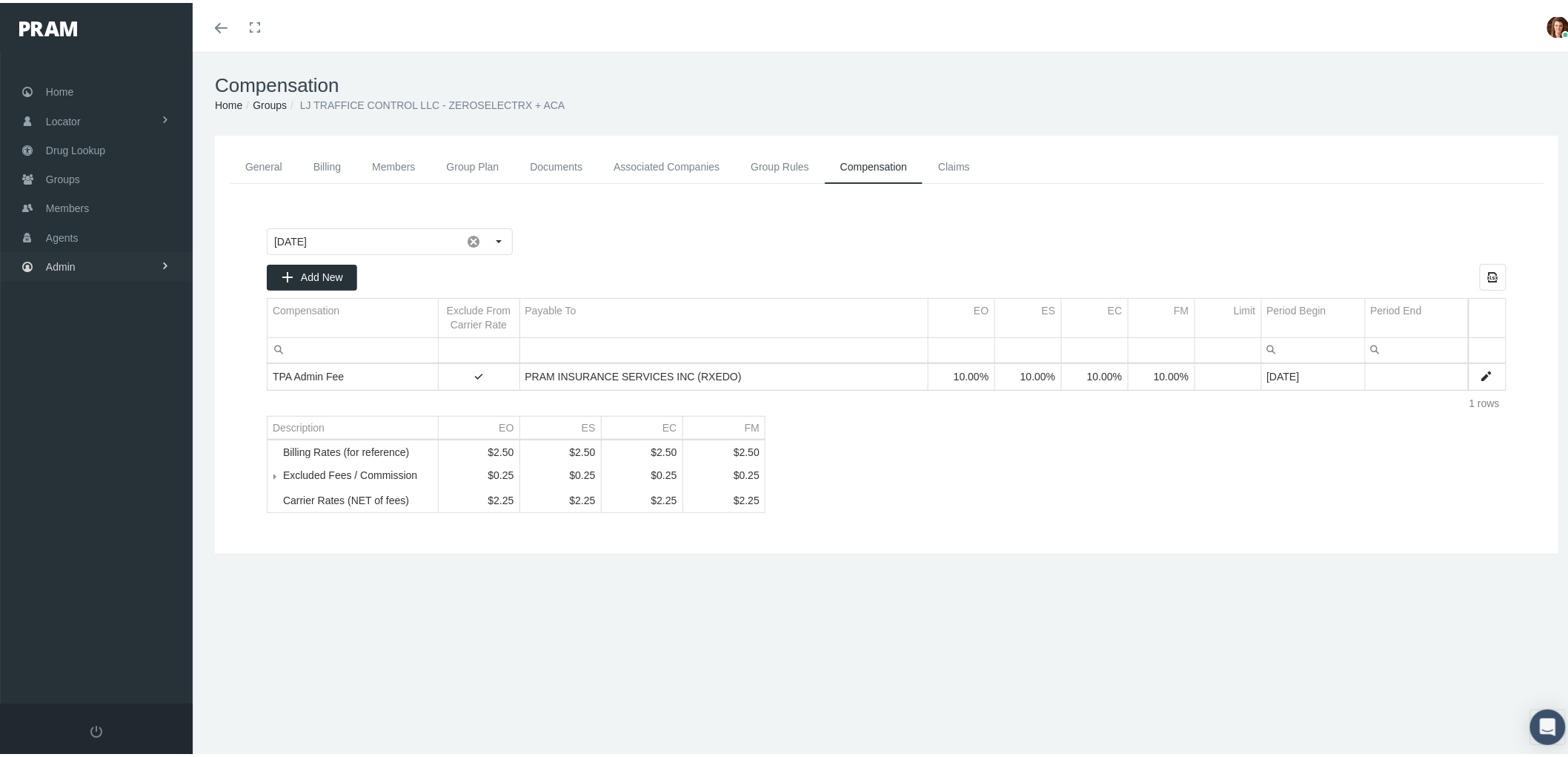
click at [108, 268] on link "Admin" at bounding box center [96, 263] width 193 height 29
click at [136, 459] on link "Companies" at bounding box center [96, 460] width 193 height 26
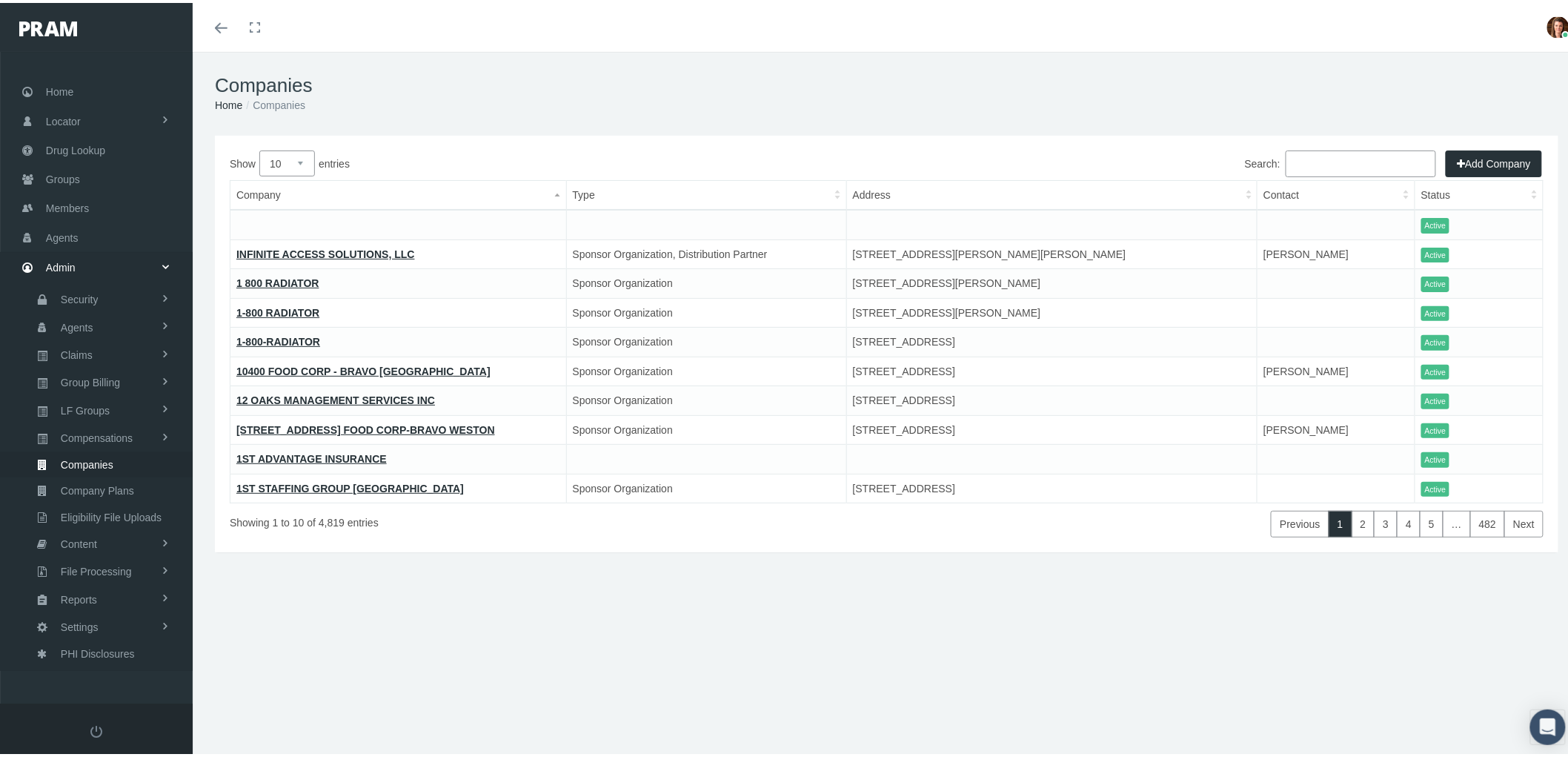
click at [1315, 153] on input "Search:" at bounding box center [1360, 160] width 150 height 26
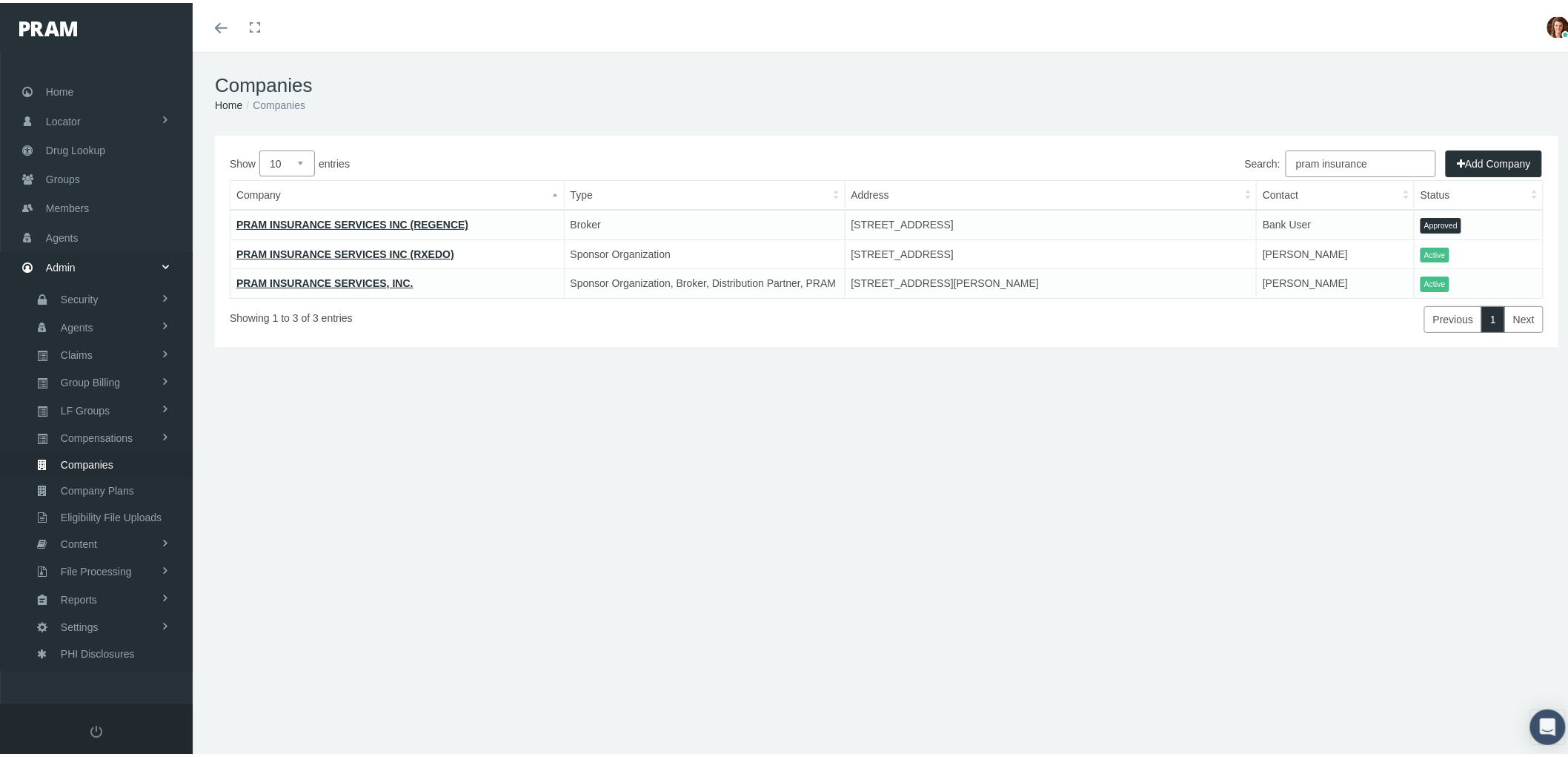
type input "pram insurance"
click at [301, 249] on link "PRAM INSURANCE SERVICES INC (RXEDO)" at bounding box center [345, 251] width 218 height 12
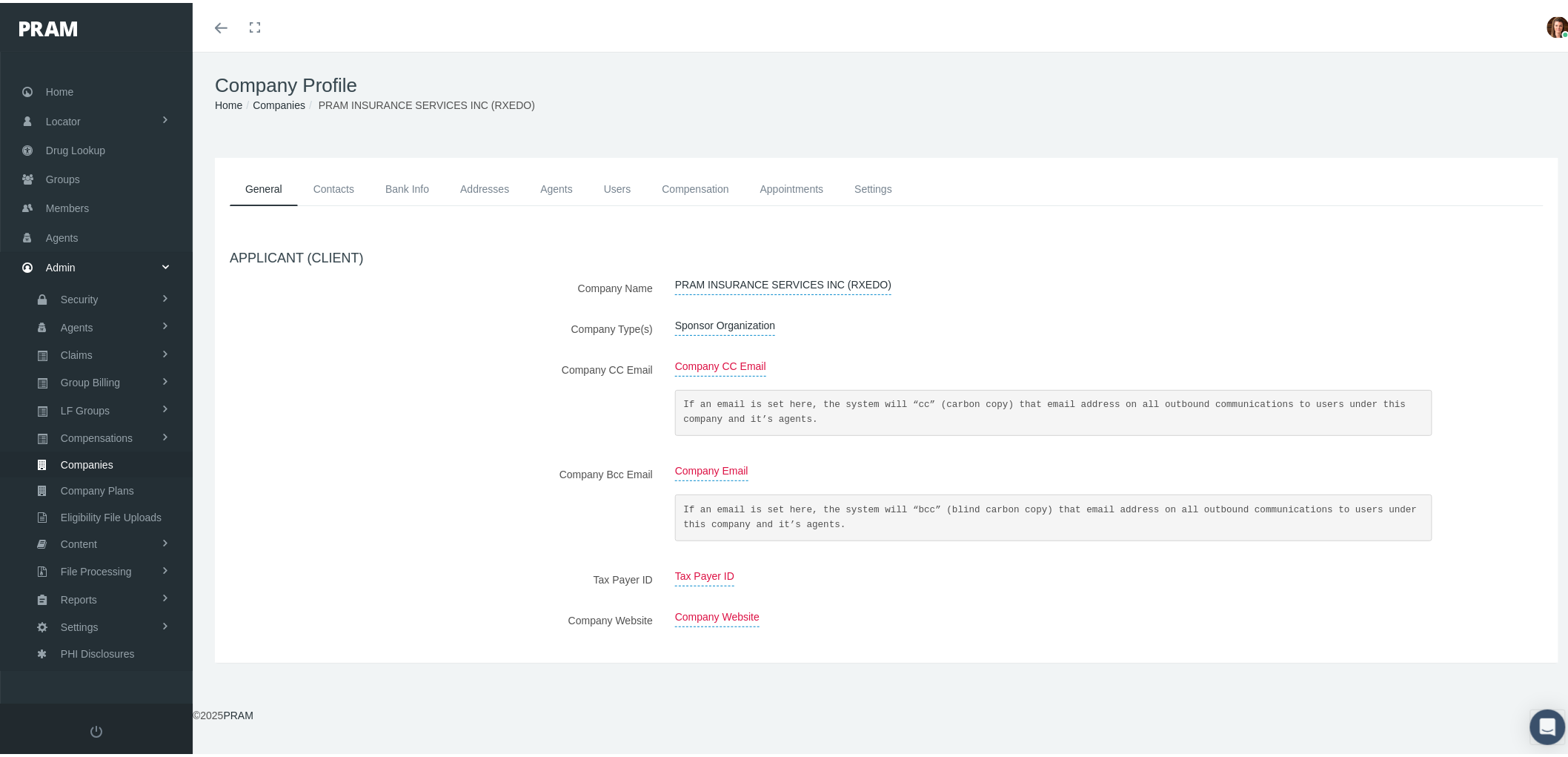
click at [700, 181] on link "Compensation" at bounding box center [695, 186] width 98 height 33
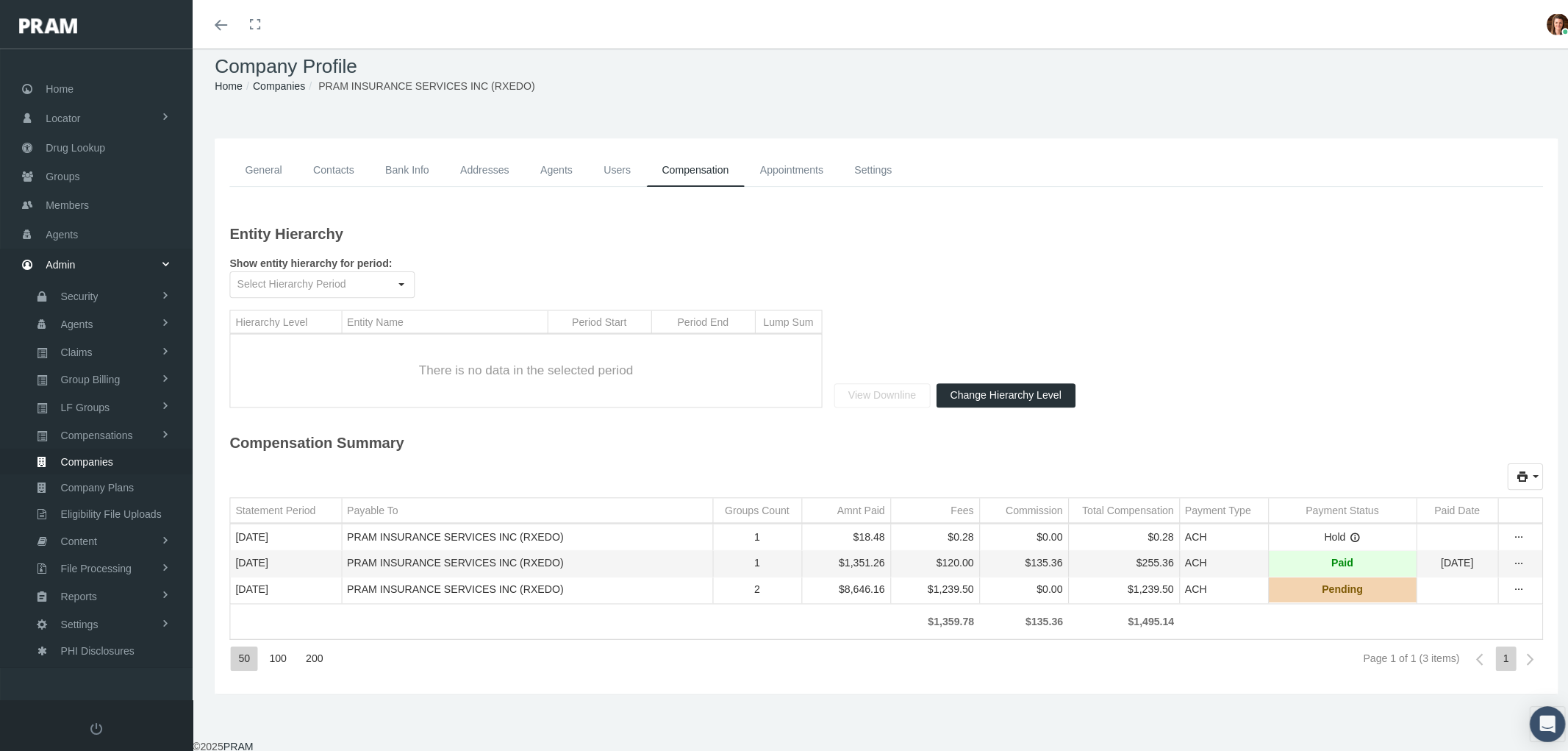
scroll to position [21, 0]
click at [1340, 531] on icon "Data grid" at bounding box center [1344, 533] width 10 height 10
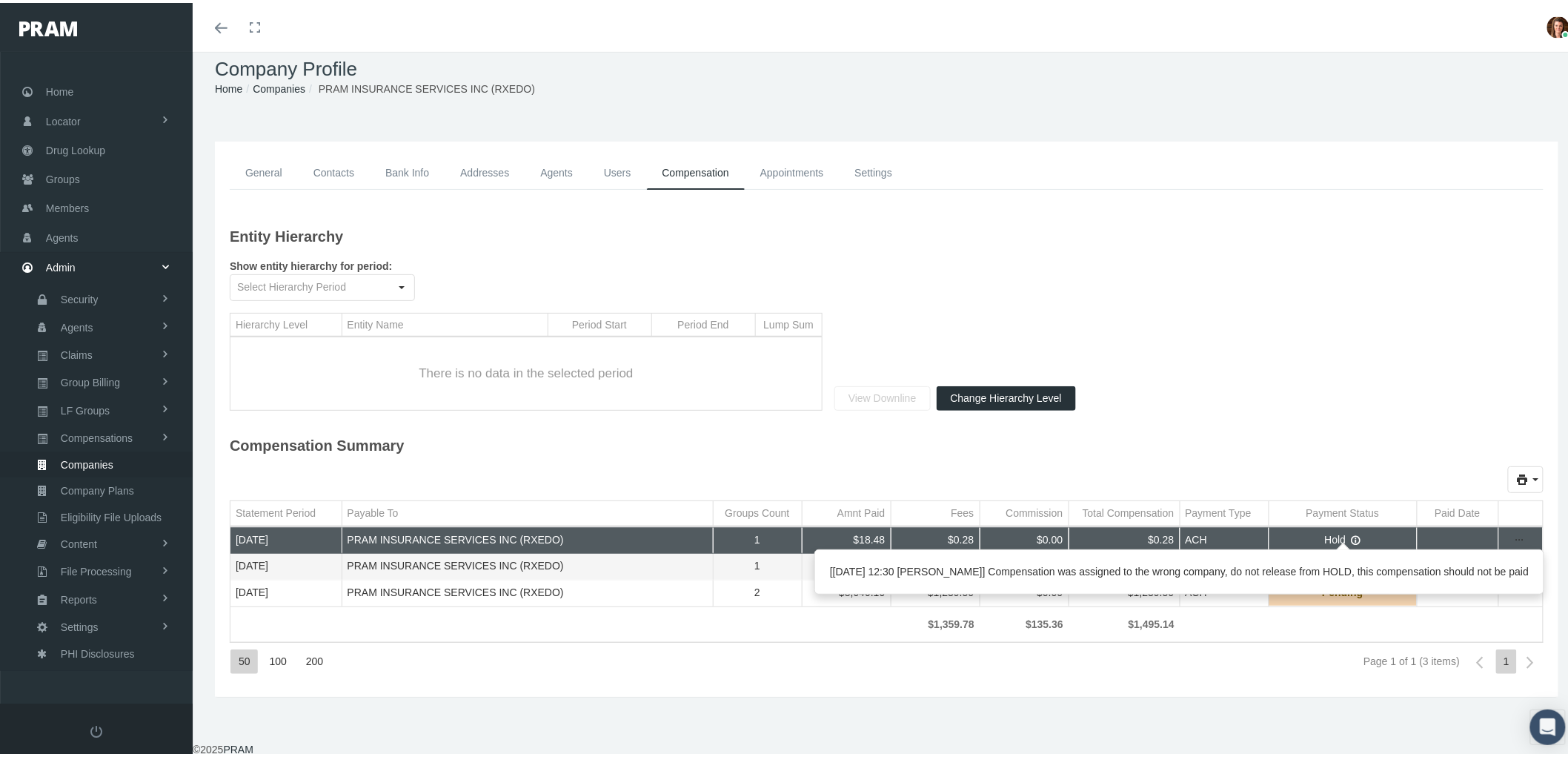
click at [1331, 581] on div "[[DATE] 12:30 [PERSON_NAME]] Compensation was assigned to the wrong company, do…" at bounding box center [1179, 569] width 729 height 43
click at [1284, 714] on div "General Contacts Bank Info Addresses Agents Users Compensation Appointments" at bounding box center [887, 427] width 1388 height 622
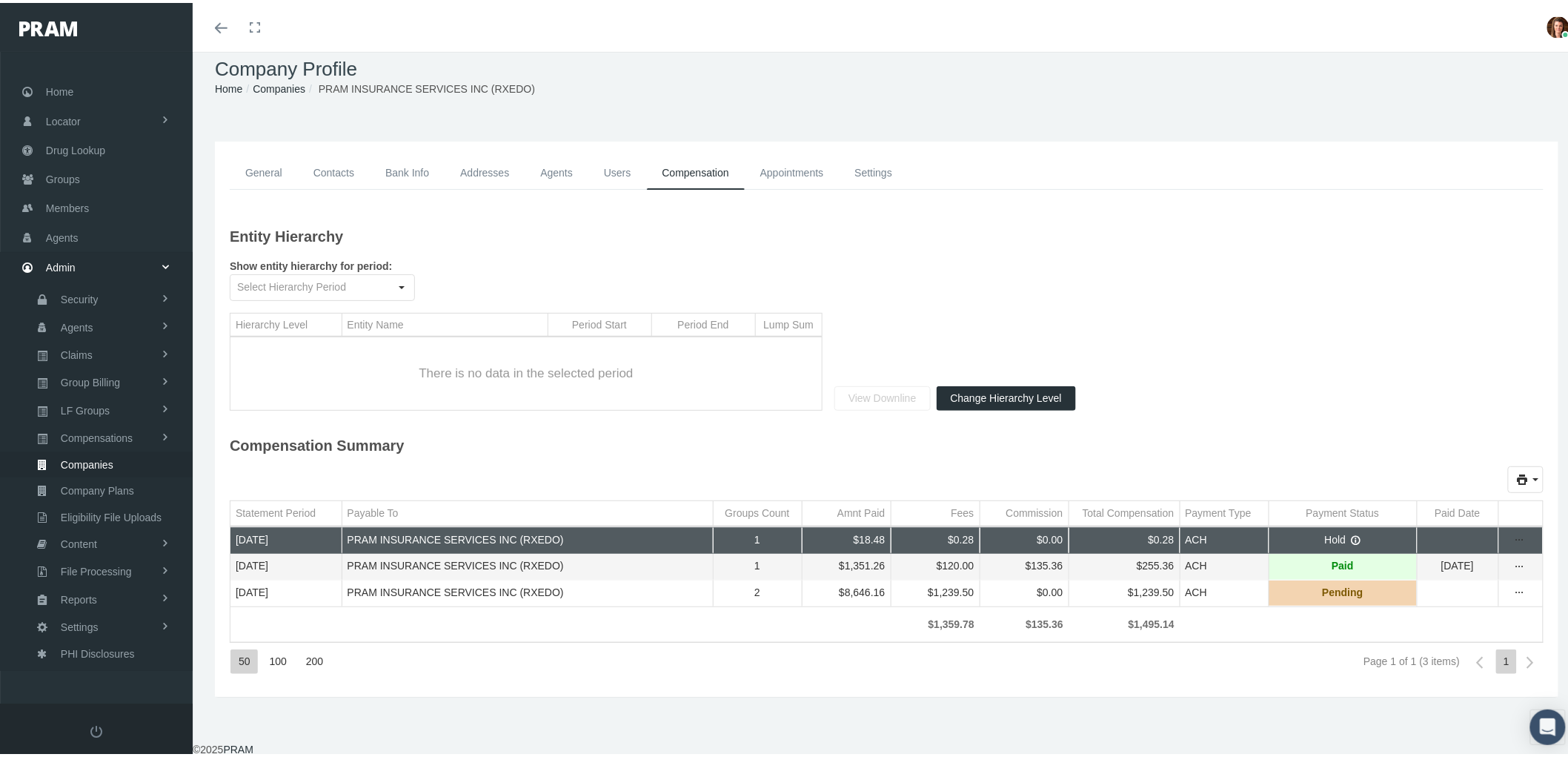
click at [1341, 590] on span "Pending" at bounding box center [1342, 590] width 41 height 14
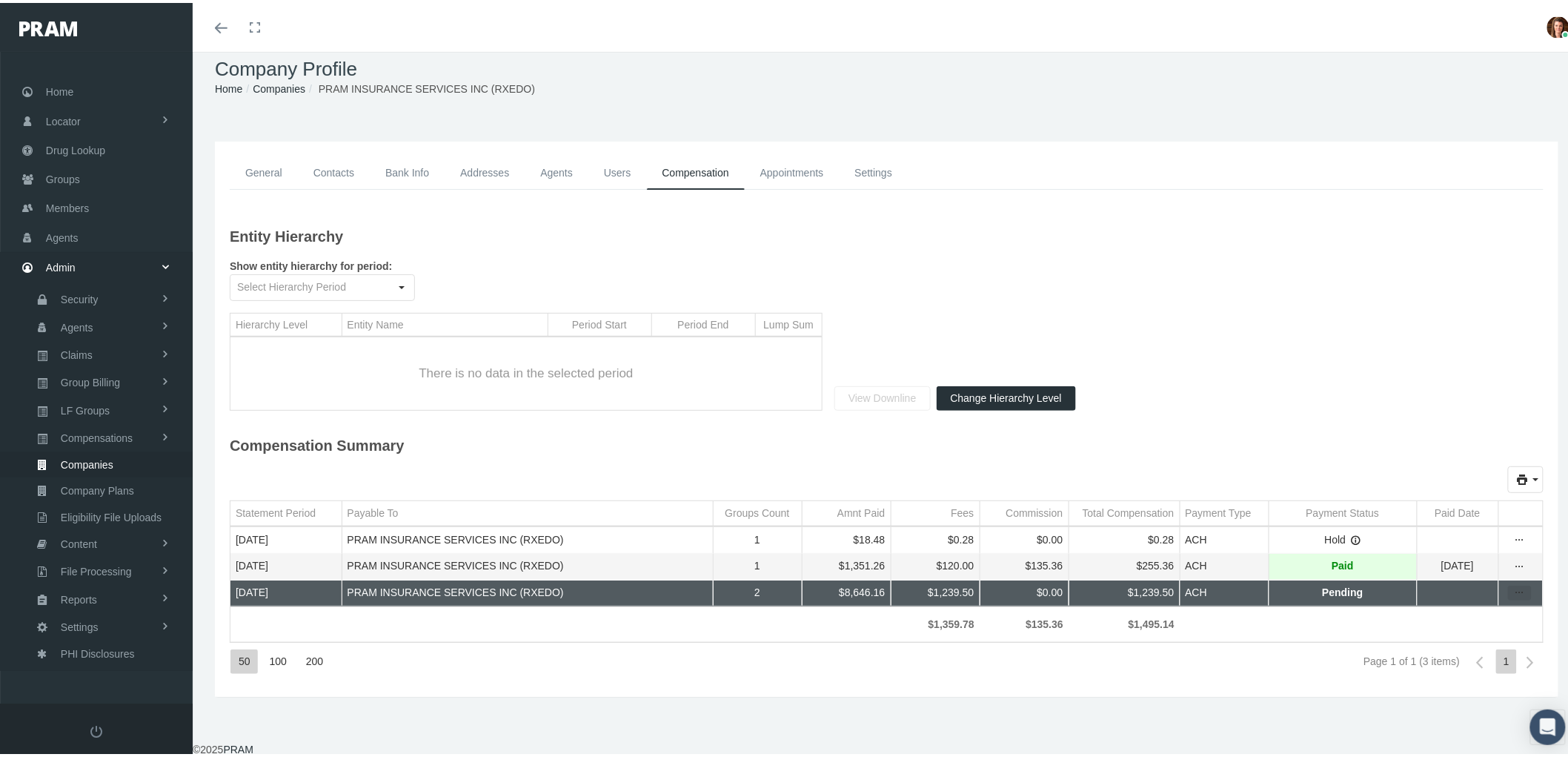
click at [1513, 594] on icon "more" at bounding box center [1519, 590] width 13 height 13
click at [1412, 660] on div "Statement By Group" at bounding box center [1445, 666] width 146 height 25
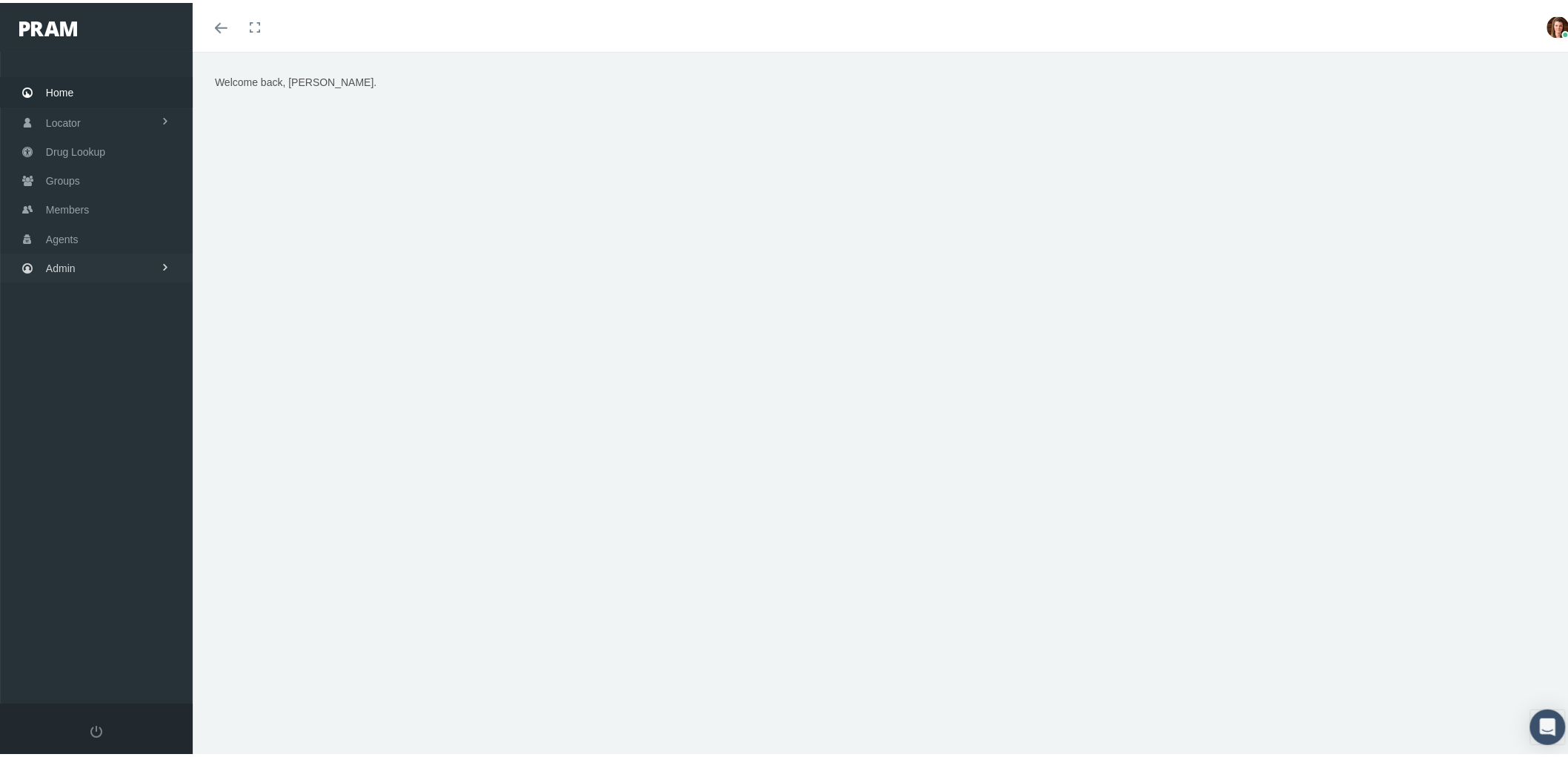
click at [72, 270] on span "Admin" at bounding box center [60, 265] width 29 height 28
click at [91, 172] on link "Groups" at bounding box center [96, 177] width 193 height 29
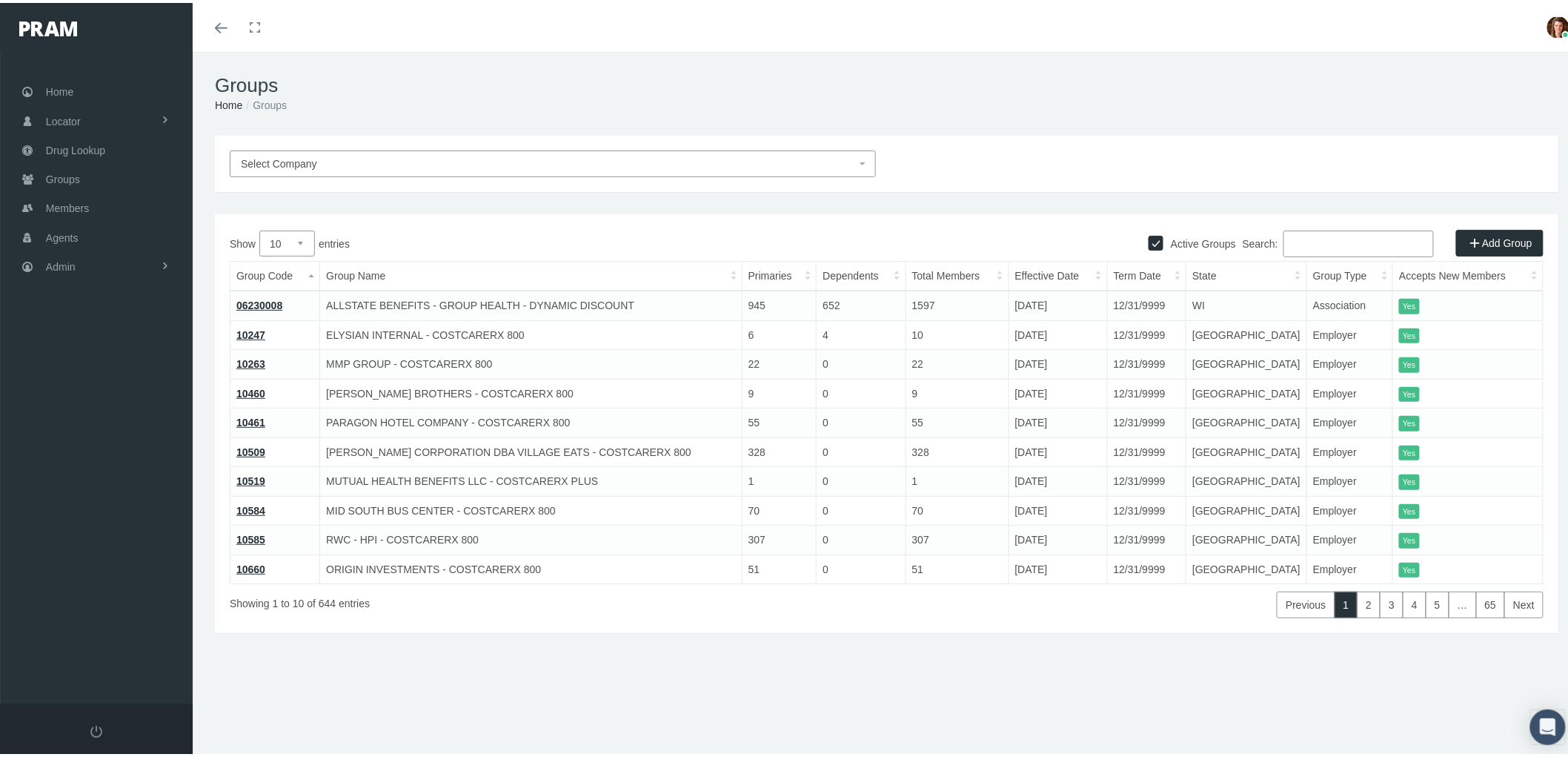
click at [1312, 245] on input "Search:" at bounding box center [1358, 241] width 150 height 26
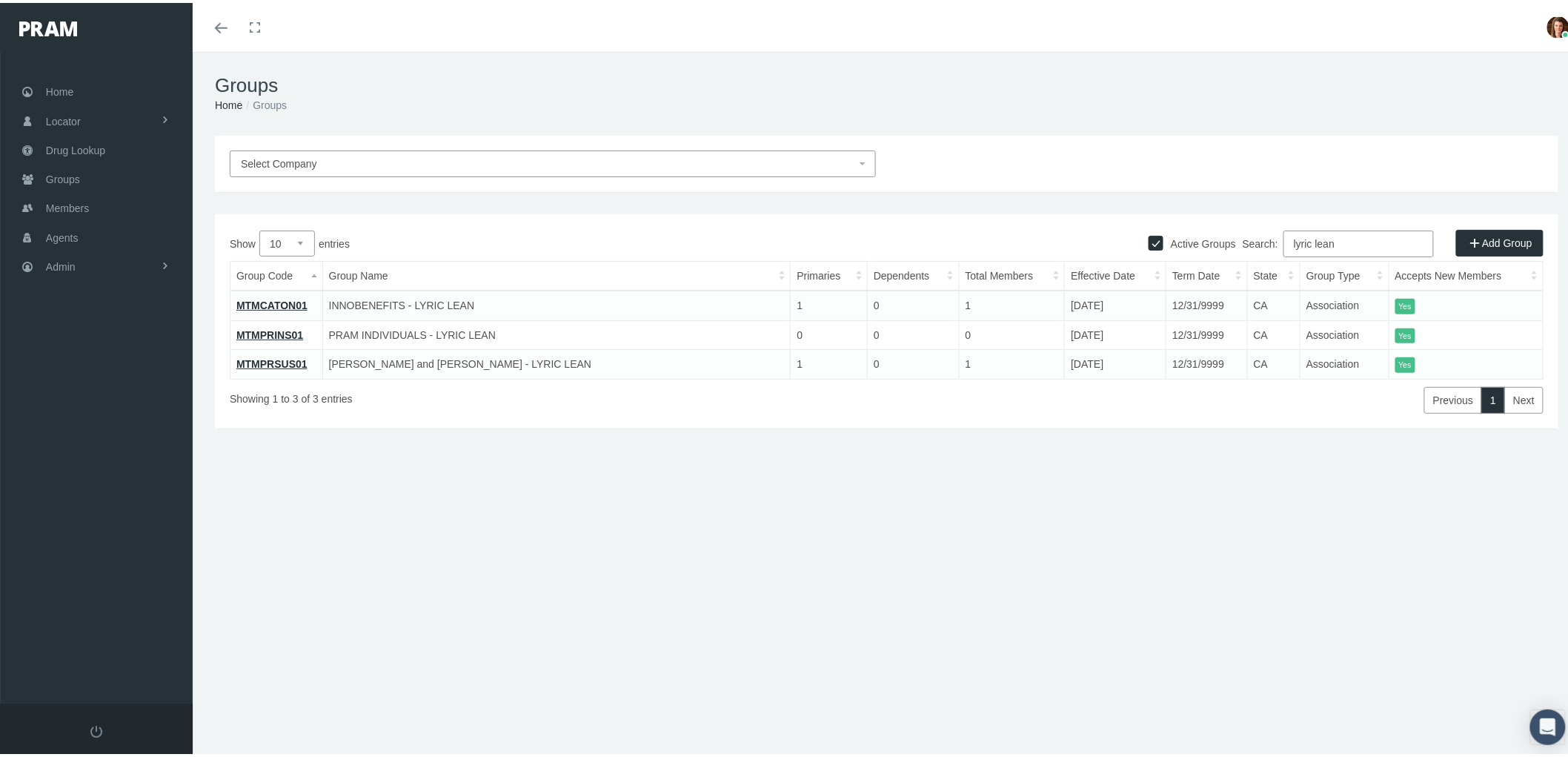
type input "lyric lean"
click at [262, 297] on link "MTMCATON01" at bounding box center [272, 302] width 71 height 12
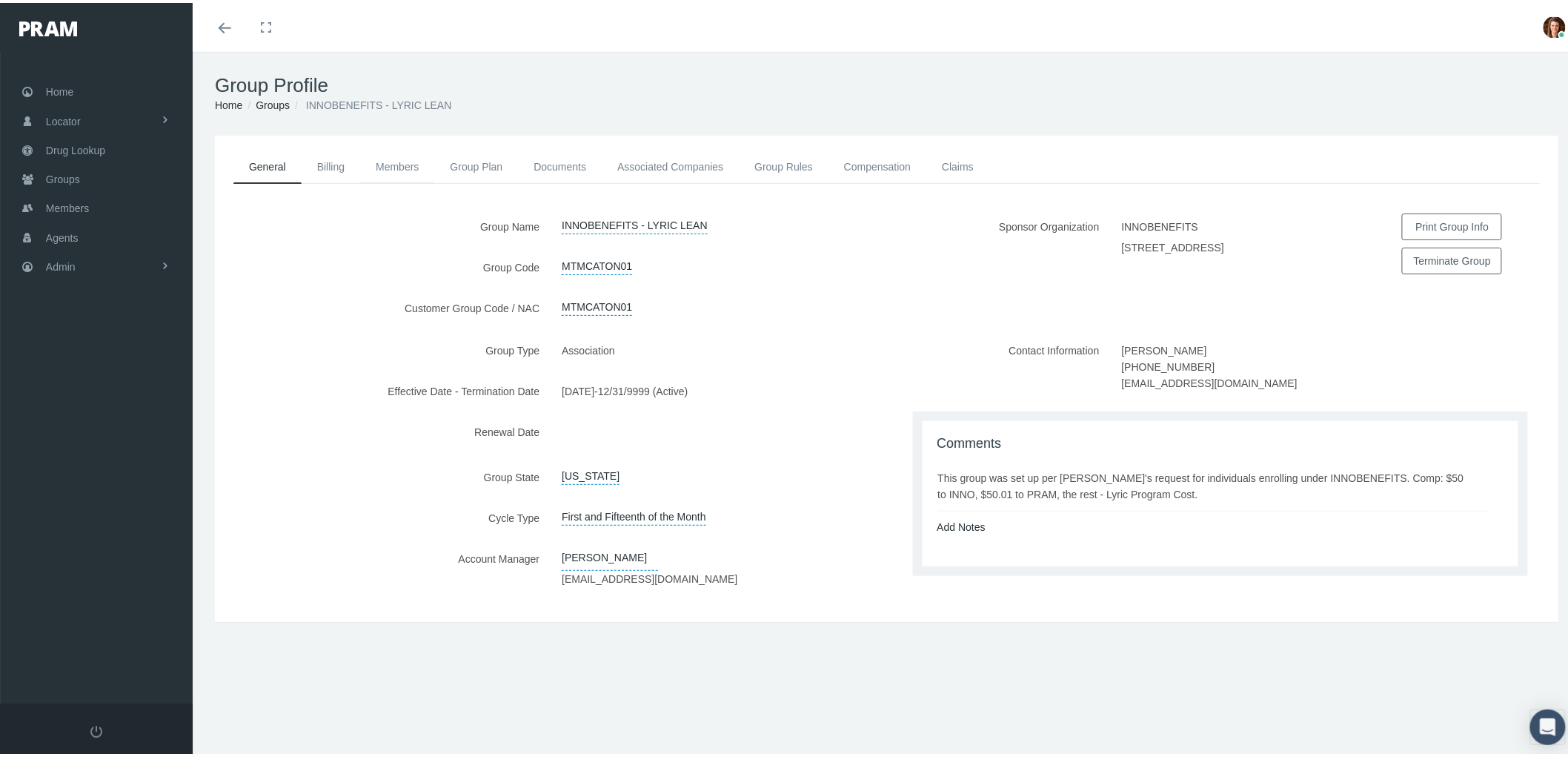
click at [395, 162] on link "Members" at bounding box center [397, 163] width 74 height 33
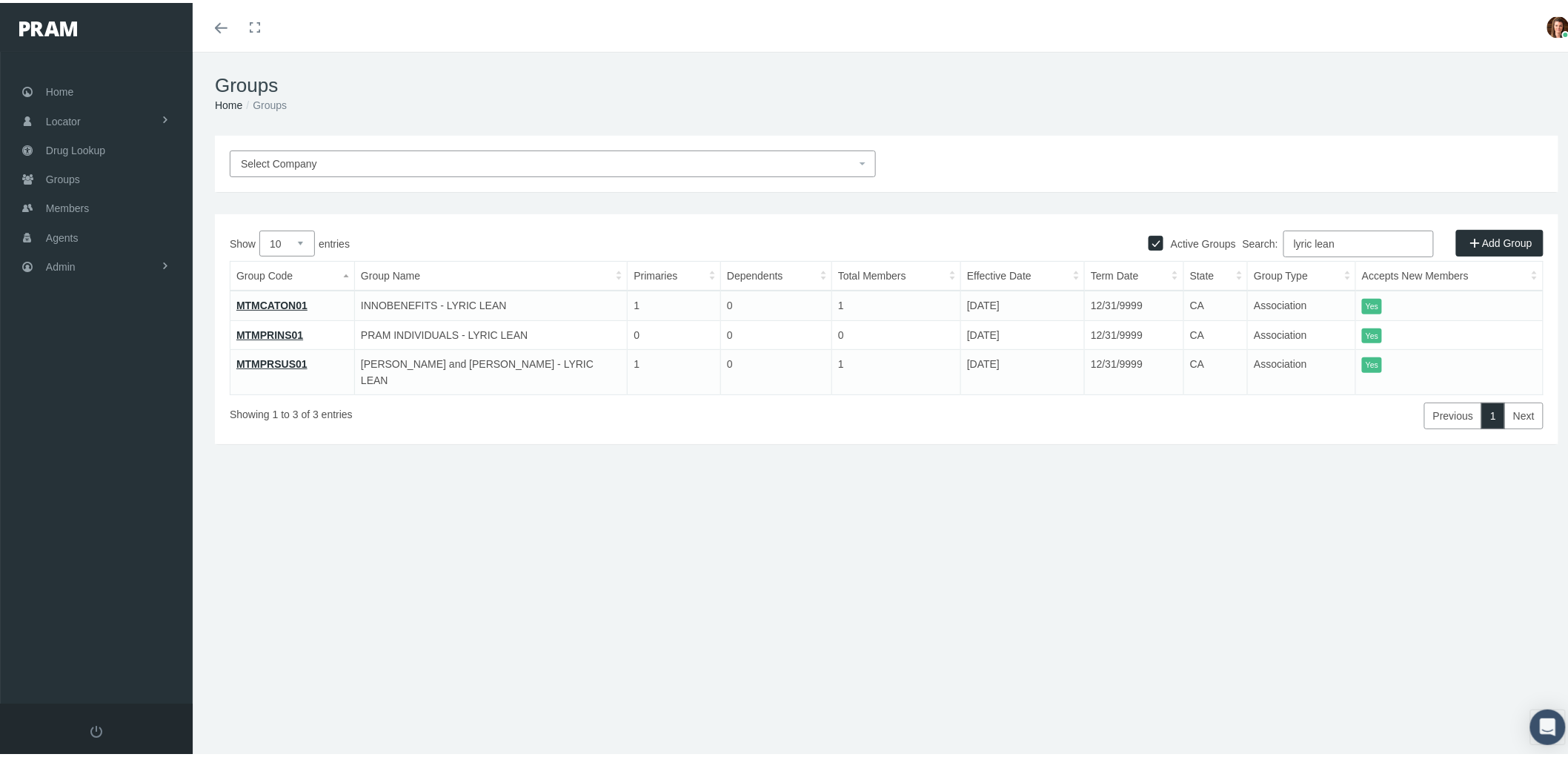
click at [277, 359] on link "MTMPRSUS01" at bounding box center [272, 360] width 71 height 12
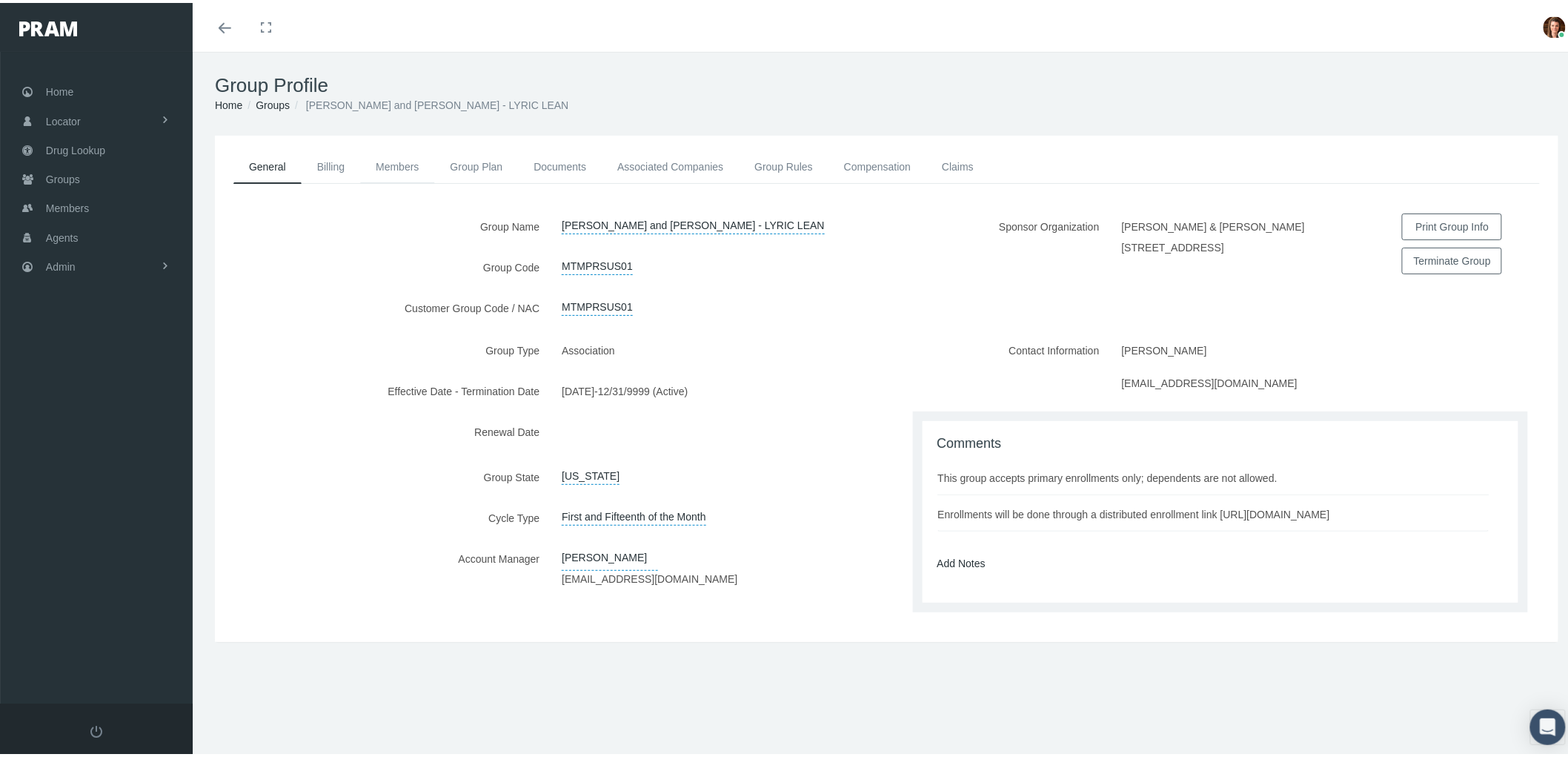
click at [390, 154] on link "Members" at bounding box center [397, 163] width 74 height 33
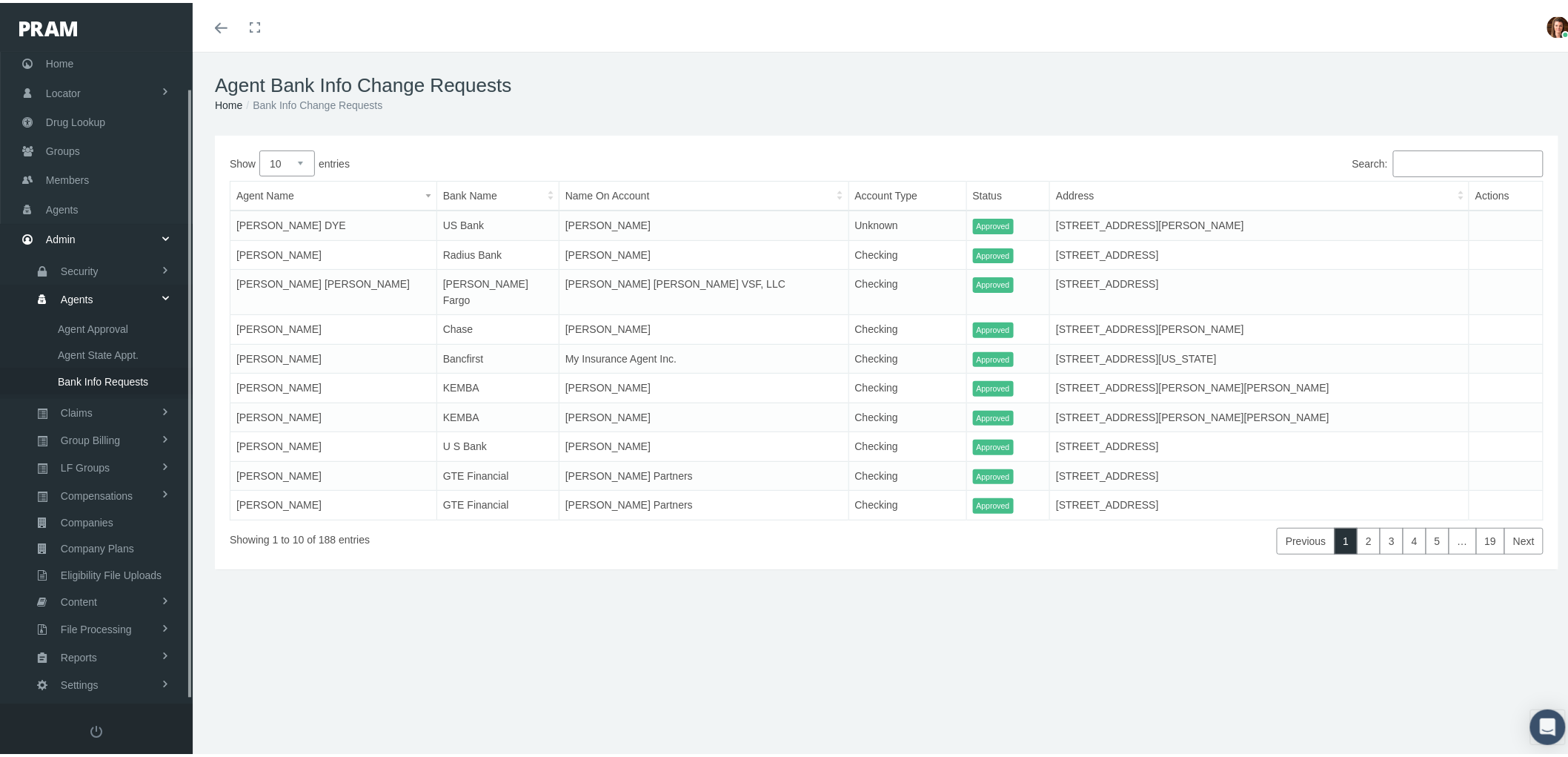
scroll to position [42, 0]
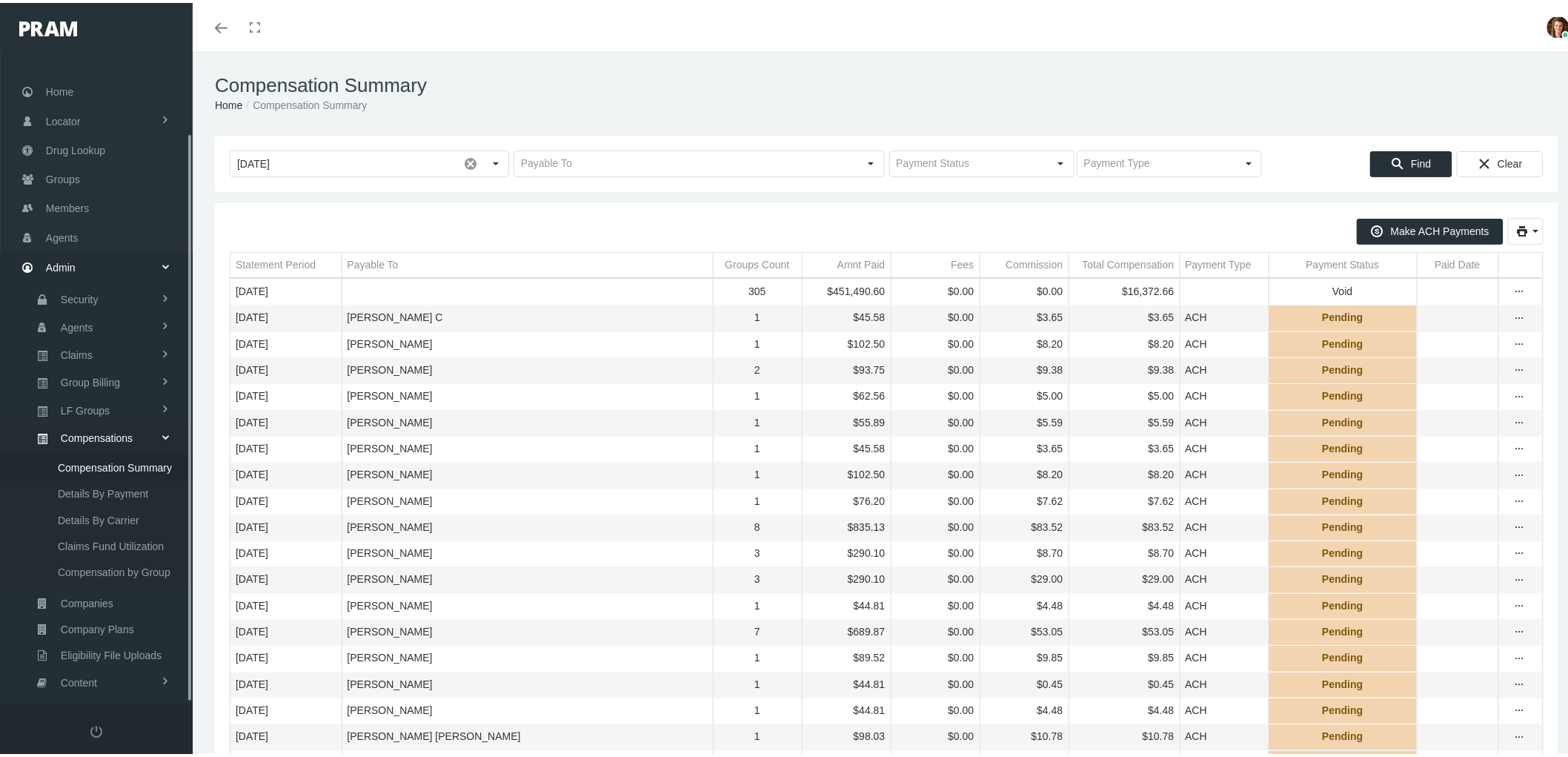
scroll to position [93, 0]
